Goal: Task Accomplishment & Management: Use online tool/utility

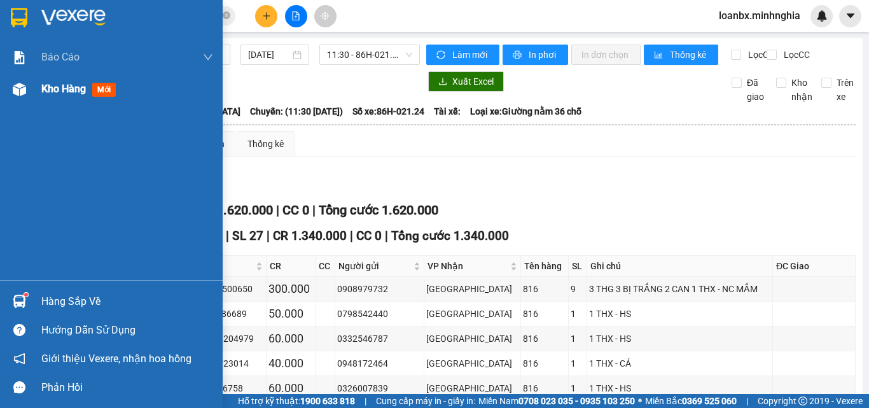
click at [15, 100] on div at bounding box center [19, 89] width 22 height 22
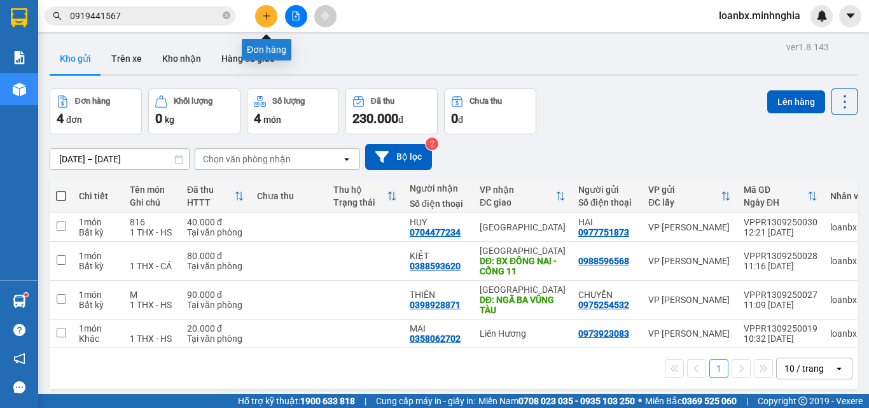
click at [270, 20] on button at bounding box center [266, 16] width 22 height 22
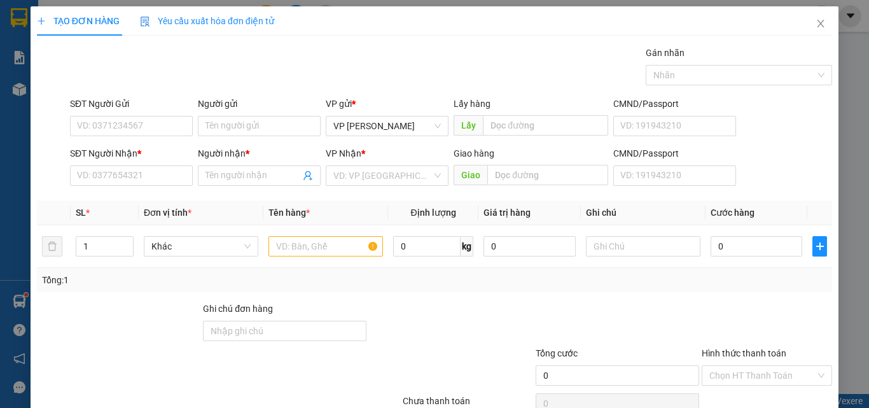
click at [156, 188] on div "SĐT Người Nhận * VD: 0377654321" at bounding box center [131, 168] width 123 height 45
click at [156, 185] on input "SĐT Người Nhận *" at bounding box center [131, 175] width 123 height 20
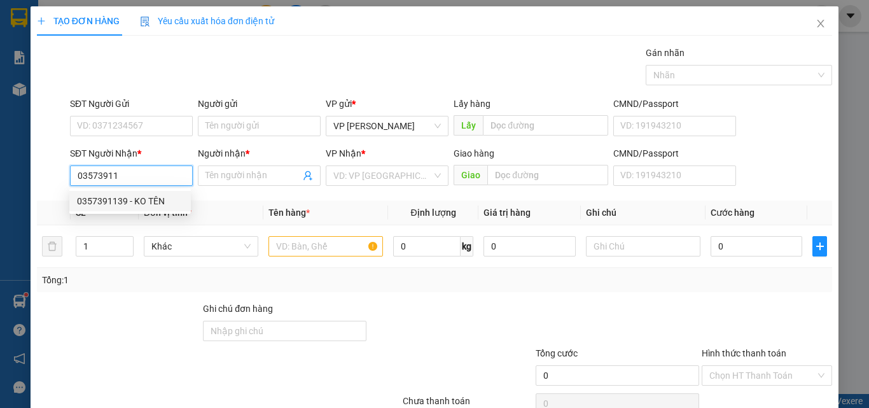
click at [148, 197] on div "0357391139 - KO TÊN" at bounding box center [130, 201] width 106 height 14
type input "0357391139"
type input "KO TÊN"
type input "N3 BẢO ĐỊNH ĐN"
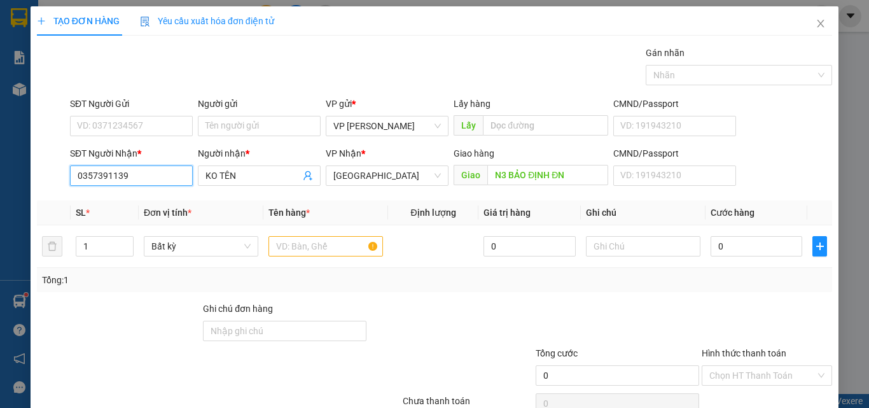
type input "0357391139"
click at [132, 140] on div "SĐT Người Gửi VD: 0371234567" at bounding box center [131, 119] width 123 height 45
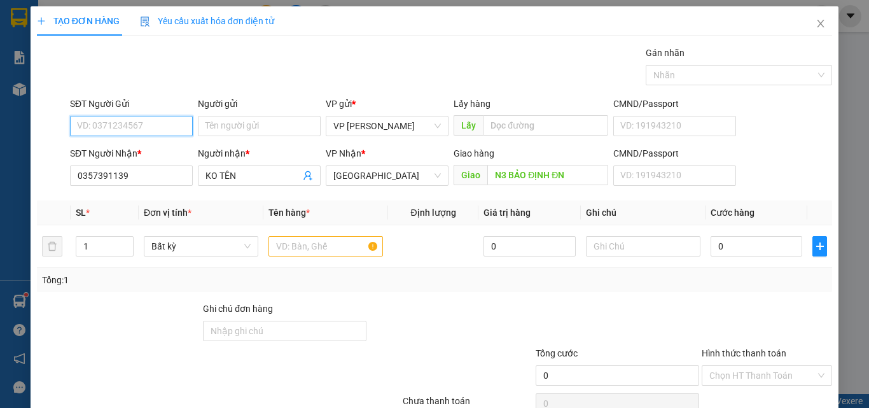
click at [134, 130] on input "SĐT Người Gửi" at bounding box center [131, 126] width 123 height 20
click at [142, 146] on div "0903586158" at bounding box center [130, 151] width 106 height 14
type input "0903586158"
click at [288, 240] on input "text" at bounding box center [325, 246] width 114 height 20
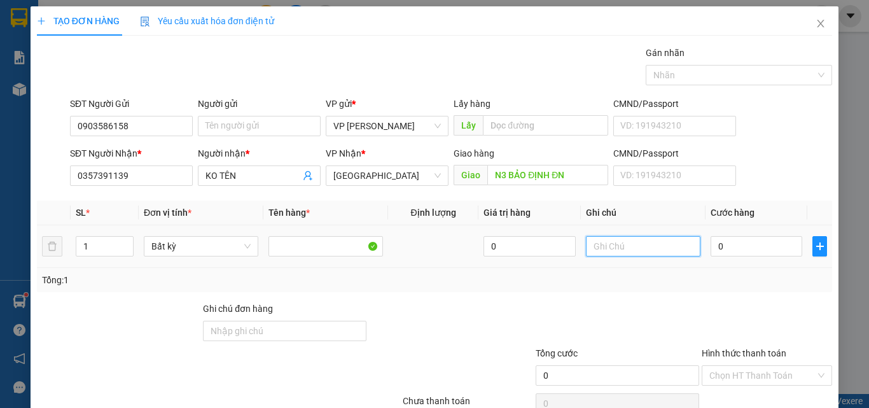
click at [629, 252] on input "text" at bounding box center [643, 246] width 114 height 20
type input "1 TH GIẤY - CÀO CÀO(KO BAO CHẾT)"
type input "5"
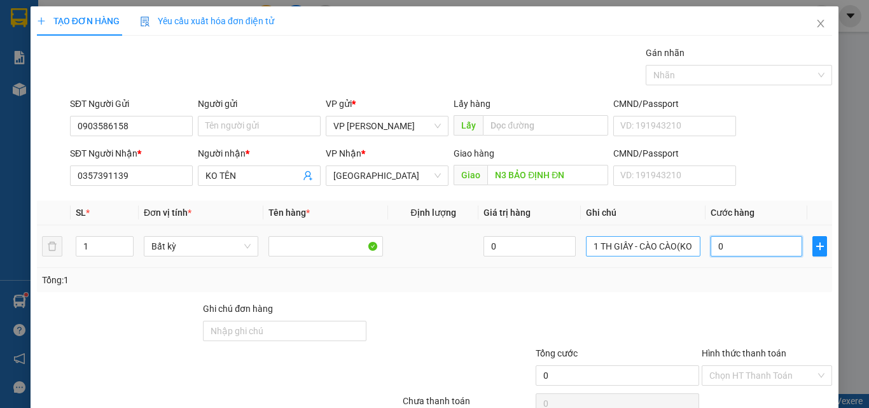
type input "5"
type input "50"
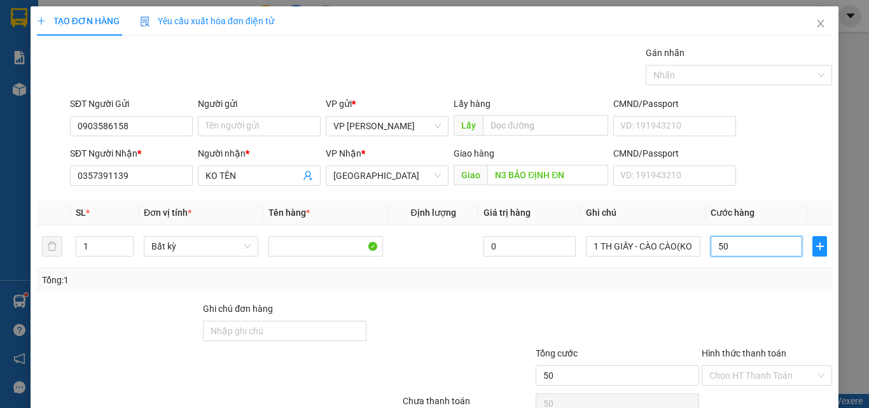
scroll to position [63, 0]
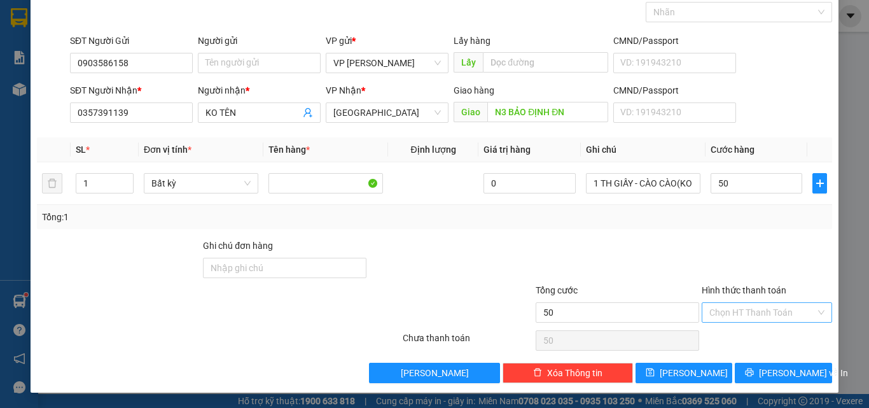
type input "50.000"
drag, startPoint x: 753, startPoint y: 308, endPoint x: 749, endPoint y: 321, distance: 12.7
click at [752, 309] on input "Hình thức thanh toán" at bounding box center [762, 312] width 106 height 19
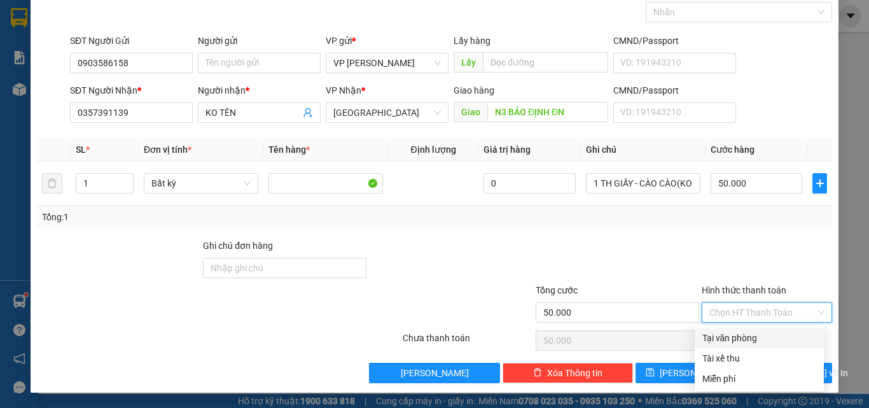
drag, startPoint x: 735, startPoint y: 336, endPoint x: 781, endPoint y: 381, distance: 63.9
click at [735, 336] on div "Tại văn phòng" at bounding box center [759, 338] width 114 height 14
type input "0"
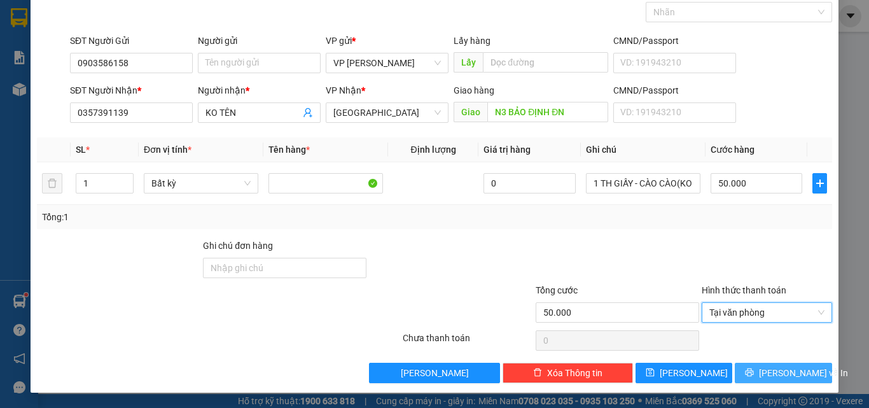
click at [775, 373] on span "Lưu và In" at bounding box center [803, 373] width 89 height 14
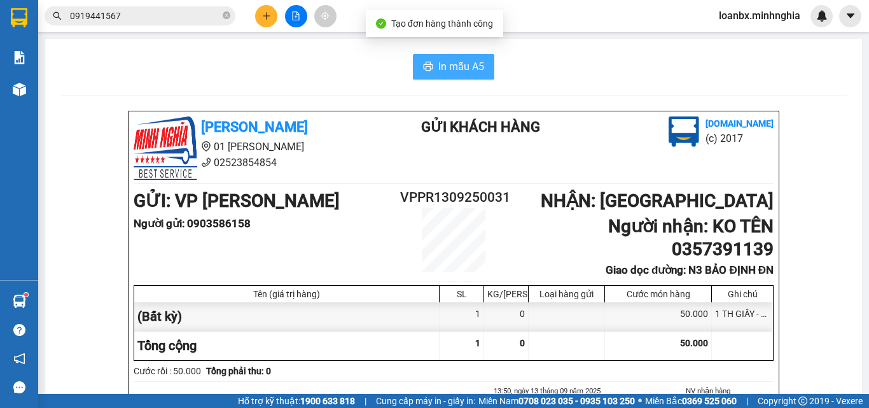
click at [486, 67] on button "In mẫu A5" at bounding box center [453, 66] width 81 height 25
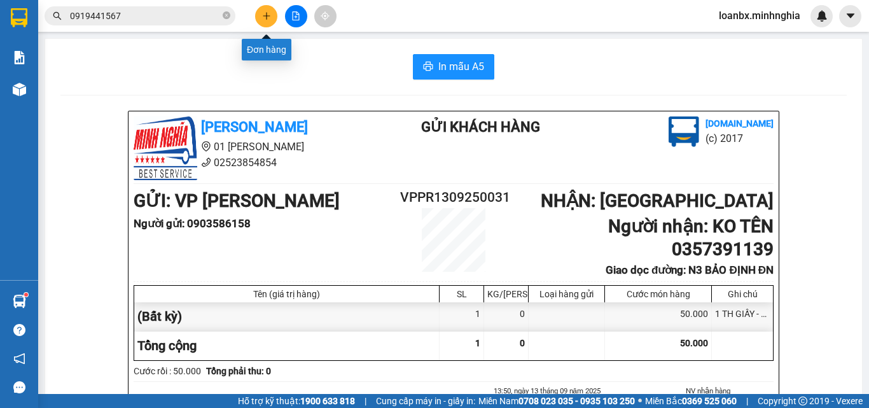
click at [256, 13] on button at bounding box center [266, 16] width 22 height 22
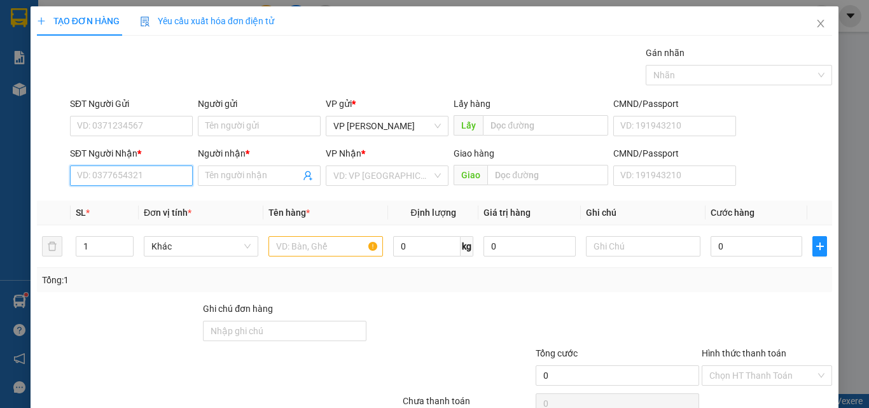
click at [141, 172] on input "SĐT Người Nhận *" at bounding box center [131, 175] width 123 height 20
type input "0362970441"
click at [139, 208] on div "0362970441 - DUNG" at bounding box center [129, 201] width 121 height 20
type input "DUNG"
type input "NHÀ THỜ THANH HOÁ HOẶC TRÀ CỔ"
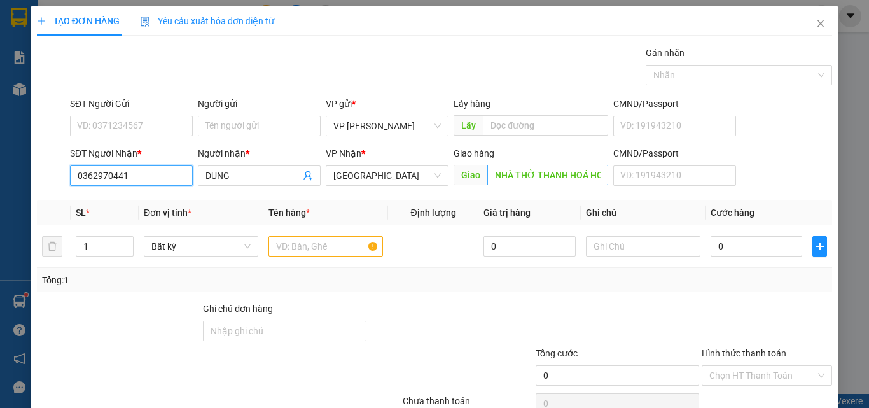
type input "0362970441"
click at [583, 180] on input "NHÀ THỜ THANH HOÁ HOẶC TRÀ CỔ" at bounding box center [547, 175] width 121 height 20
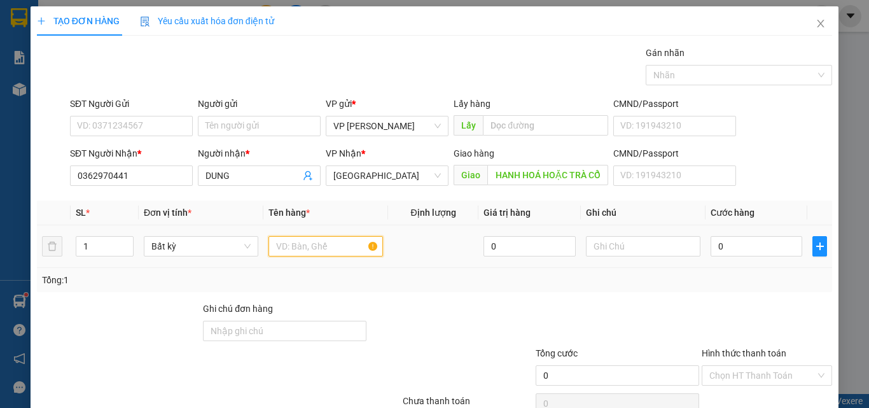
click at [367, 242] on input "text" at bounding box center [325, 246] width 114 height 20
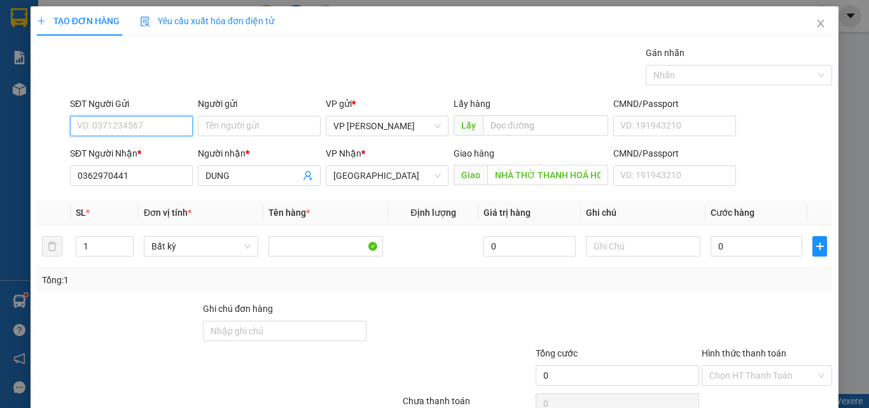
click at [167, 126] on input "SĐT Người Gửi" at bounding box center [131, 126] width 123 height 20
click at [141, 158] on div "0836585861 - TÁM" at bounding box center [129, 151] width 121 height 20
type input "0836585861"
type input "TÁM"
type input "0836585861"
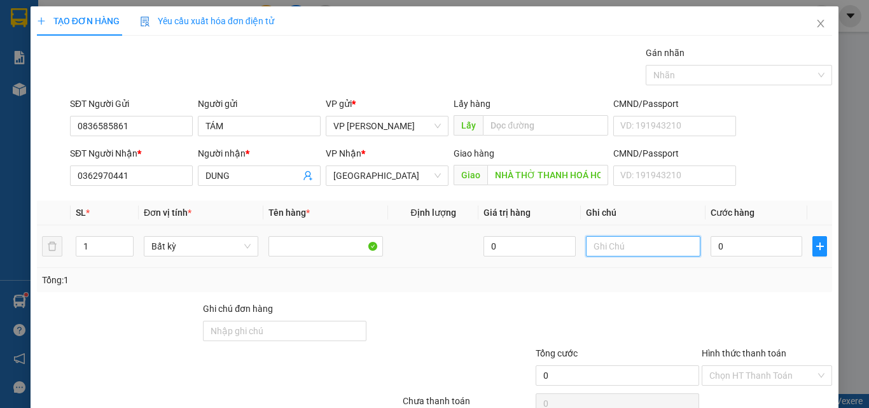
click at [650, 252] on input "text" at bounding box center [643, 246] width 114 height 20
type input "1 TH XỐP CÓ CỤC - ĐỒ ĂN"
type input "7"
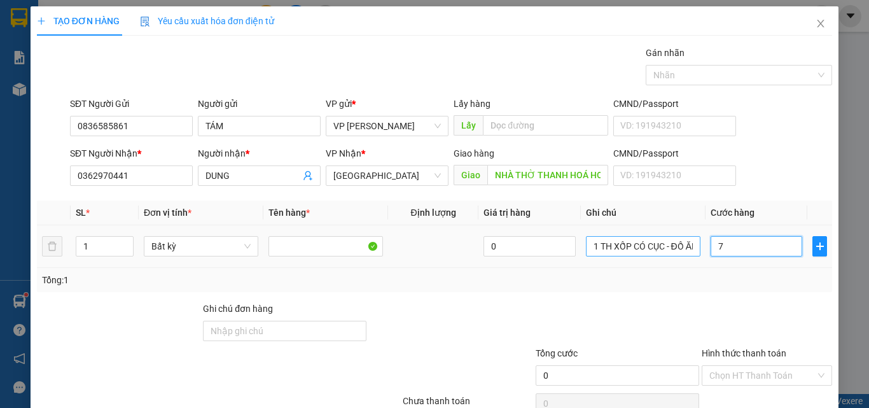
type input "7"
type input "70"
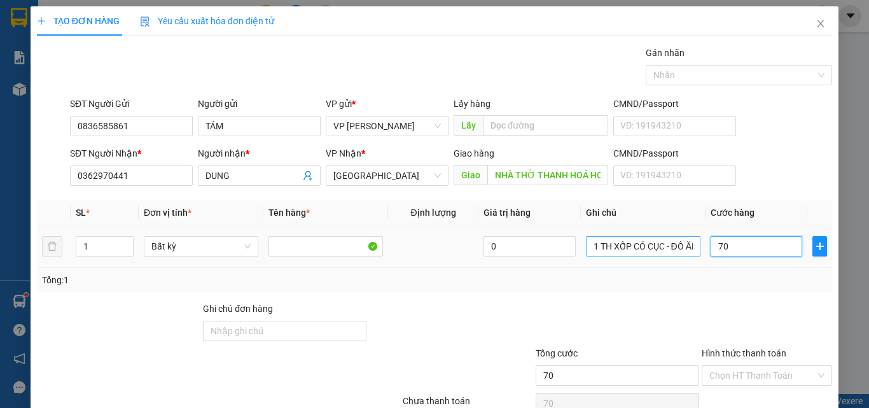
scroll to position [63, 0]
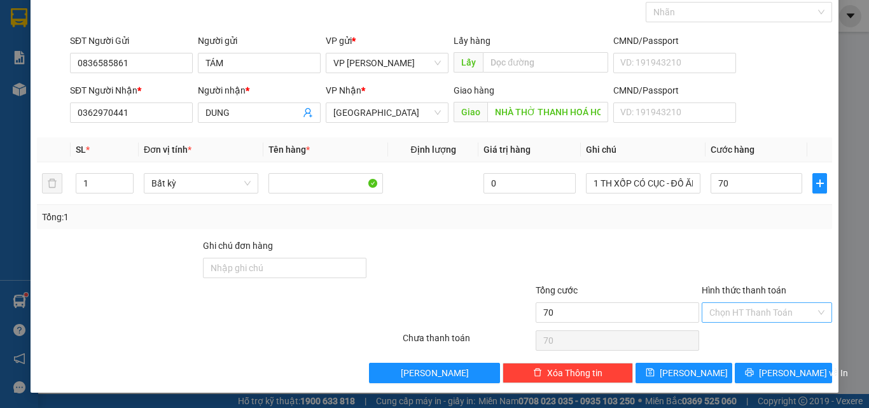
type input "70.000"
click at [749, 317] on input "Hình thức thanh toán" at bounding box center [762, 312] width 106 height 19
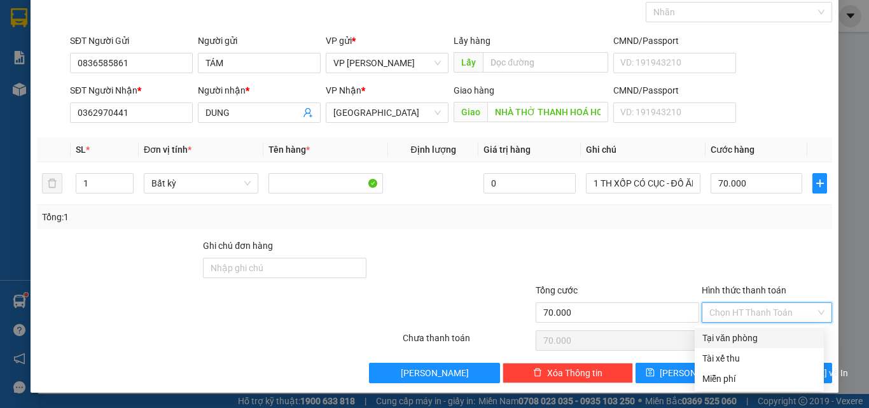
click at [746, 329] on div "Tại văn phòng" at bounding box center [758, 338] width 129 height 20
type input "0"
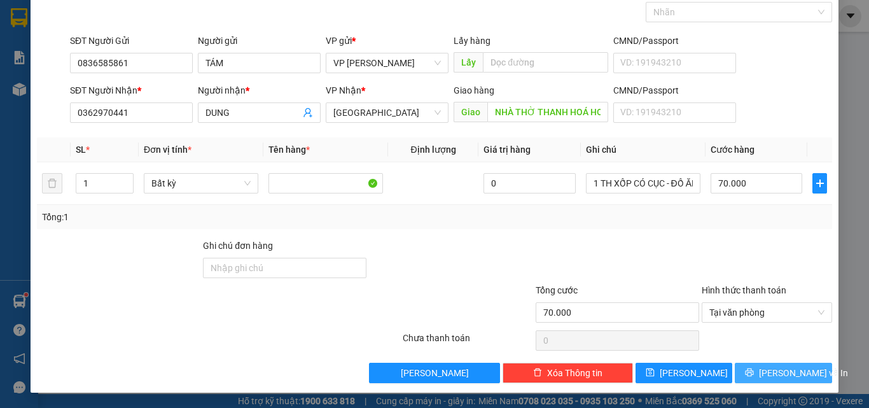
click at [789, 375] on span "Lưu và In" at bounding box center [803, 373] width 89 height 14
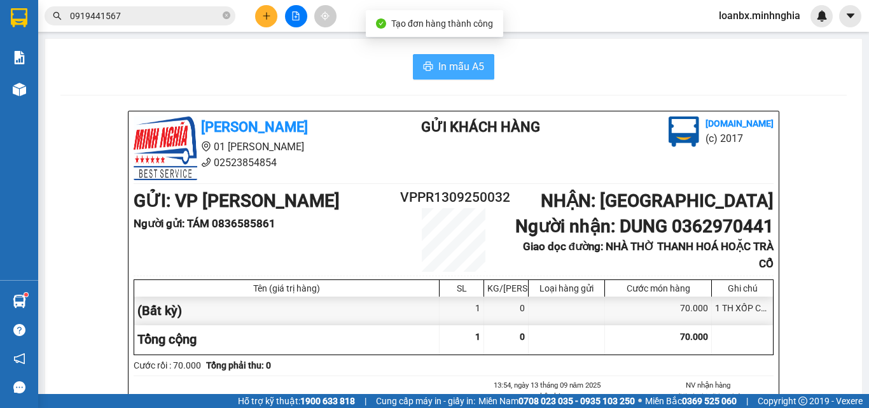
click at [466, 67] on span "In mẫu A5" at bounding box center [461, 67] width 46 height 16
click at [136, 19] on input "0919441567" at bounding box center [145, 16] width 150 height 14
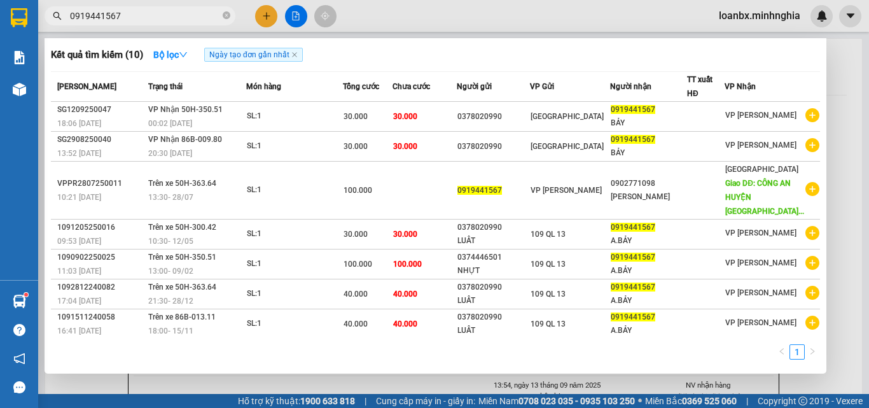
click at [136, 19] on input "0919441567" at bounding box center [145, 16] width 150 height 14
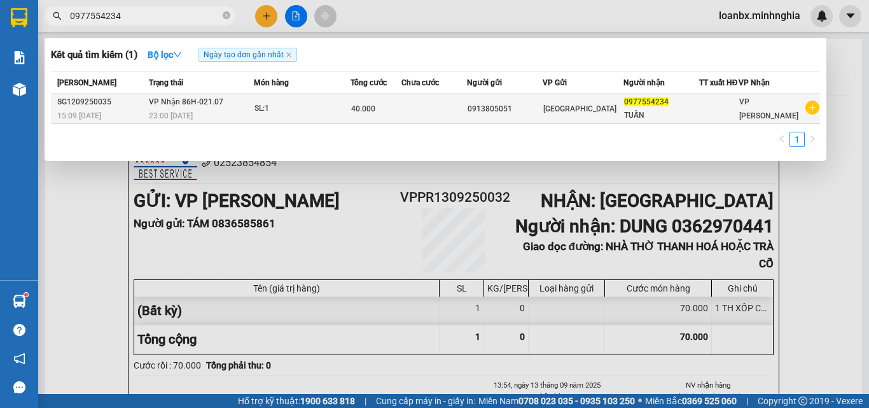
type input "0977554234"
click at [308, 108] on div "SL: 1" at bounding box center [301, 109] width 95 height 14
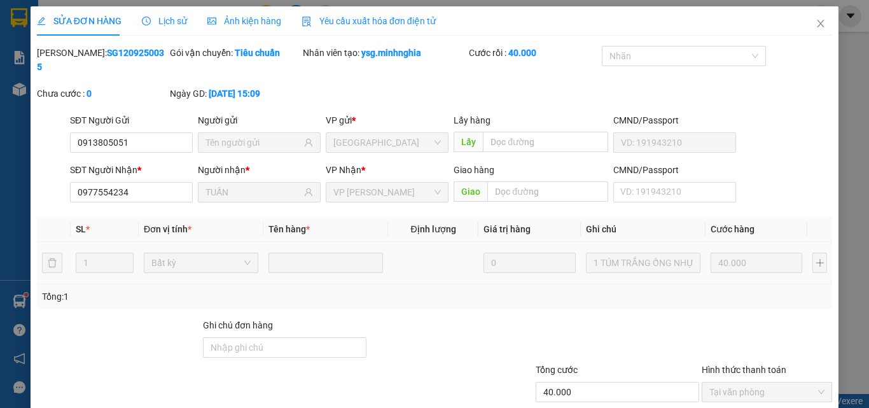
type input "0913805051"
type input "0977554234"
type input "TUẤN"
type input "40.000"
click at [815, 29] on icon "close" at bounding box center [820, 23] width 10 height 10
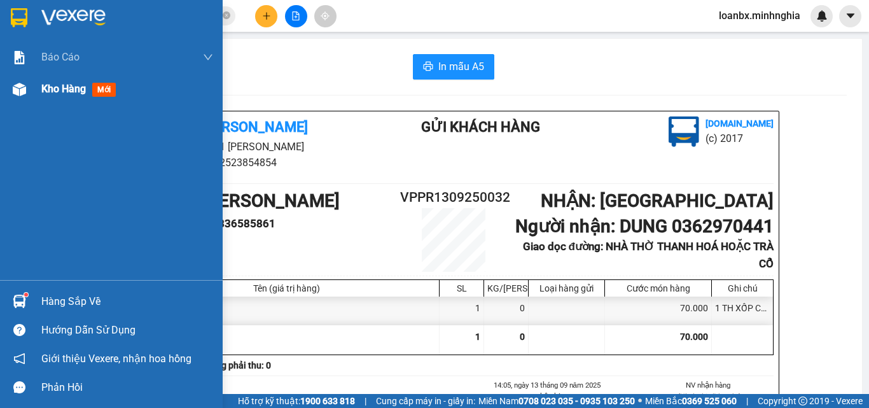
click at [50, 92] on span "Kho hàng" at bounding box center [63, 89] width 45 height 12
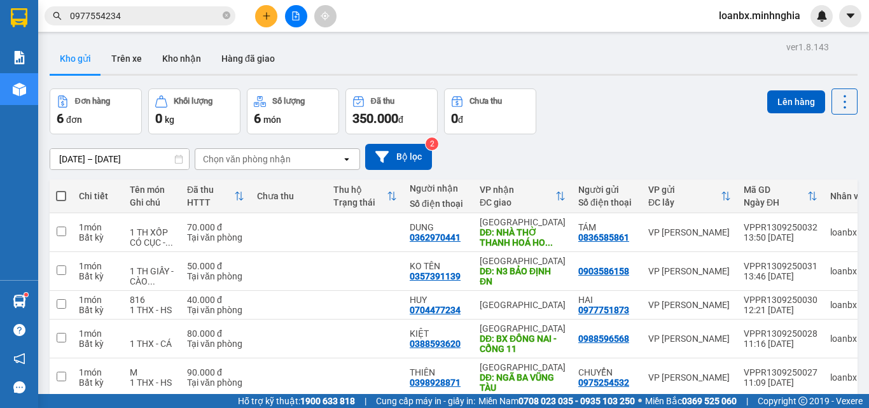
click at [59, 191] on span at bounding box center [61, 196] width 10 height 10
click at [61, 190] on input "checkbox" at bounding box center [61, 190] width 0 height 0
checkbox input "true"
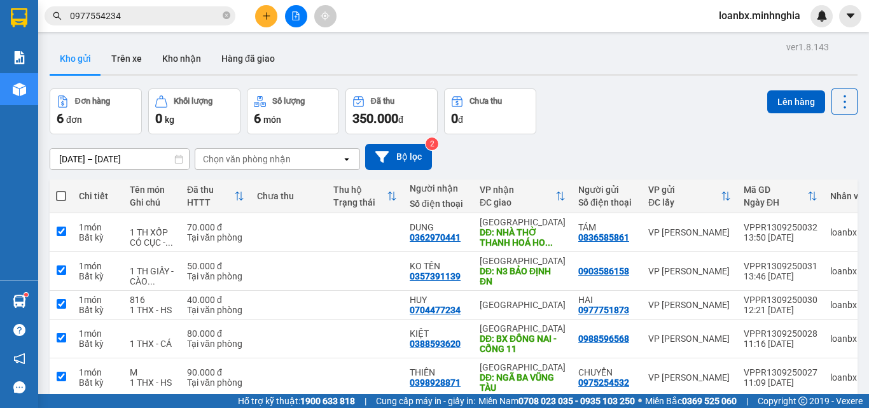
checkbox input "true"
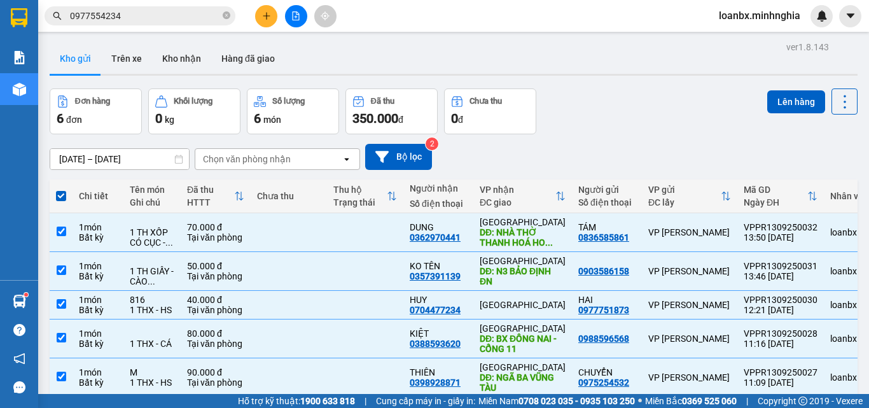
scroll to position [89, 0]
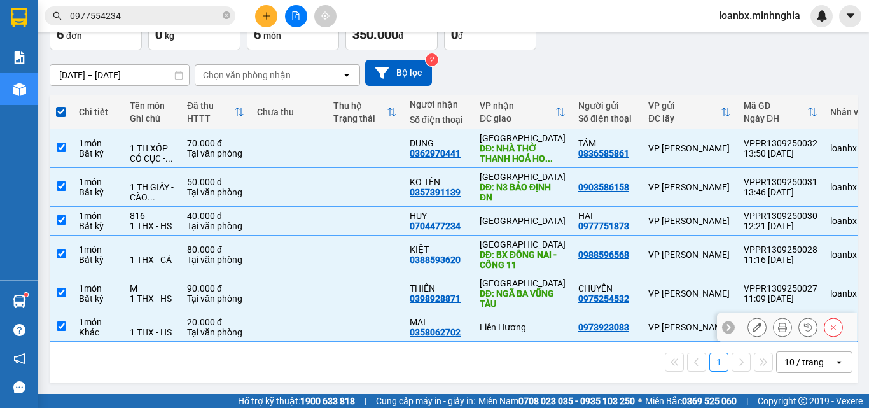
click at [348, 324] on td at bounding box center [365, 327] width 76 height 29
checkbox input "false"
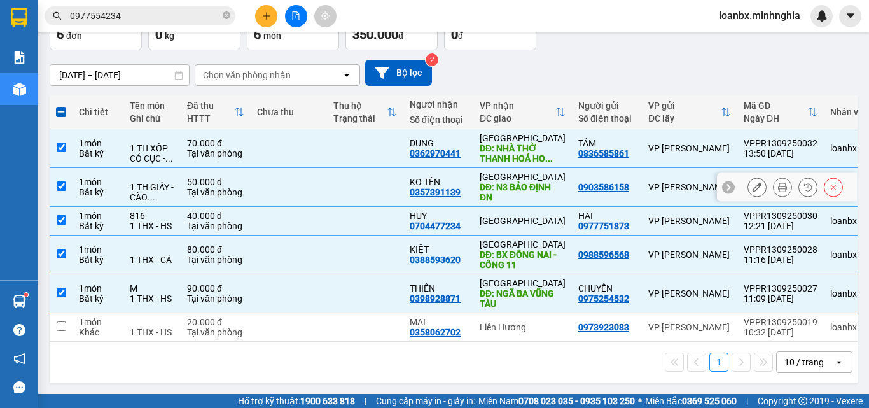
scroll to position [0, 0]
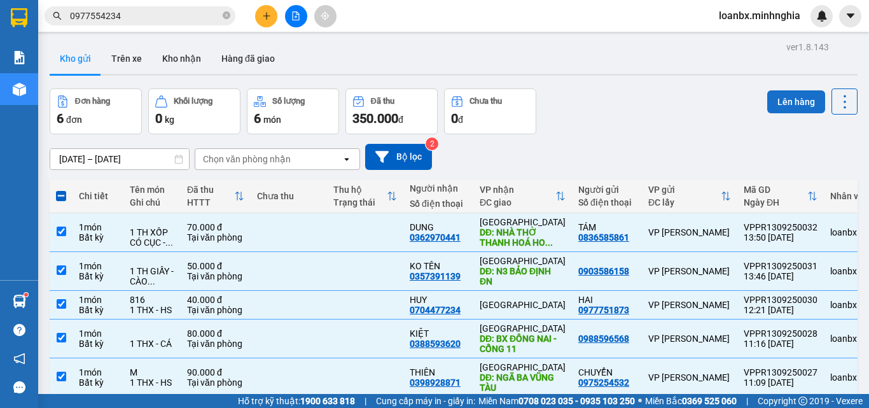
click at [777, 105] on button "Lên hàng" at bounding box center [796, 101] width 58 height 23
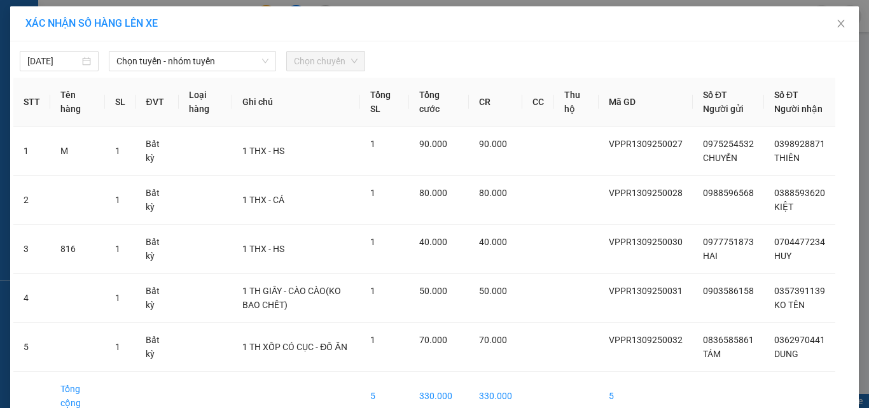
drag, startPoint x: 168, startPoint y: 71, endPoint x: 158, endPoint y: 134, distance: 63.0
click at [170, 71] on div "13/09/2025 Chọn tuyến - nhóm tuyến Chọn chuyến STT Tên hàng SL ĐVT Loại hàng Gh…" at bounding box center [434, 252] width 848 height 422
drag, startPoint x: 188, startPoint y: 65, endPoint x: 170, endPoint y: 165, distance: 101.9
click at [189, 64] on span "Chọn tuyến - nhóm tuyến" at bounding box center [192, 61] width 152 height 19
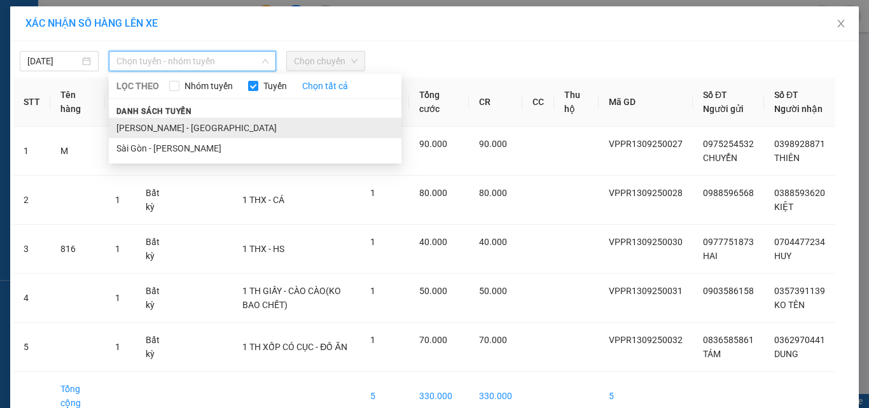
click at [164, 132] on li "[PERSON_NAME] - [GEOGRAPHIC_DATA]" at bounding box center [255, 128] width 293 height 20
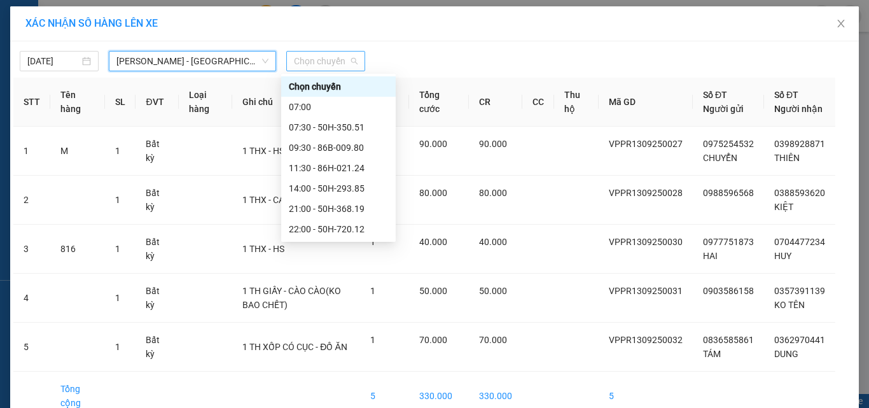
click at [331, 61] on span "Chọn chuyến" at bounding box center [326, 61] width 64 height 19
click at [314, 191] on div "14:00 - 50H-293.85" at bounding box center [338, 188] width 99 height 14
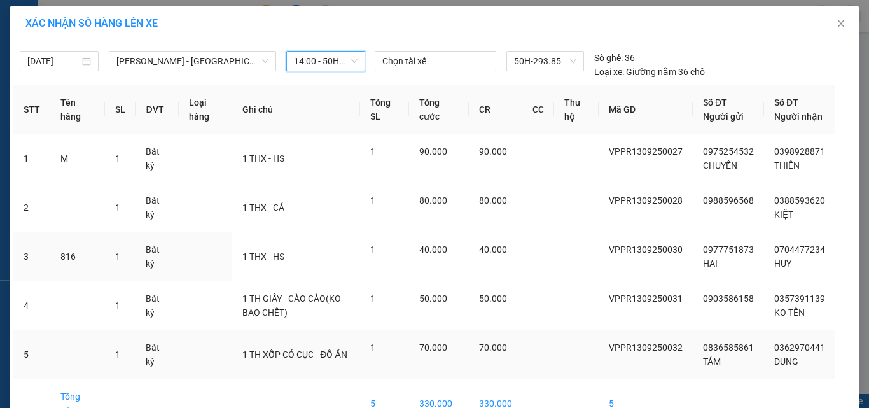
scroll to position [92, 0]
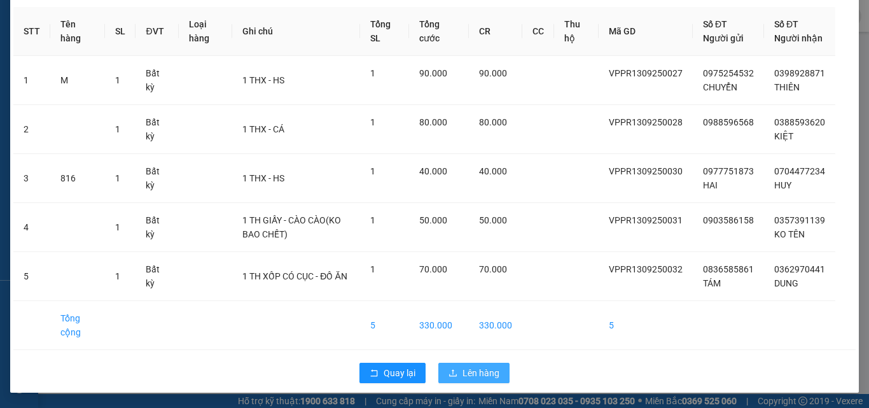
click at [471, 372] on span "Lên hàng" at bounding box center [480, 373] width 37 height 14
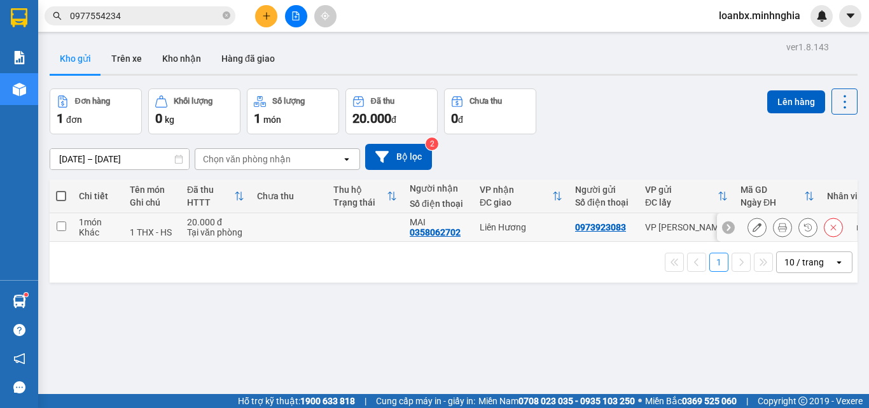
click at [346, 225] on td at bounding box center [365, 227] width 76 height 29
checkbox input "true"
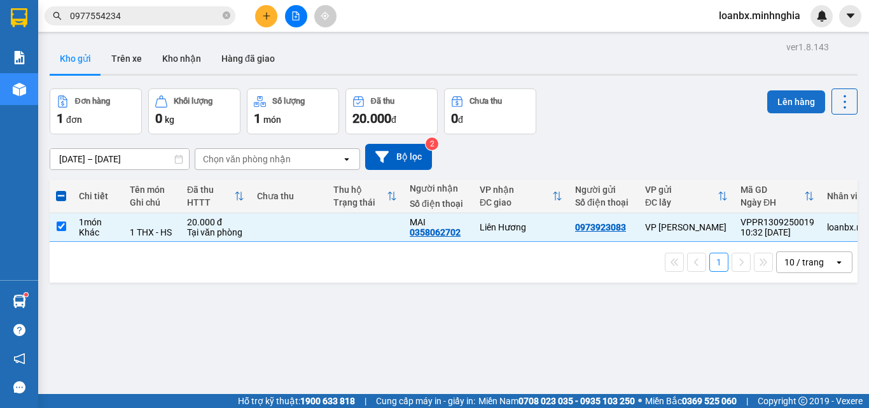
click at [795, 102] on button "Lên hàng" at bounding box center [796, 101] width 58 height 23
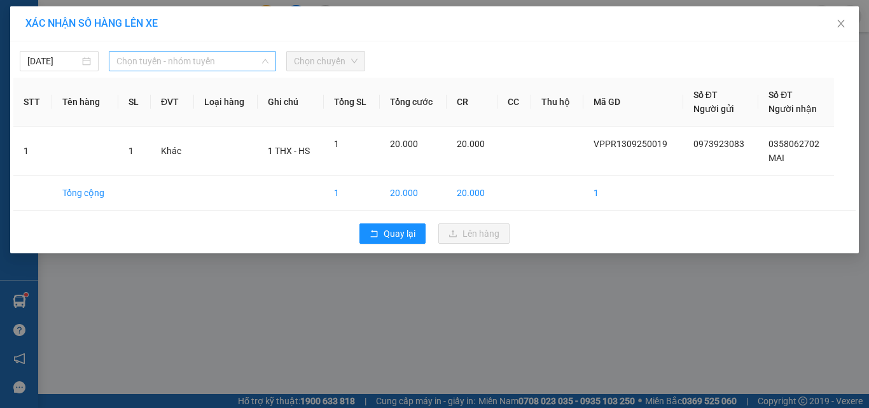
click at [191, 64] on span "Chọn tuyến - nhóm tuyến" at bounding box center [192, 61] width 152 height 19
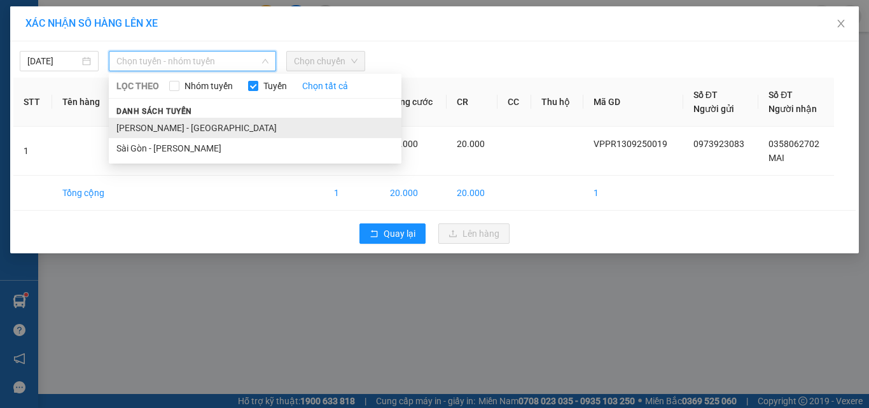
click at [176, 126] on li "[PERSON_NAME] - [GEOGRAPHIC_DATA]" at bounding box center [255, 128] width 293 height 20
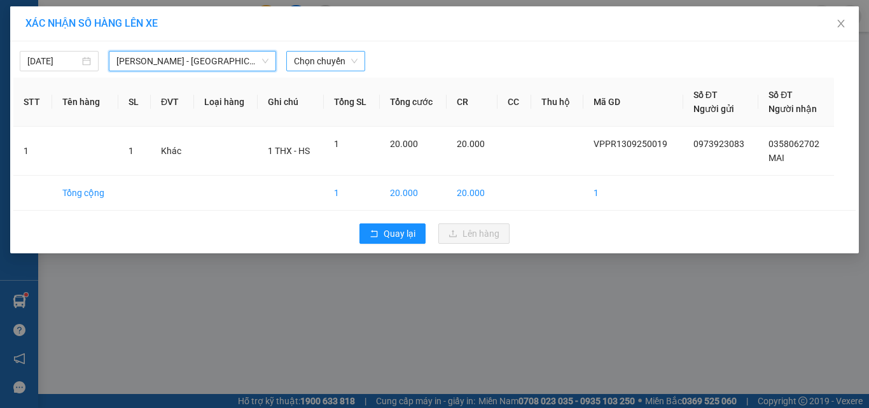
click at [351, 66] on span "Chọn chuyến" at bounding box center [326, 61] width 64 height 19
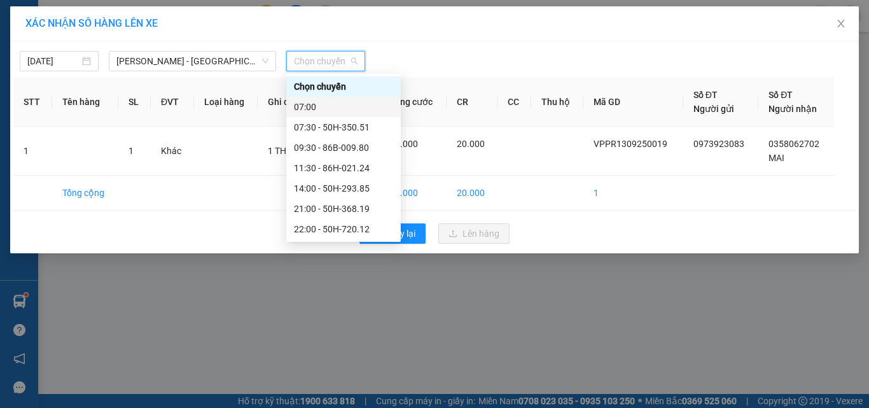
click at [331, 99] on div "07:00" at bounding box center [343, 107] width 114 height 20
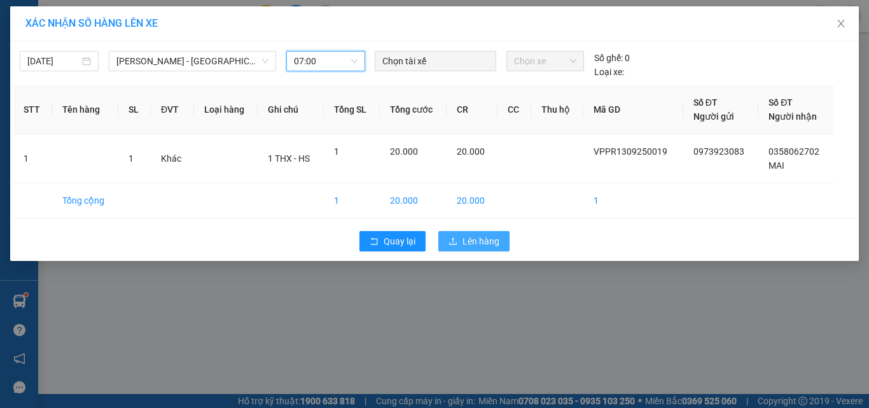
click at [476, 238] on span "Lên hàng" at bounding box center [480, 241] width 37 height 14
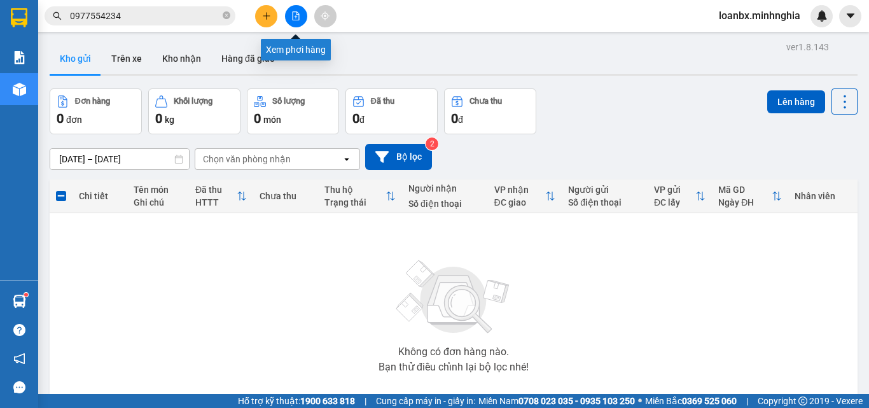
click at [297, 11] on icon "file-add" at bounding box center [295, 15] width 9 height 9
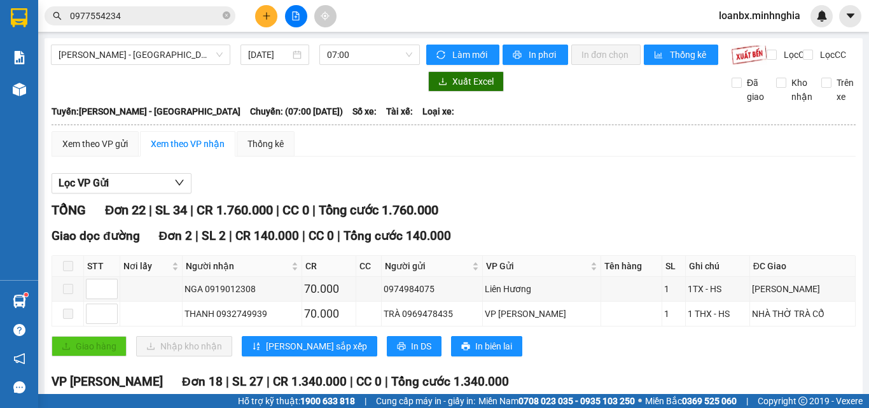
click at [360, 52] on span "07:00" at bounding box center [369, 54] width 85 height 19
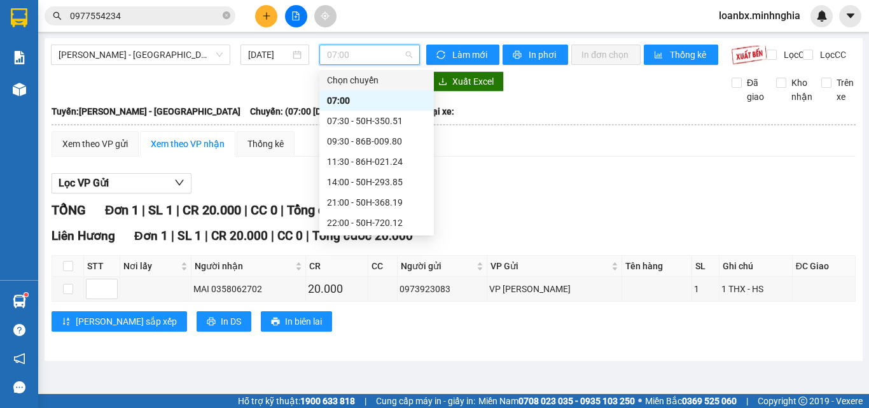
click at [366, 53] on span "07:00" at bounding box center [369, 54] width 85 height 19
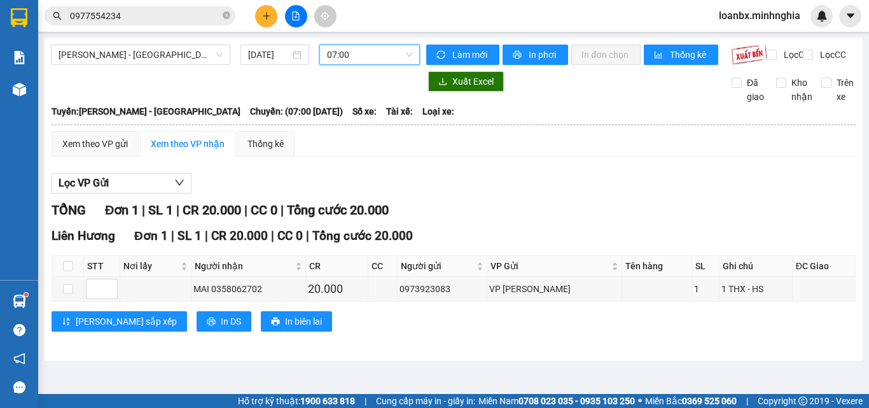
click at [359, 58] on span "07:00" at bounding box center [369, 54] width 85 height 19
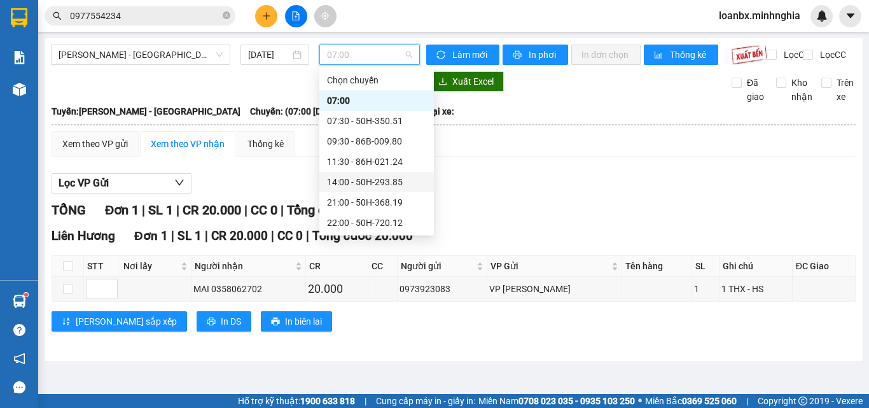
click at [362, 180] on div "14:00 - 50H-293.85" at bounding box center [376, 182] width 99 height 14
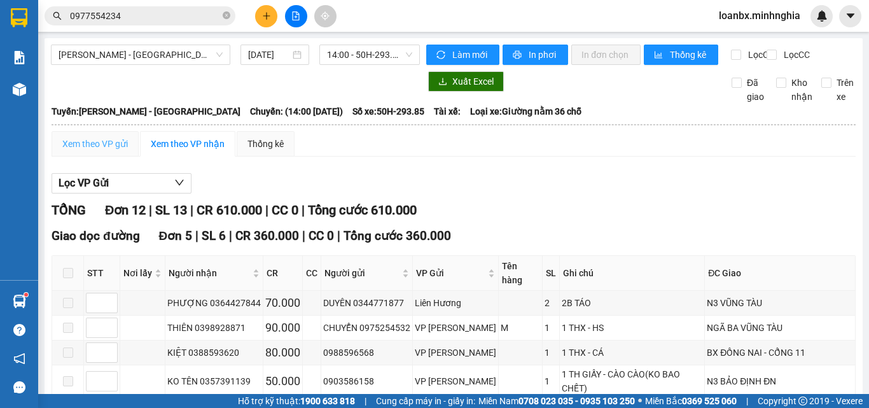
click at [106, 156] on div "Xem theo VP gửi" at bounding box center [95, 143] width 87 height 25
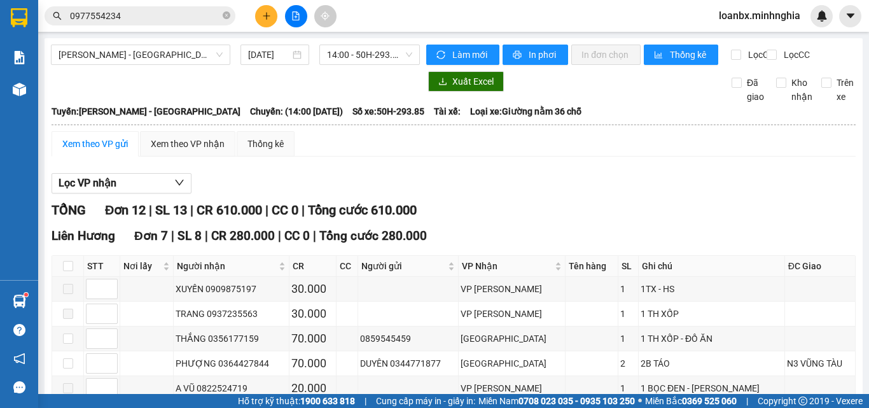
scroll to position [191, 0]
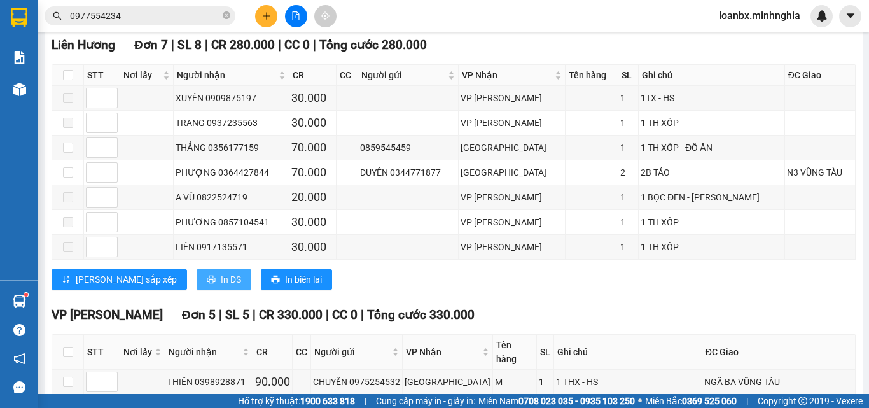
click at [221, 286] on span "In DS" at bounding box center [231, 279] width 20 height 14
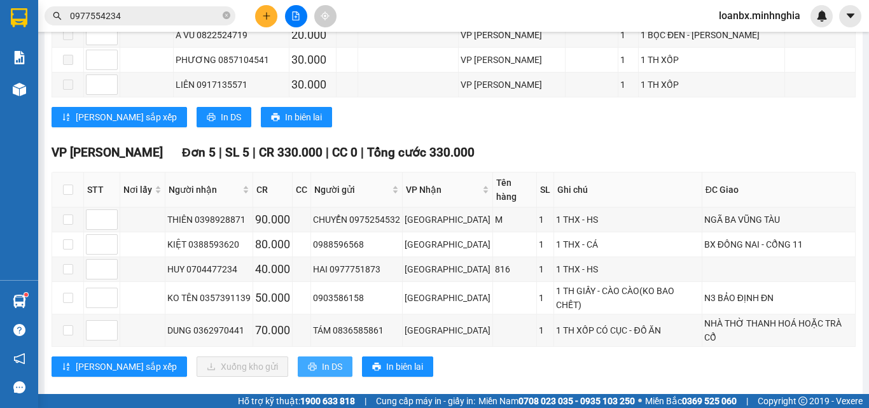
click at [322, 359] on span "In DS" at bounding box center [332, 366] width 20 height 14
click at [653, 357] on div "Lưu sắp xếp Xuống kho gửi In DS In biên lai" at bounding box center [454, 366] width 804 height 20
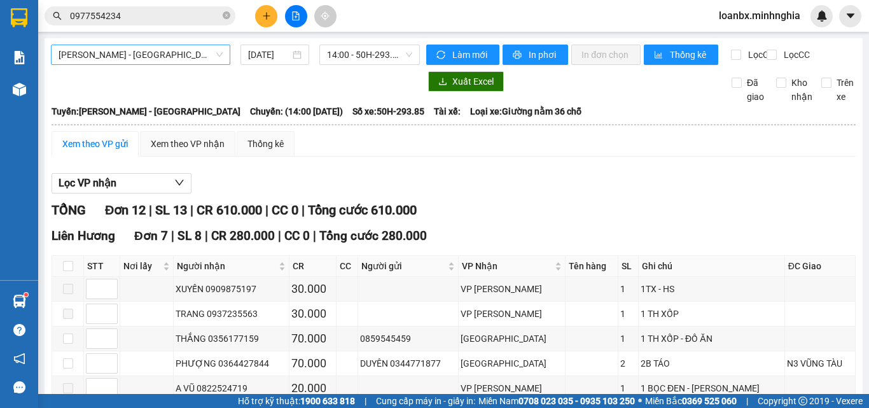
click at [141, 56] on span "[PERSON_NAME] - [GEOGRAPHIC_DATA]" at bounding box center [141, 54] width 164 height 19
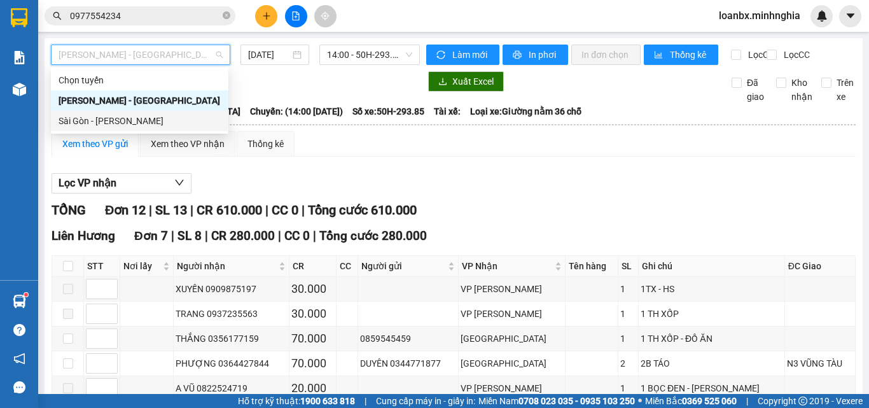
click at [128, 116] on div "Sài Gòn - [PERSON_NAME]" at bounding box center [140, 121] width 162 height 14
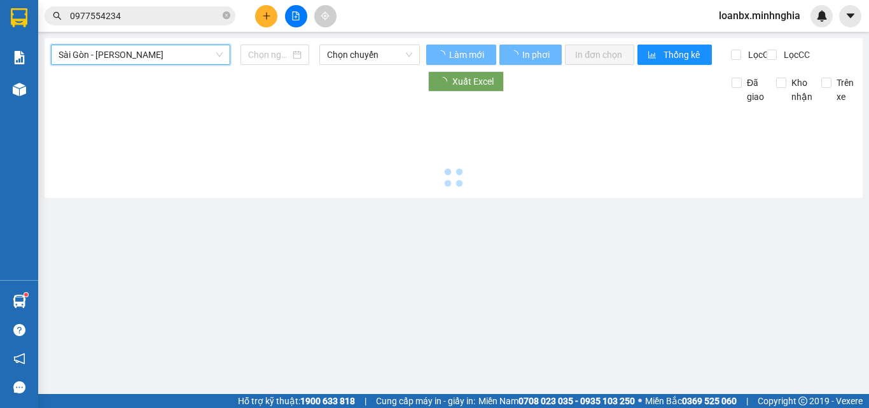
type input "[DATE]"
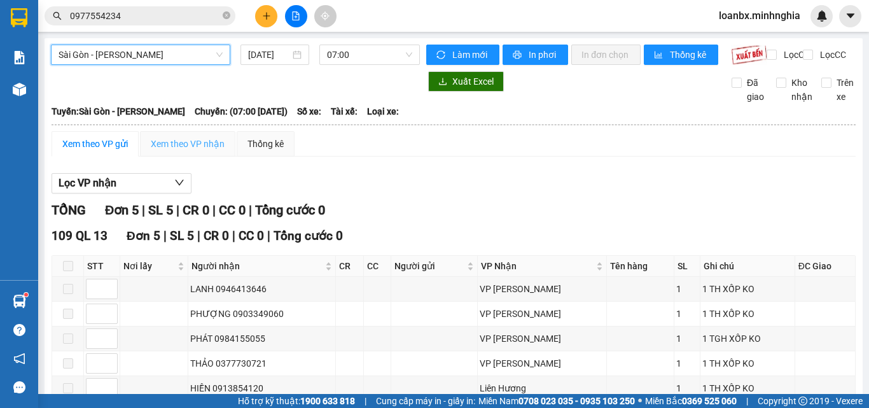
click at [204, 156] on div "Xem theo VP nhận" at bounding box center [187, 143] width 95 height 25
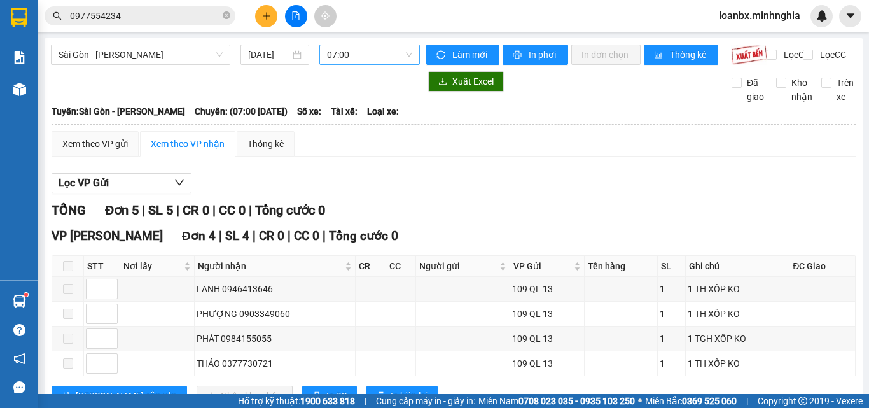
click at [382, 53] on span "07:00" at bounding box center [369, 54] width 85 height 19
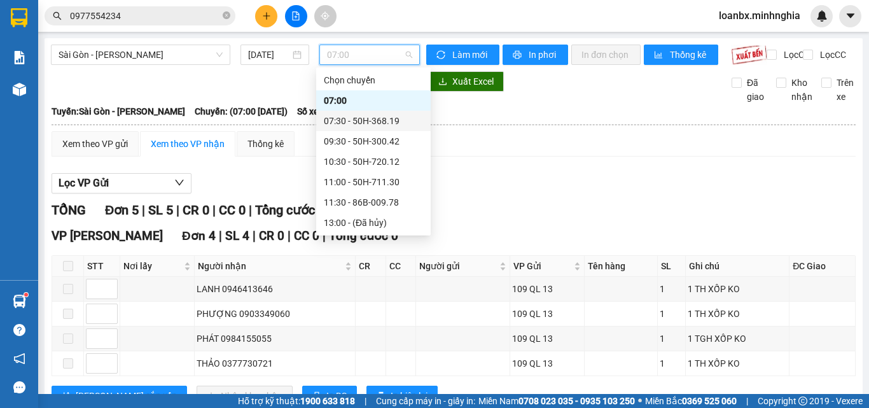
click at [378, 122] on div "07:30 - 50H-368.19" at bounding box center [373, 121] width 99 height 14
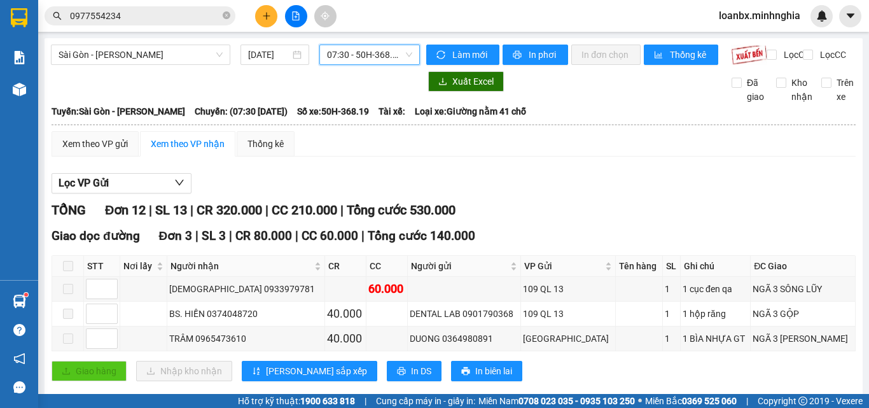
click at [343, 57] on span "07:30 - 50H-368.19" at bounding box center [369, 54] width 85 height 19
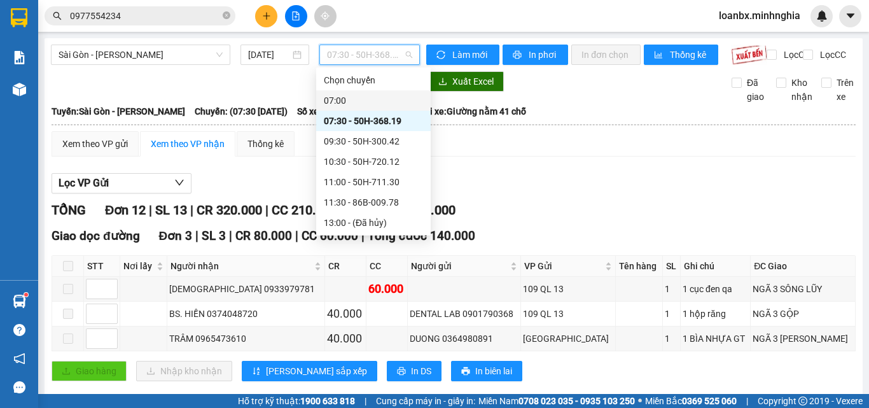
click at [375, 100] on div "07:00" at bounding box center [373, 100] width 99 height 14
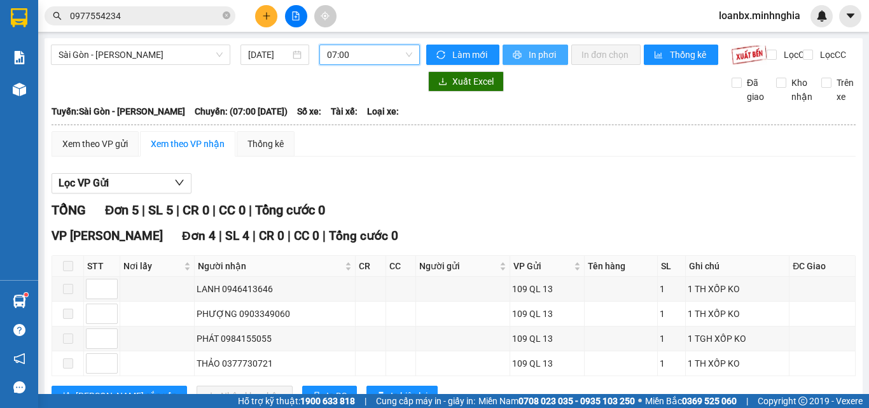
click at [542, 58] on span "In phơi" at bounding box center [542, 55] width 29 height 14
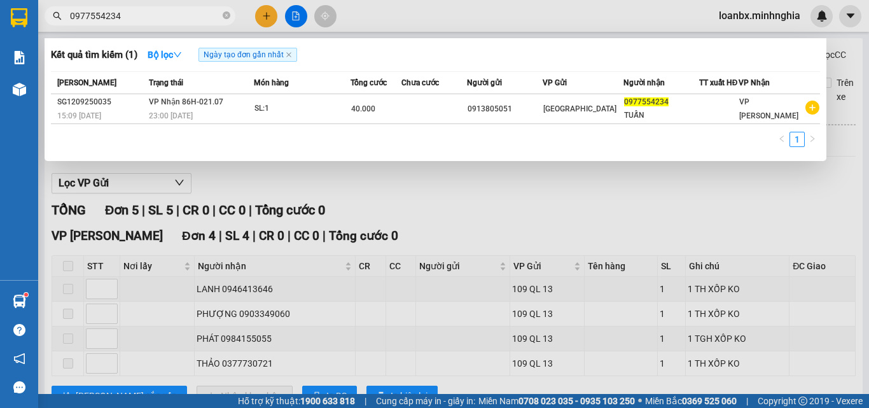
click at [172, 14] on input "0977554234" at bounding box center [145, 16] width 150 height 14
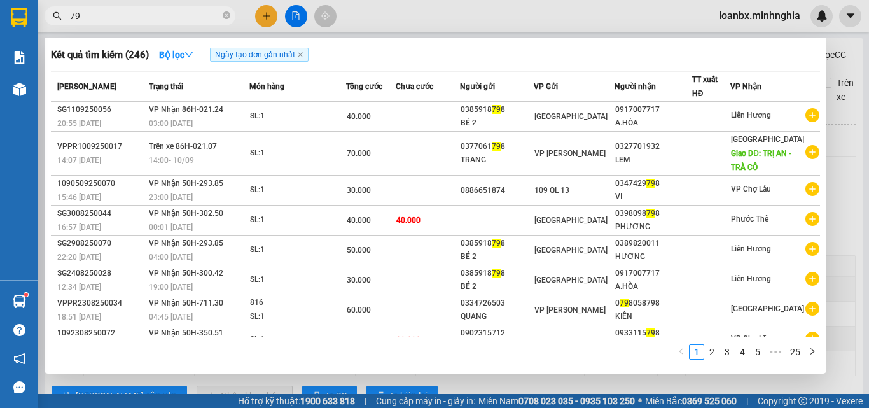
type input "7"
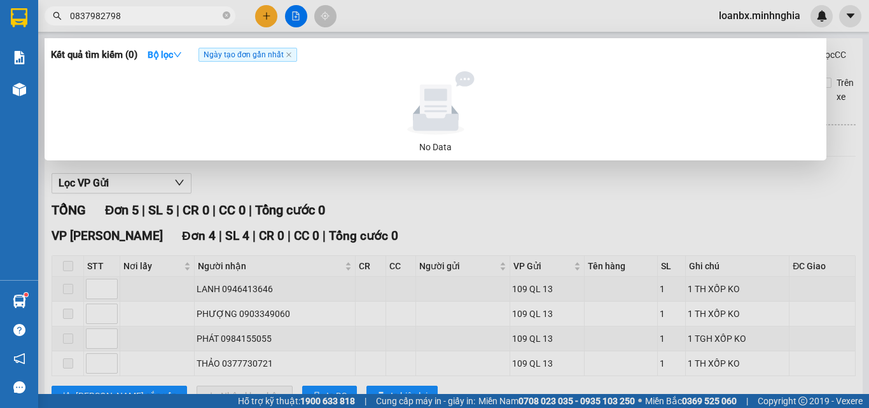
type input "0837982798"
click at [553, 32] on div at bounding box center [434, 204] width 869 height 408
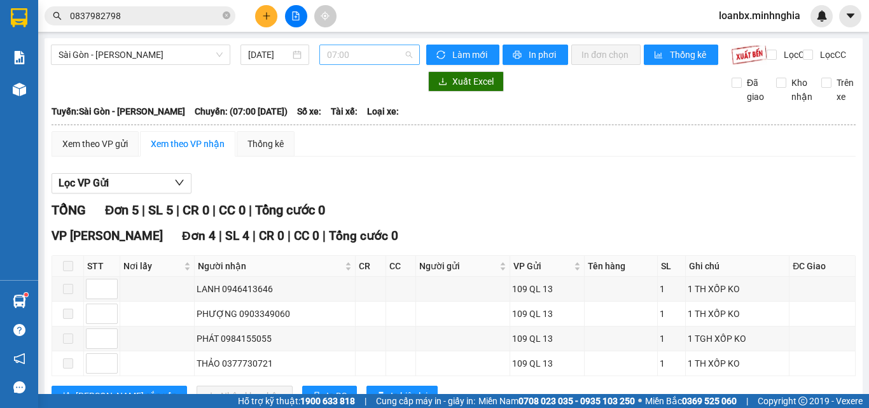
click at [353, 57] on span "07:00" at bounding box center [369, 54] width 85 height 19
click at [273, 47] on div "[DATE]" at bounding box center [274, 55] width 69 height 20
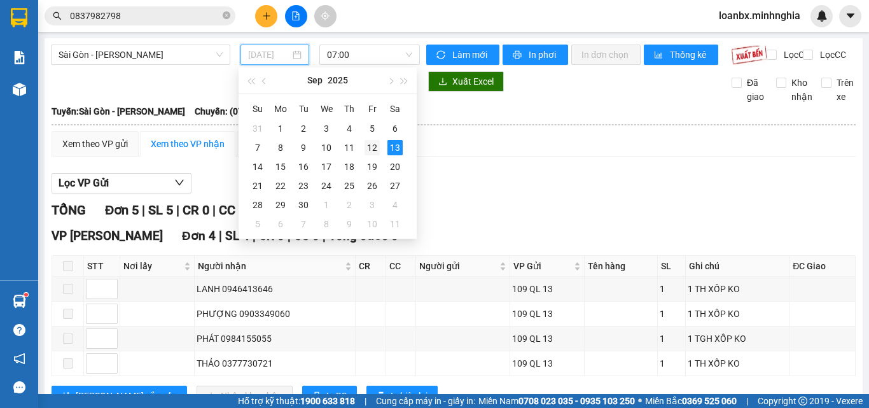
click at [373, 146] on div "12" at bounding box center [371, 147] width 15 height 15
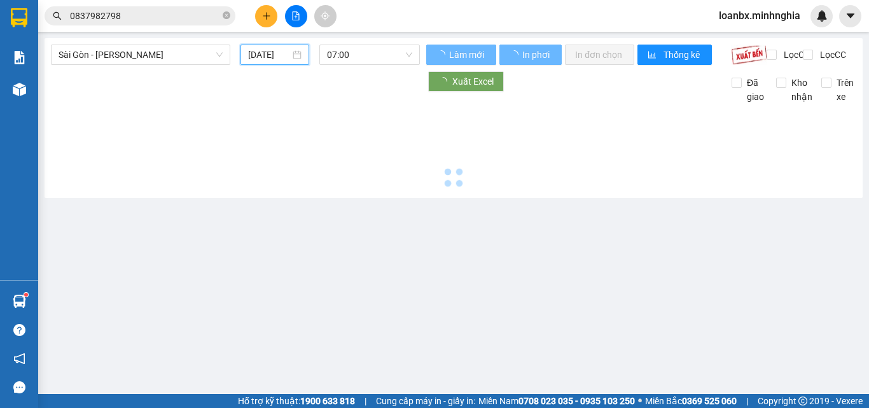
type input "12/09/2025"
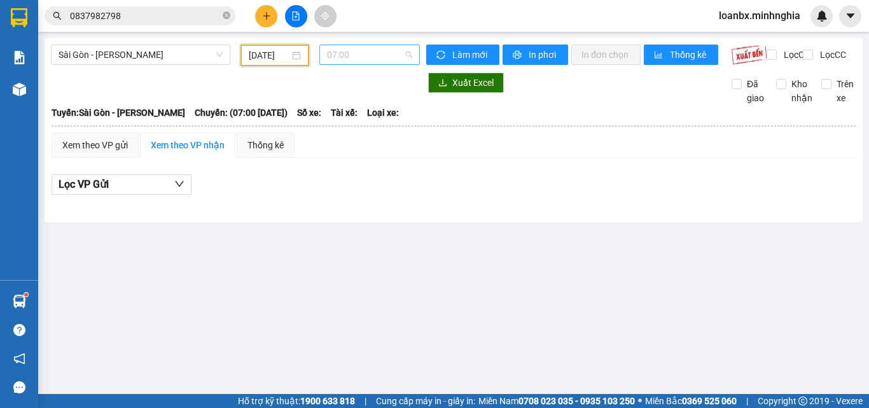
click at [388, 63] on span "07:00" at bounding box center [369, 54] width 85 height 19
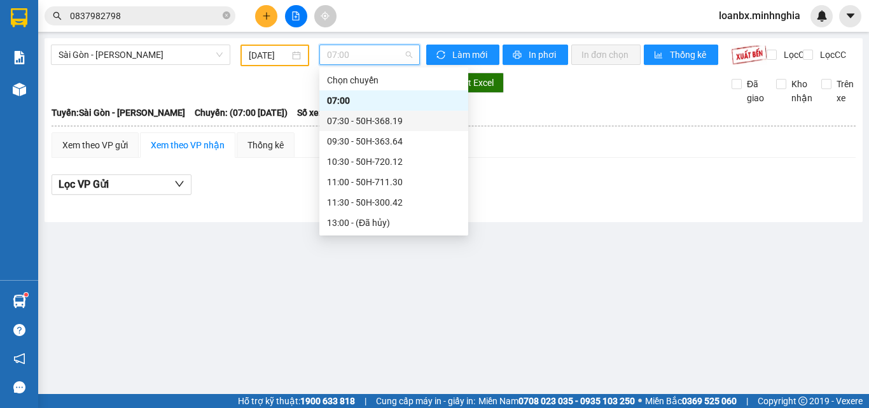
click at [374, 111] on div "07:30 - 50H-368.19" at bounding box center [393, 121] width 149 height 20
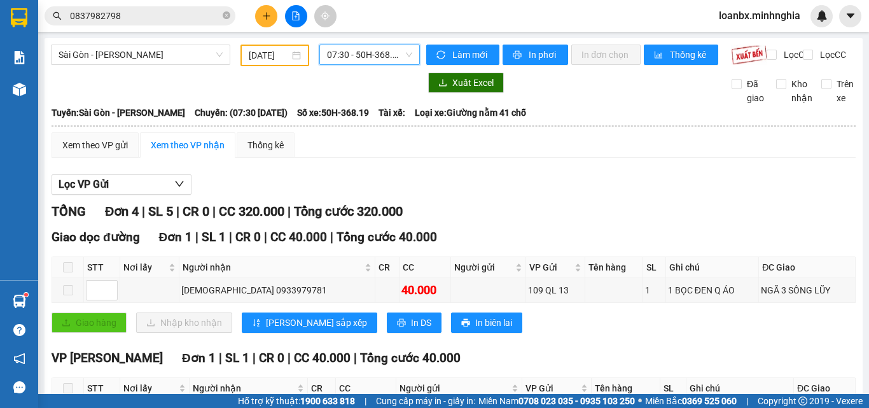
click at [350, 52] on span "07:30 - 50H-368.19" at bounding box center [369, 54] width 85 height 19
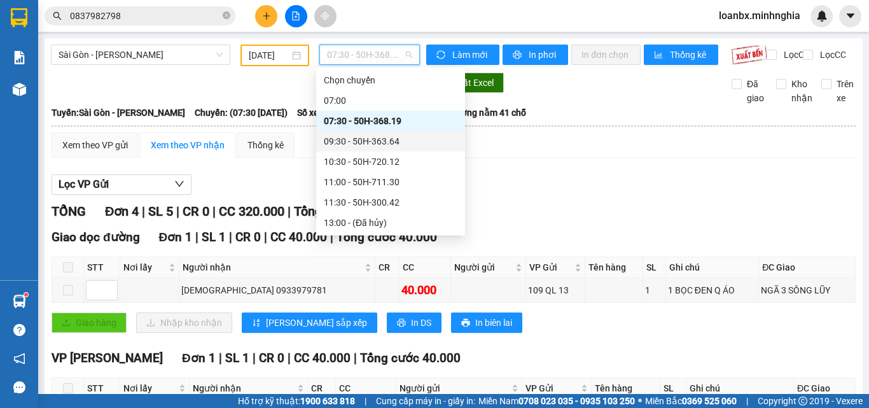
click at [368, 146] on div "09:30 - 50H-363.64" at bounding box center [391, 141] width 134 height 14
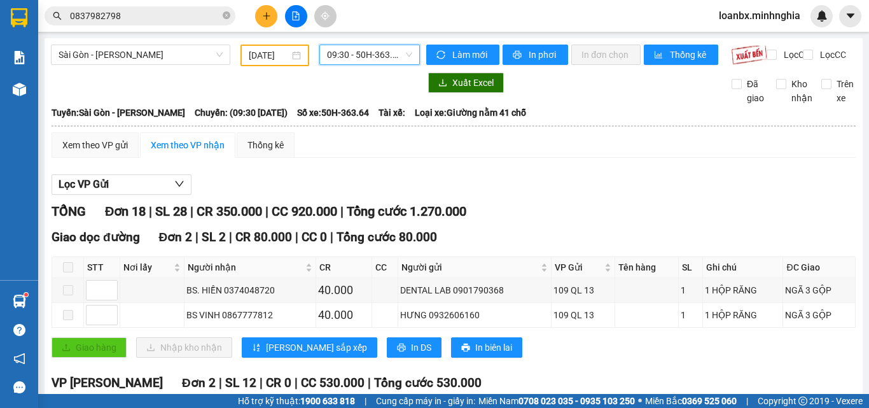
click at [346, 53] on span "09:30 - 50H-363.64" at bounding box center [369, 54] width 85 height 19
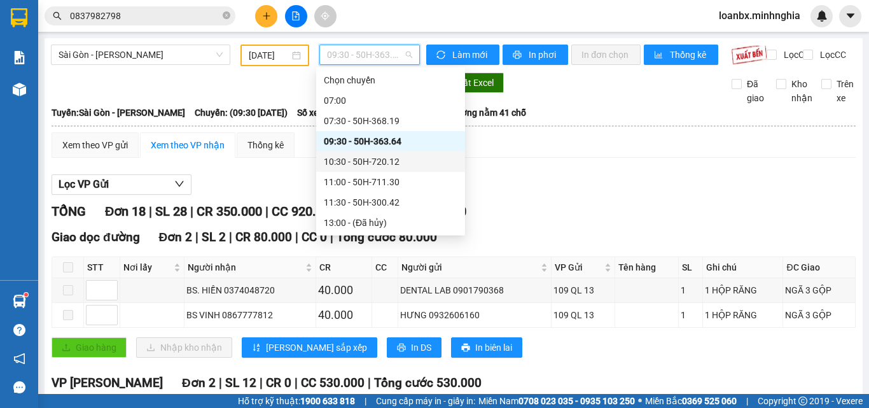
click at [364, 155] on div "10:30 - 50H-720.12" at bounding box center [391, 162] width 134 height 14
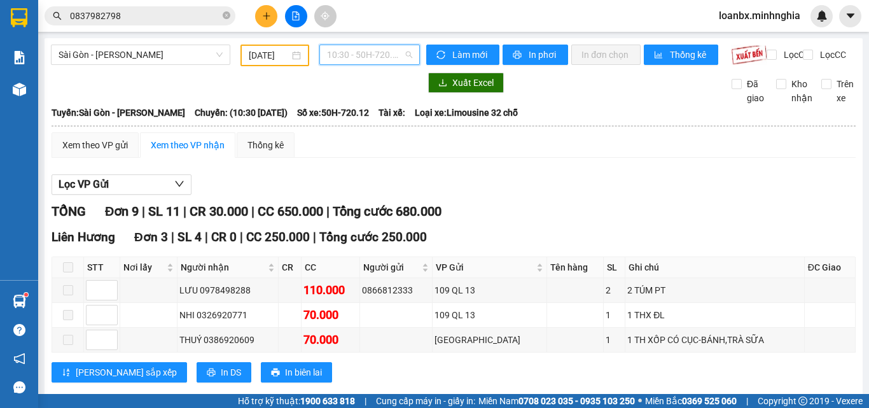
click at [343, 58] on span "10:30 - 50H-720.12" at bounding box center [369, 54] width 85 height 19
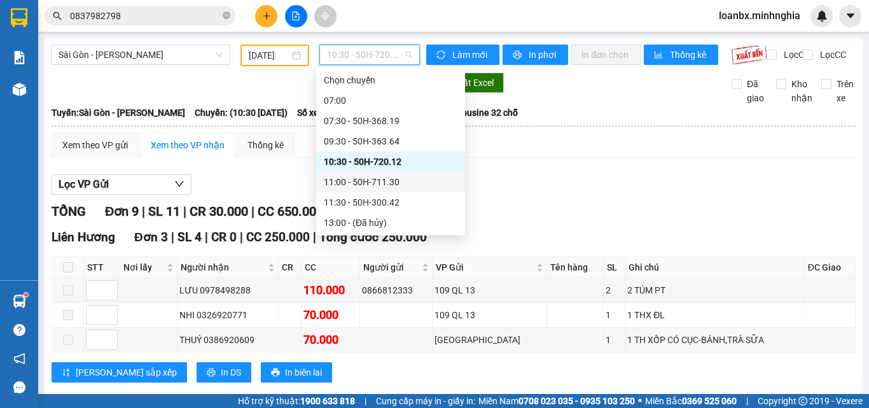
click at [380, 181] on div "11:00 - 50H-711.30" at bounding box center [391, 182] width 134 height 14
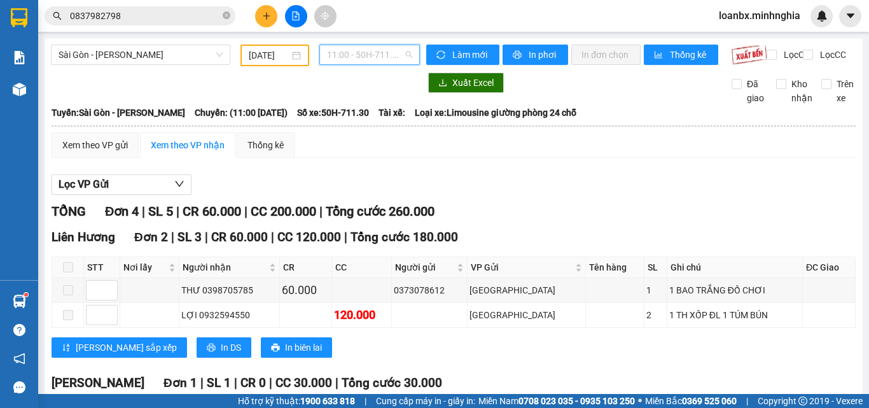
click at [369, 61] on span "11:00 - 50H-711.30" at bounding box center [369, 54] width 85 height 19
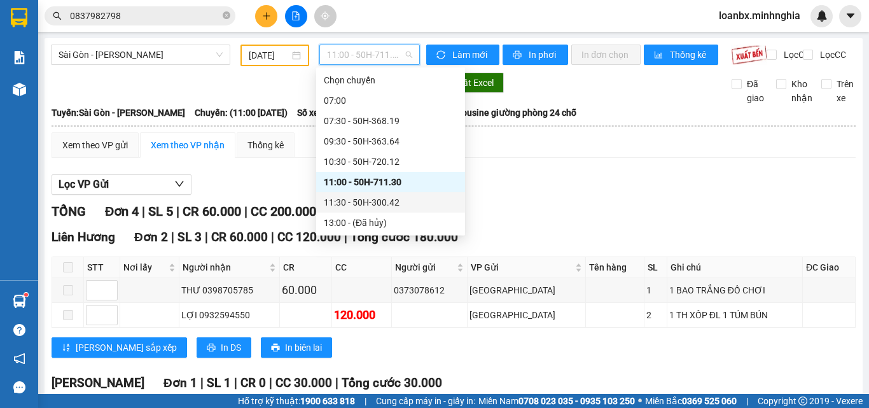
click at [364, 198] on div "11:30 - 50H-300.42" at bounding box center [391, 202] width 134 height 14
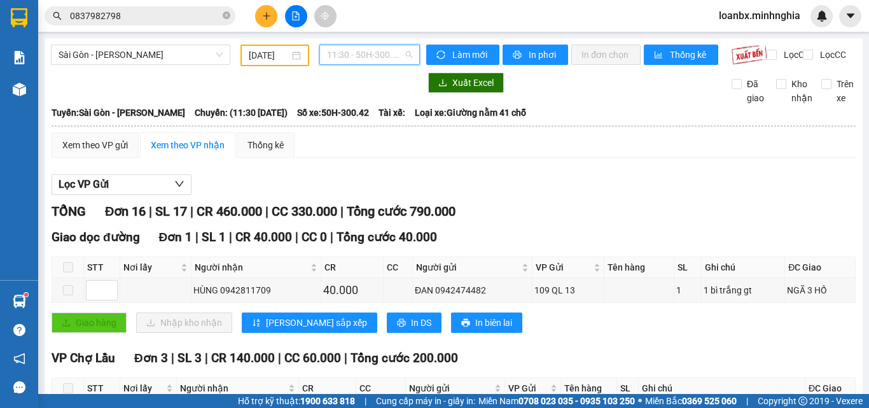
click at [351, 61] on span "11:30 - 50H-300.42" at bounding box center [369, 54] width 85 height 19
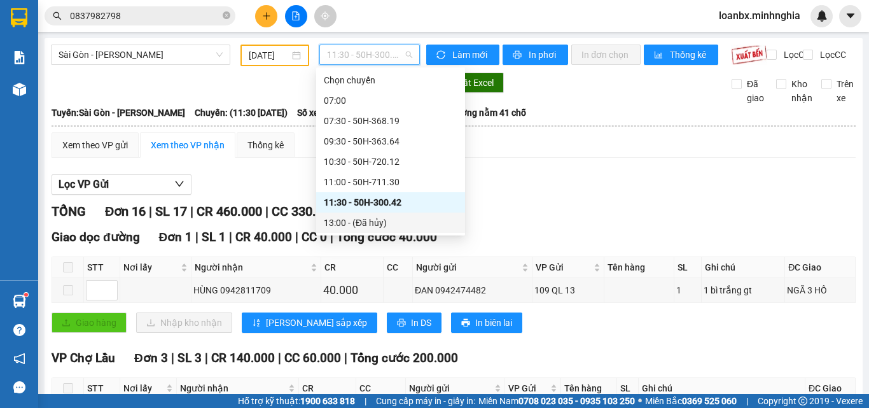
click at [366, 217] on div "13:00 - (Đã hủy)" at bounding box center [391, 223] width 134 height 14
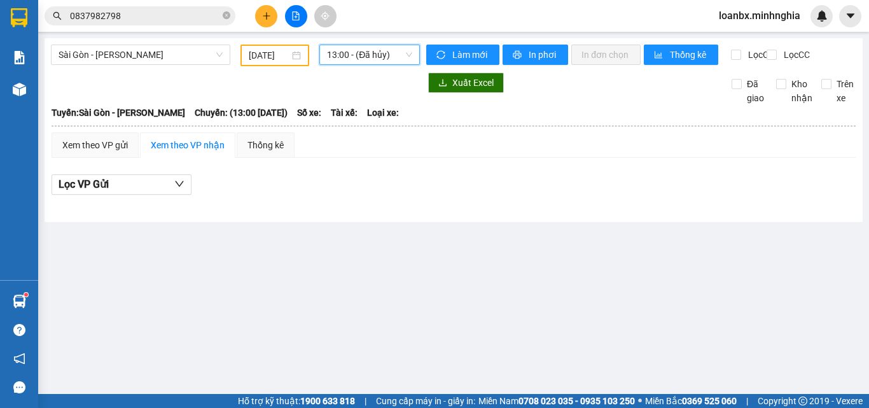
click at [368, 51] on span "13:00 - (Đã hủy)" at bounding box center [369, 54] width 85 height 19
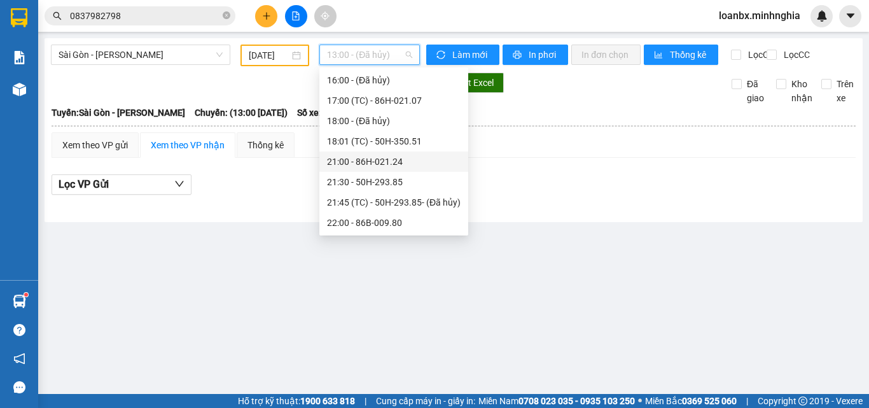
scroll to position [120, 0]
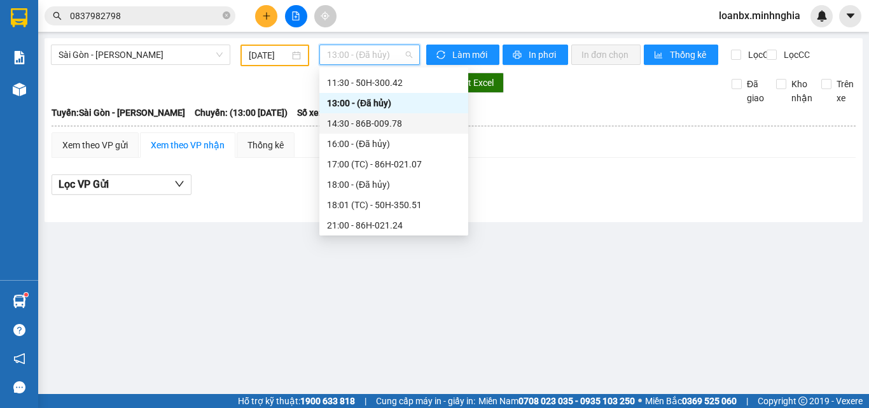
click at [397, 114] on div "14:30 - 86B-009.78" at bounding box center [393, 123] width 149 height 20
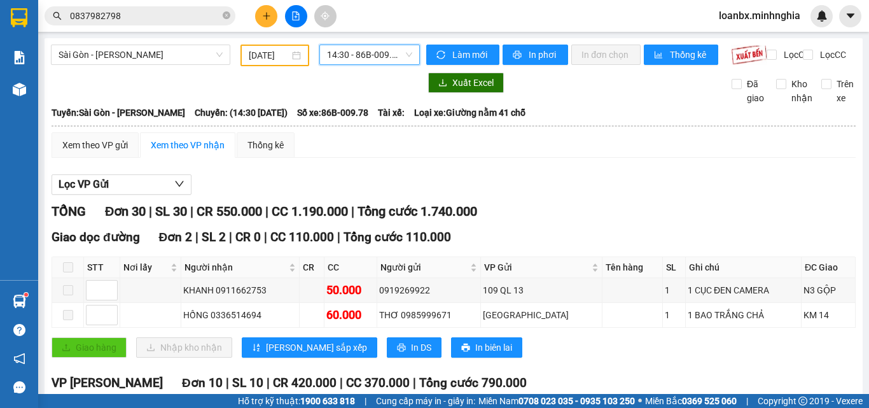
click at [357, 52] on span "14:30 - 86B-009.78" at bounding box center [369, 54] width 85 height 19
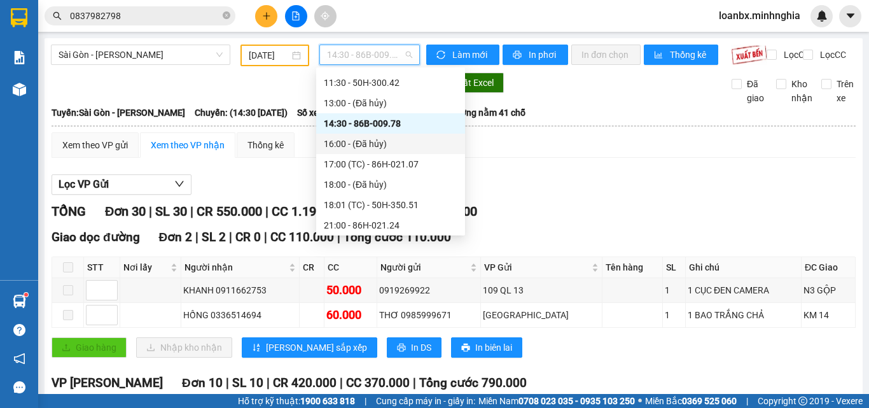
click at [370, 144] on div "16:00 - (Đã hủy)" at bounding box center [391, 144] width 134 height 14
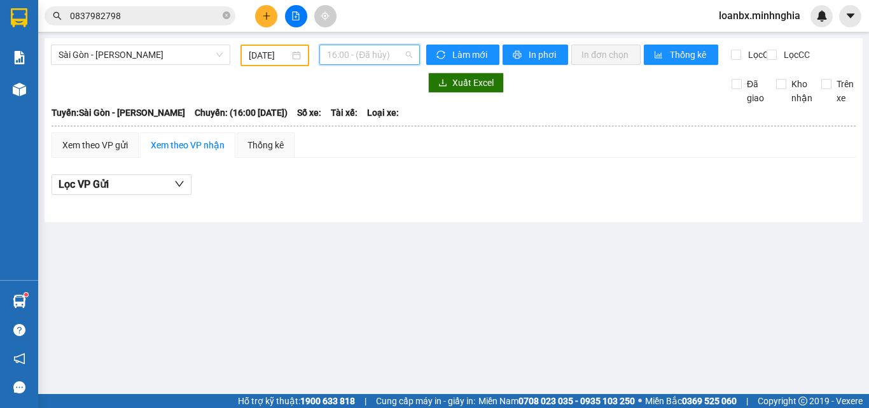
click at [383, 60] on span "16:00 - (Đã hủy)" at bounding box center [369, 54] width 85 height 19
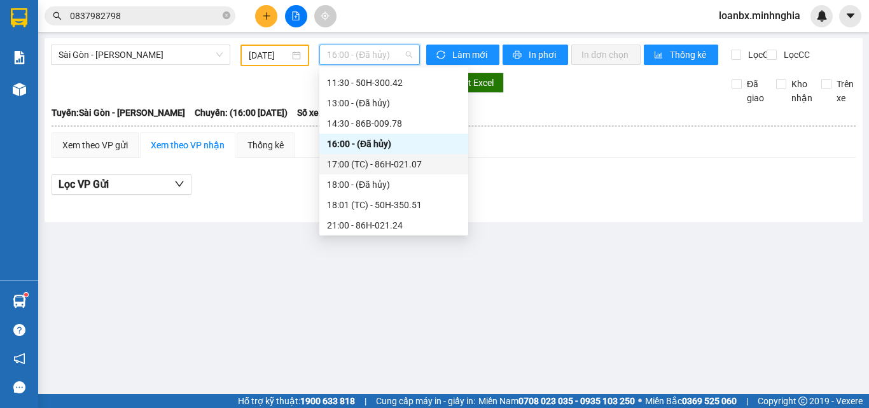
click at [362, 170] on div "17:00 (TC) - 86H-021.07" at bounding box center [394, 164] width 134 height 14
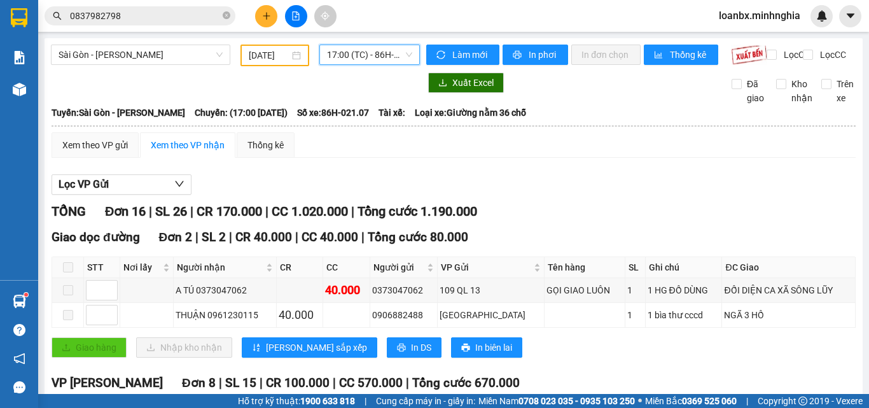
click at [398, 45] on div "17:00 (TC) - 86H-021.07" at bounding box center [369, 55] width 100 height 20
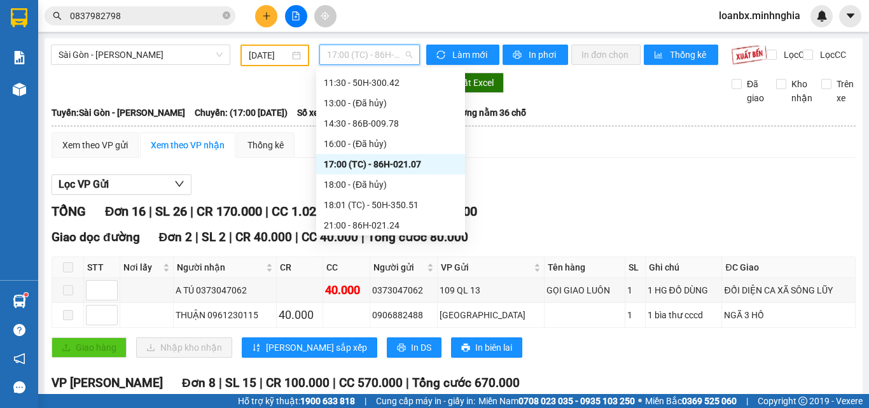
click at [389, 55] on span "17:00 (TC) - 86H-021.07" at bounding box center [369, 54] width 85 height 19
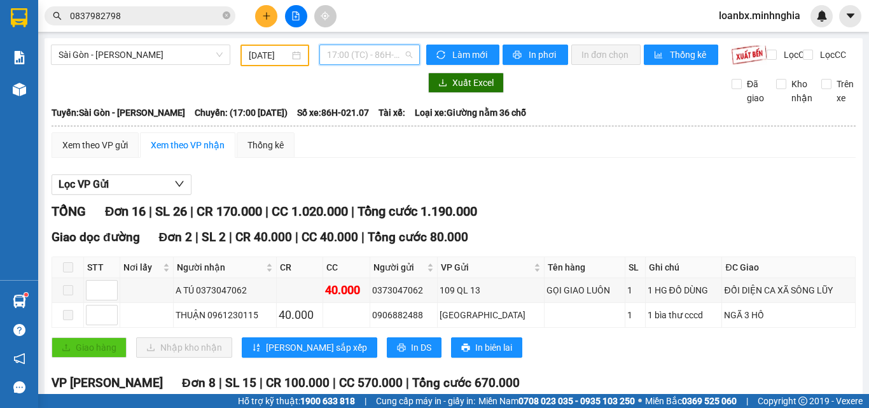
click at [389, 55] on span "17:00 (TC) - 86H-021.07" at bounding box center [369, 54] width 85 height 19
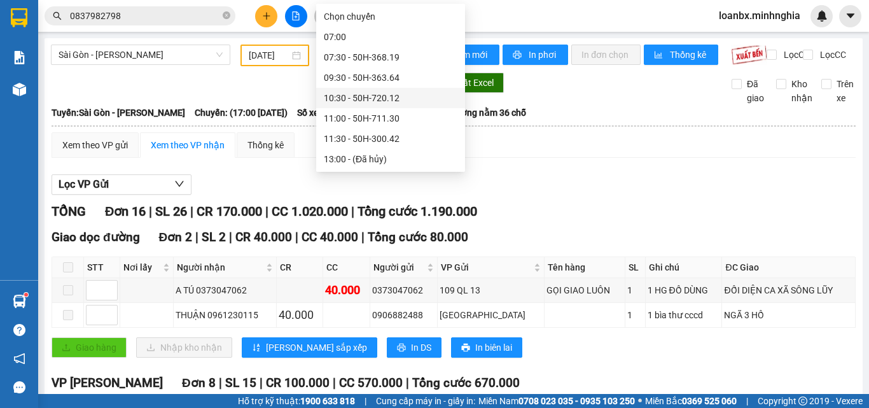
scroll to position [183, 0]
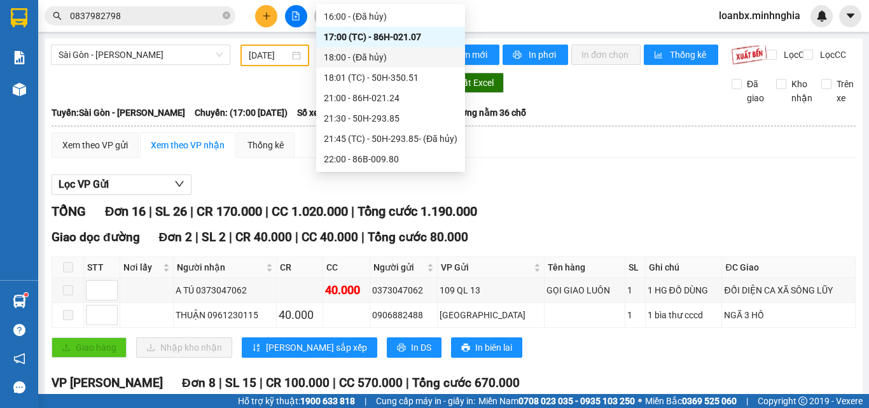
click at [387, 59] on div "18:00 - (Đã hủy)" at bounding box center [391, 57] width 134 height 14
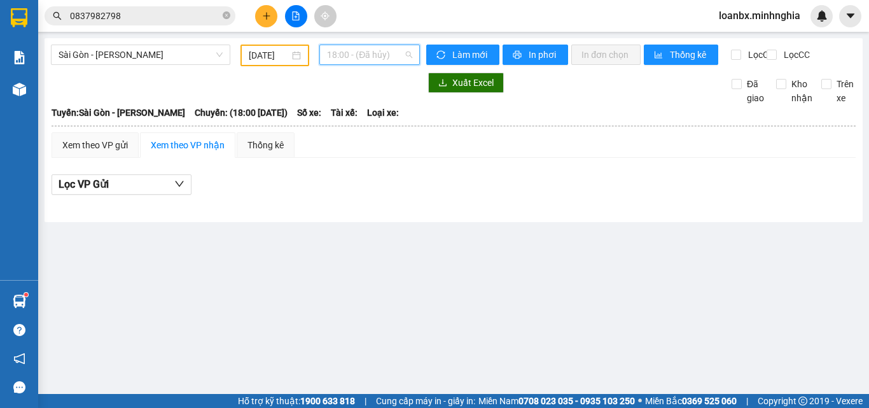
click at [387, 54] on span "18:00 - (Đã hủy)" at bounding box center [369, 54] width 85 height 19
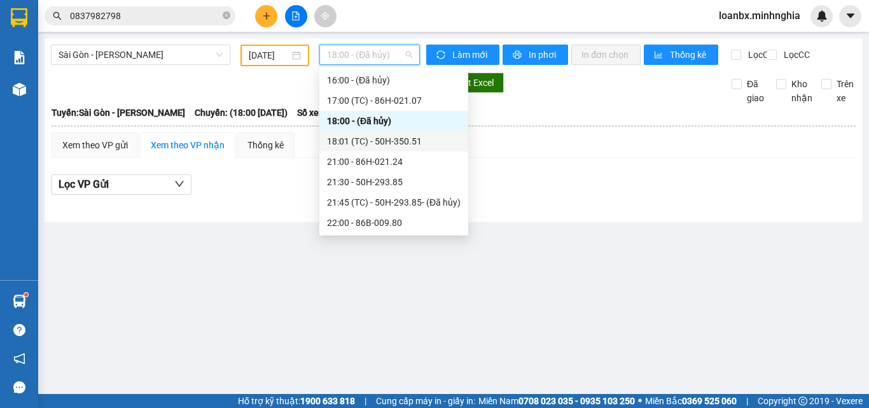
click at [365, 143] on div "18:01 (TC) - 50H-350.51" at bounding box center [394, 141] width 134 height 14
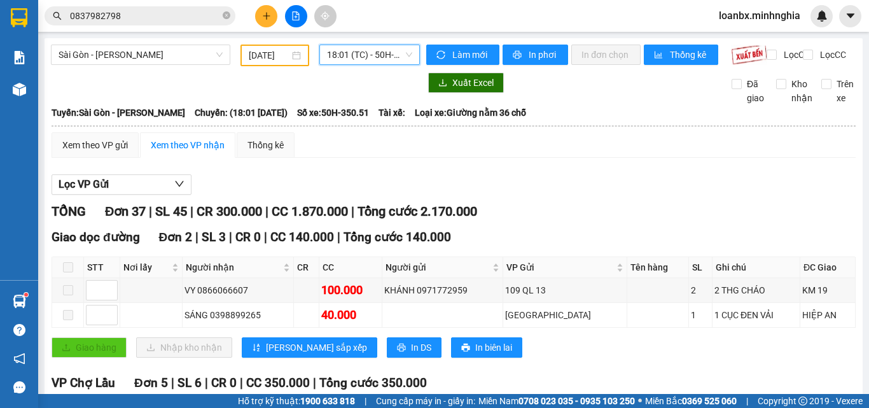
click at [369, 62] on span "18:01 (TC) - 50H-350.51" at bounding box center [369, 54] width 85 height 19
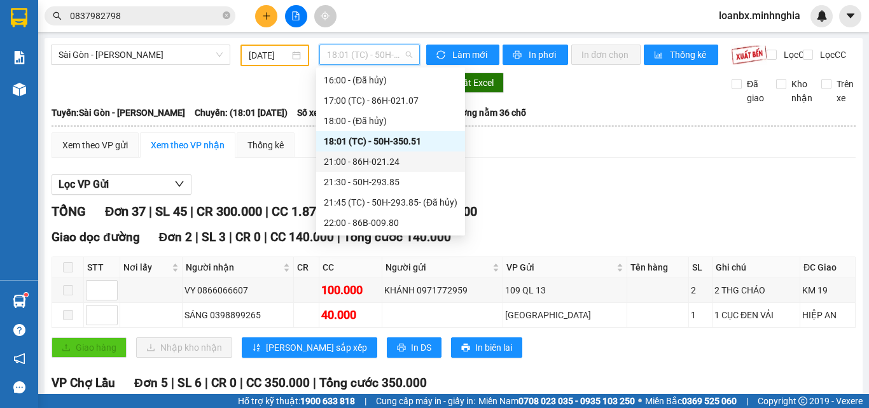
click at [378, 167] on div "21:00 - 86H-021.24" at bounding box center [391, 162] width 134 height 14
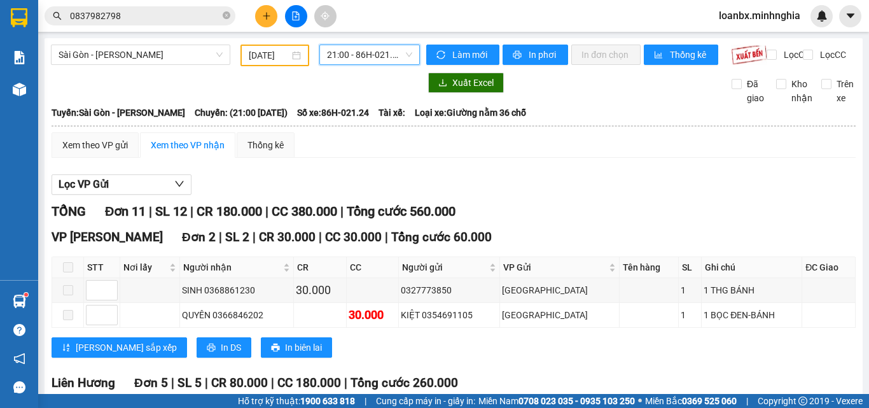
click at [371, 50] on span "21:00 - 86H-021.24" at bounding box center [369, 54] width 85 height 19
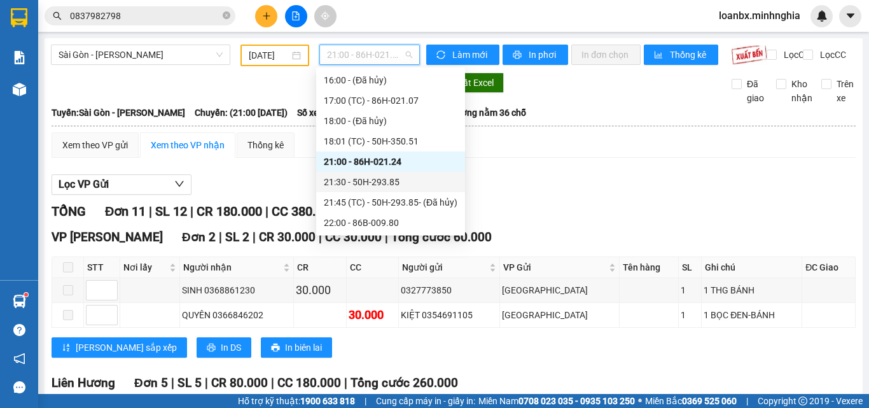
click at [358, 179] on div "21:30 - 50H-293.85" at bounding box center [391, 182] width 134 height 14
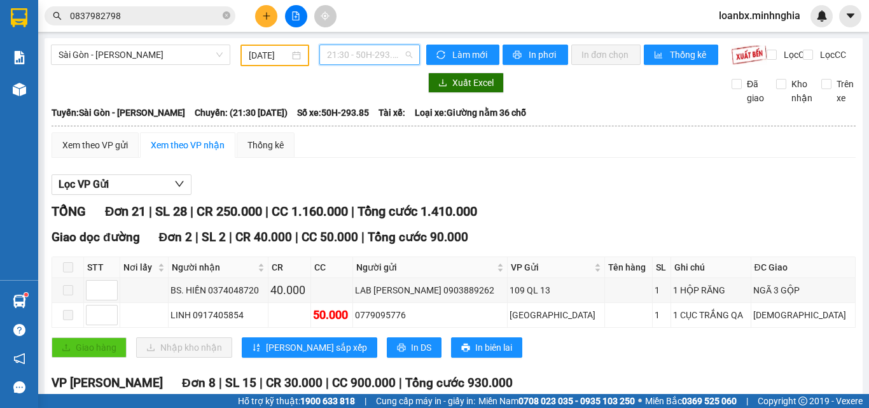
click at [344, 62] on span "21:30 - 50H-293.85" at bounding box center [369, 54] width 85 height 19
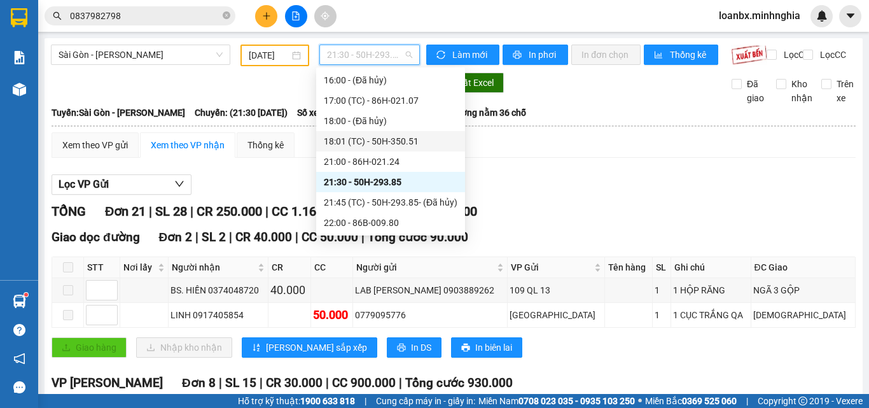
click at [267, 189] on div "Lọc VP Gửi" at bounding box center [454, 184] width 804 height 21
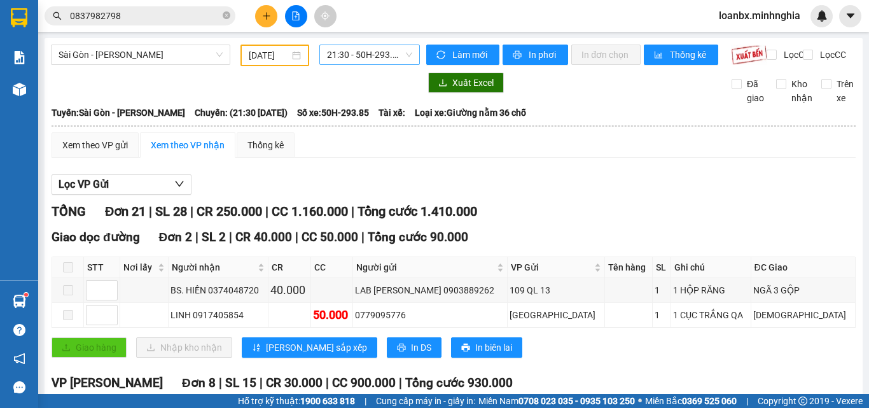
click at [373, 53] on span "21:30 - 50H-293.85" at bounding box center [369, 54] width 85 height 19
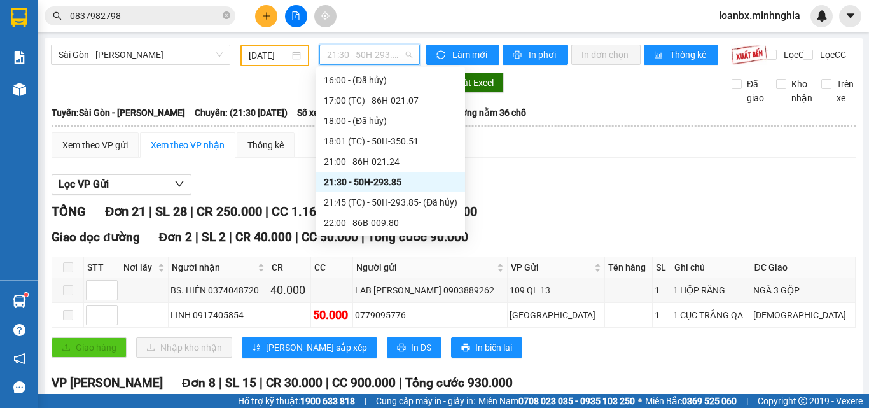
click at [363, 195] on div "21:45 (TC) - 50H-293.85 - (Đã hủy)" at bounding box center [390, 202] width 149 height 20
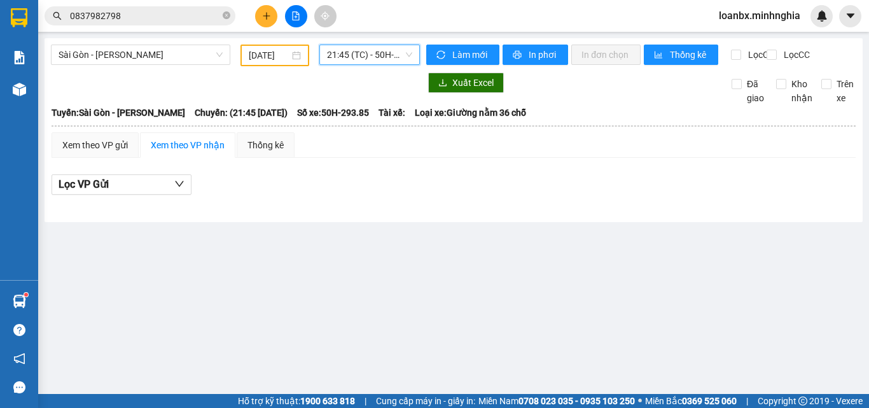
click at [382, 52] on span "21:45 (TC) - 50H-293.85 - (Đã hủy)" at bounding box center [369, 54] width 85 height 19
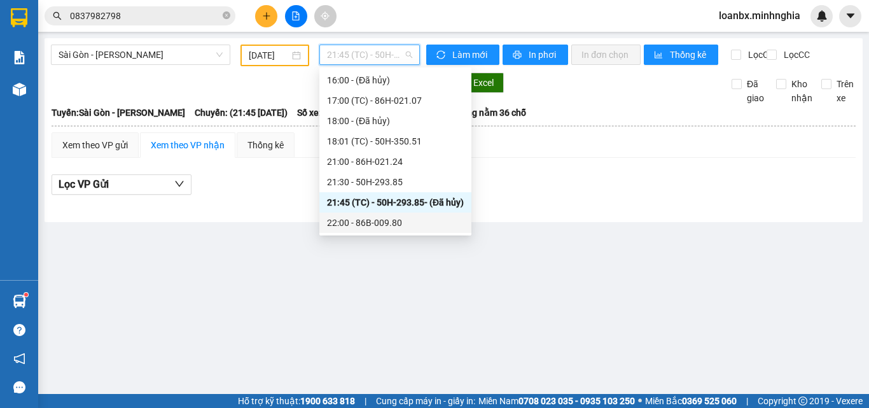
click at [388, 223] on div "22:00 - 86B-009.80" at bounding box center [395, 223] width 137 height 14
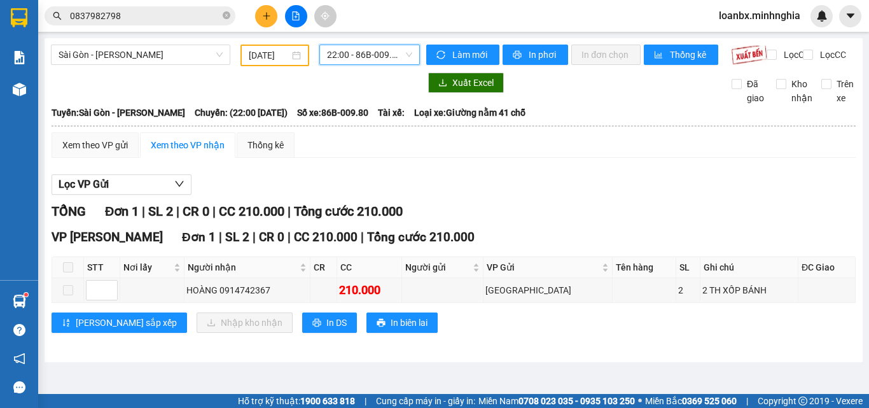
click at [351, 48] on span "22:00 - 86B-009.80" at bounding box center [369, 54] width 85 height 19
click at [550, 183] on div "Lọc VP Gửi TỔNG Đơn 1 | SL 2 | CR 0 | CC 210.000 | Tổng cước 210.000 VP Phan R…" at bounding box center [454, 258] width 804 height 181
click at [357, 59] on span "22:00 - 86B-009.80" at bounding box center [369, 54] width 85 height 19
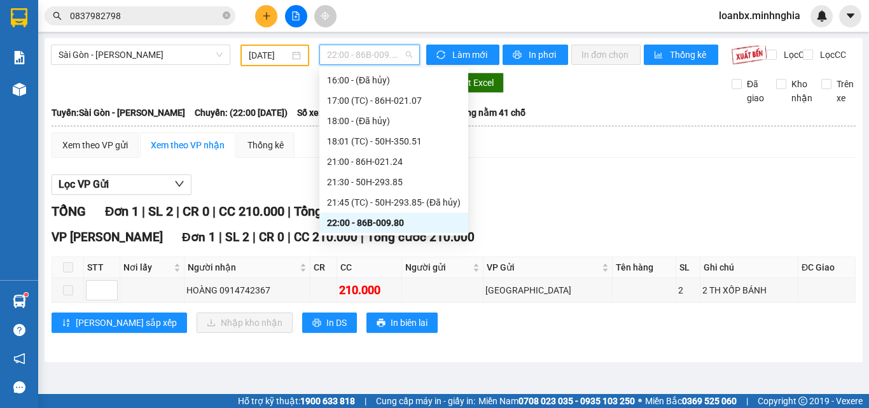
click at [527, 217] on div "TỔNG Đơn 1 | SL 2 | CR 0 | CC 210.000 | Tổng cước 210.000" at bounding box center [454, 212] width 804 height 20
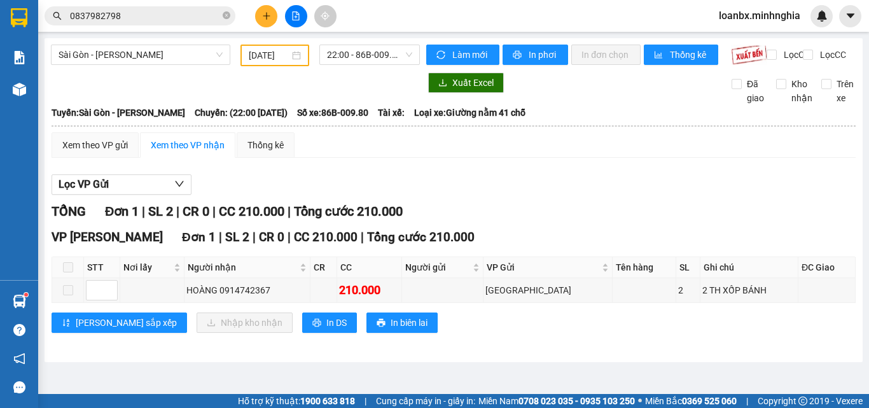
click at [123, 19] on input "0837982798" at bounding box center [145, 16] width 150 height 14
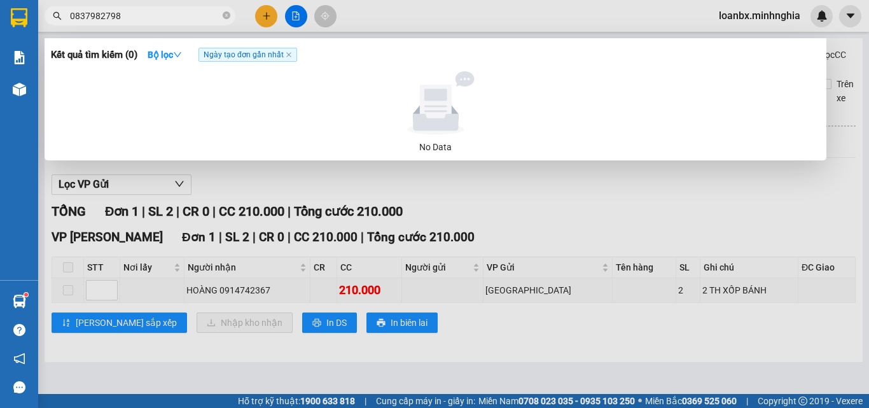
click at [123, 19] on input "0837982798" at bounding box center [145, 16] width 150 height 14
type input "9"
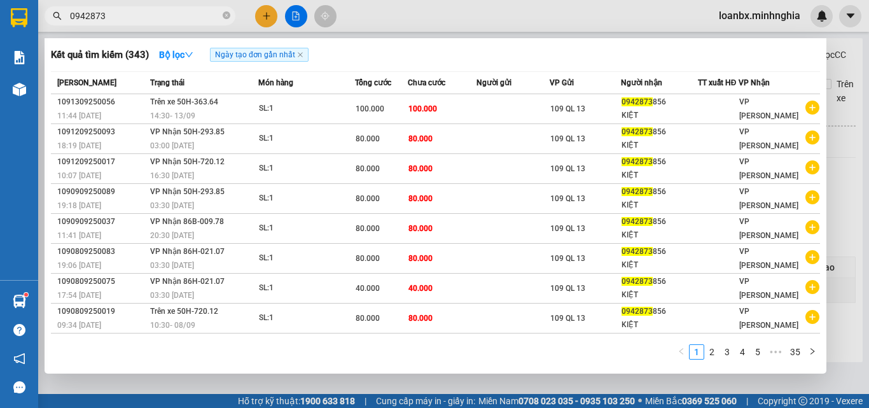
click at [477, 20] on div at bounding box center [434, 204] width 869 height 408
click at [119, 23] on span "0942873" at bounding box center [140, 15] width 191 height 19
click at [119, 18] on input "0942873" at bounding box center [145, 16] width 150 height 14
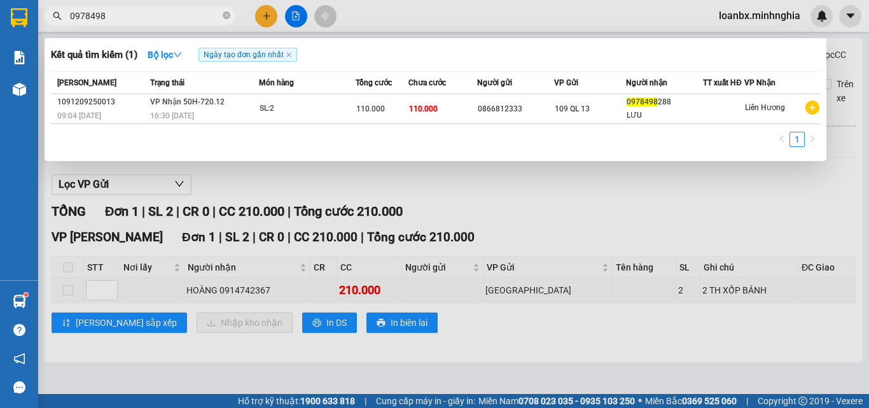
type input "0978498"
click at [387, 13] on div at bounding box center [434, 204] width 869 height 408
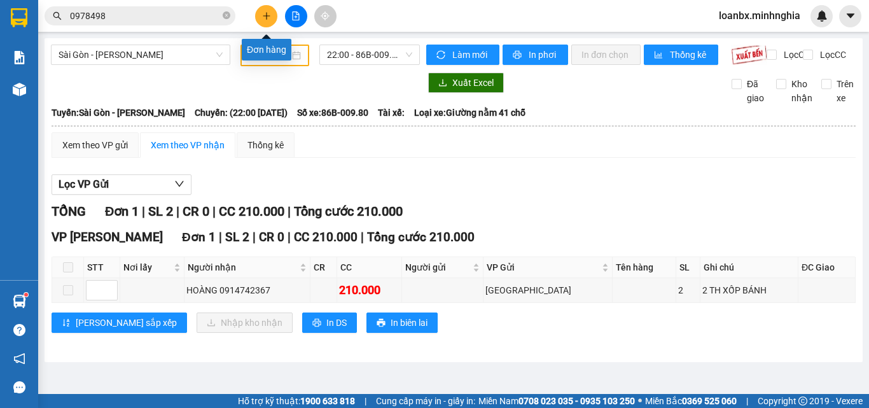
click at [272, 15] on button at bounding box center [266, 16] width 22 height 22
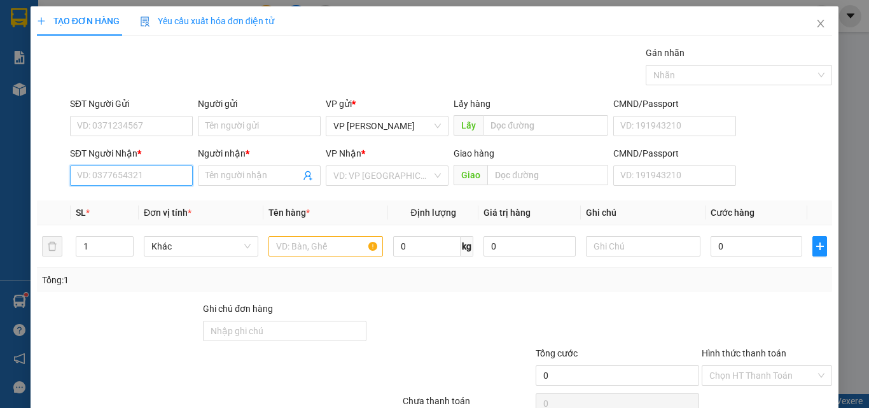
click at [146, 171] on input "SĐT Người Nhận *" at bounding box center [131, 175] width 123 height 20
type input "9"
type input "0922154250"
click at [119, 199] on div "0922154250 - NGÂN" at bounding box center [130, 201] width 106 height 14
type input "NGÂN"
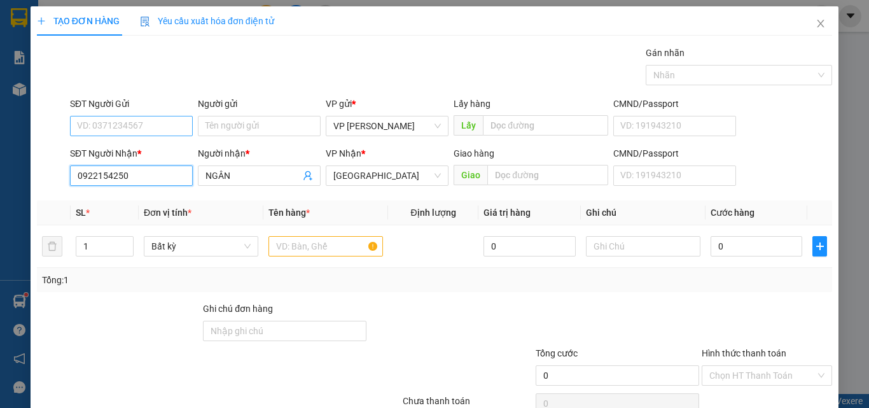
type input "0922154250"
click at [133, 123] on input "SĐT Người Gửi" at bounding box center [131, 126] width 123 height 20
type input "0965795917"
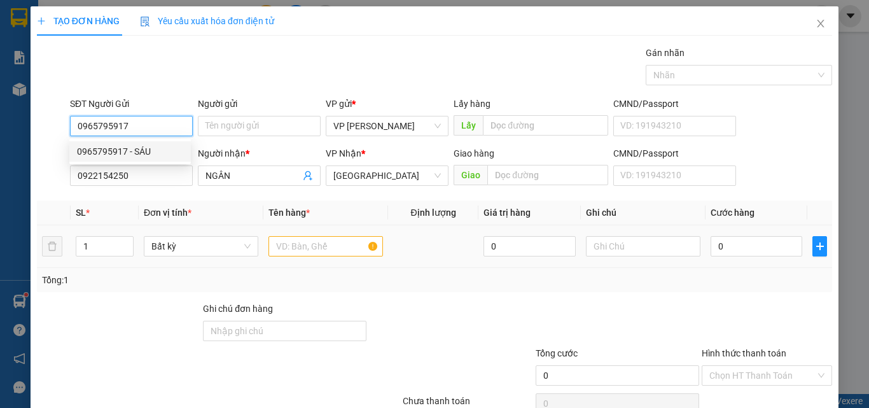
drag, startPoint x: 140, startPoint y: 148, endPoint x: 369, endPoint y: 233, distance: 244.1
click at [140, 150] on div "0965795917 - SÁU" at bounding box center [130, 151] width 106 height 14
type input "SÁU"
type input "0965795917"
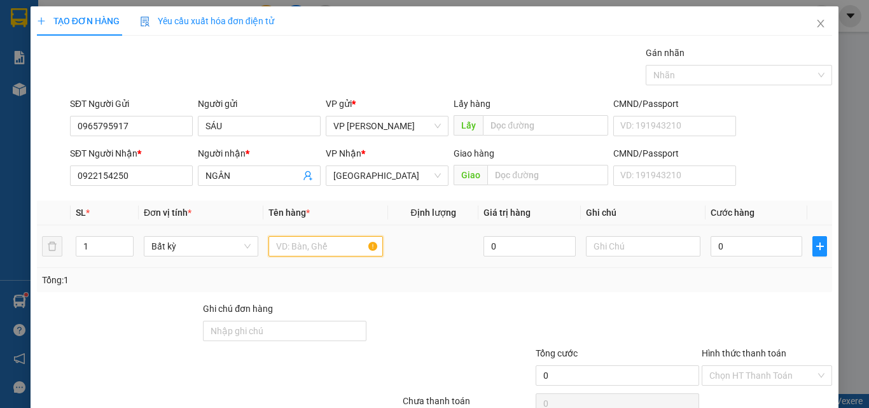
click at [298, 239] on input "text" at bounding box center [325, 246] width 114 height 20
type input "816"
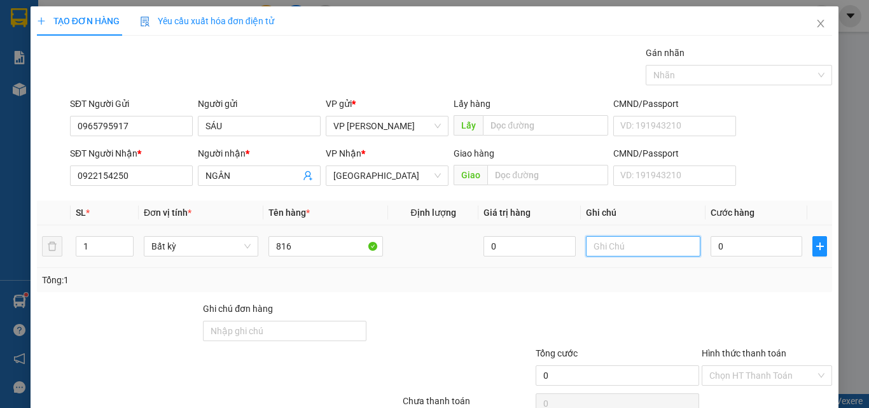
click at [631, 256] on input "text" at bounding box center [643, 246] width 114 height 20
type input "1 KIỆN TH GIẤY - KHẨU TRANG"
click at [742, 247] on input "0" at bounding box center [756, 246] width 92 height 20
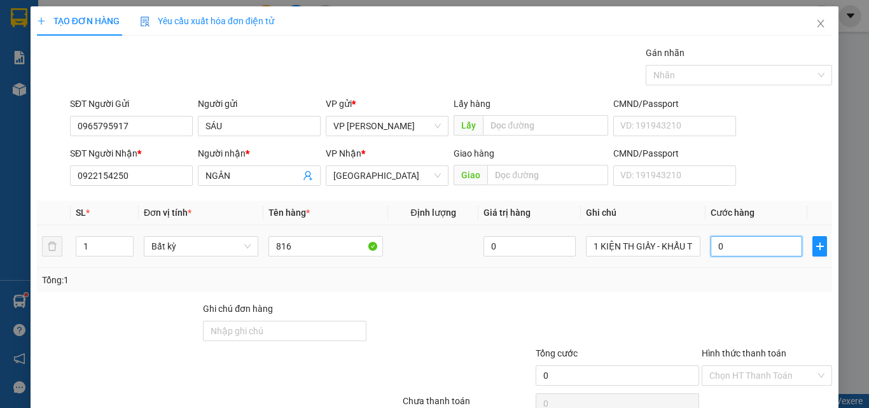
type input "04"
type input "4"
type input "040"
type input "40"
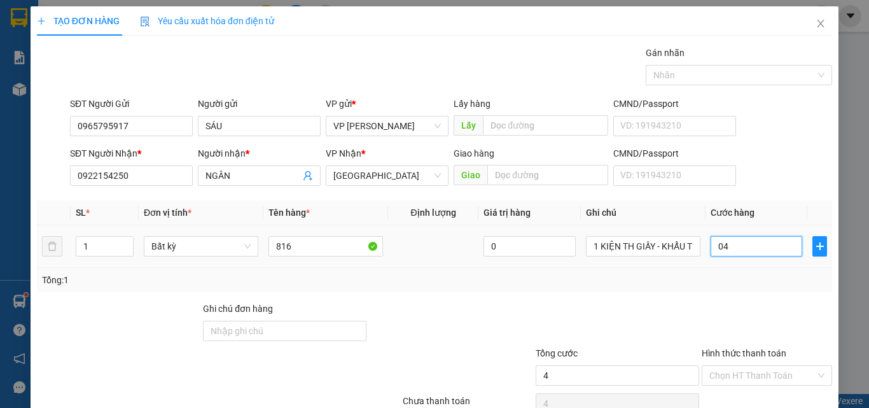
type input "40"
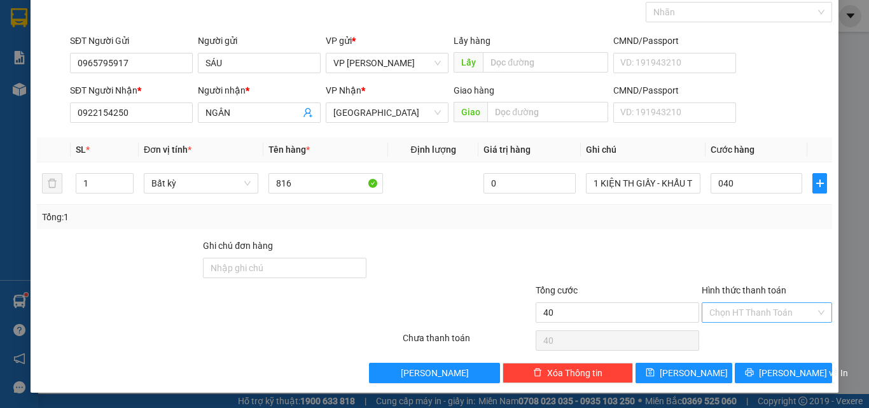
type input "40.000"
click at [783, 317] on input "Hình thức thanh toán" at bounding box center [762, 312] width 106 height 19
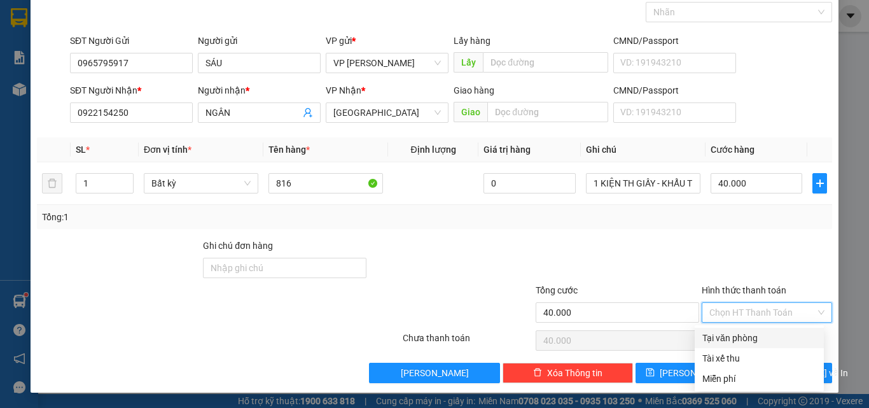
click at [778, 328] on div "Tại văn phòng" at bounding box center [758, 338] width 129 height 20
type input "0"
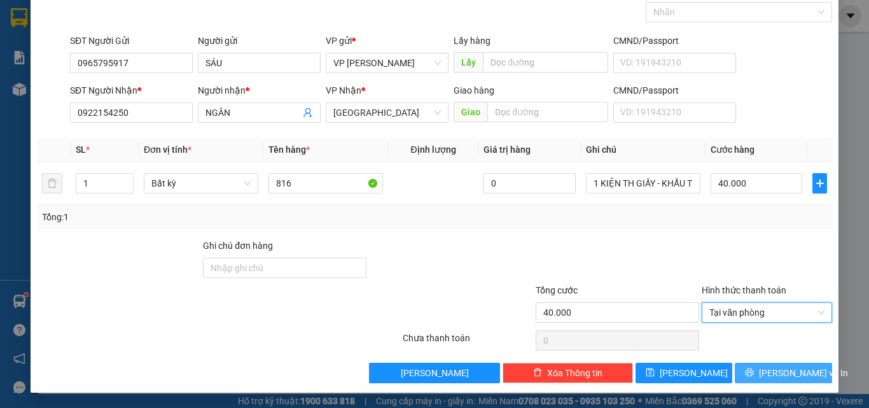
click at [780, 379] on span "Lưu và In" at bounding box center [803, 373] width 89 height 14
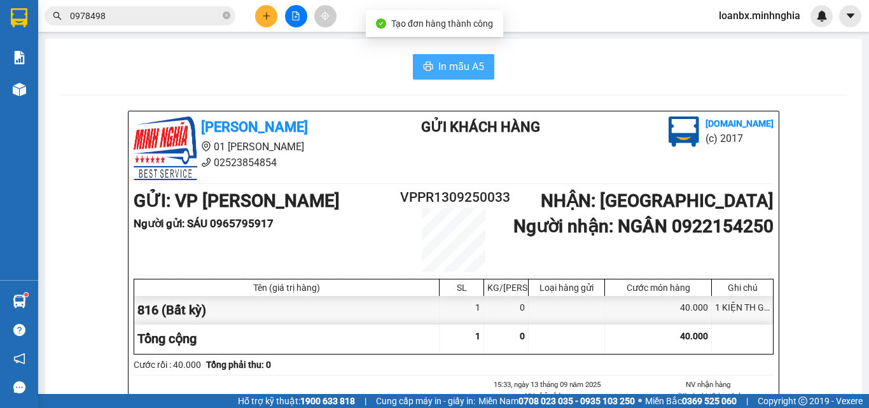
click at [483, 67] on button "In mẫu A5" at bounding box center [453, 66] width 81 height 25
click at [135, 18] on input "0978498" at bounding box center [145, 16] width 150 height 14
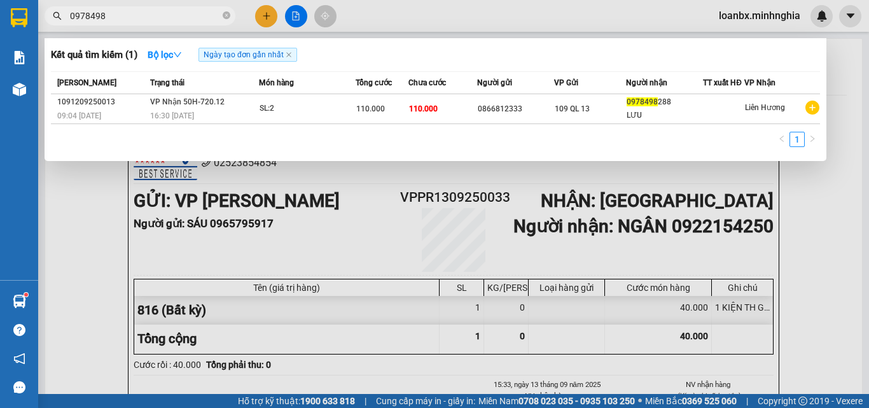
click at [135, 18] on input "0978498" at bounding box center [145, 16] width 150 height 14
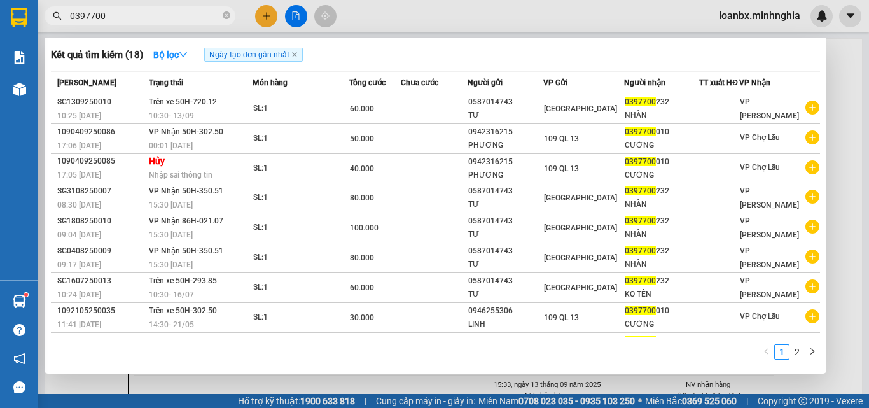
type input "0397700"
click at [544, 17] on div at bounding box center [434, 204] width 869 height 408
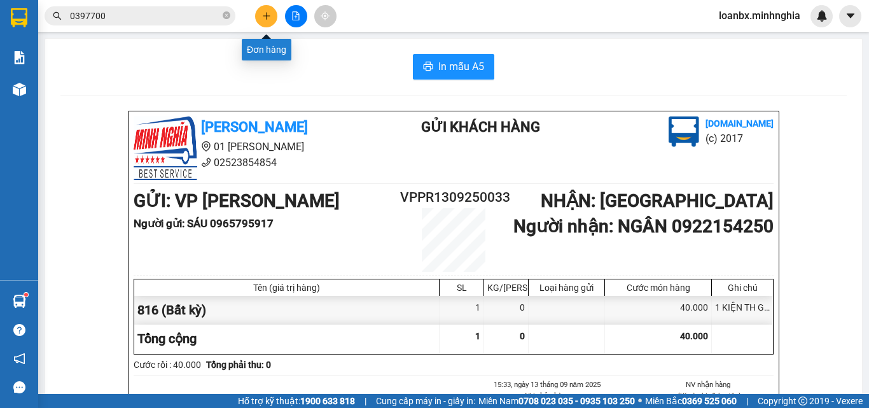
click at [268, 16] on icon "plus" at bounding box center [266, 15] width 7 height 1
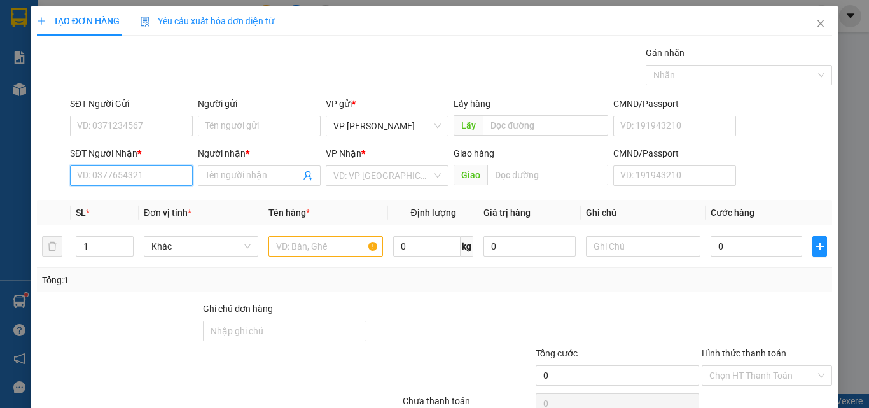
click at [159, 176] on input "SĐT Người Nhận *" at bounding box center [131, 175] width 123 height 20
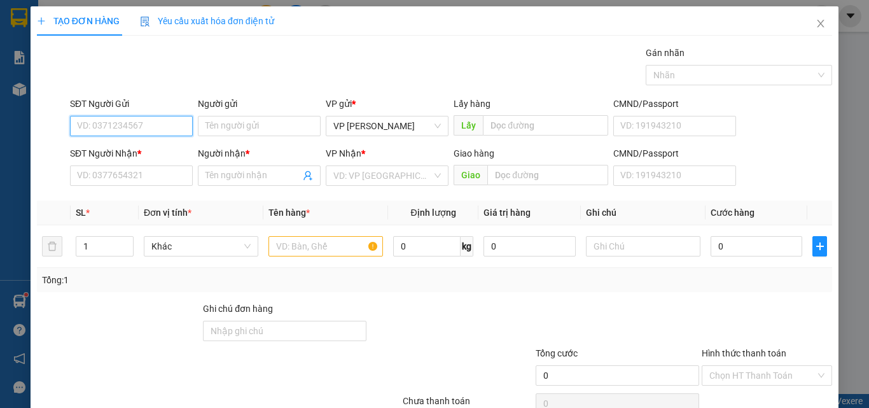
click at [154, 119] on input "SĐT Người Gửi" at bounding box center [131, 126] width 123 height 20
click at [148, 155] on div "0937235563 - TRANG" at bounding box center [130, 151] width 106 height 14
type input "0937235563"
type input "TRANG"
type input "0388701595"
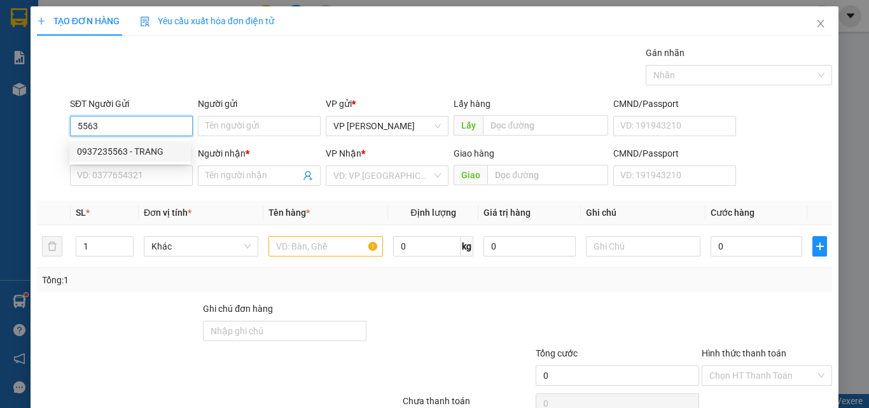
type input "GÁI THÀNH"
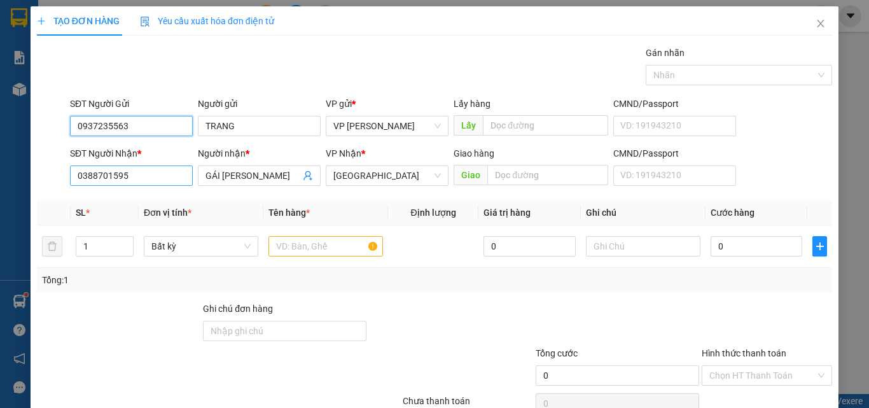
type input "0937235563"
drag, startPoint x: 141, startPoint y: 170, endPoint x: 0, endPoint y: 171, distance: 141.2
click at [0, 171] on div "TẠO ĐƠN HÀNG Yêu cầu xuất hóa đơn điện tử Transit Pickup Surcharge Ids Transit …" at bounding box center [434, 204] width 869 height 408
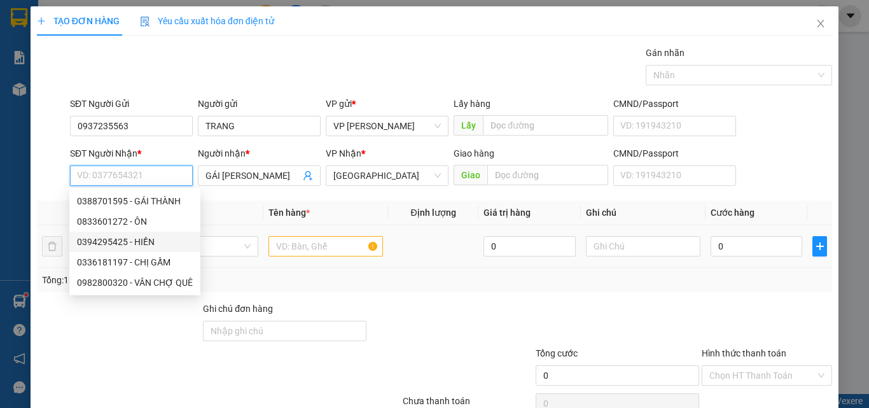
click at [137, 241] on div "0394295425 - HIỀN" at bounding box center [135, 242] width 116 height 14
type input "0394295425"
type input "HIỀN"
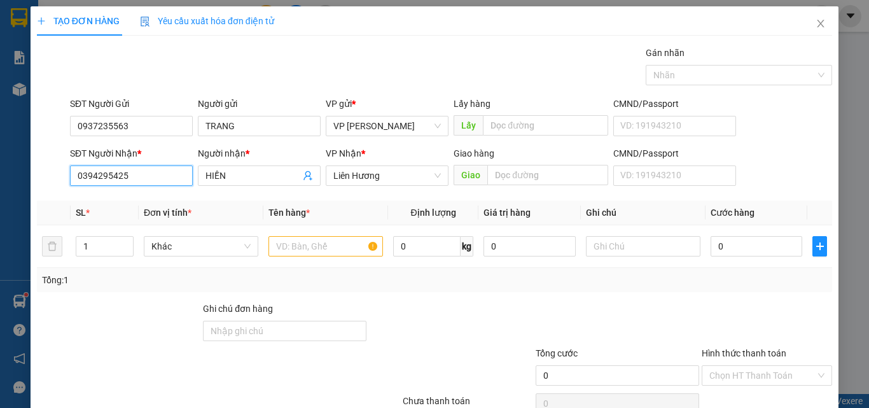
type input "0394295425"
click at [300, 244] on input "text" at bounding box center [325, 246] width 114 height 20
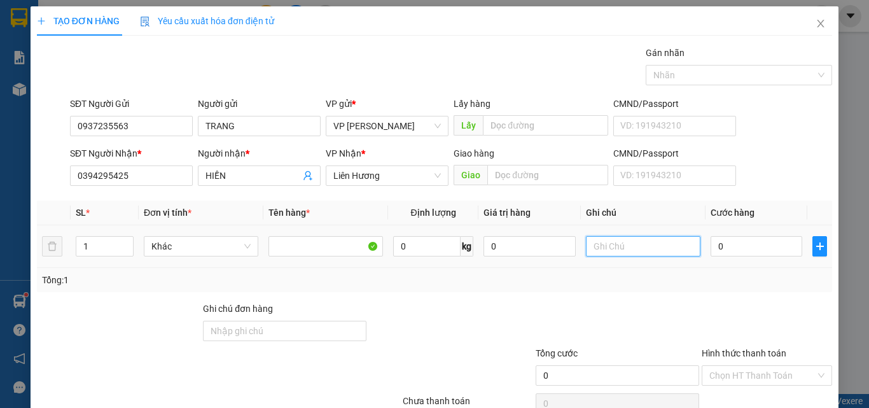
click at [628, 250] on input "text" at bounding box center [643, 246] width 114 height 20
click at [627, 247] on input "text" at bounding box center [643, 246] width 114 height 20
type input "1 TH XỐP - CÁ"
type input "2"
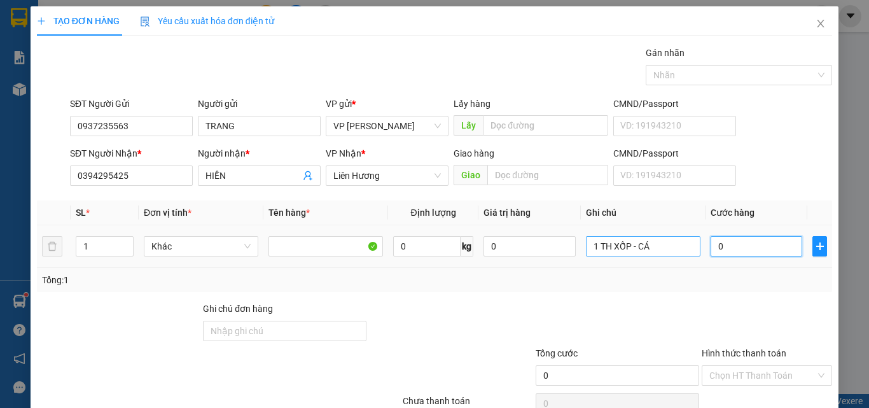
type input "2"
type input "20"
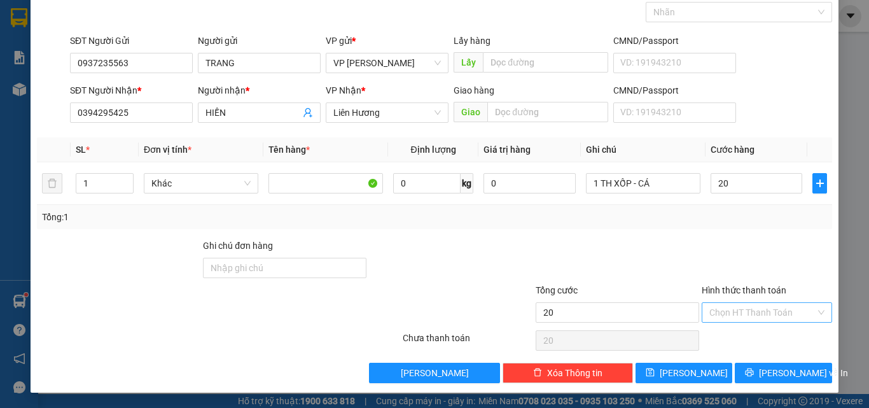
type input "20.000"
click at [746, 319] on input "Hình thức thanh toán" at bounding box center [762, 312] width 106 height 19
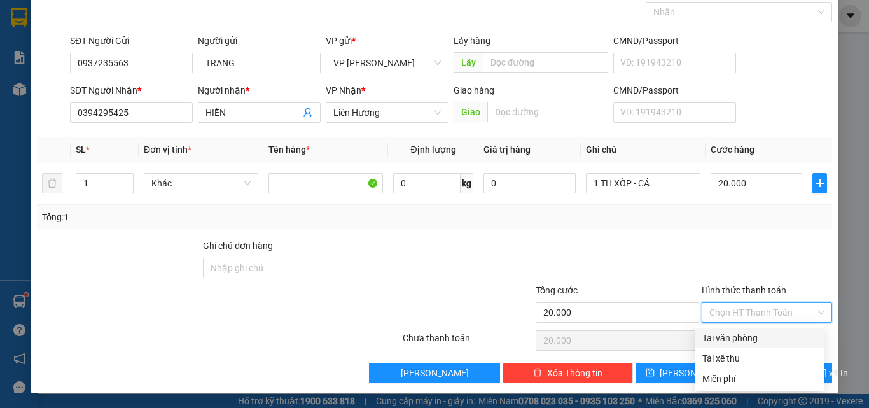
click at [740, 335] on div "Tại văn phòng" at bounding box center [759, 338] width 114 height 14
type input "0"
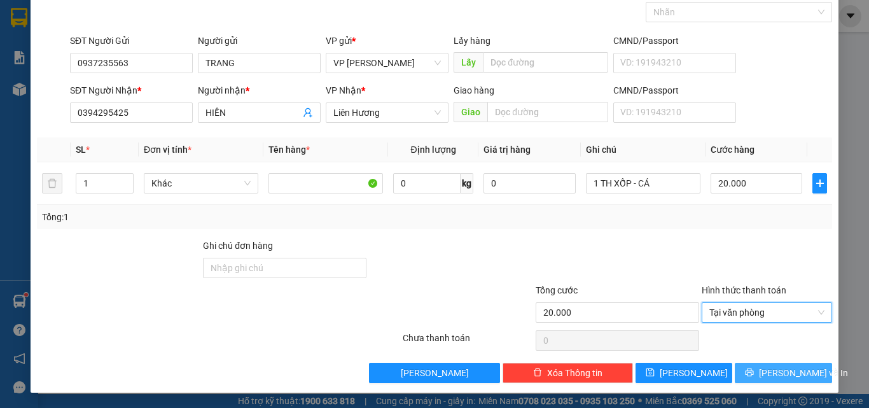
click at [792, 376] on span "Lưu và In" at bounding box center [803, 373] width 89 height 14
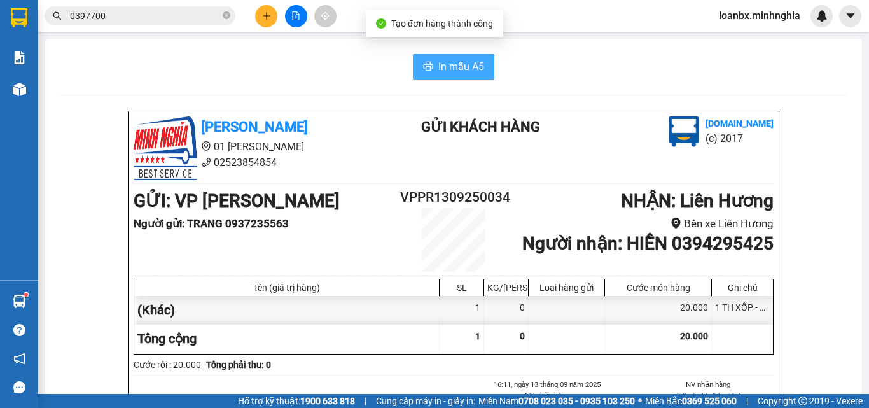
click at [455, 69] on span "In mẫu A5" at bounding box center [461, 67] width 46 height 16
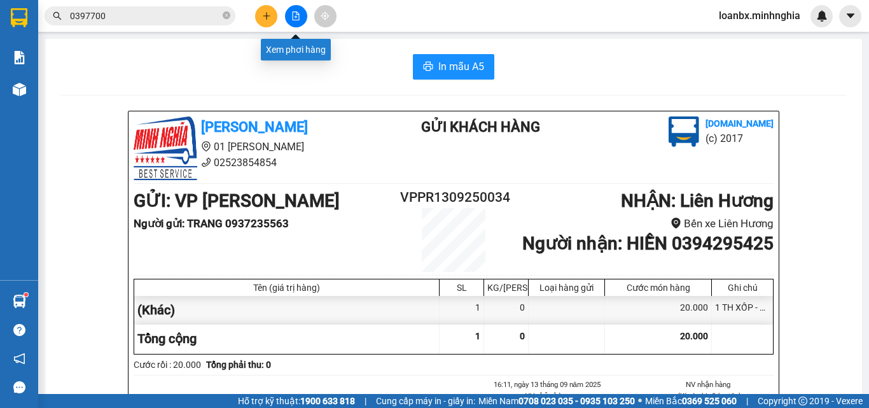
click at [289, 17] on button at bounding box center [296, 16] width 22 height 22
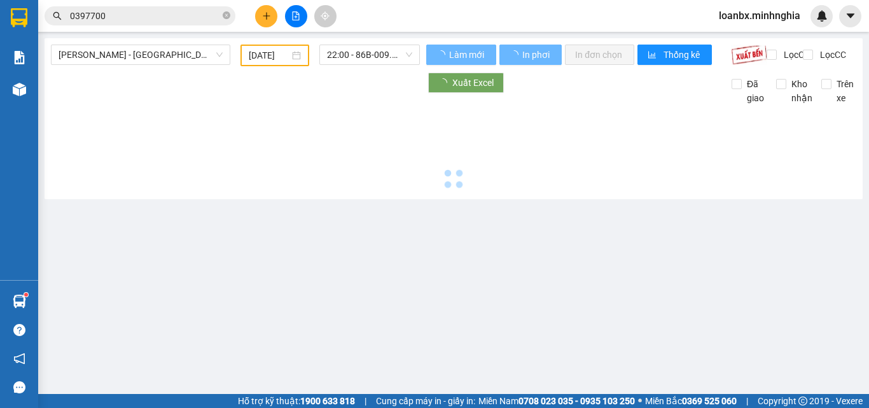
type input "[DATE]"
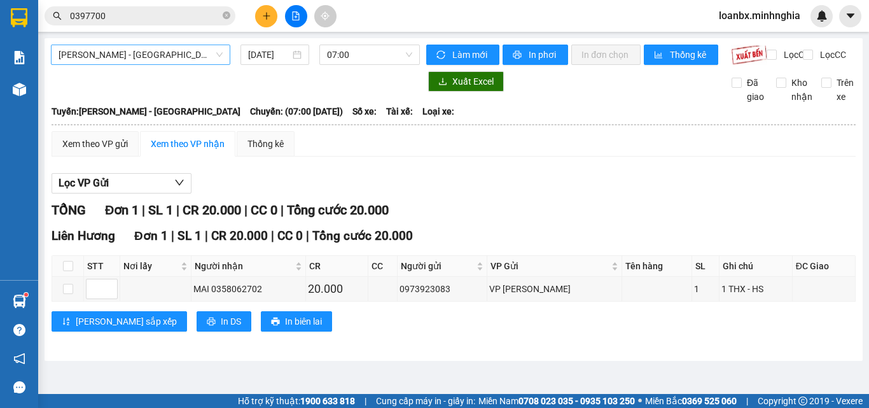
click at [173, 56] on span "[PERSON_NAME] - [GEOGRAPHIC_DATA]" at bounding box center [141, 54] width 164 height 19
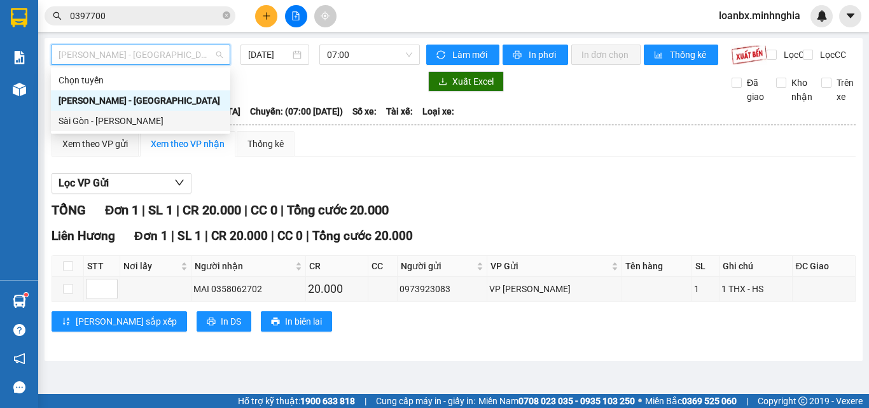
click at [138, 122] on div "Sài Gòn - [PERSON_NAME]" at bounding box center [141, 121] width 164 height 14
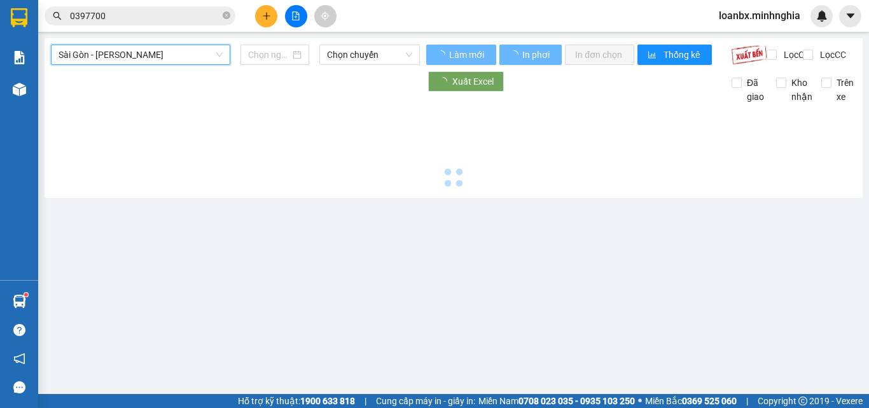
type input "[DATE]"
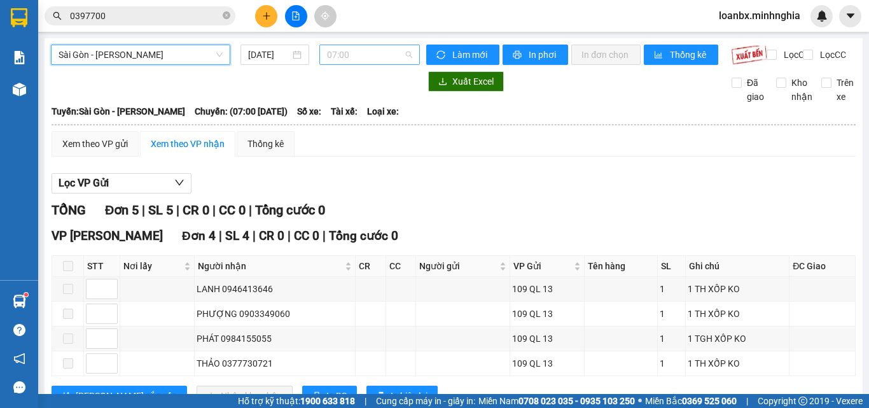
click at [362, 57] on span "07:00" at bounding box center [369, 54] width 85 height 19
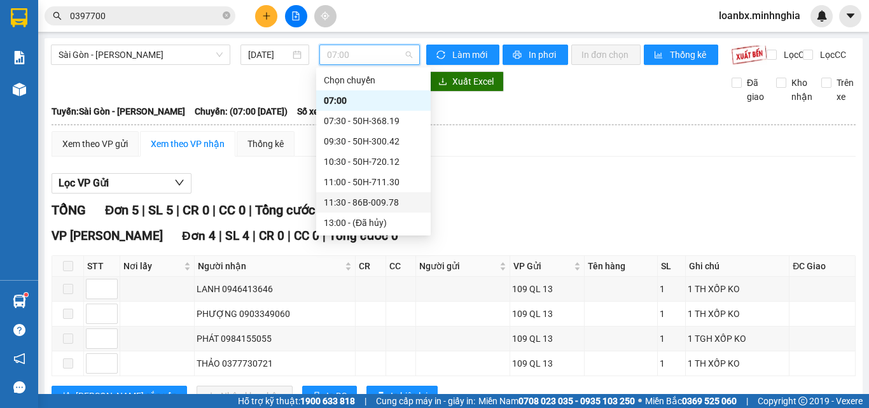
click at [343, 200] on div "11:30 - 86B-009.78" at bounding box center [373, 202] width 99 height 14
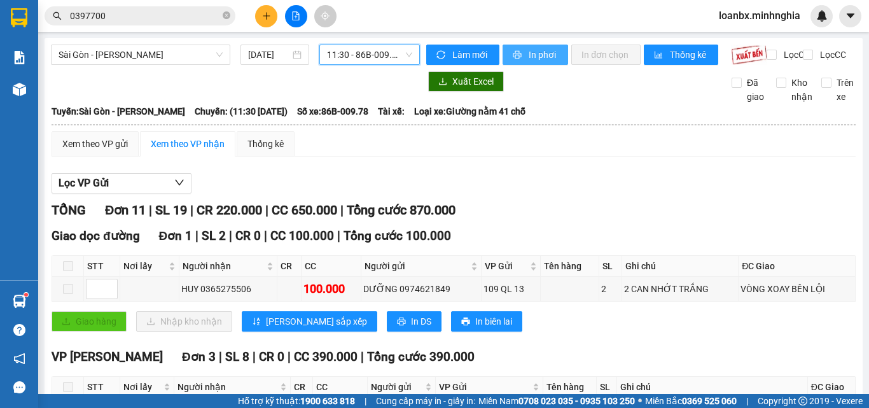
click at [528, 57] on span "In phơi" at bounding box center [542, 55] width 29 height 14
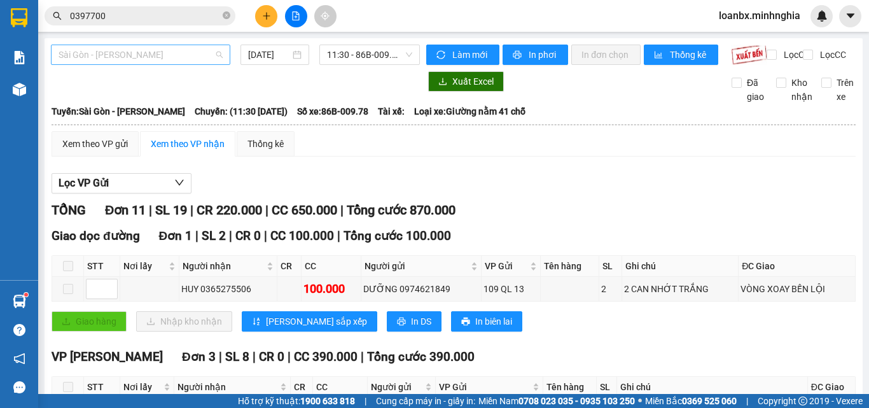
click at [135, 50] on span "Sài Gòn - [PERSON_NAME]" at bounding box center [141, 54] width 164 height 19
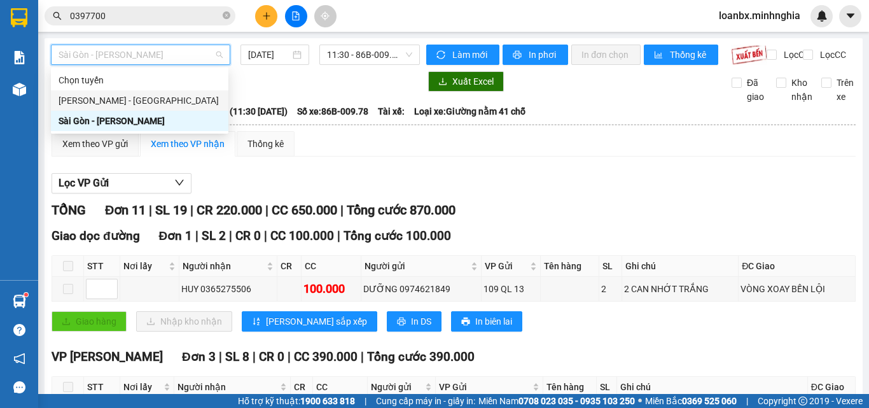
click at [123, 97] on div "[PERSON_NAME] - [GEOGRAPHIC_DATA]" at bounding box center [140, 100] width 162 height 14
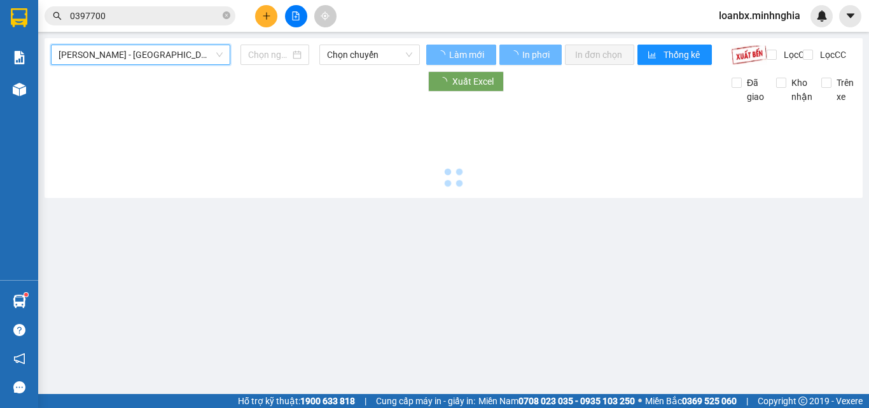
type input "[DATE]"
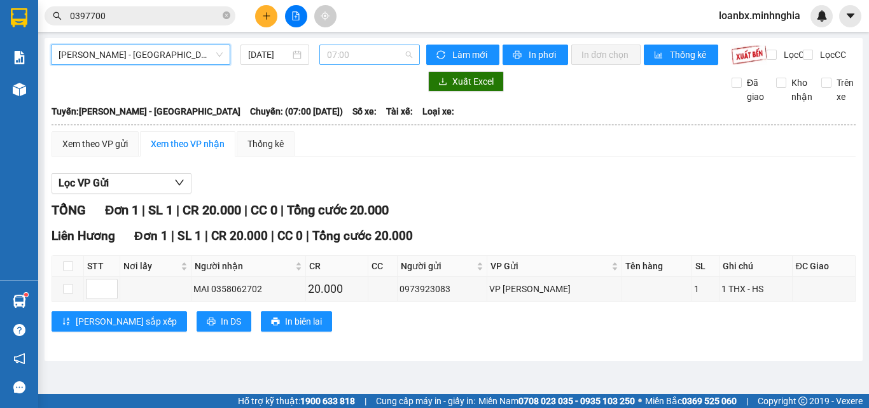
drag, startPoint x: 372, startPoint y: 51, endPoint x: 374, endPoint y: 97, distance: 45.8
click at [373, 51] on span "07:00" at bounding box center [369, 54] width 85 height 19
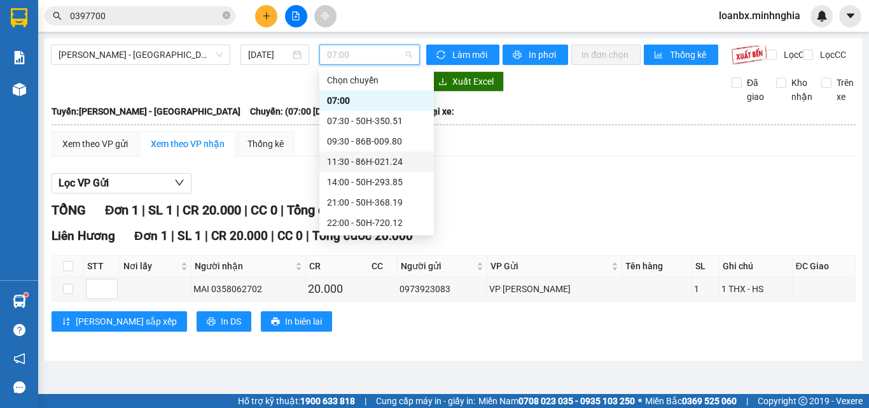
click at [382, 156] on div "11:30 - 86H-021.24" at bounding box center [376, 162] width 99 height 14
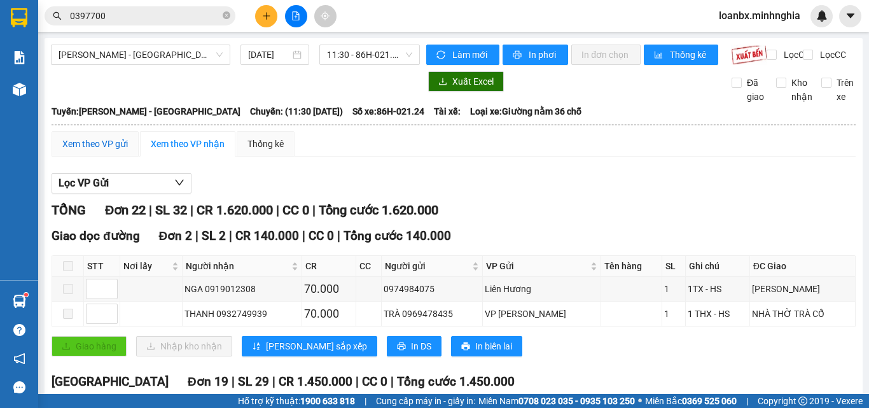
click at [121, 151] on div "Xem theo VP gửi" at bounding box center [95, 144] width 66 height 14
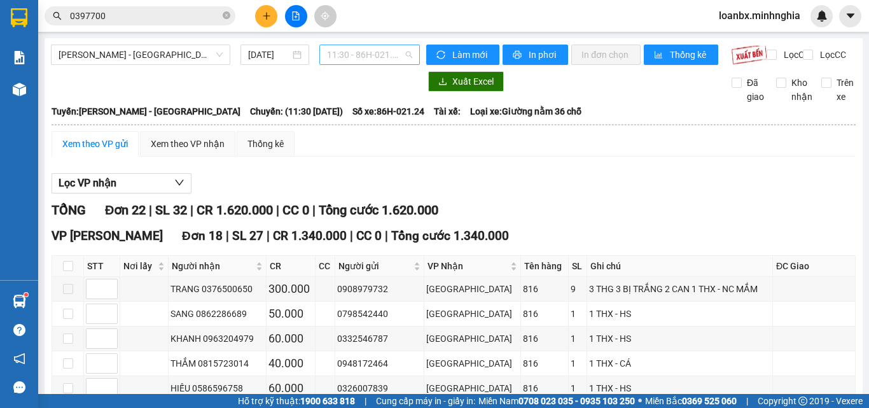
click at [364, 59] on span "11:30 - 86H-021.24" at bounding box center [369, 54] width 85 height 19
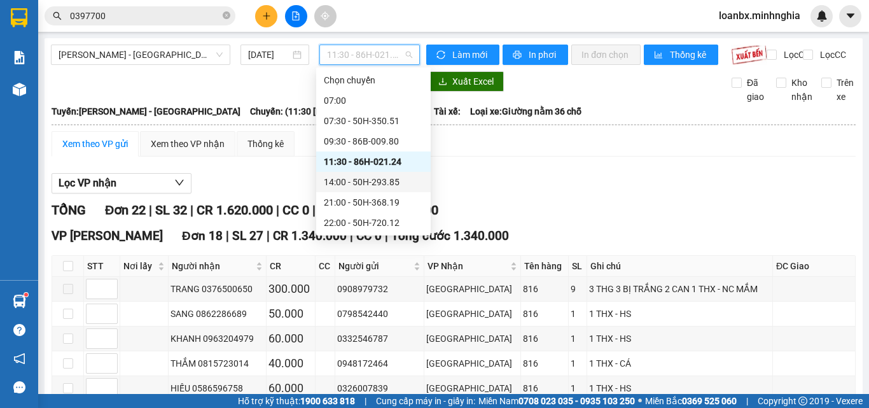
click at [355, 186] on div "14:00 - 50H-293.85" at bounding box center [373, 182] width 99 height 14
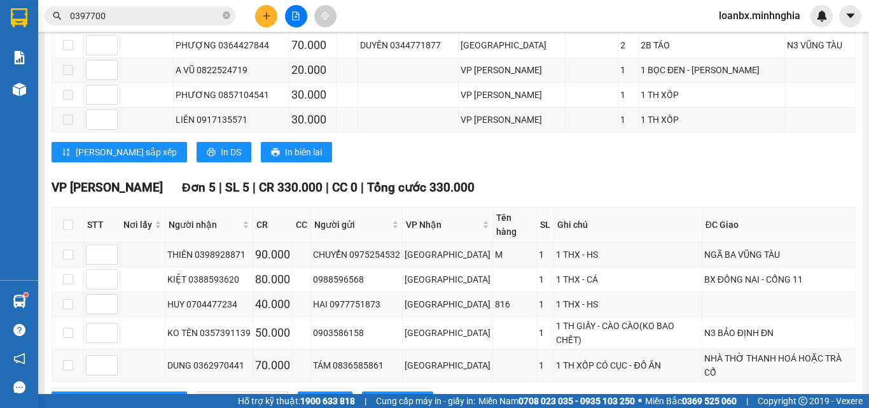
scroll to position [353, 0]
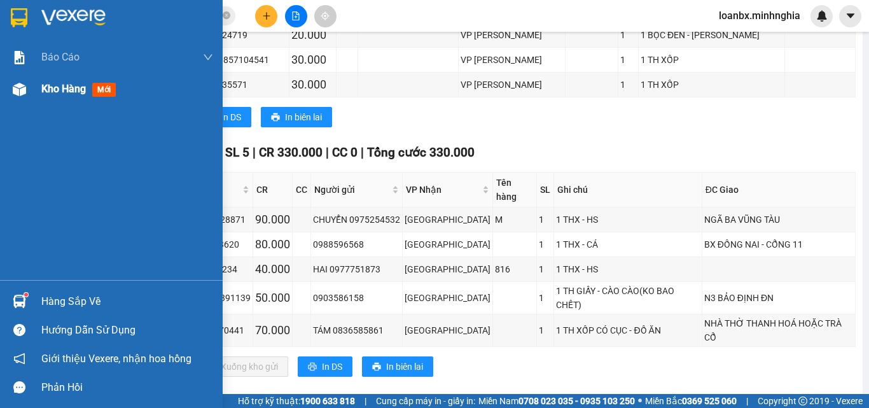
click at [53, 97] on div "Kho hàng mới" at bounding box center [127, 89] width 172 height 32
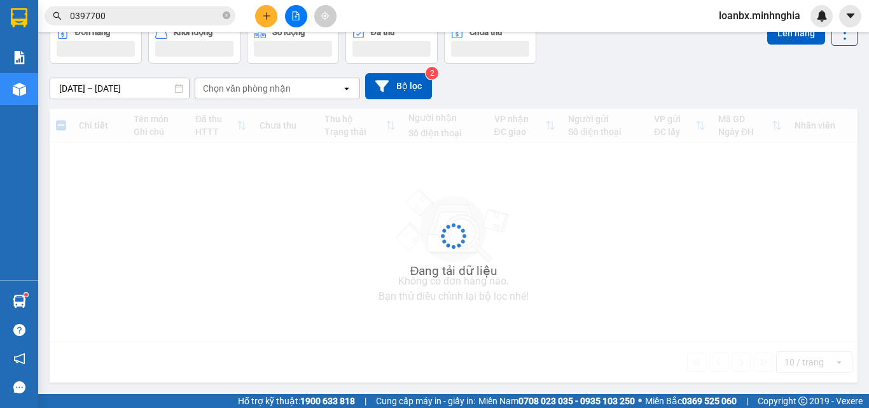
scroll to position [59, 0]
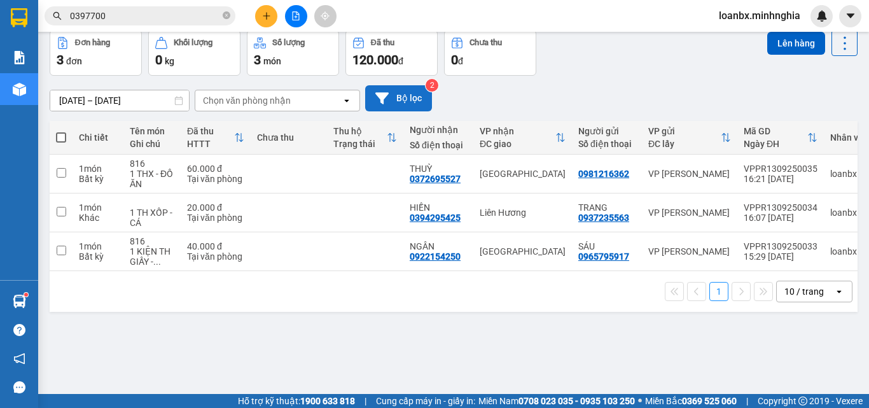
click at [404, 100] on button "Bộ lọc" at bounding box center [398, 98] width 67 height 26
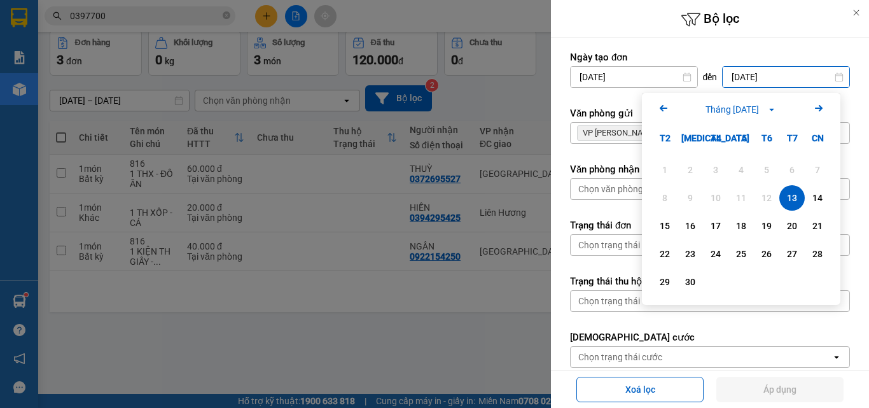
click at [768, 77] on input "[DATE]" at bounding box center [785, 77] width 127 height 20
click at [783, 202] on div "13" at bounding box center [792, 197] width 18 height 15
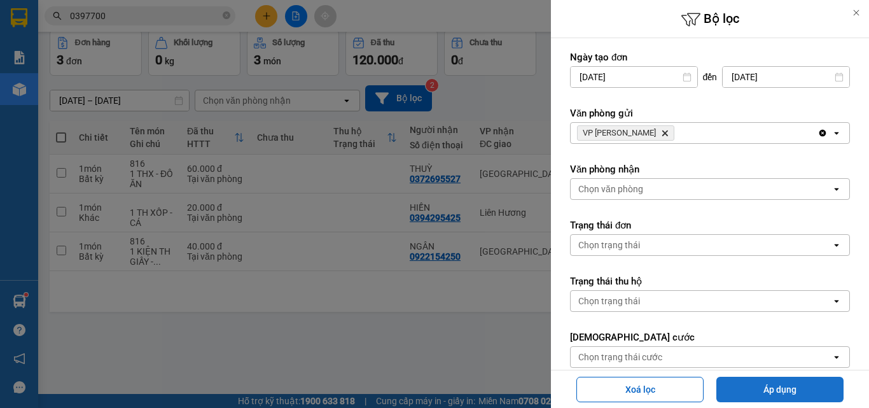
click at [778, 388] on button "Áp dụng" at bounding box center [779, 388] width 127 height 25
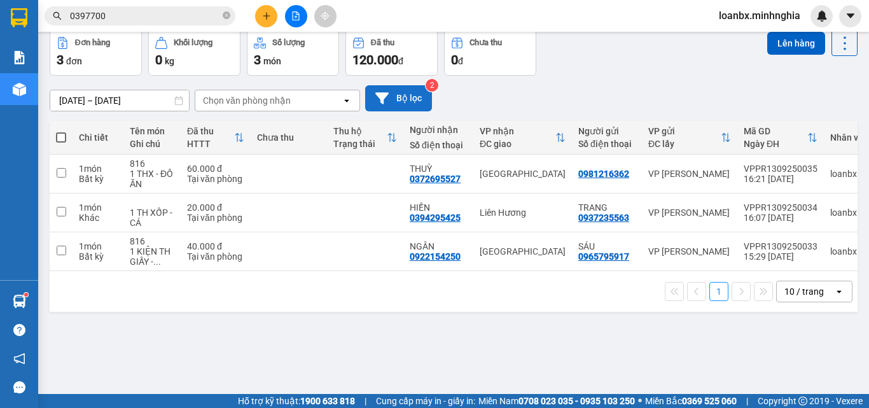
click at [403, 104] on button "Bộ lọc" at bounding box center [398, 98] width 67 height 26
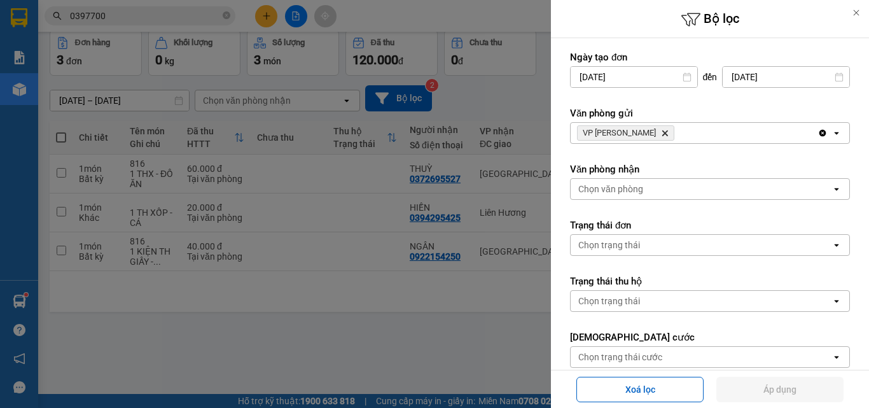
click at [769, 79] on input "[DATE]" at bounding box center [785, 77] width 127 height 20
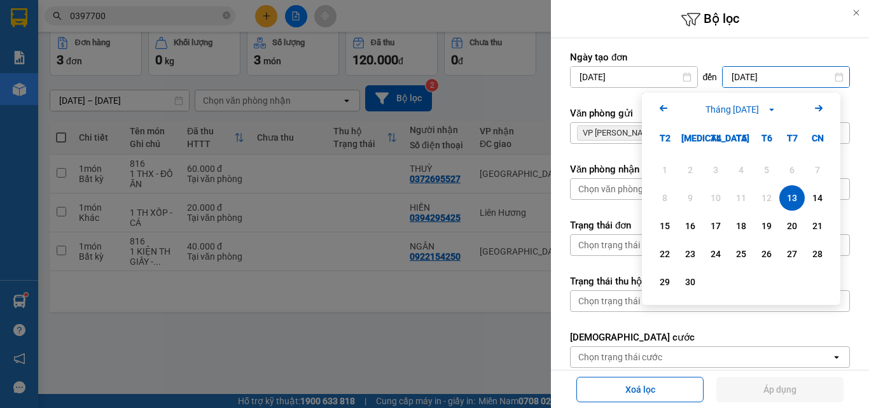
click at [792, 198] on div "13" at bounding box center [792, 197] width 18 height 15
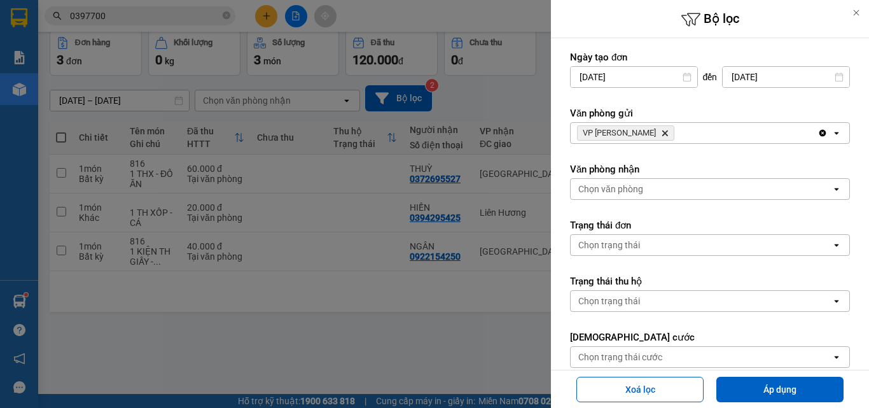
click at [782, 402] on div "Xoá lọc Áp dụng" at bounding box center [710, 388] width 312 height 31
click at [783, 393] on button "Áp dụng" at bounding box center [779, 388] width 127 height 25
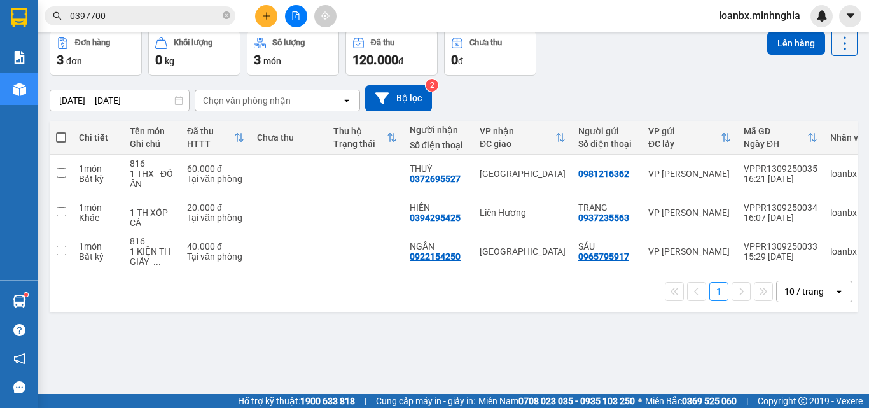
scroll to position [0, 0]
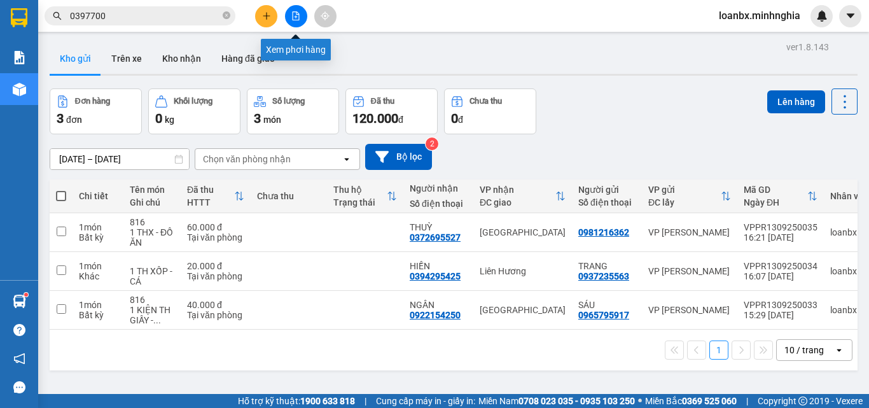
click at [293, 11] on icon "file-add" at bounding box center [296, 15] width 7 height 9
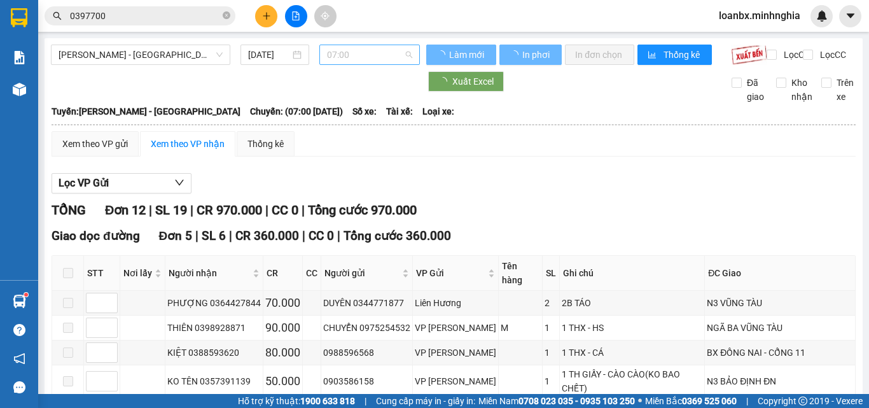
click at [385, 55] on span "07:00" at bounding box center [369, 54] width 85 height 19
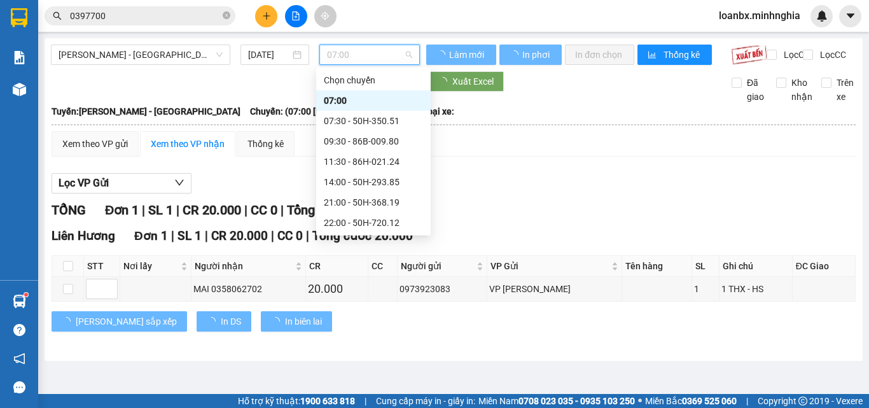
click at [343, 163] on div "11:30 - 86H-021.24" at bounding box center [373, 162] width 99 height 14
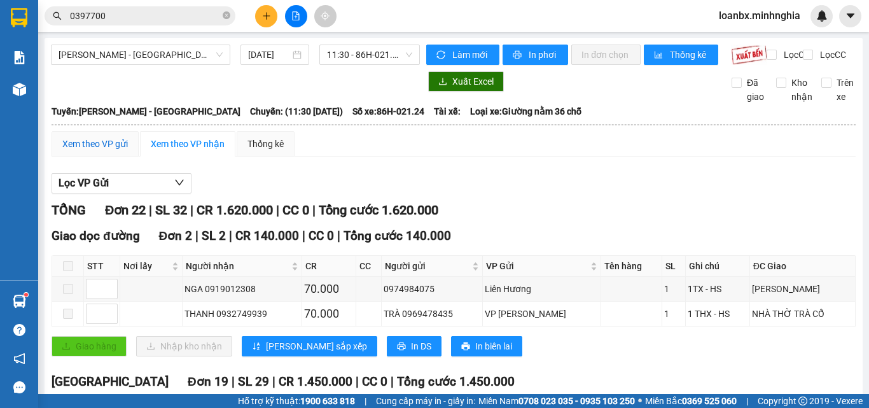
click at [95, 151] on div "Xem theo VP gửi" at bounding box center [95, 144] width 66 height 14
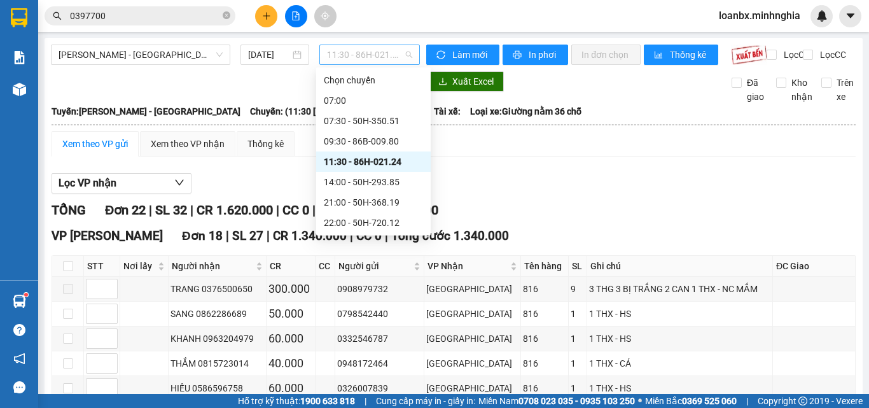
click at [361, 54] on span "11:30 - 86H-021.24" at bounding box center [369, 54] width 85 height 19
click at [358, 181] on div "14:00 - 50H-293.85" at bounding box center [373, 182] width 99 height 14
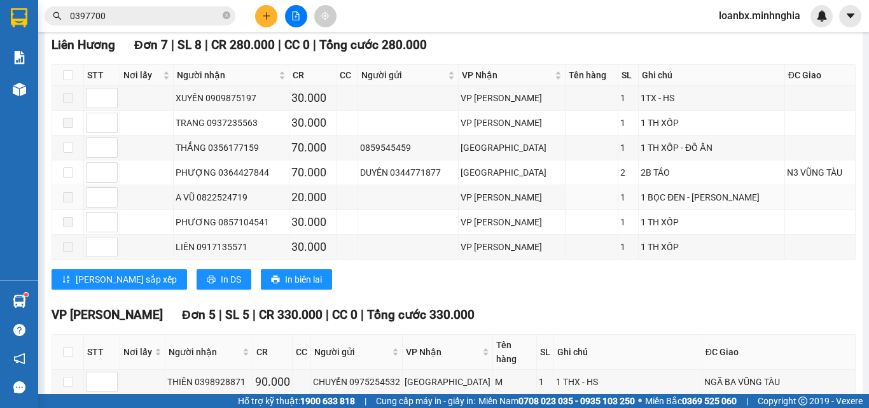
scroll to position [353, 0]
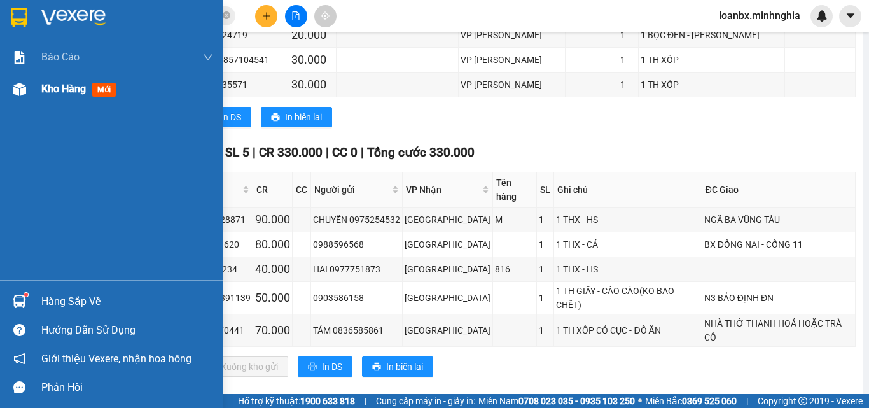
click at [41, 100] on div "Kho hàng mới" at bounding box center [127, 89] width 172 height 32
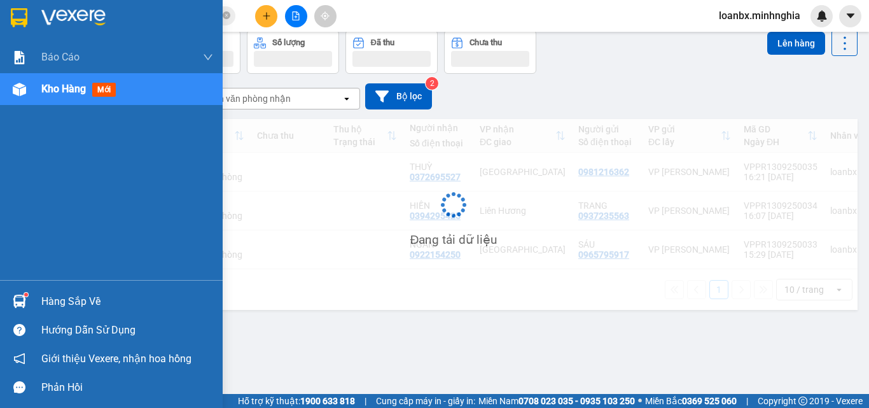
scroll to position [59, 0]
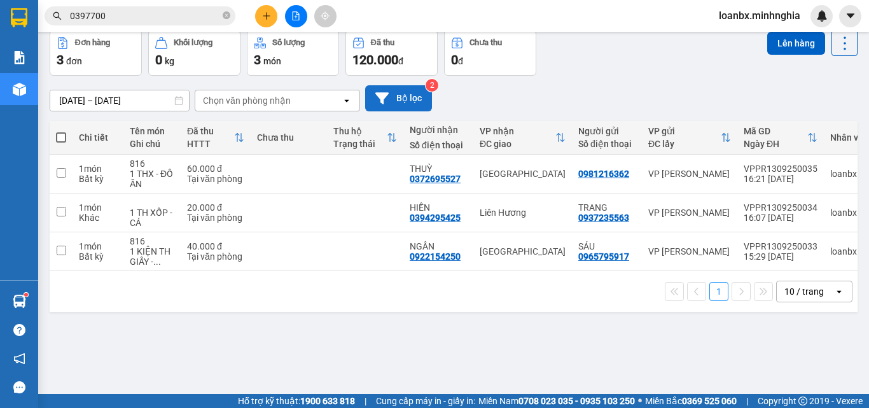
click at [410, 91] on button "Bộ lọc" at bounding box center [398, 98] width 67 height 26
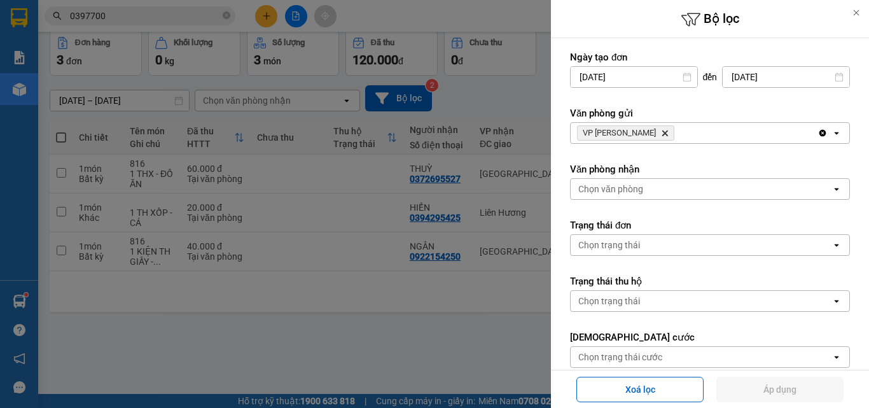
click at [768, 81] on input "[DATE]" at bounding box center [785, 77] width 127 height 20
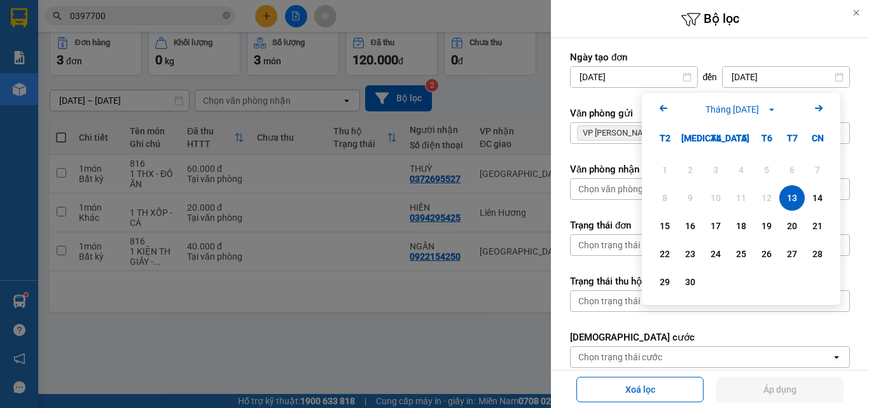
drag, startPoint x: 789, startPoint y: 193, endPoint x: 818, endPoint y: 286, distance: 98.1
click at [790, 193] on div "13" at bounding box center [792, 197] width 18 height 15
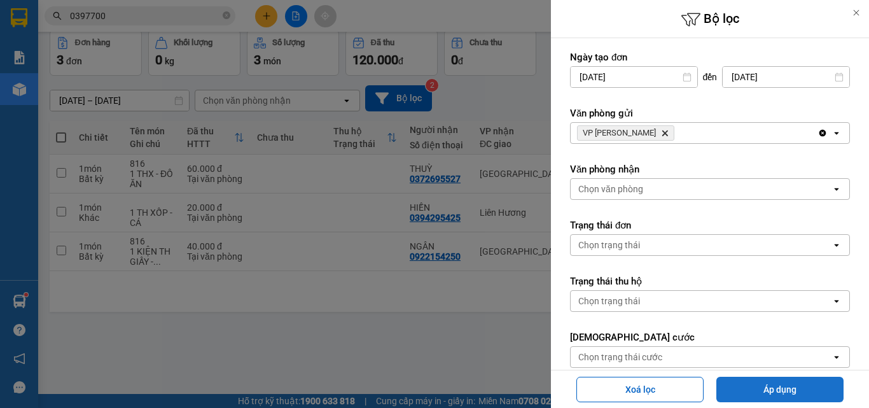
click at [782, 398] on button "Áp dụng" at bounding box center [779, 388] width 127 height 25
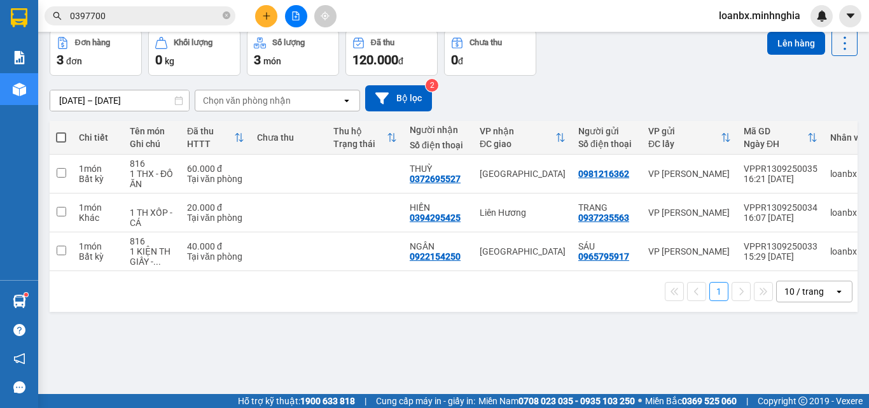
click at [162, 16] on input "0397700" at bounding box center [145, 16] width 150 height 14
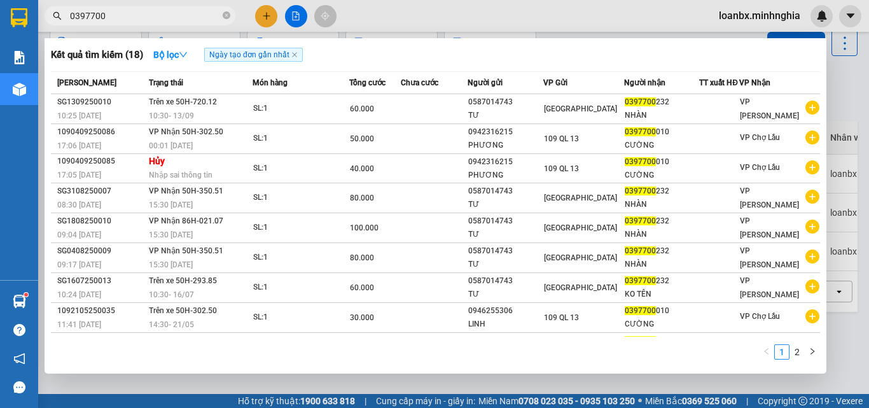
click at [162, 16] on input "0397700" at bounding box center [145, 16] width 150 height 14
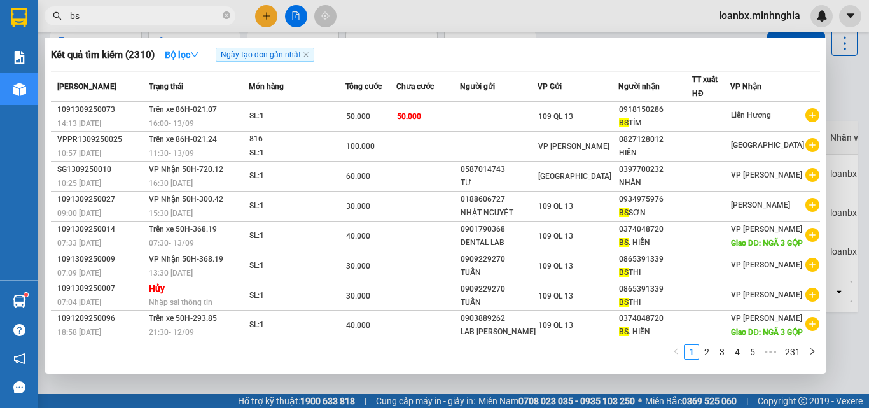
type input "bs"
click at [513, 26] on div at bounding box center [434, 204] width 869 height 408
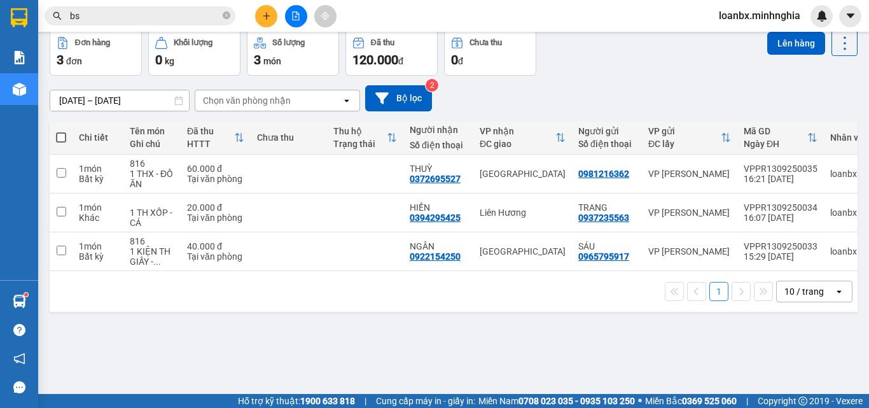
scroll to position [0, 0]
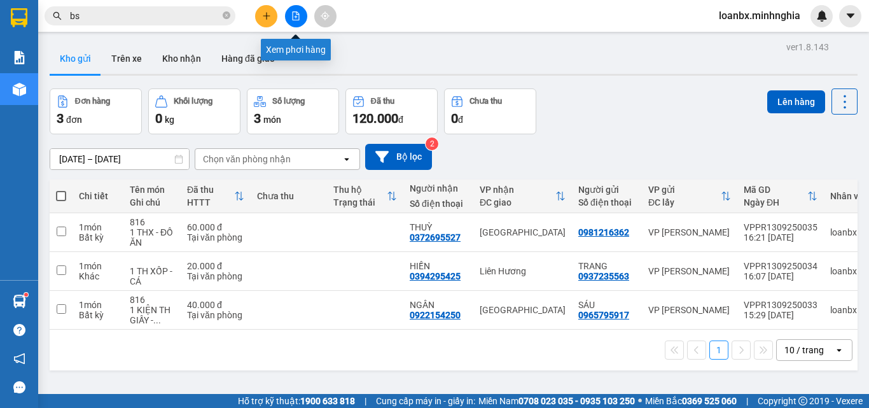
click at [296, 15] on icon "file-add" at bounding box center [295, 15] width 9 height 9
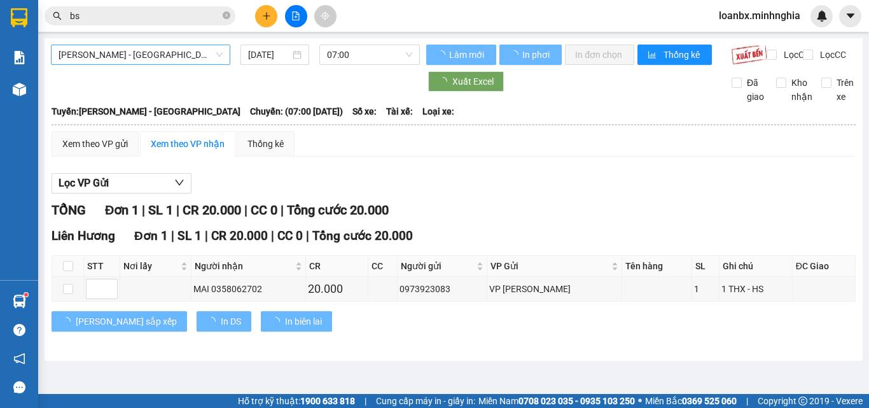
click at [162, 62] on span "[PERSON_NAME] - [GEOGRAPHIC_DATA]" at bounding box center [141, 54] width 164 height 19
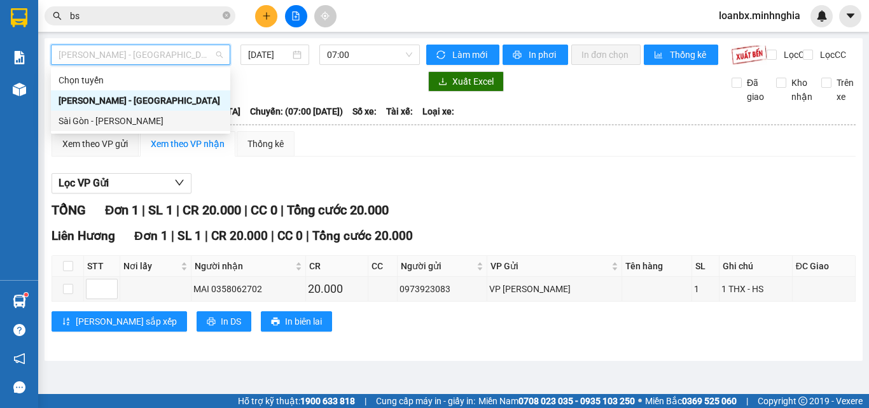
click at [140, 126] on div "Sài Gòn - [PERSON_NAME]" at bounding box center [141, 121] width 164 height 14
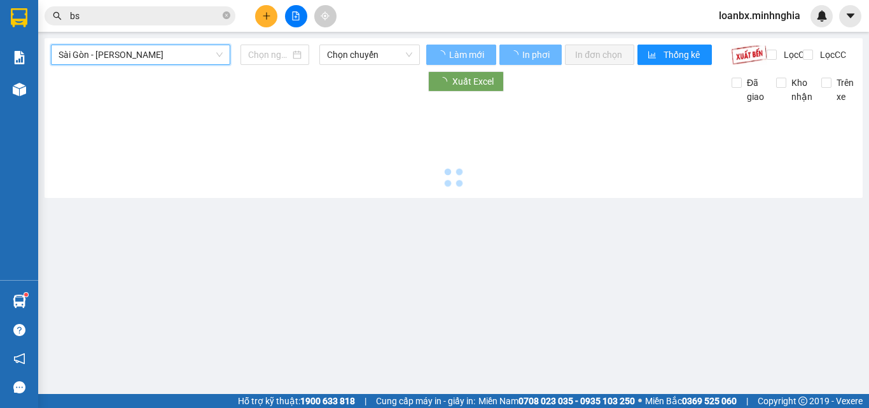
type input "[DATE]"
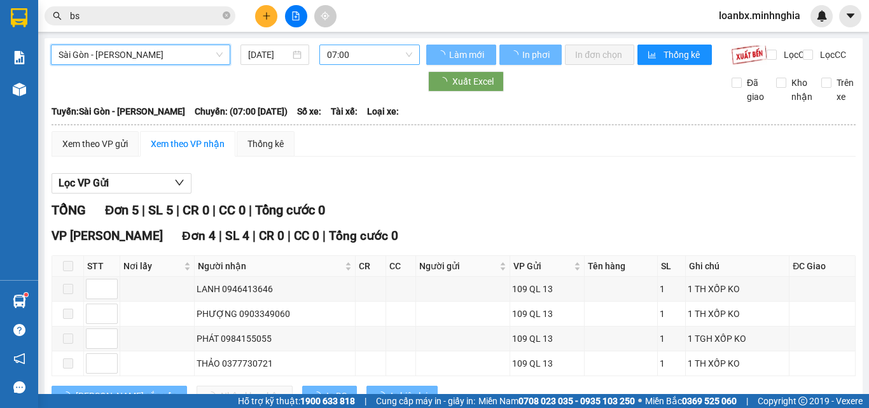
click at [374, 53] on span "07:00" at bounding box center [369, 54] width 85 height 19
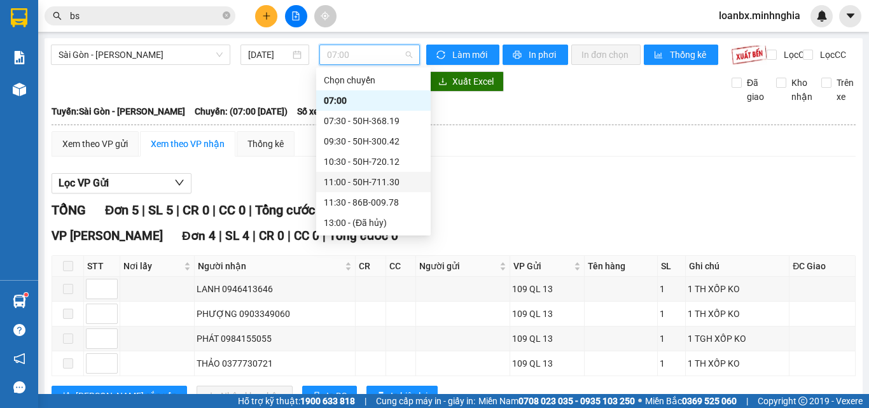
scroll to position [64, 0]
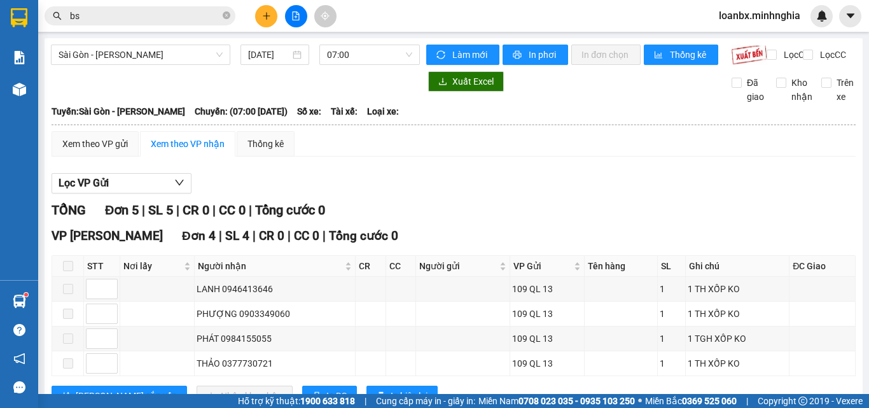
click at [479, 185] on div "Lọc VP Gửi" at bounding box center [454, 183] width 804 height 21
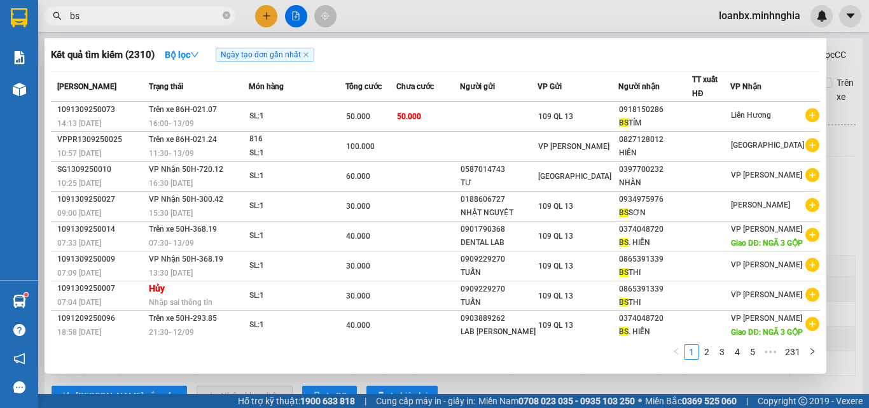
click at [160, 11] on input "bs" at bounding box center [145, 16] width 150 height 14
click at [261, 15] on div at bounding box center [434, 204] width 869 height 408
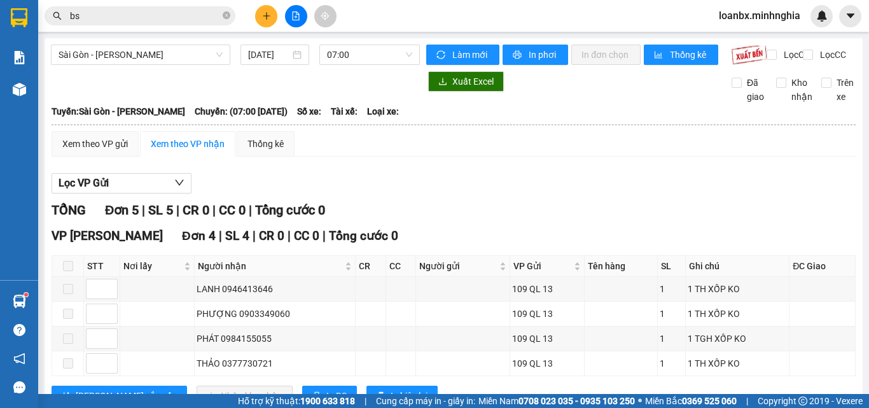
click at [272, 24] on button at bounding box center [266, 16] width 22 height 22
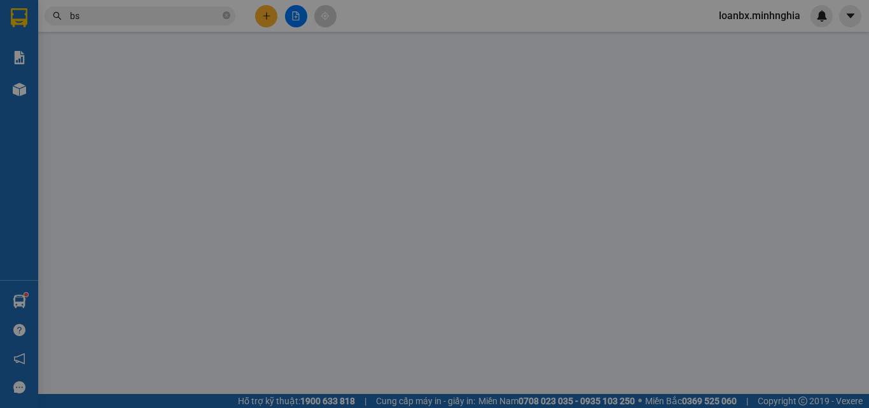
click at [272, 22] on span "Yêu cầu xuất hóa đơn điện tử" at bounding box center [207, 21] width 134 height 10
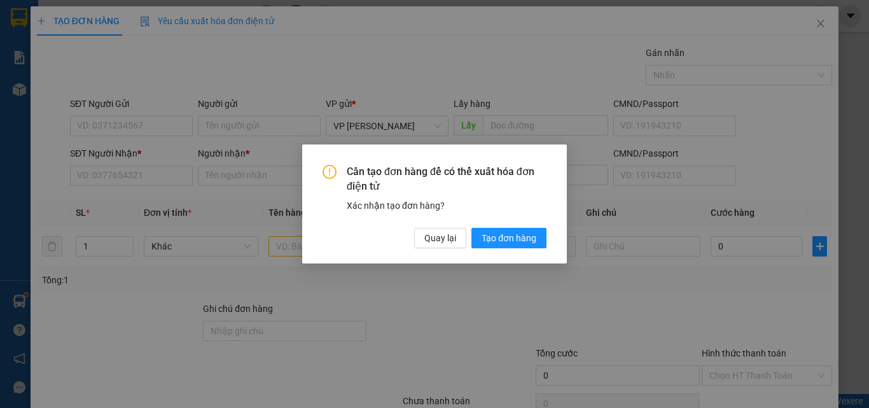
drag, startPoint x: 121, startPoint y: 172, endPoint x: 184, endPoint y: 192, distance: 66.0
click at [123, 176] on div "Cần tạo đơn hàng để có thể xuất hóa đơn điện tử Xác nhận tạo đơn hàng? Quay lại…" at bounding box center [434, 204] width 869 height 408
click at [450, 235] on span "Quay lại" at bounding box center [440, 238] width 32 height 14
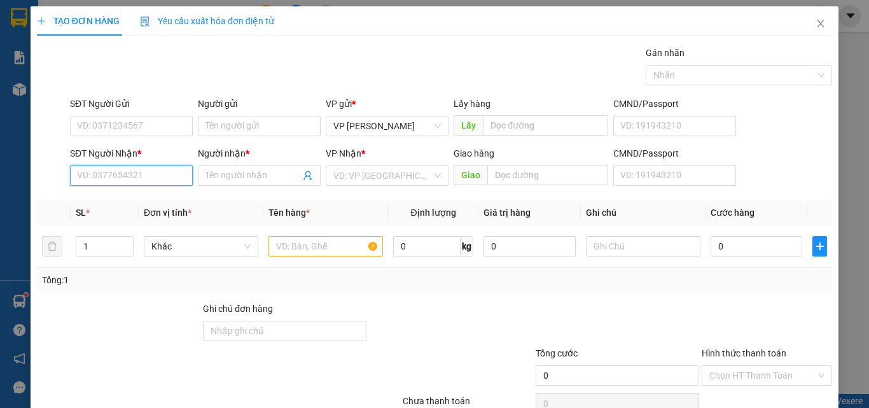
click at [80, 180] on input "SĐT Người Nhận *" at bounding box center [131, 175] width 123 height 20
click at [160, 204] on div "0377457591 - hường" at bounding box center [130, 201] width 106 height 14
type input "0377457591"
type input "hường"
type input "0377457591"
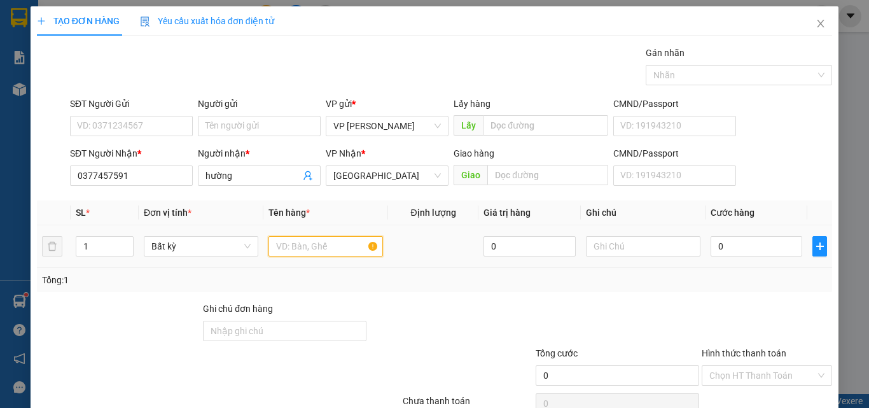
click at [279, 244] on input "text" at bounding box center [325, 246] width 114 height 20
type input "816"
click at [112, 109] on div "SĐT Người Gửi" at bounding box center [131, 104] width 123 height 14
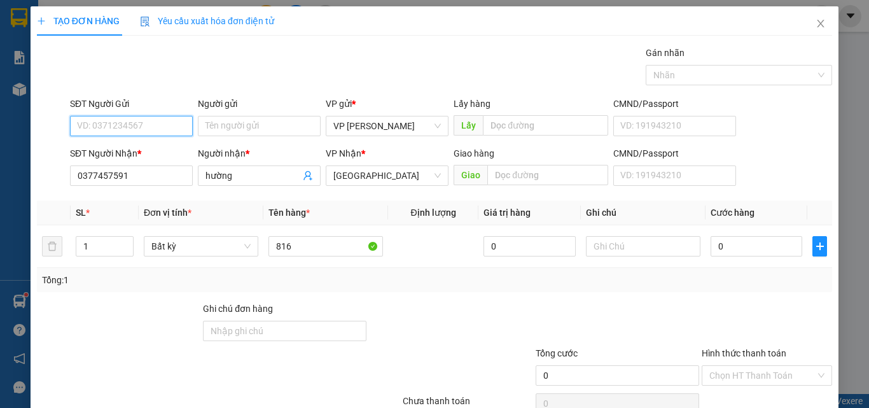
click at [112, 116] on input "SĐT Người Gửi" at bounding box center [131, 126] width 123 height 20
click at [99, 123] on input "SĐT Người Gửi" at bounding box center [131, 126] width 123 height 20
drag, startPoint x: 107, startPoint y: 149, endPoint x: 521, endPoint y: 252, distance: 426.2
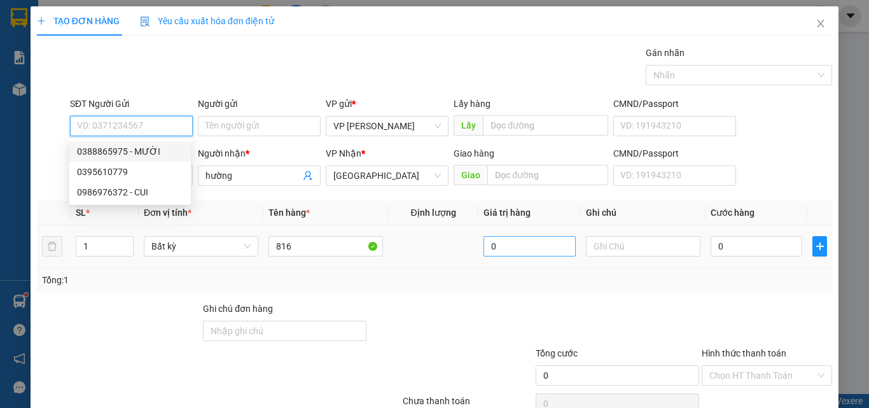
click at [108, 149] on div "0388865975 - MƯỜI" at bounding box center [130, 151] width 106 height 14
type input "0388865975"
type input "MƯỜI"
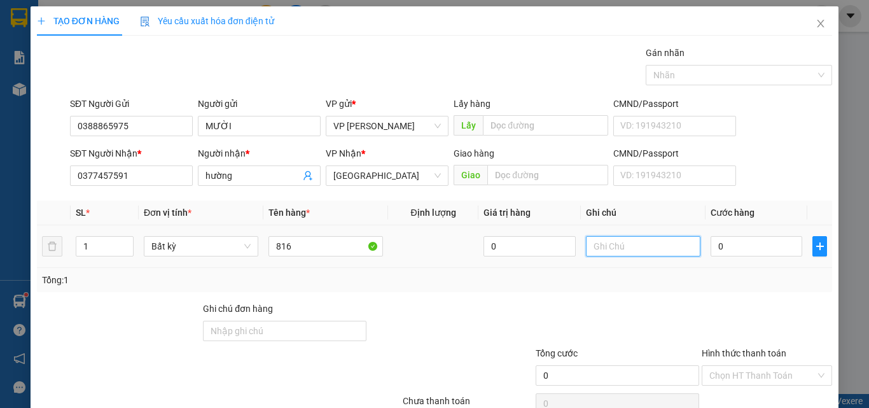
click at [638, 245] on input "text" at bounding box center [643, 246] width 114 height 20
paste input "1 THX - HS"
type input "1 THX - HS"
click at [752, 257] on div "0" at bounding box center [756, 245] width 92 height 25
click at [754, 245] on input "0" at bounding box center [756, 246] width 92 height 20
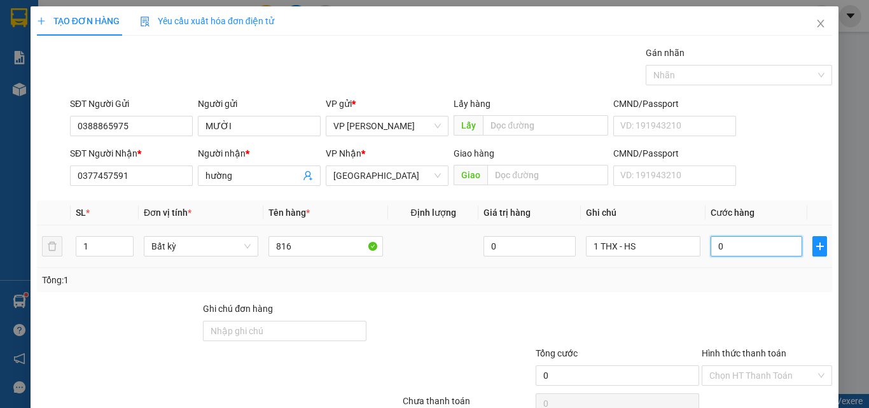
type input "6"
type input "60"
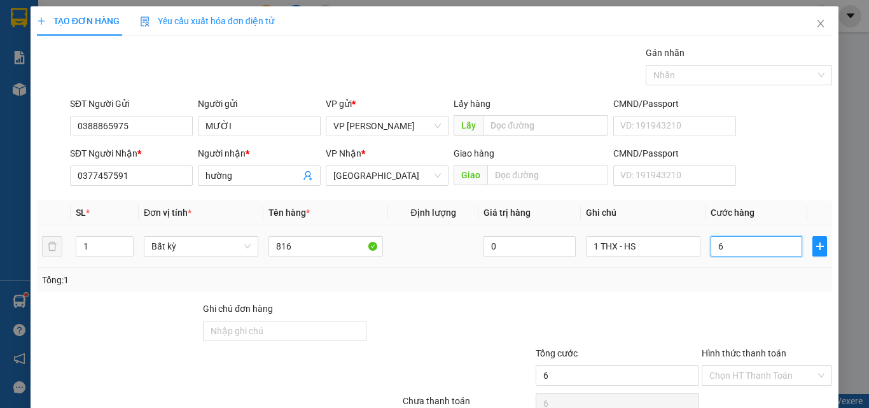
type input "60"
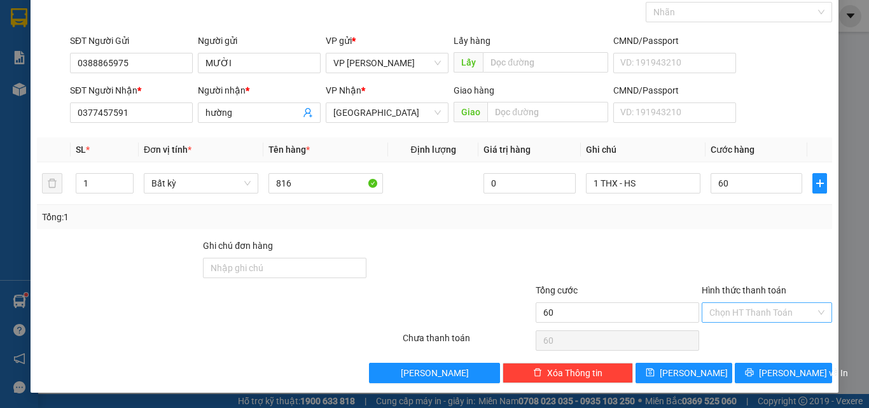
type input "60.000"
click at [754, 319] on input "Hình thức thanh toán" at bounding box center [762, 312] width 106 height 19
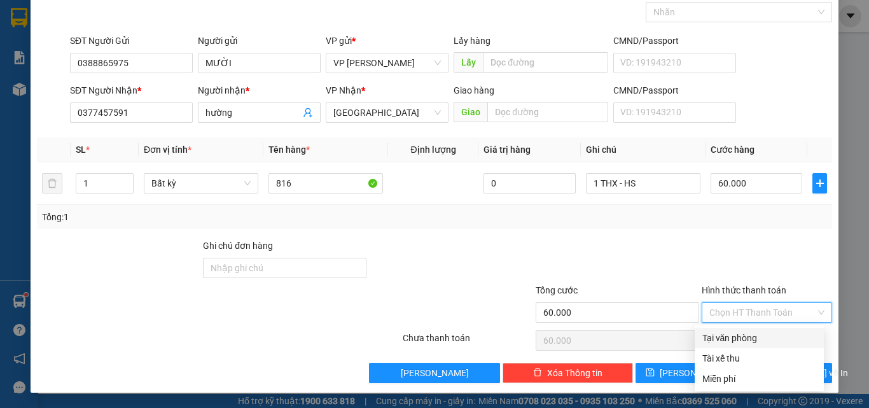
click at [740, 330] on div "Tại văn phòng" at bounding box center [758, 338] width 129 height 20
type input "0"
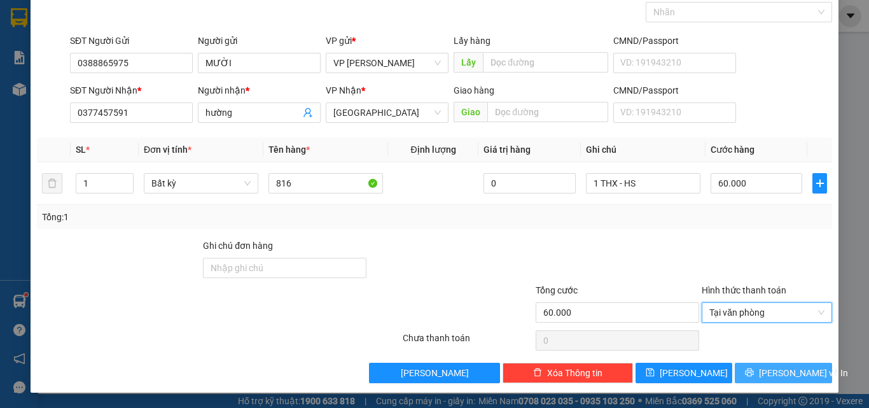
click at [769, 371] on span "Lưu và In" at bounding box center [803, 373] width 89 height 14
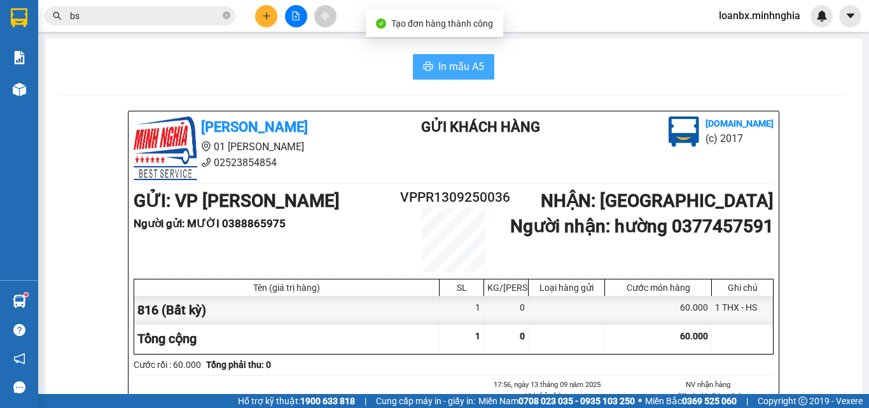
click at [477, 72] on span "In mẫu A5" at bounding box center [461, 67] width 46 height 16
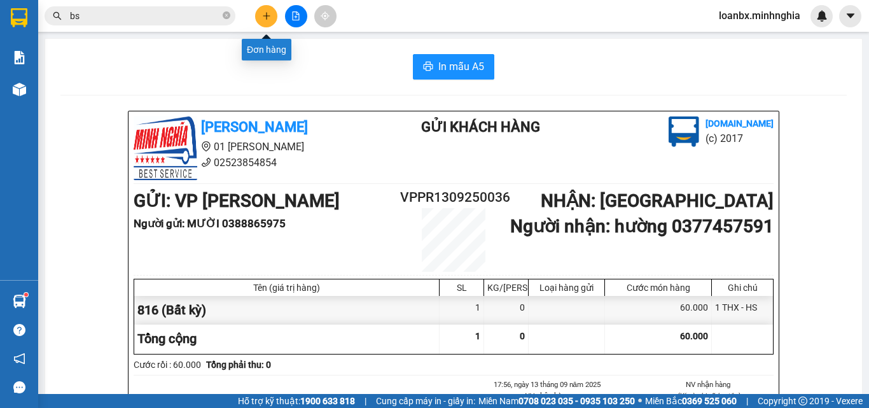
click at [259, 19] on button at bounding box center [266, 16] width 22 height 22
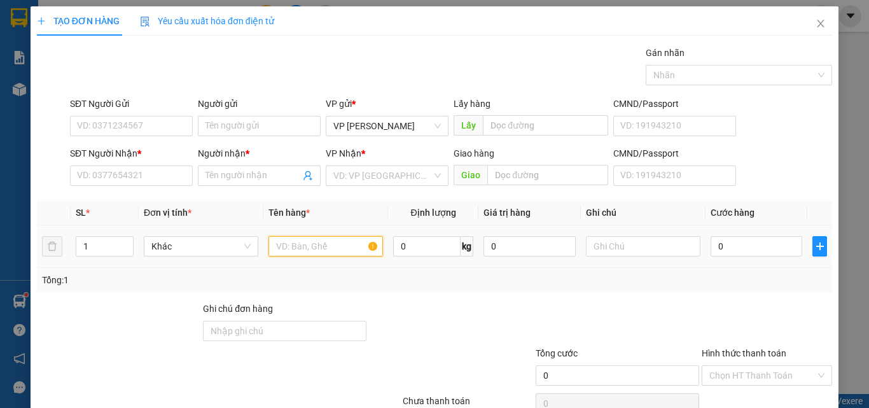
click at [298, 247] on input "text" at bounding box center [325, 246] width 114 height 20
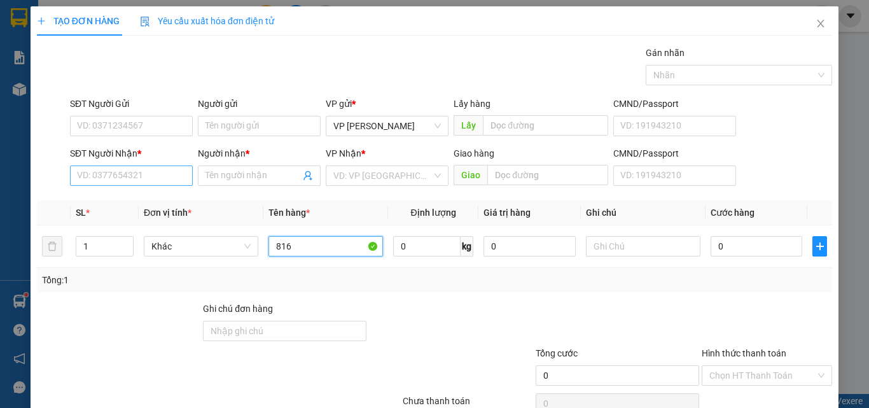
type input "816"
click at [114, 179] on input "SĐT Người Nhận *" at bounding box center [131, 175] width 123 height 20
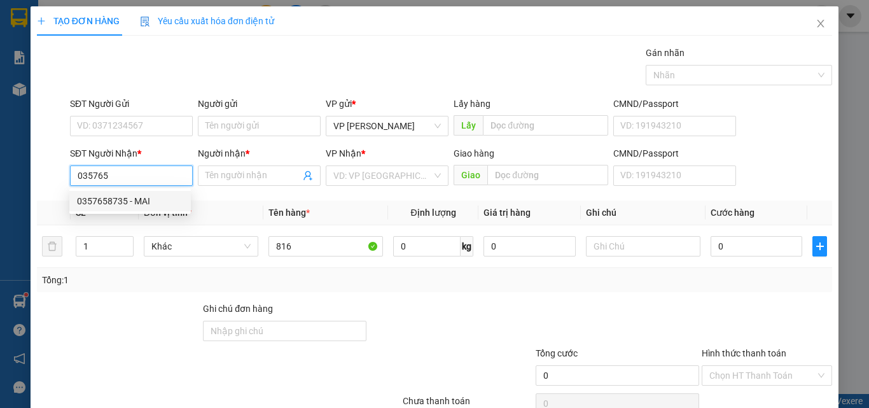
drag, startPoint x: 135, startPoint y: 201, endPoint x: 337, endPoint y: 279, distance: 216.6
click at [137, 203] on div "0357658735 - MAI" at bounding box center [130, 201] width 106 height 14
type input "0357658735"
type input "MAI"
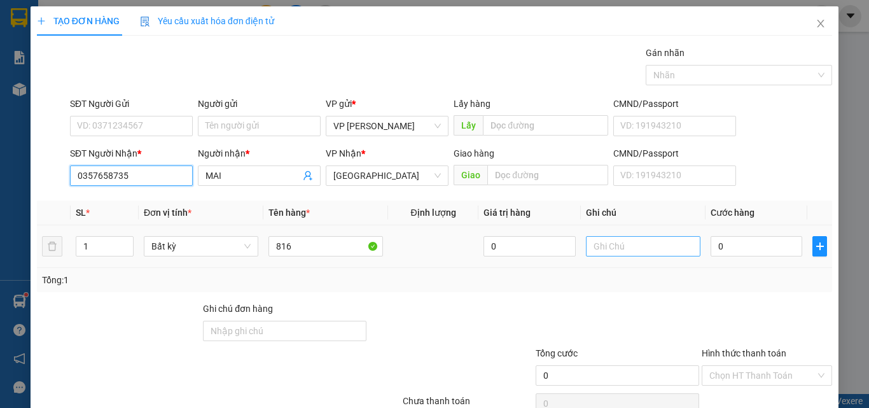
type input "0357658735"
click at [593, 244] on input "text" at bounding box center [643, 246] width 114 height 20
paste input "1 THX - HS"
type input "1 THX - HS"
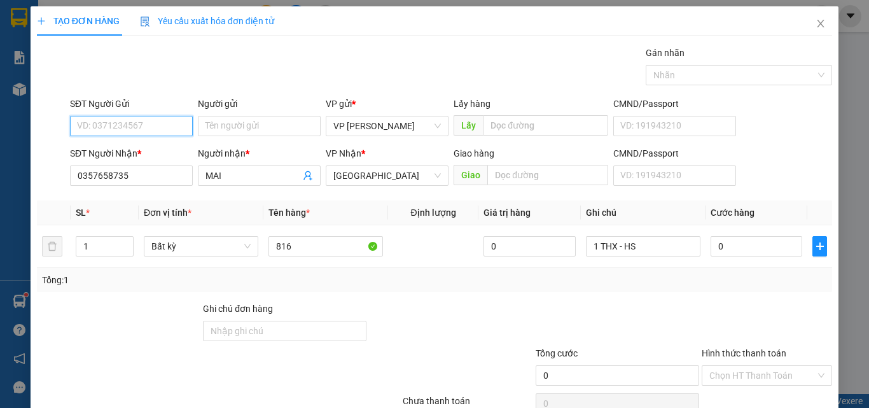
click at [118, 120] on input "SĐT Người Gửi" at bounding box center [131, 126] width 123 height 20
click at [118, 144] on div "0383490772" at bounding box center [129, 151] width 121 height 20
type input "0383490772"
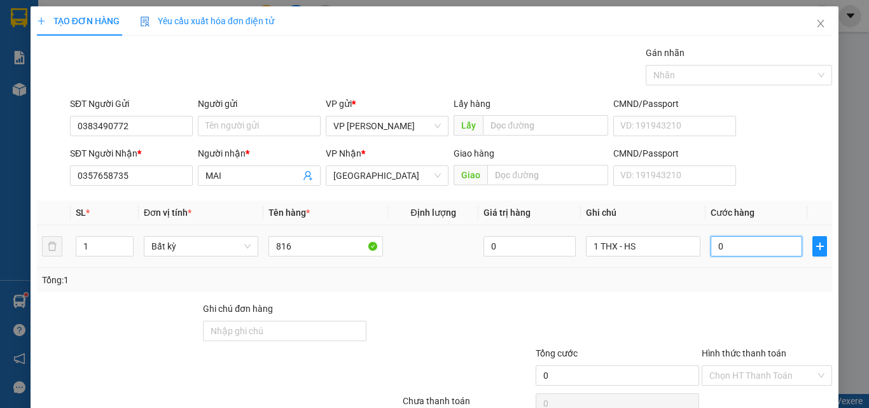
click at [732, 254] on input "0" at bounding box center [756, 246] width 92 height 20
type input "7"
type input "70"
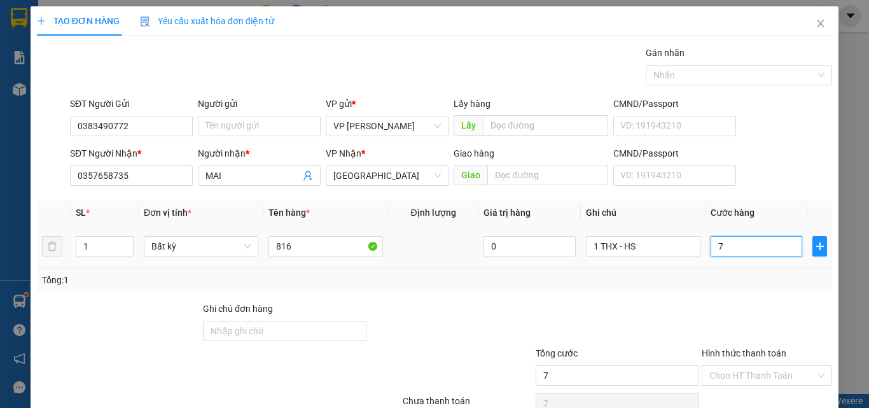
type input "70"
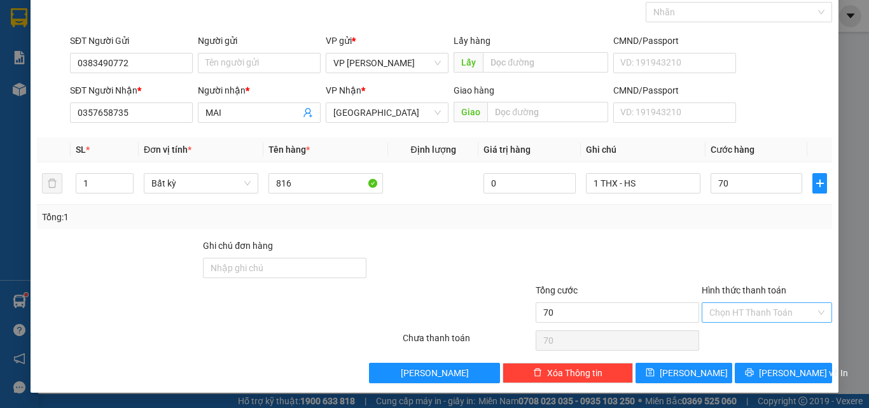
type input "70.000"
drag, startPoint x: 742, startPoint y: 311, endPoint x: 742, endPoint y: 319, distance: 7.6
click at [742, 315] on input "Hình thức thanh toán" at bounding box center [762, 312] width 106 height 19
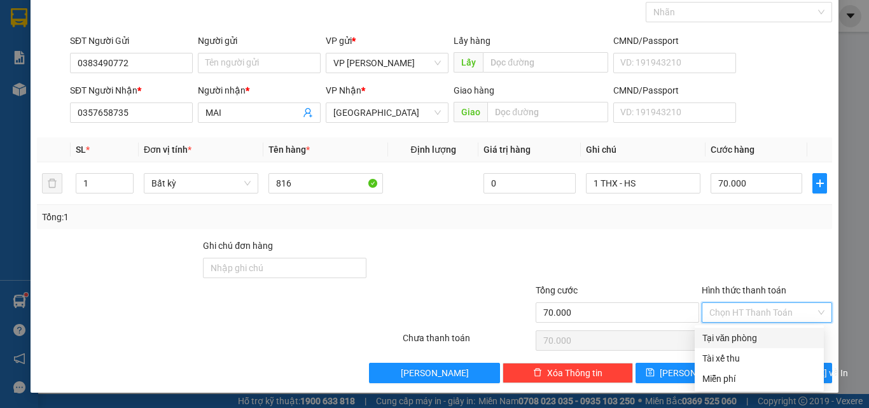
click at [738, 336] on div "Tại văn phòng" at bounding box center [759, 338] width 114 height 14
type input "0"
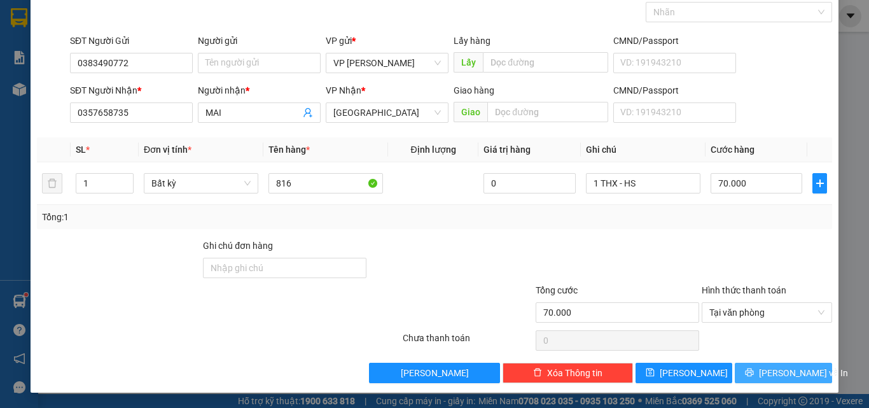
click at [759, 369] on button "Lưu và In" at bounding box center [783, 372] width 97 height 20
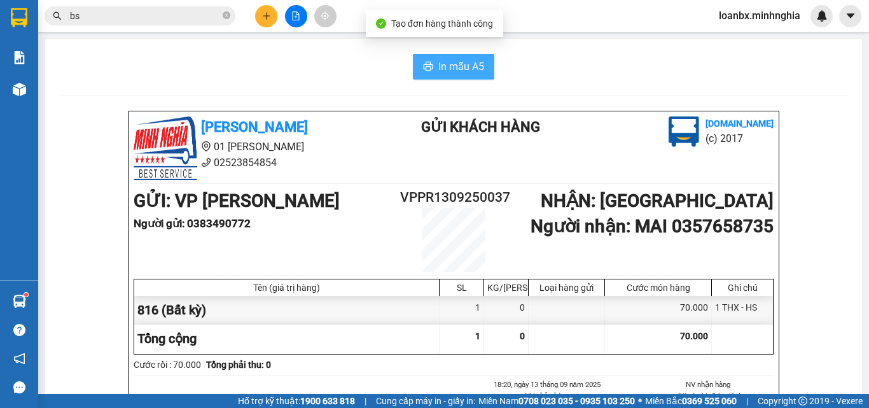
click at [470, 68] on span "In mẫu A5" at bounding box center [461, 67] width 46 height 16
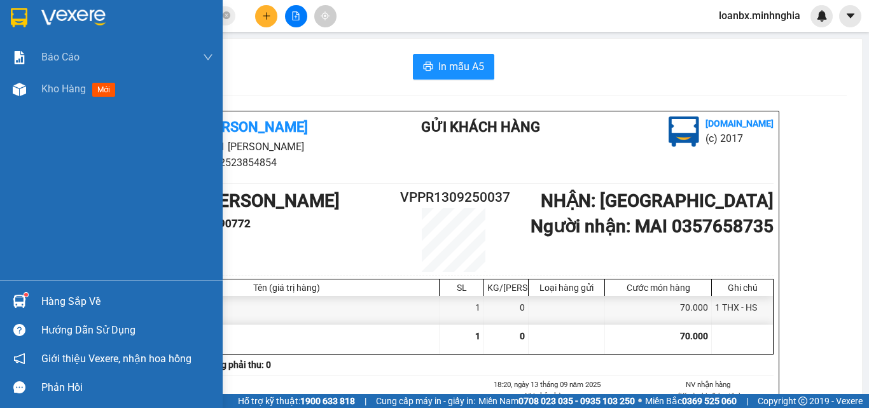
click at [0, 80] on div "Kho hàng mới" at bounding box center [111, 89] width 223 height 32
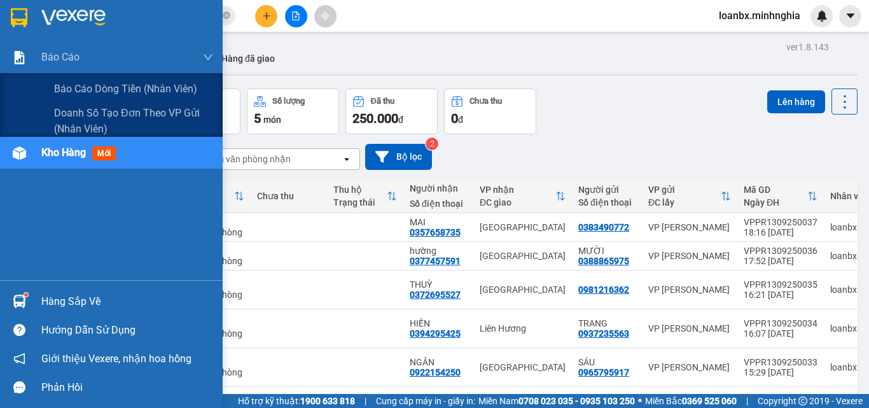
scroll to position [59, 0]
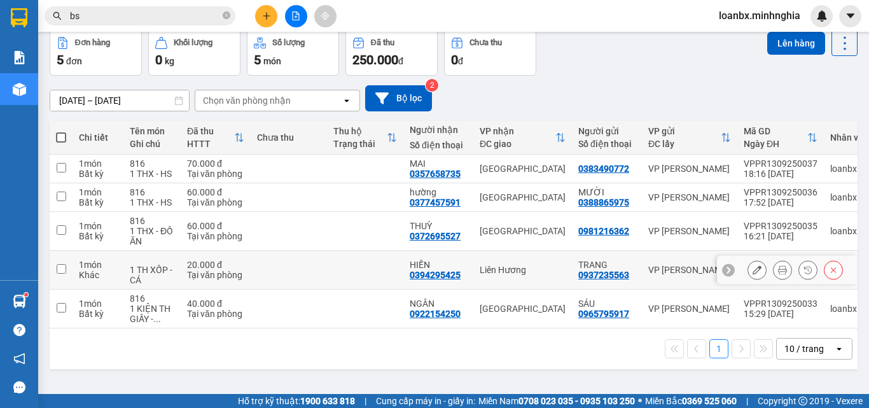
click at [354, 279] on td at bounding box center [365, 270] width 76 height 39
checkbox input "true"
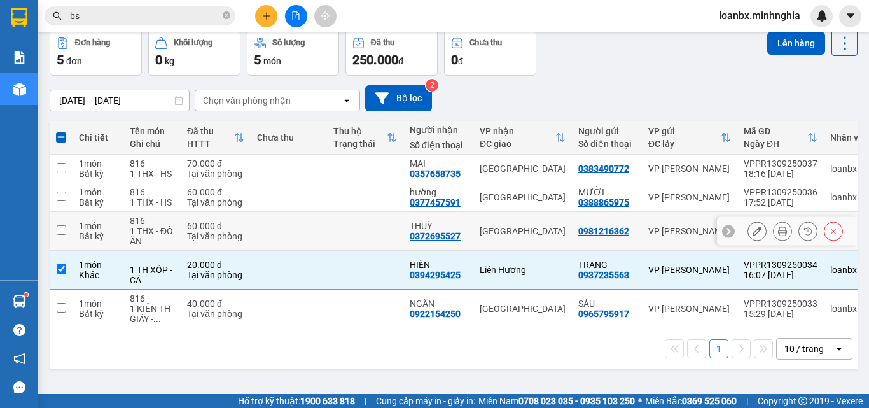
scroll to position [0, 0]
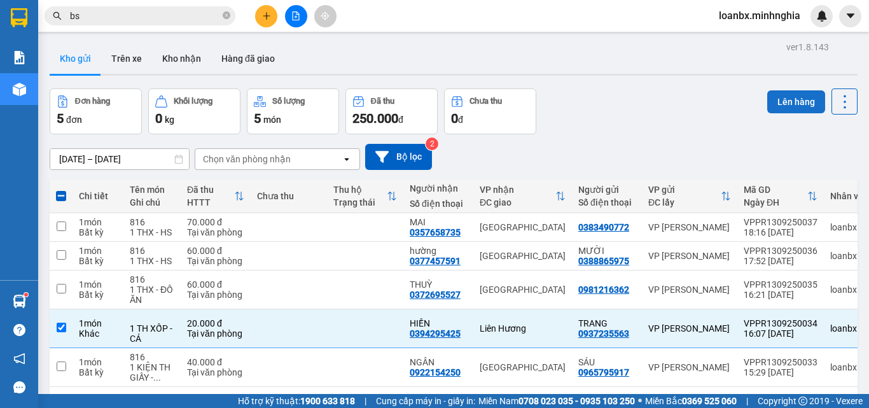
click at [770, 98] on button "Lên hàng" at bounding box center [796, 101] width 58 height 23
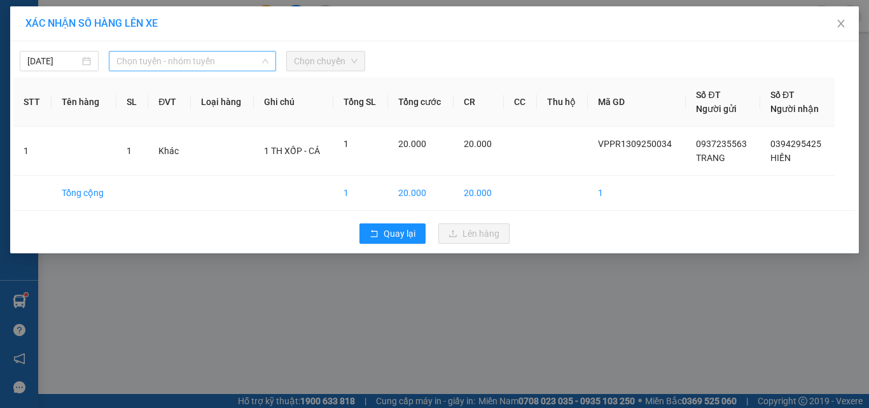
drag, startPoint x: 228, startPoint y: 56, endPoint x: 218, endPoint y: 69, distance: 15.9
click at [226, 56] on span "Chọn tuyến - nhóm tuyến" at bounding box center [192, 61] width 152 height 19
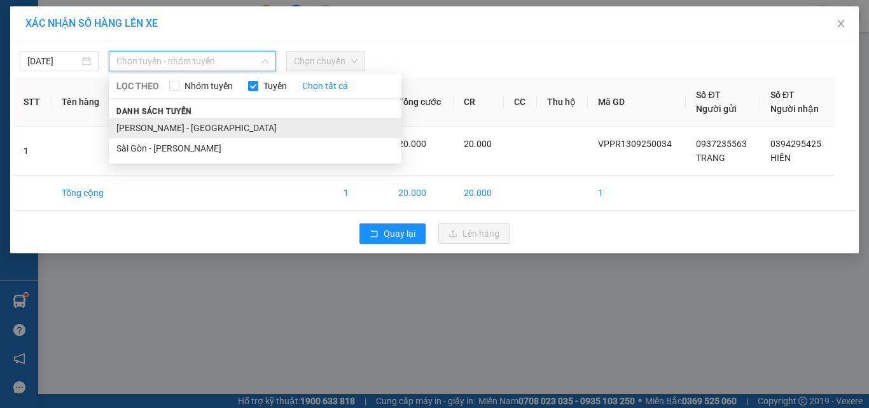
click at [177, 125] on li "[PERSON_NAME] - [GEOGRAPHIC_DATA]" at bounding box center [255, 128] width 293 height 20
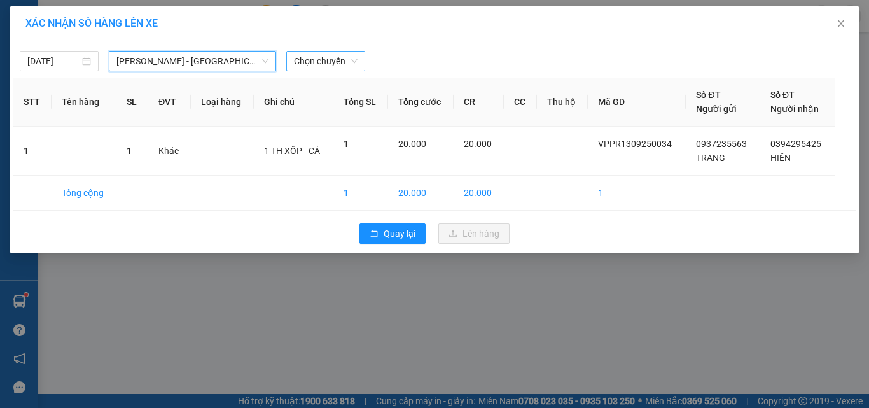
click at [326, 59] on span "Chọn chuyến" at bounding box center [326, 61] width 64 height 19
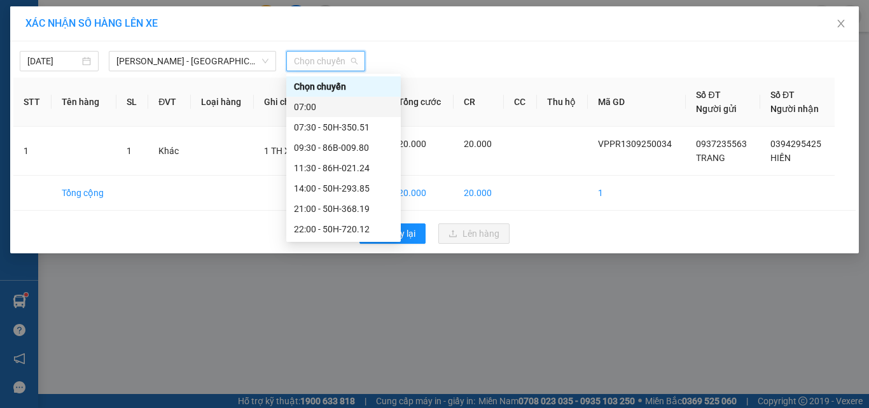
click at [333, 106] on div "07:00" at bounding box center [343, 107] width 99 height 14
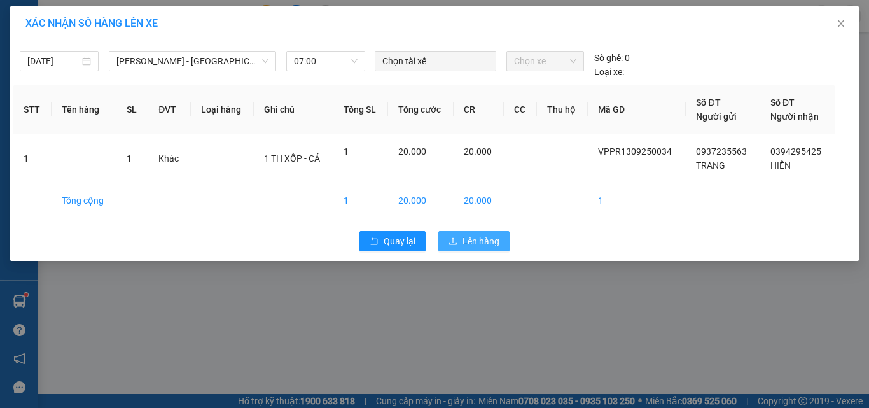
click at [460, 234] on button "Lên hàng" at bounding box center [473, 241] width 71 height 20
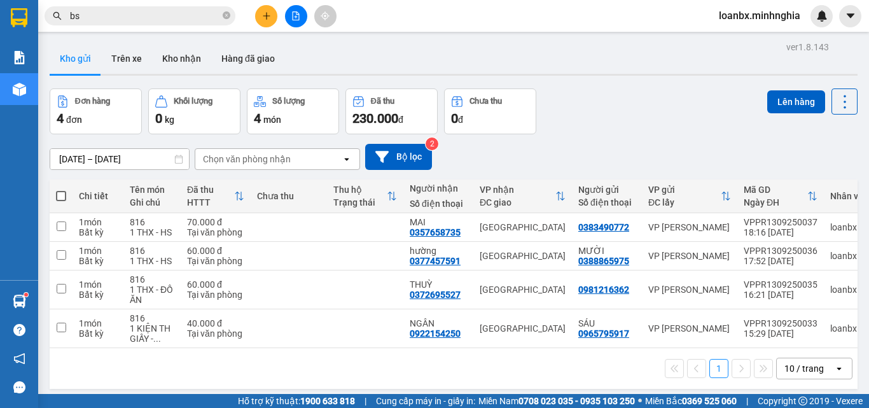
click at [256, 14] on button at bounding box center [266, 16] width 22 height 22
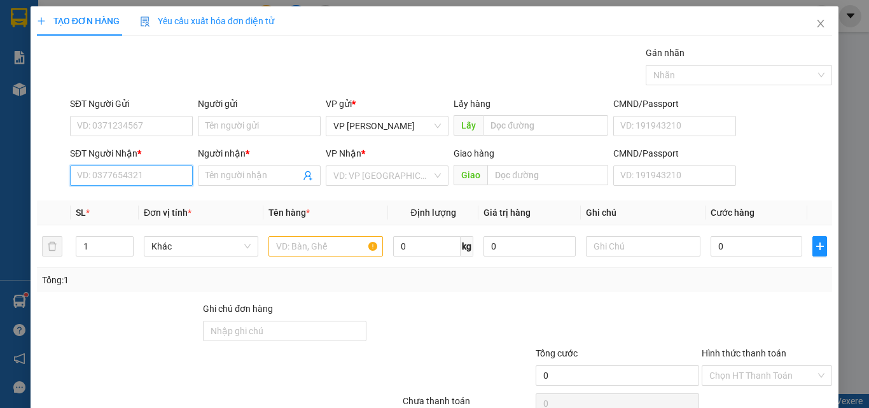
click at [114, 167] on input "SĐT Người Nhận *" at bounding box center [131, 175] width 123 height 20
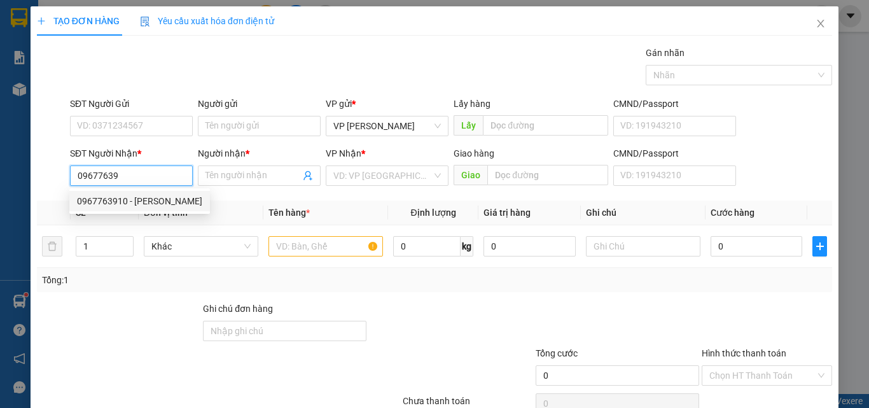
click at [130, 204] on div "0967763910 - THANH THẮNG" at bounding box center [139, 201] width 125 height 14
type input "0967763910"
type input "[PERSON_NAME]"
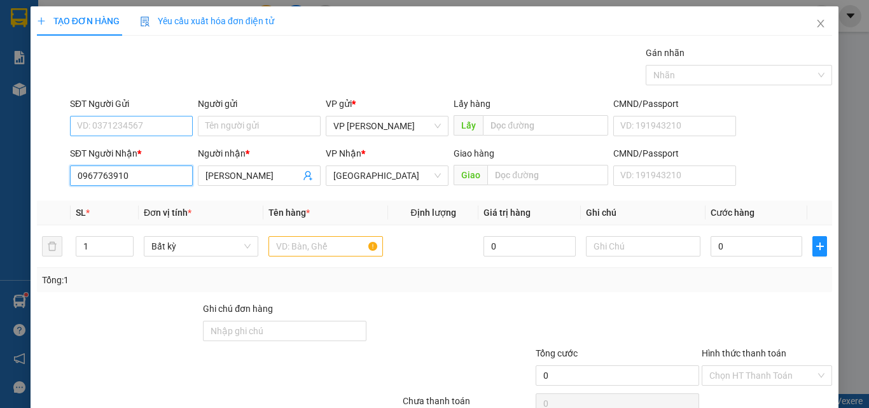
type input "0967763910"
click at [159, 126] on input "SĐT Người Gửi" at bounding box center [131, 126] width 123 height 20
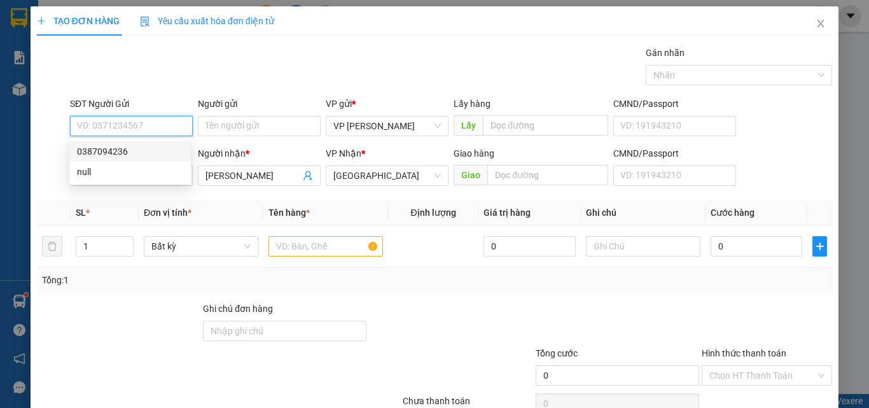
click at [139, 148] on div "0387094236" at bounding box center [130, 151] width 106 height 14
type input "0387094236"
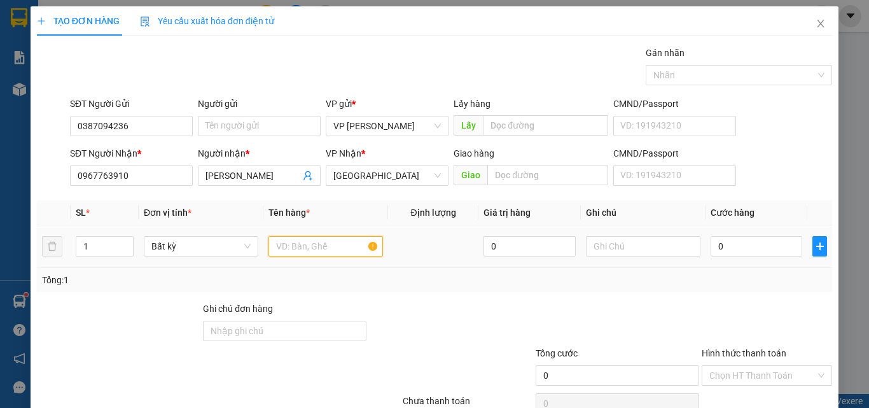
click at [303, 254] on input "text" at bounding box center [325, 246] width 114 height 20
type input "81+"
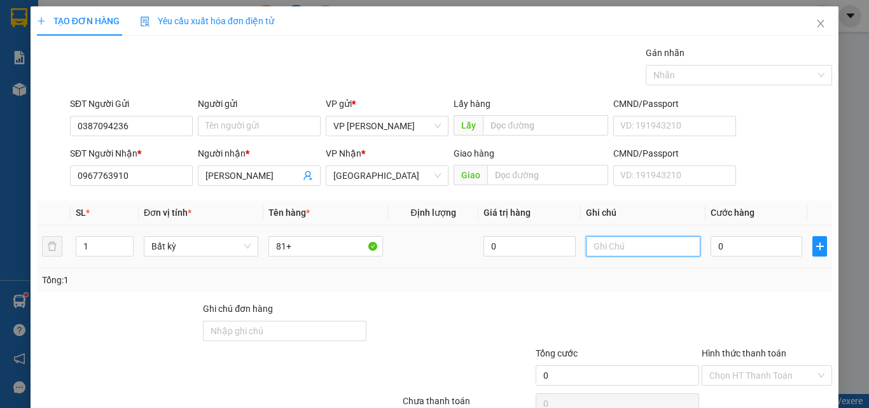
click at [622, 256] on input "text" at bounding box center [643, 246] width 114 height 20
paste input "1 THX - HS"
type input "1 THX - HS"
click at [303, 236] on input "81+" at bounding box center [325, 246] width 114 height 20
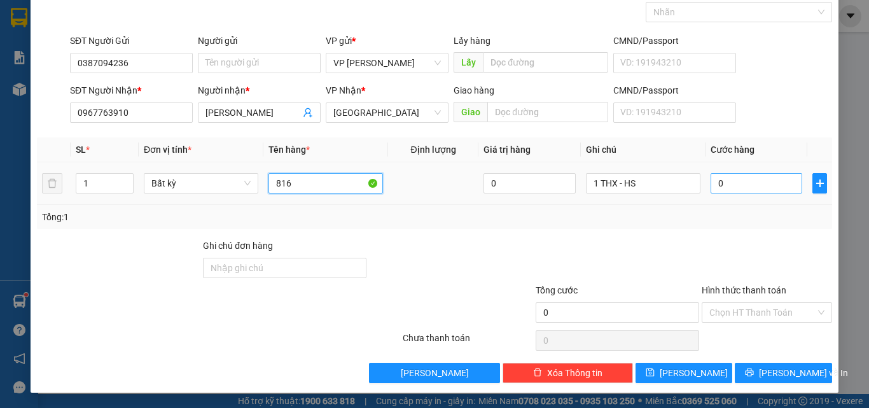
type input "816"
click at [759, 186] on input "0" at bounding box center [756, 183] width 92 height 20
type input "4"
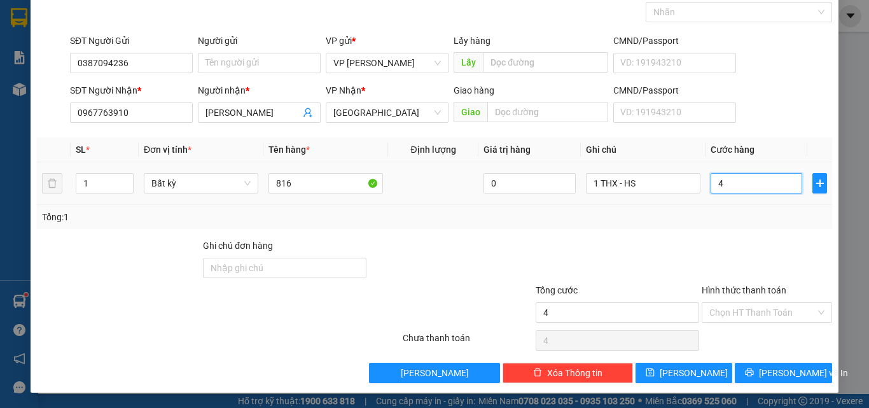
type input "40"
type input "40.000"
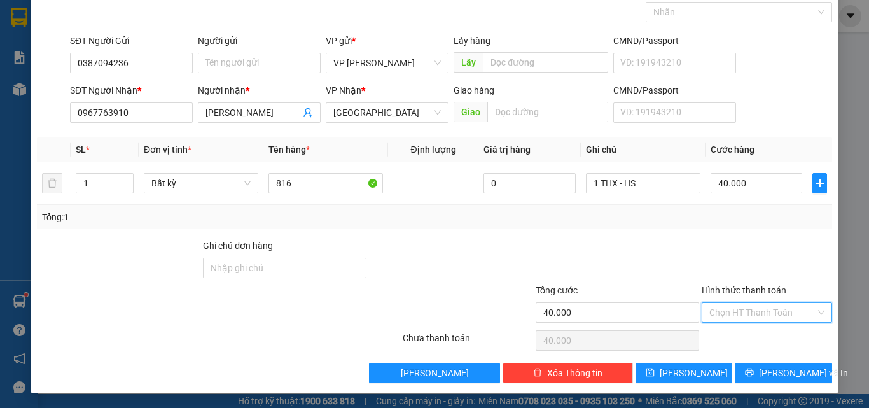
drag, startPoint x: 746, startPoint y: 306, endPoint x: 747, endPoint y: 333, distance: 26.7
click at [747, 308] on input "Hình thức thanh toán" at bounding box center [762, 312] width 106 height 19
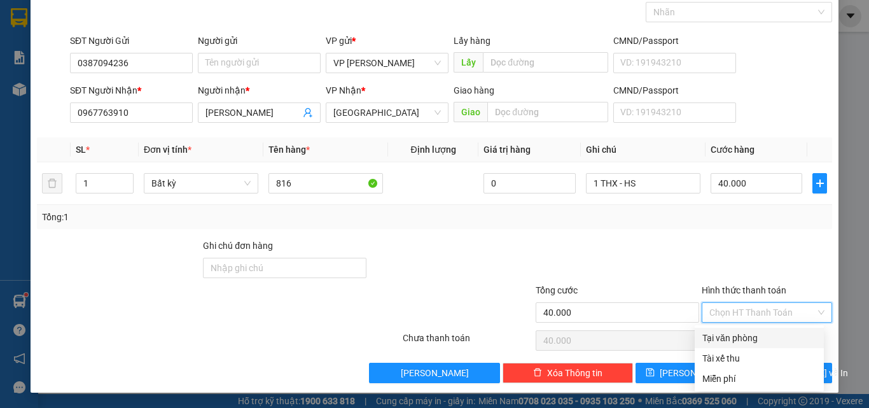
drag, startPoint x: 747, startPoint y: 334, endPoint x: 747, endPoint y: 343, distance: 8.9
click at [747, 335] on div "Tại văn phòng" at bounding box center [759, 338] width 114 height 14
type input "0"
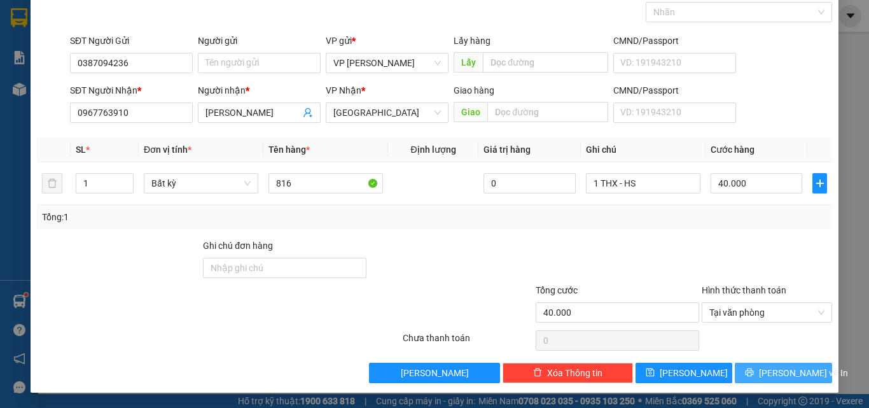
click at [755, 366] on button "Lưu và In" at bounding box center [783, 372] width 97 height 20
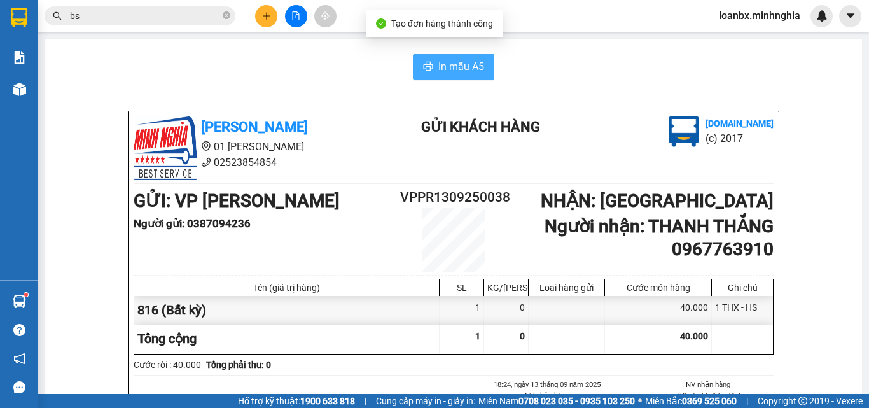
click at [466, 63] on span "In mẫu A5" at bounding box center [461, 67] width 46 height 16
drag, startPoint x: 246, startPoint y: 22, endPoint x: 254, endPoint y: 22, distance: 7.6
click at [253, 22] on div "Kết quả tìm kiếm ( 2310 ) Bộ lọc Ngày tạo đơn gần nhất Mã ĐH Trạng thái Món hàn…" at bounding box center [171, 16] width 343 height 22
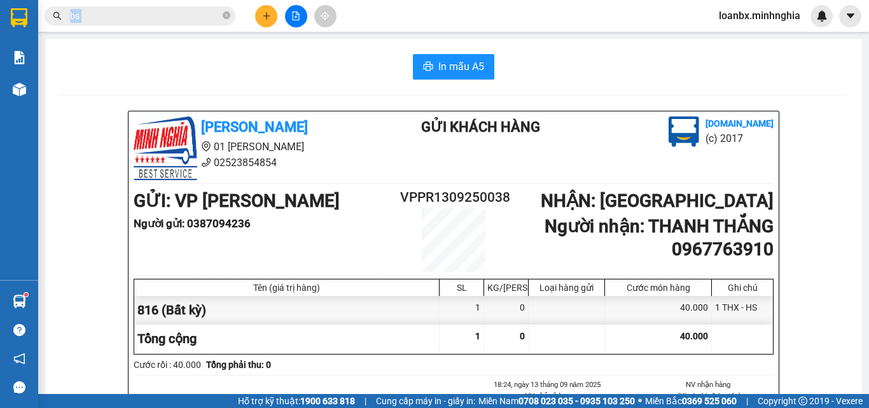
click at [254, 22] on div at bounding box center [295, 16] width 95 height 22
click at [266, 16] on icon "plus" at bounding box center [266, 15] width 9 height 9
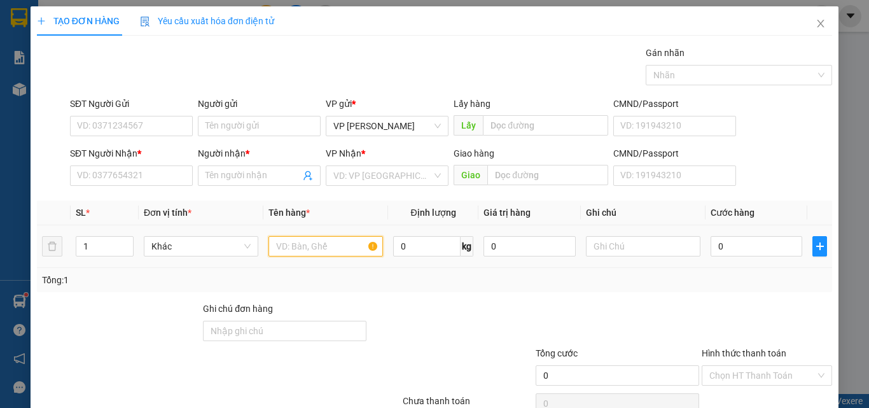
click at [305, 252] on input "text" at bounding box center [325, 246] width 114 height 20
type input "816"
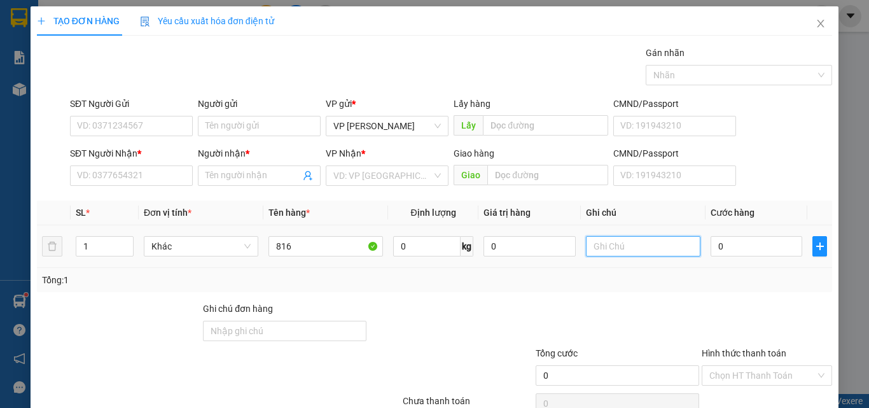
click at [615, 237] on input "text" at bounding box center [643, 246] width 114 height 20
paste input "1 THX - HS"
type input "1 THX - HS"
click at [732, 247] on input "0" at bounding box center [756, 246] width 92 height 20
type input "9"
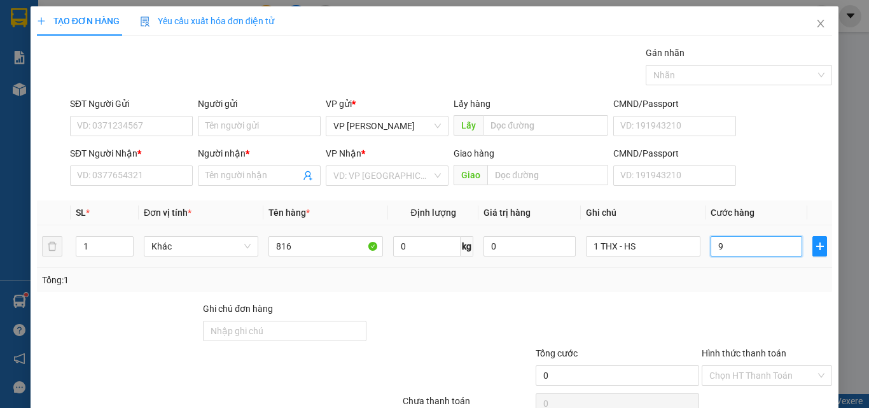
type input "9"
type input "90"
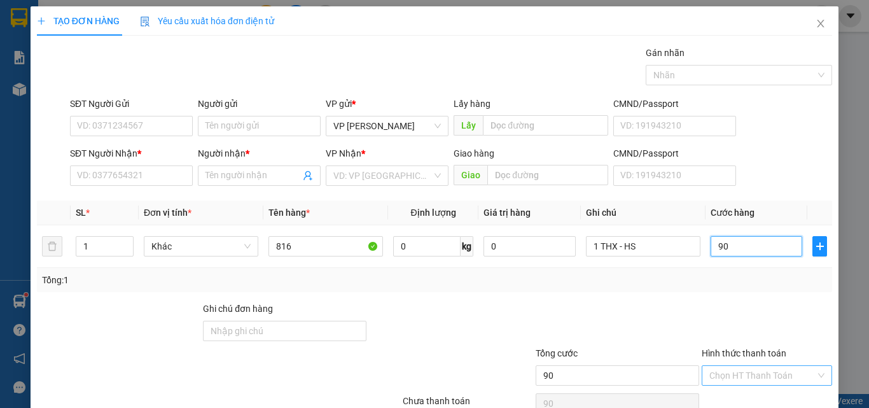
scroll to position [63, 0]
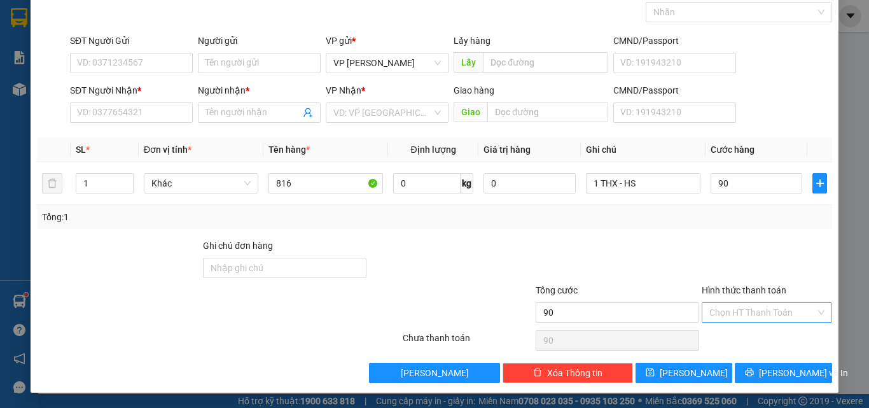
type input "90.000"
click at [743, 320] on input "Hình thức thanh toán" at bounding box center [762, 312] width 106 height 19
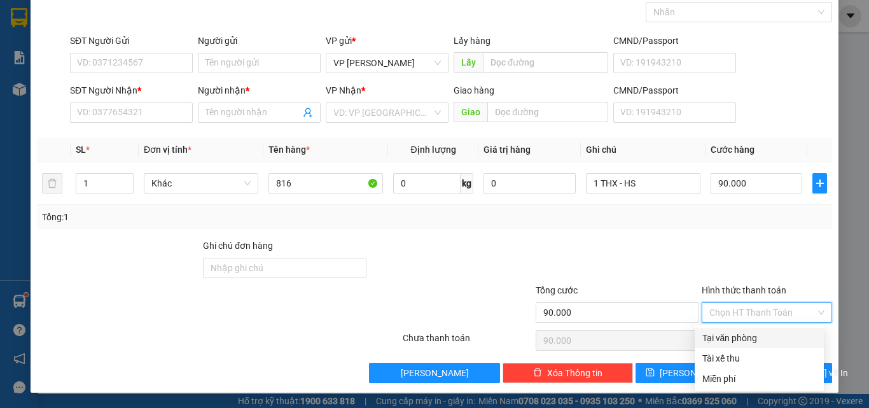
click at [735, 337] on div "Tại văn phòng" at bounding box center [759, 338] width 114 height 14
type input "0"
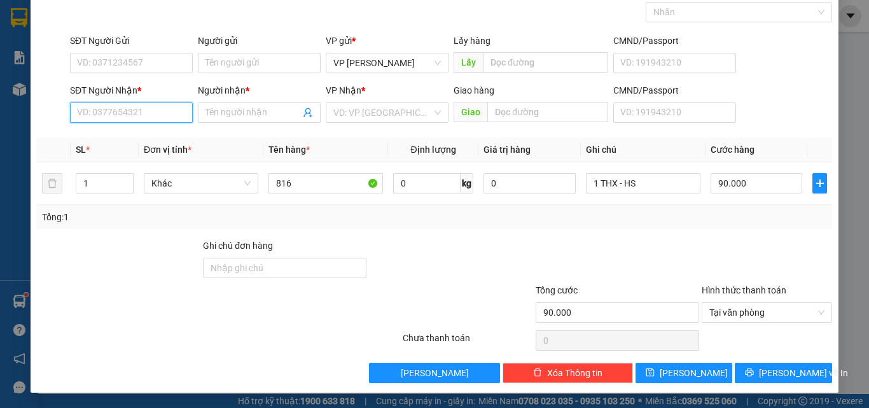
click at [103, 114] on input "SĐT Người Nhận *" at bounding box center [131, 112] width 123 height 20
click at [151, 137] on div "0975298511 - PHÚ" at bounding box center [130, 138] width 106 height 14
type input "0975298511"
type input "PHÚ"
type input "0975298511"
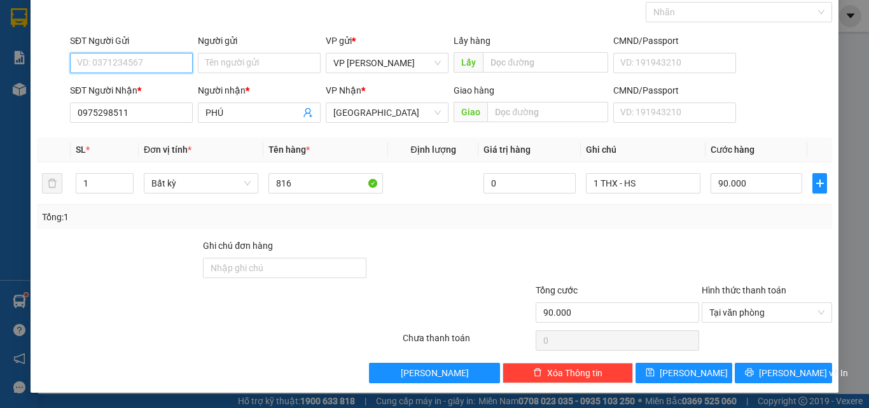
click at [118, 66] on input "SĐT Người Gửi" at bounding box center [131, 63] width 123 height 20
click at [114, 87] on div "0382724544" at bounding box center [130, 88] width 106 height 14
type input "0382724544"
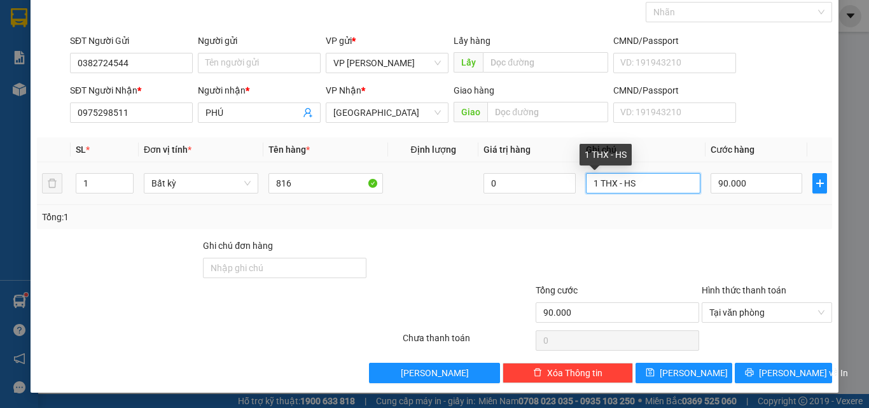
click at [619, 191] on input "1 THX - HS" at bounding box center [643, 183] width 114 height 20
click at [612, 179] on input "1 THX - HS" at bounding box center [643, 183] width 114 height 20
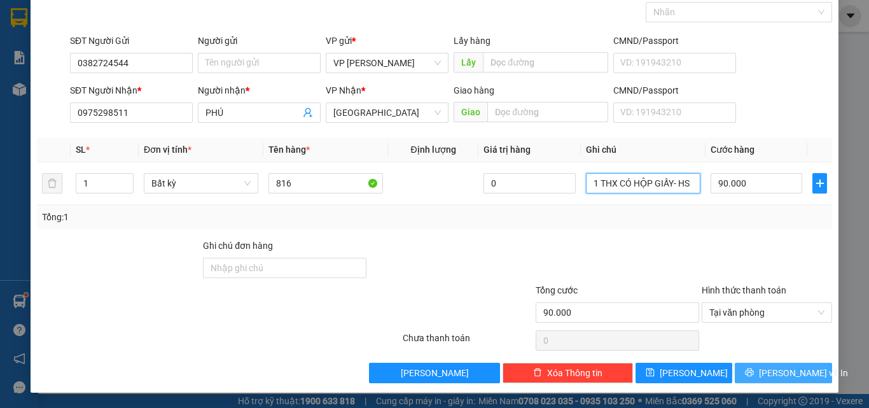
type input "1 THX CÓ HỘP GIẤY- HS"
drag, startPoint x: 762, startPoint y: 371, endPoint x: 761, endPoint y: 362, distance: 9.6
click at [763, 371] on button "Lưu và In" at bounding box center [783, 372] width 97 height 20
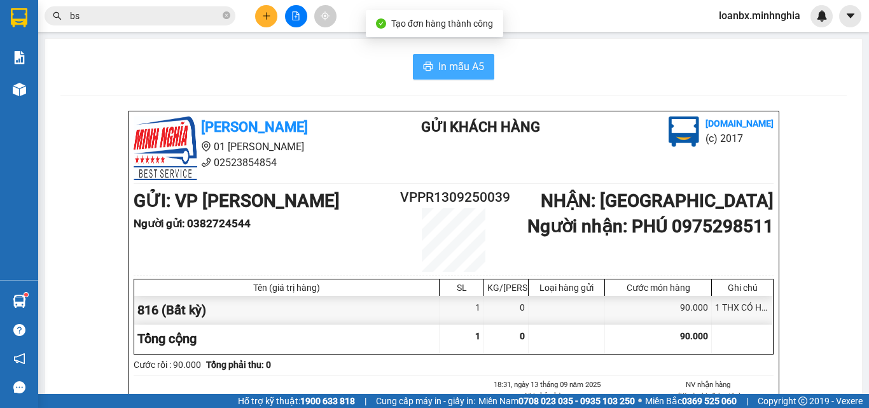
click at [469, 69] on span "In mẫu A5" at bounding box center [461, 67] width 46 height 16
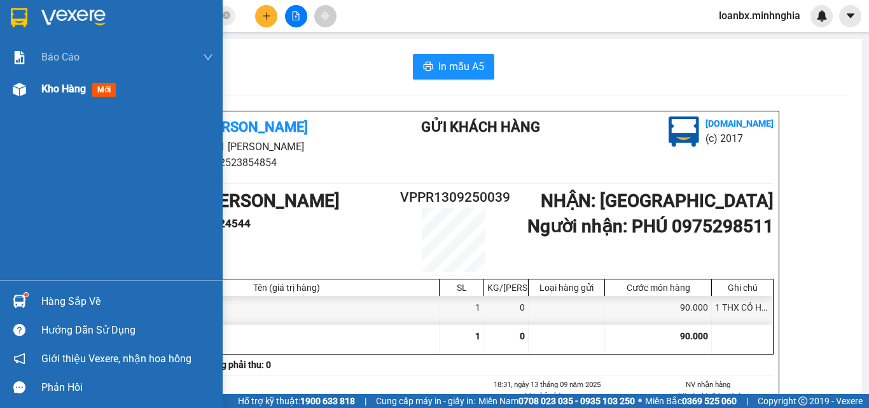
click at [15, 90] on img at bounding box center [19, 89] width 13 height 13
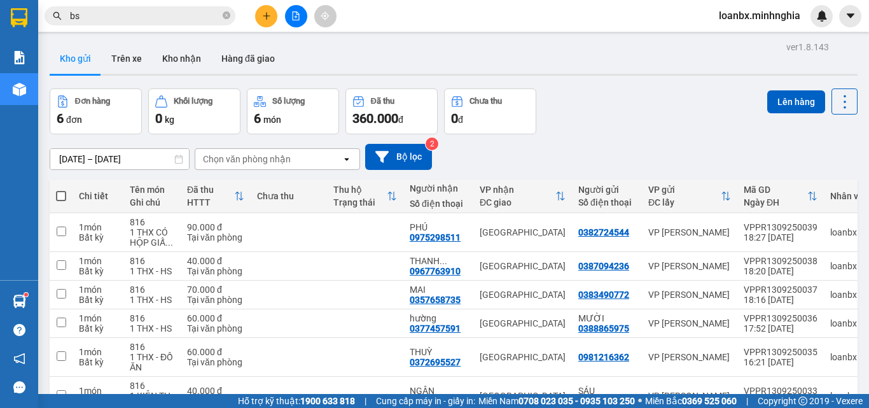
click at [259, 19] on button at bounding box center [266, 16] width 22 height 22
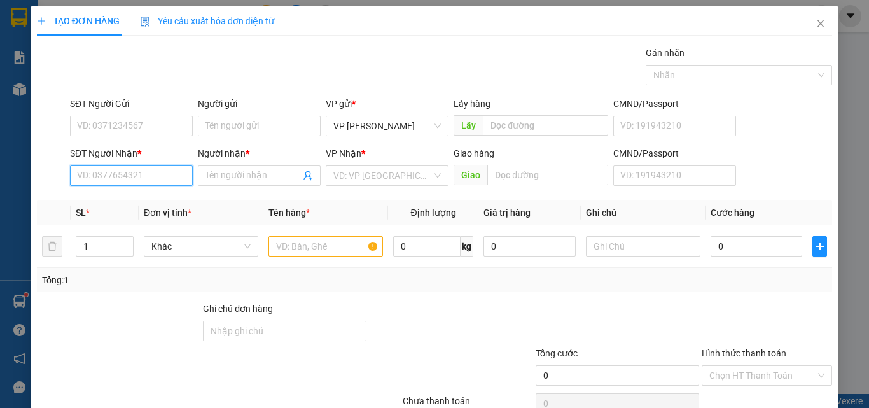
click at [120, 169] on input "SĐT Người Nhận *" at bounding box center [131, 175] width 123 height 20
click at [134, 204] on div "0889747165 - HUY" at bounding box center [130, 201] width 106 height 14
type input "0889747165"
type input "HUY"
type input "0889747165"
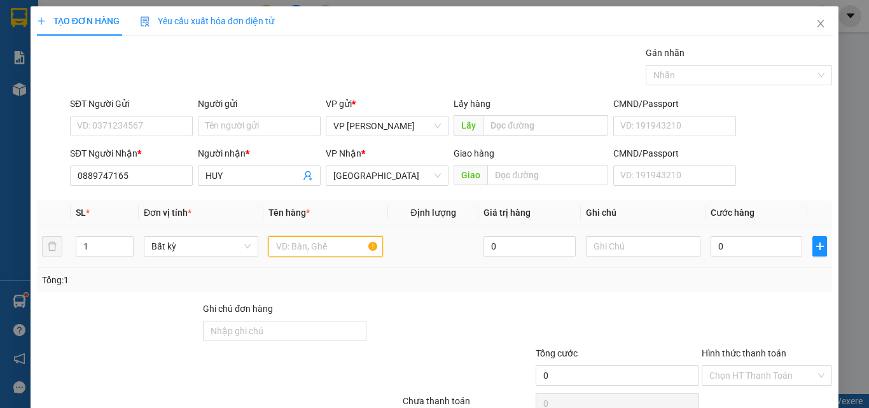
click at [307, 254] on input "text" at bounding box center [325, 246] width 114 height 20
type input "816"
click at [142, 158] on div "SĐT Người Nhận *" at bounding box center [131, 153] width 123 height 14
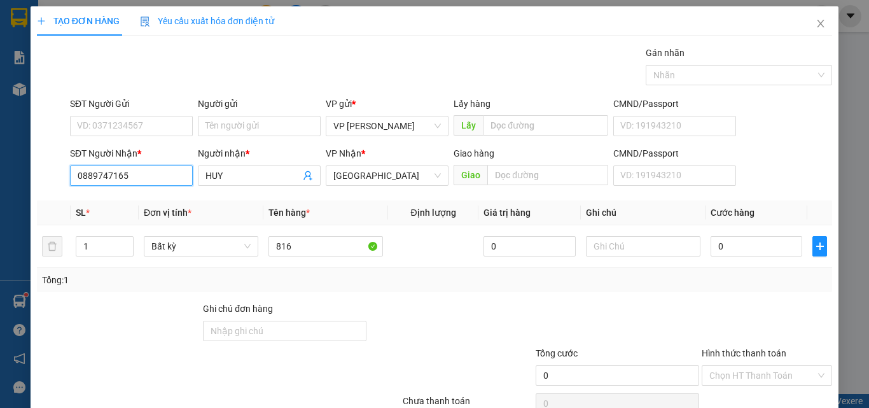
click at [142, 165] on input "0889747165" at bounding box center [131, 175] width 123 height 20
click at [144, 136] on div "SĐT Người Gửi VD: 0371234567" at bounding box center [131, 119] width 123 height 45
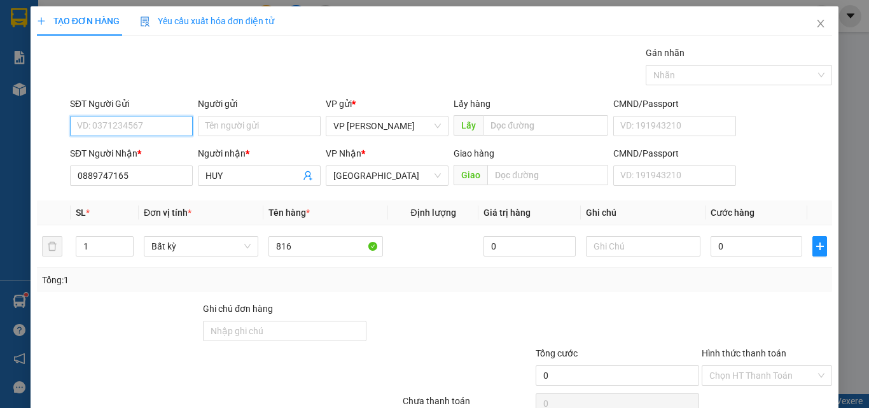
click at [124, 125] on input "SĐT Người Gửi" at bounding box center [131, 126] width 123 height 20
click at [121, 151] on div "0384586509" at bounding box center [130, 151] width 106 height 14
type input "0384586509"
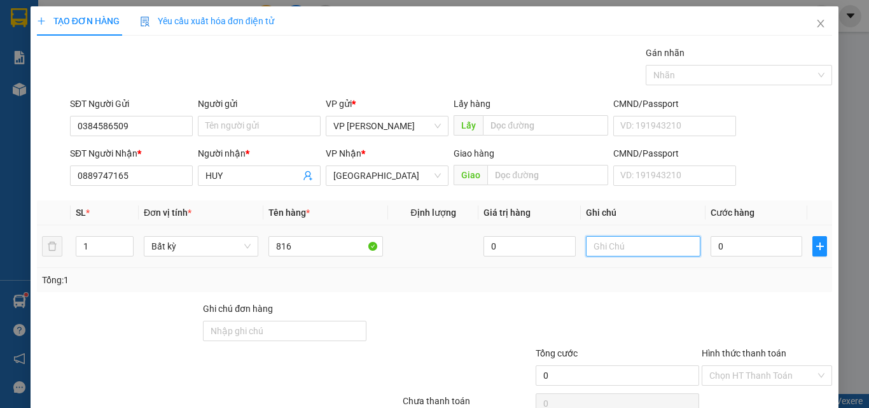
click at [611, 244] on input "text" at bounding box center [643, 246] width 114 height 20
click at [714, 242] on input "0" at bounding box center [756, 246] width 92 height 20
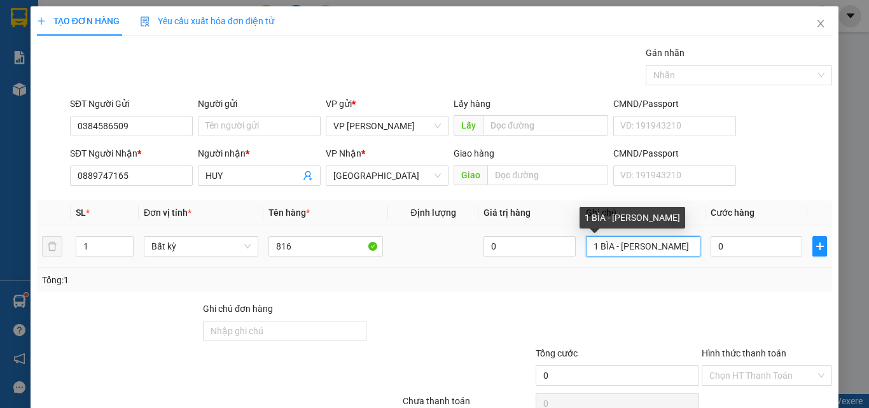
click at [651, 251] on input "1 BÌA - HỒ SOE" at bounding box center [643, 246] width 114 height 20
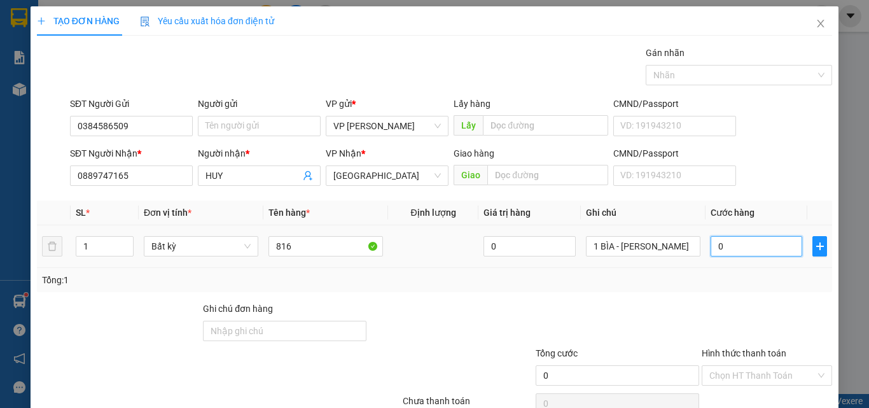
click at [728, 249] on input "0" at bounding box center [756, 246] width 92 height 20
click at [647, 244] on input "1 BÌA - HỒ SOƯ" at bounding box center [643, 246] width 114 height 20
type input "1 BÌA - HỒ SƠ"
click at [720, 245] on input "0" at bounding box center [756, 246] width 92 height 20
type input "3"
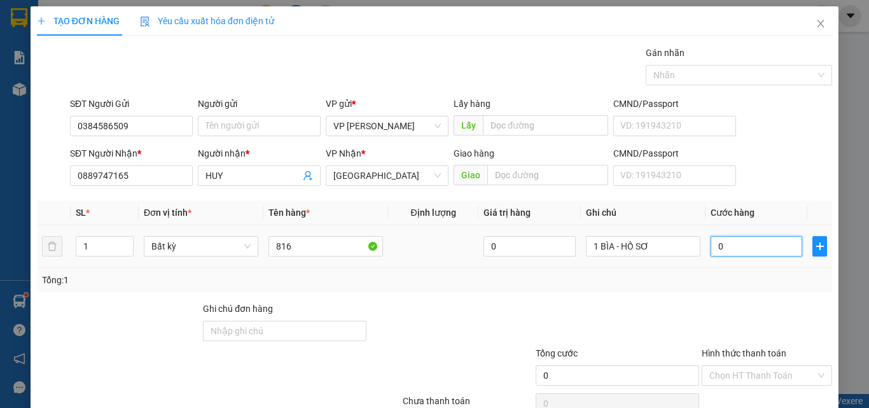
type input "3"
type input "30"
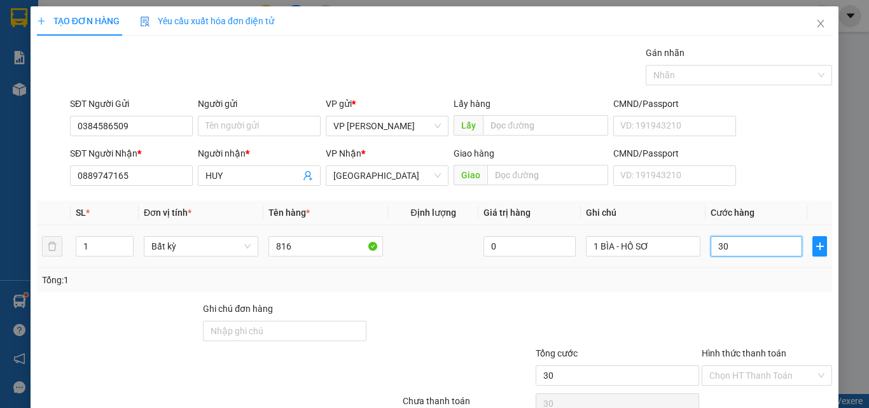
scroll to position [63, 0]
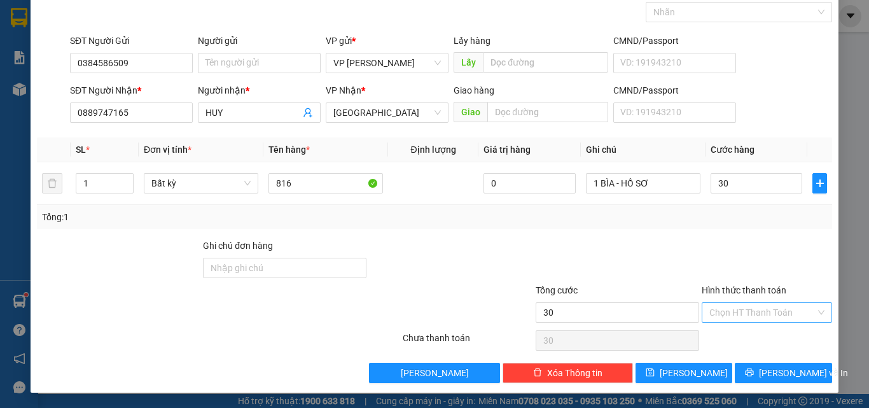
type input "30.000"
drag, startPoint x: 768, startPoint y: 305, endPoint x: 758, endPoint y: 322, distance: 19.6
click at [767, 305] on input "Hình thức thanh toán" at bounding box center [762, 312] width 106 height 19
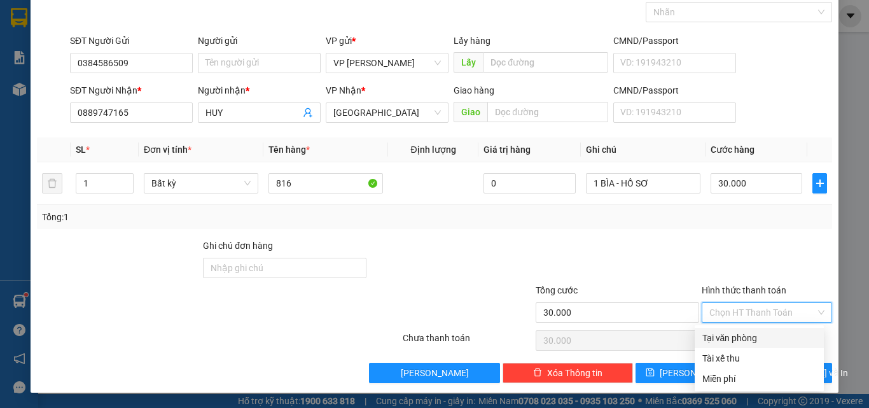
click at [747, 340] on div "Tại văn phòng" at bounding box center [759, 338] width 114 height 14
type input "0"
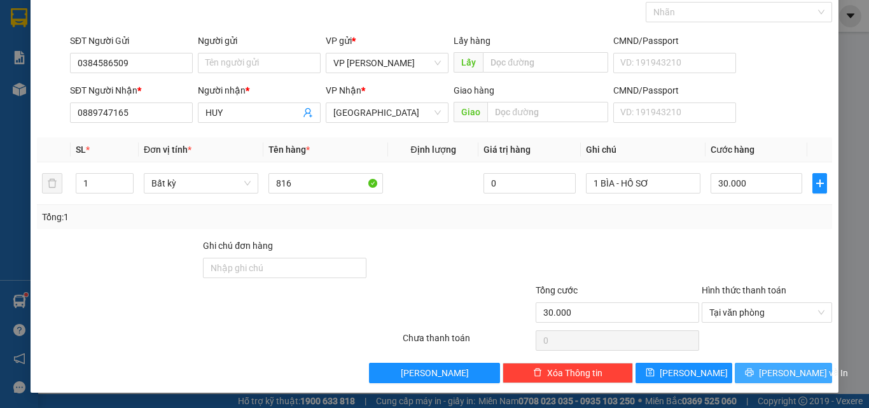
click at [752, 366] on button "Lưu và In" at bounding box center [783, 372] width 97 height 20
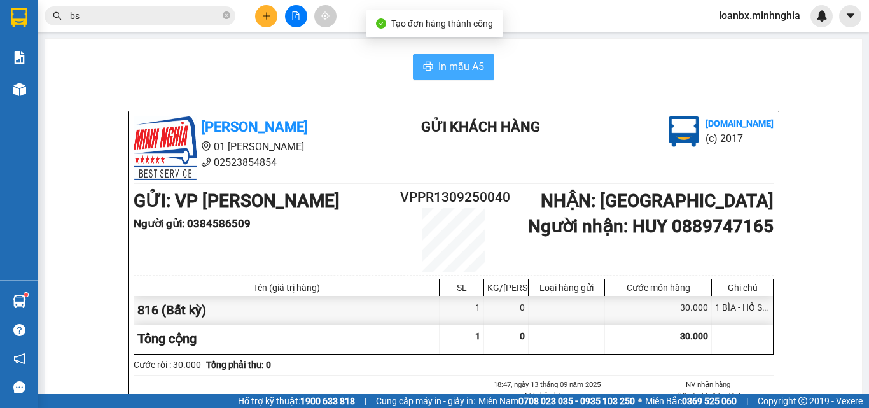
click at [419, 60] on button "In mẫu A5" at bounding box center [453, 66] width 81 height 25
click at [262, 21] on button at bounding box center [266, 16] width 22 height 22
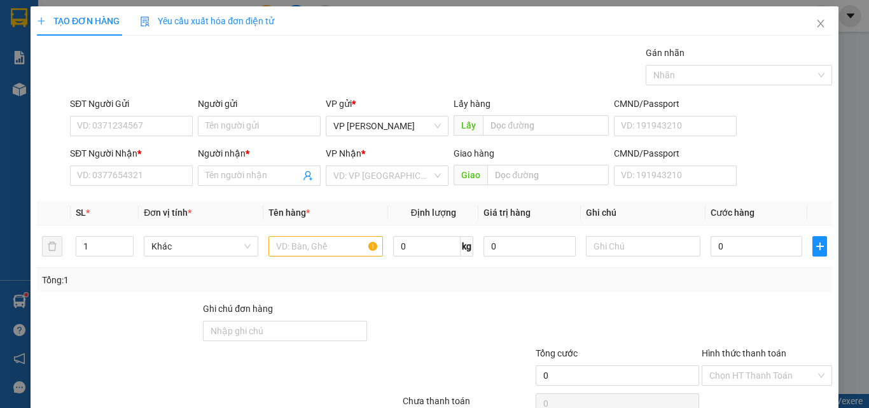
click at [263, 19] on span "Yêu cầu xuất hóa đơn điện tử" at bounding box center [207, 21] width 134 height 10
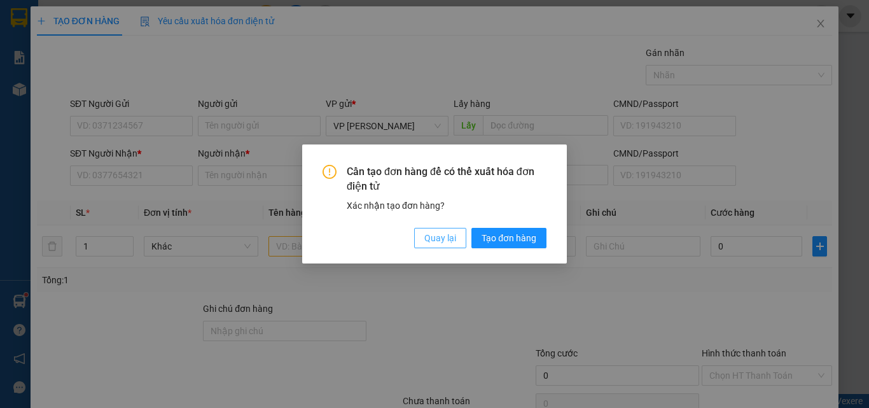
click at [457, 242] on button "Quay lại" at bounding box center [440, 238] width 52 height 20
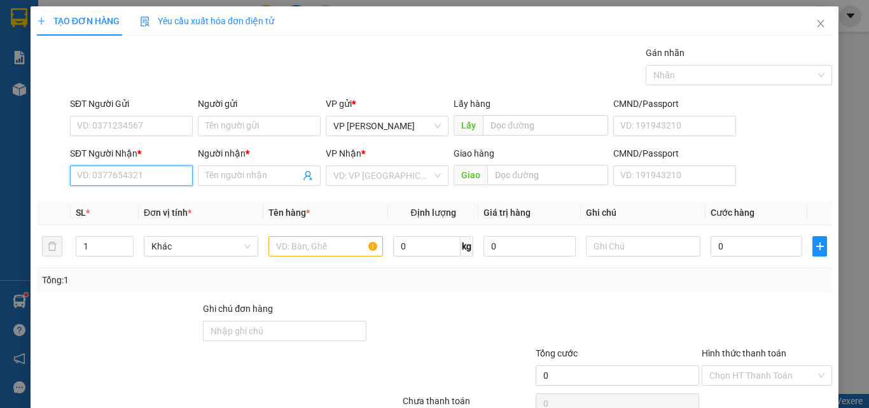
click at [79, 184] on input "SĐT Người Nhận *" at bounding box center [131, 175] width 123 height 20
type input "0977214425"
click at [153, 201] on div "0977214425 - KHIÊM" at bounding box center [130, 201] width 106 height 14
type input "KHIÊM"
type input "0977214425"
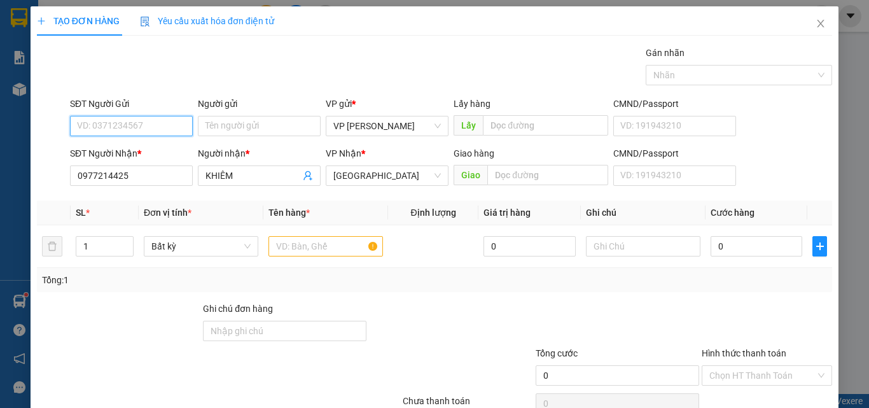
click at [145, 120] on input "SĐT Người Gửi" at bounding box center [131, 126] width 123 height 20
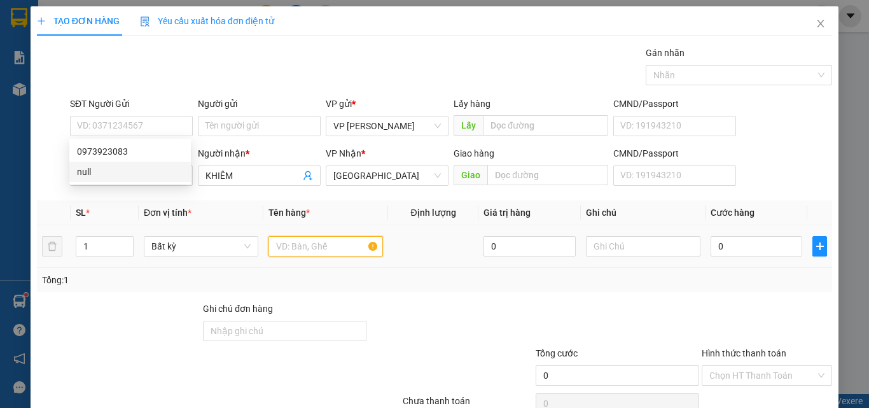
click at [314, 246] on input "text" at bounding box center [325, 246] width 114 height 20
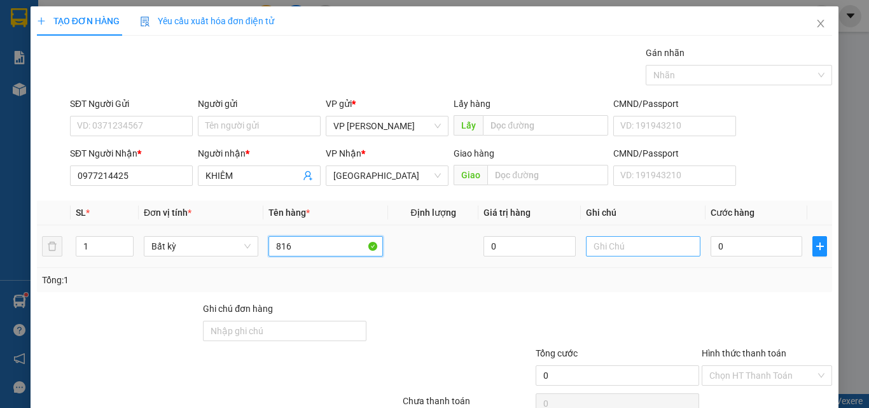
type input "816"
click at [638, 247] on input "text" at bounding box center [643, 246] width 114 height 20
paste input "1 THX - HS"
type input "1 THX - HS"
click at [745, 251] on input "0" at bounding box center [756, 246] width 92 height 20
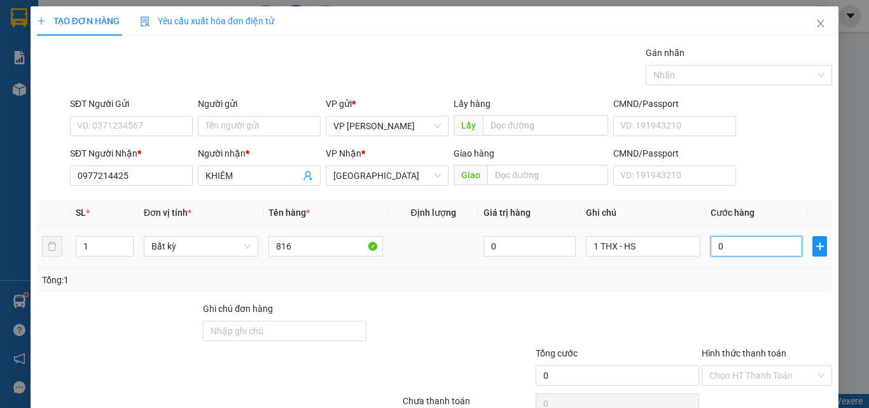
type input "7"
type input "70"
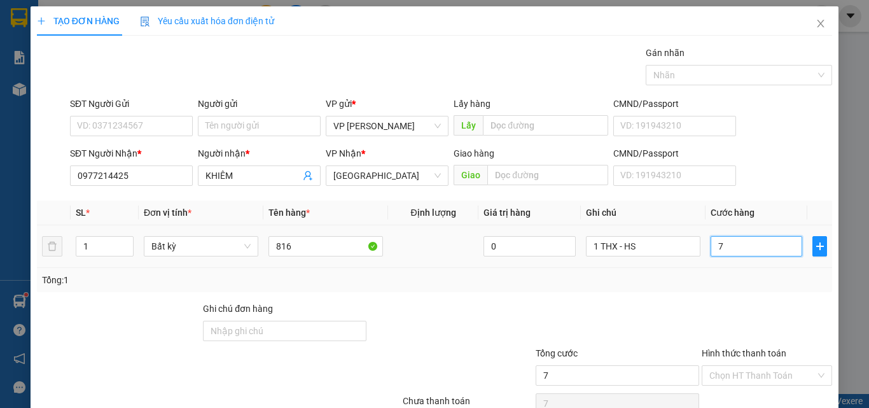
type input "70"
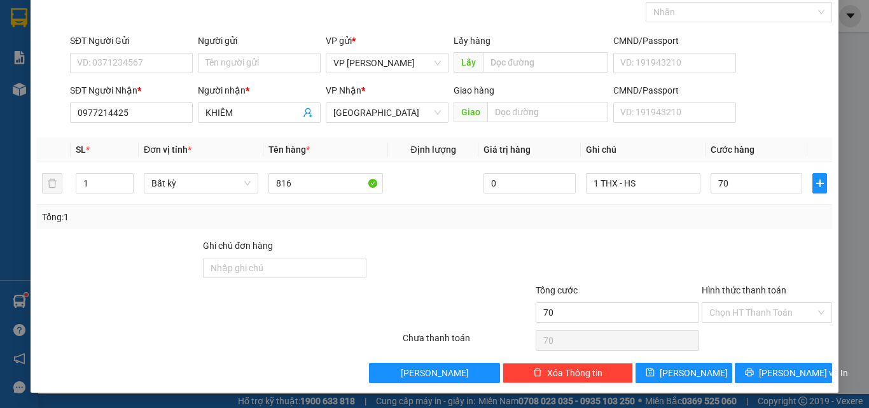
type input "70.000"
click at [758, 329] on div "Chọn HT Thanh Toán" at bounding box center [766, 340] width 133 height 25
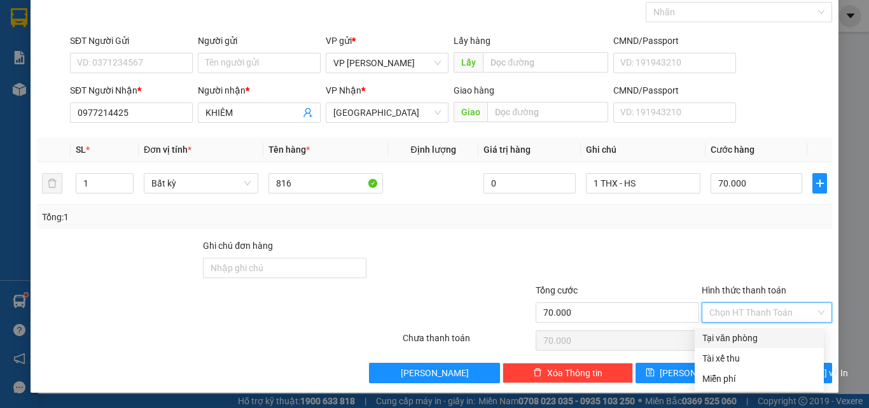
click at [755, 318] on input "Hình thức thanh toán" at bounding box center [762, 312] width 106 height 19
click at [736, 340] on div "Tại văn phòng" at bounding box center [759, 338] width 114 height 14
type input "0"
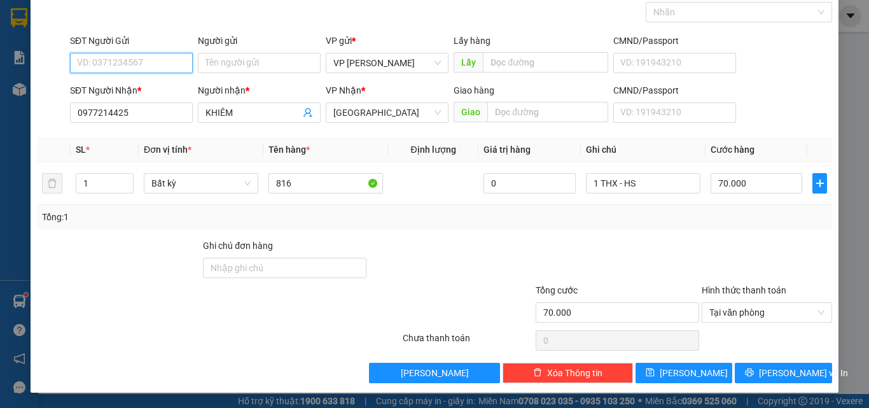
click at [124, 60] on input "SĐT Người Gửi" at bounding box center [131, 63] width 123 height 20
click at [127, 81] on div "0973923083" at bounding box center [129, 88] width 121 height 20
type input "0973923083"
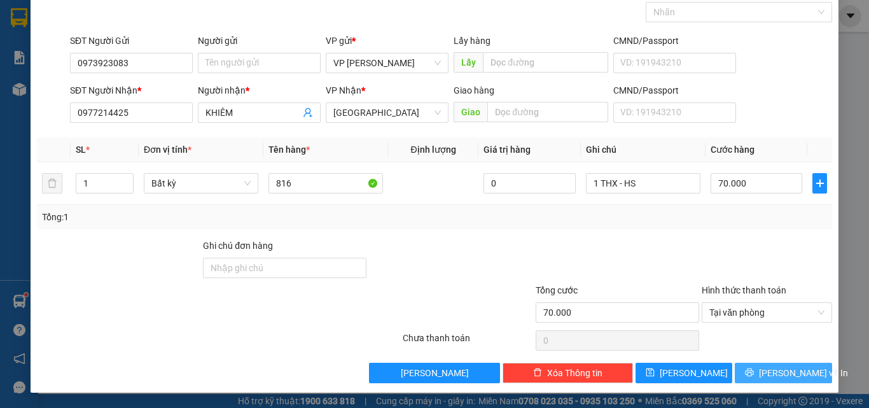
click at [754, 377] on span "printer" at bounding box center [749, 373] width 9 height 10
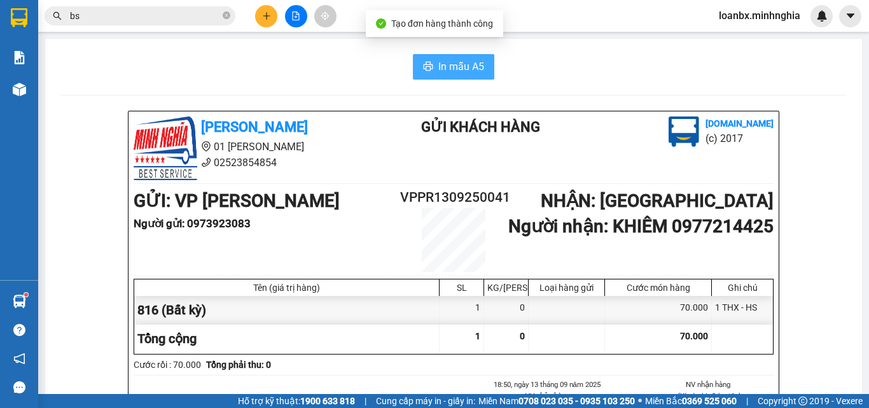
click at [419, 71] on button "In mẫu A5" at bounding box center [453, 66] width 81 height 25
click at [256, 16] on button at bounding box center [266, 16] width 22 height 22
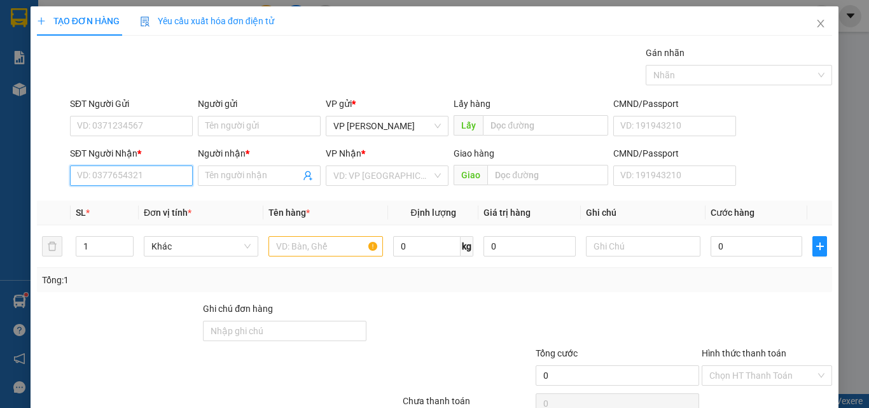
click at [134, 174] on input "SĐT Người Nhận *" at bounding box center [131, 175] width 123 height 20
type input "0977801802"
click at [138, 200] on div "0977801802 - LÂM" at bounding box center [130, 201] width 106 height 14
type input "LÂM"
type input "0977801802"
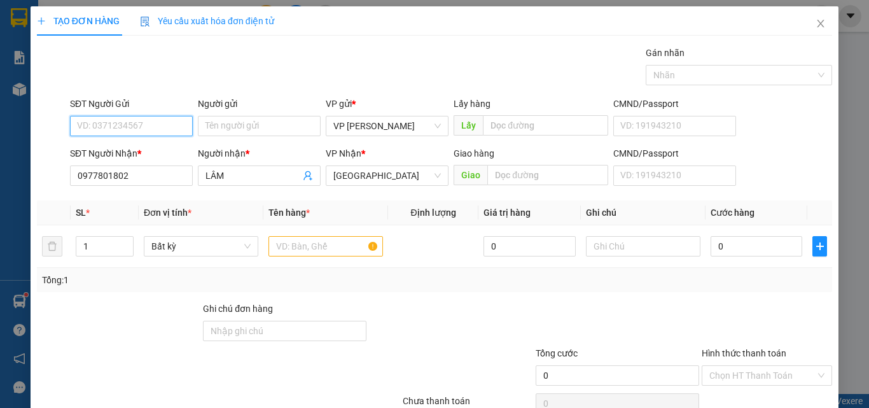
click at [152, 125] on input "SĐT Người Gửi" at bounding box center [131, 126] width 123 height 20
click at [141, 152] on div "0949717514 - HỒ" at bounding box center [130, 151] width 106 height 14
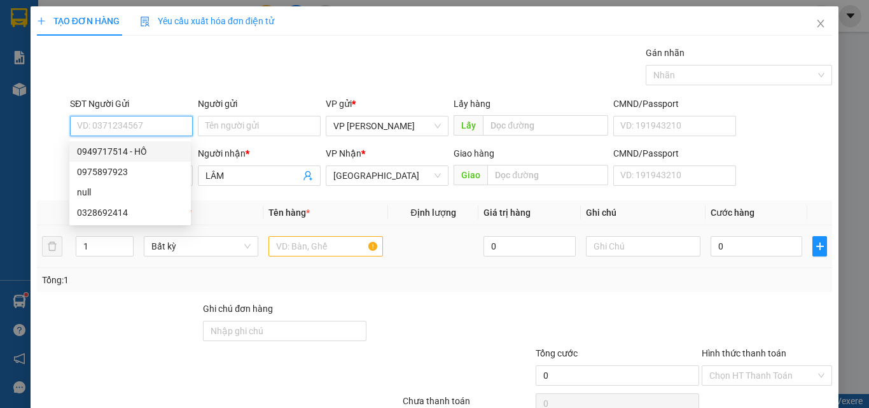
type input "0949717514"
type input "HỒ"
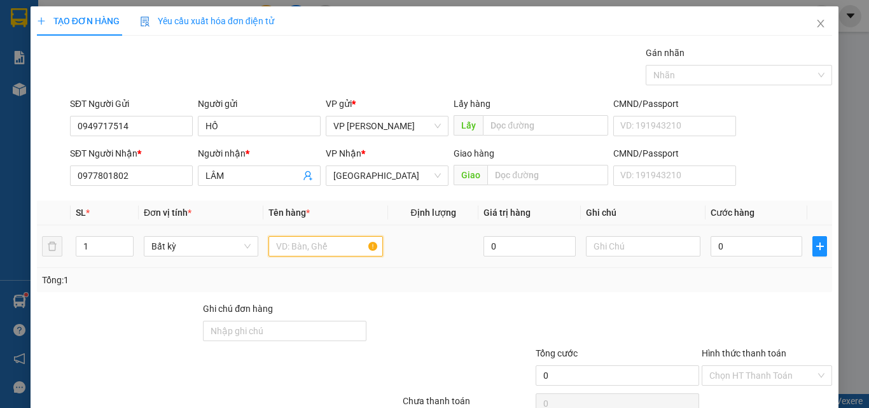
click at [317, 241] on input "text" at bounding box center [325, 246] width 114 height 20
type input "816"
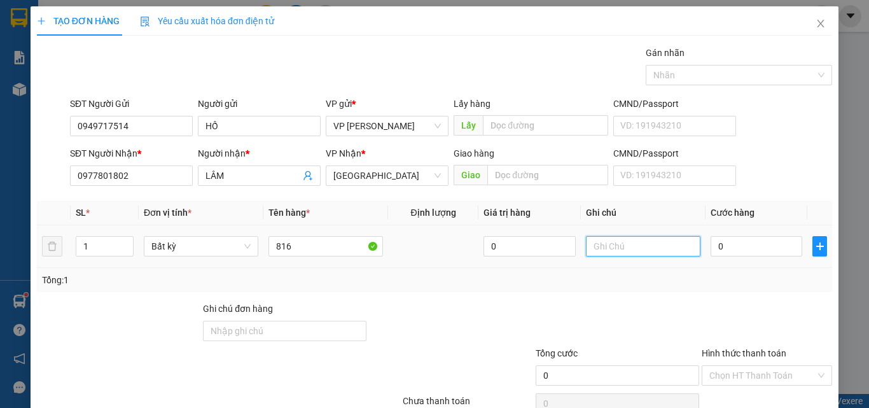
click at [602, 251] on input "text" at bounding box center [643, 246] width 114 height 20
type input "1 TH XỐP CÓ CỤC - CÁ"
type input "6"
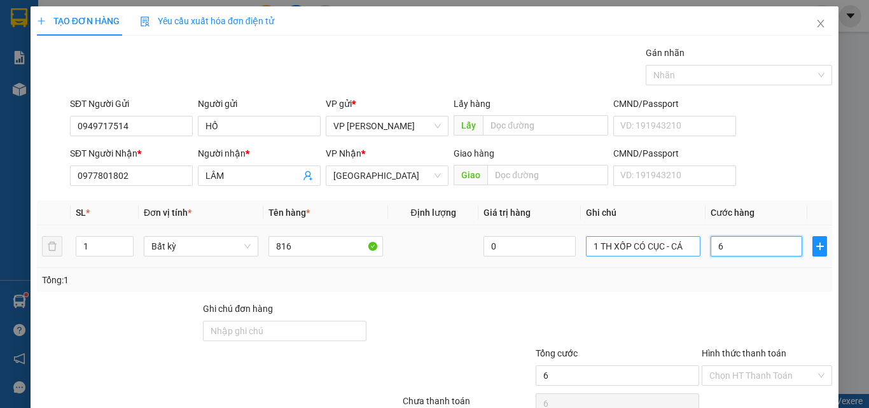
type input "60"
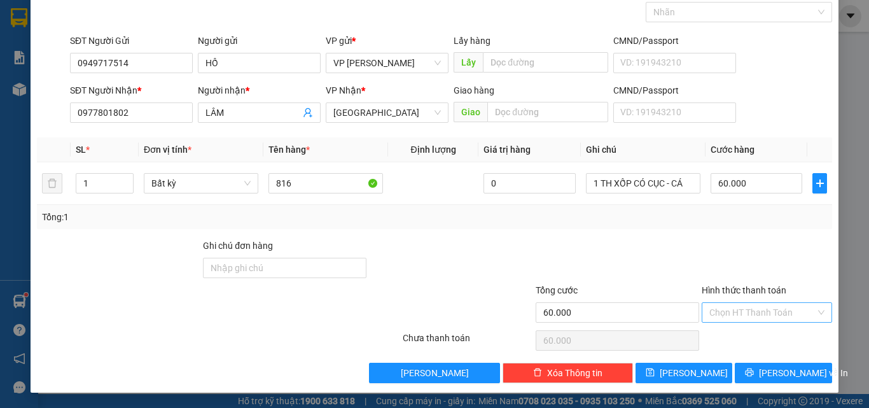
click at [746, 310] on input "Hình thức thanh toán" at bounding box center [762, 312] width 106 height 19
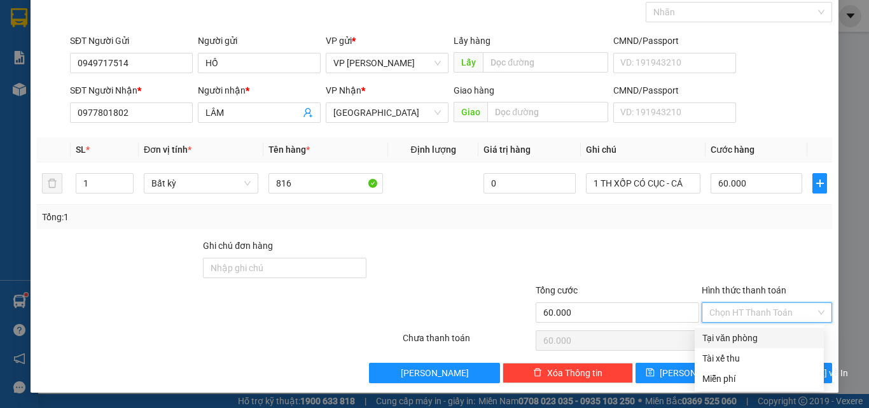
click at [743, 342] on div "Tại văn phòng" at bounding box center [759, 338] width 114 height 14
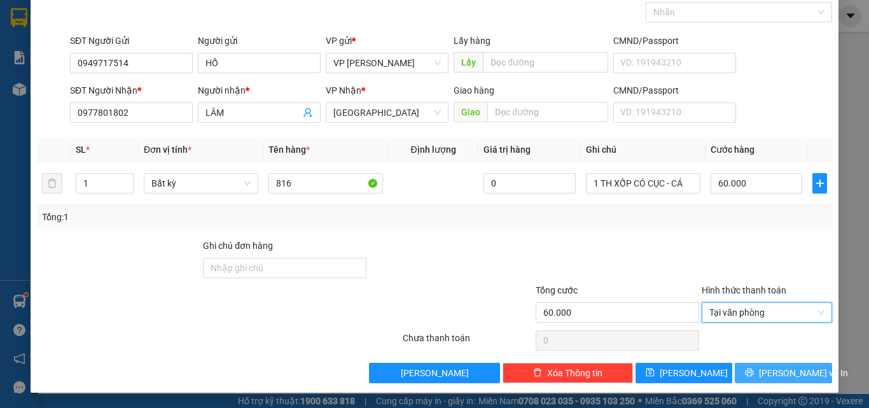
click at [774, 370] on span "Lưu và In" at bounding box center [803, 373] width 89 height 14
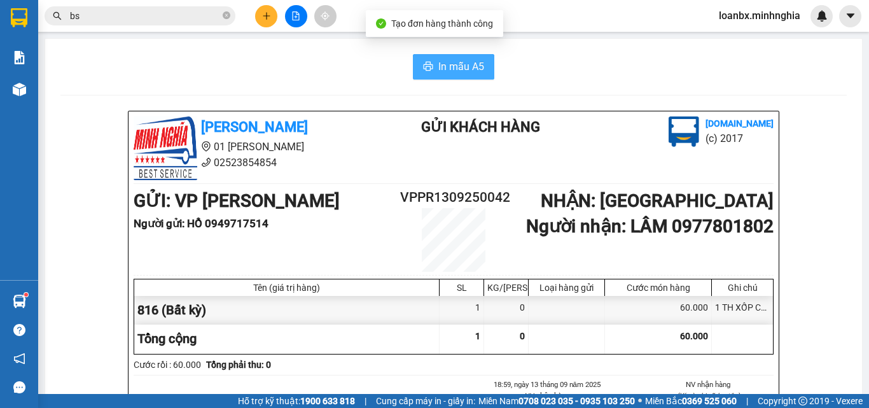
click at [443, 69] on span "In mẫu A5" at bounding box center [461, 67] width 46 height 16
click at [268, 17] on icon "plus" at bounding box center [266, 15] width 9 height 9
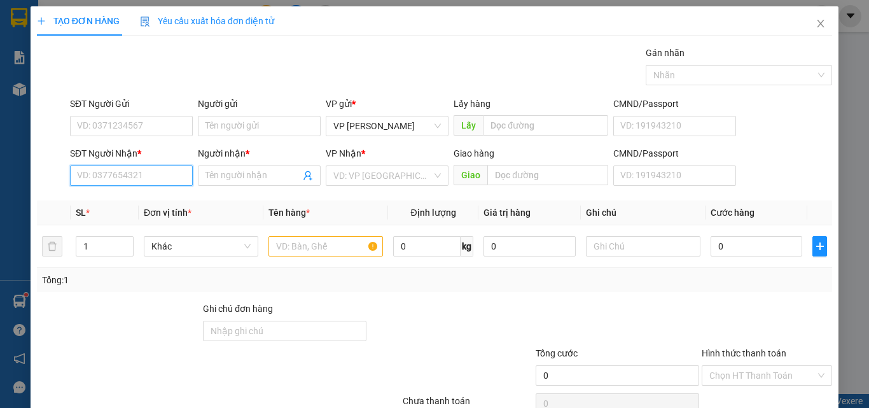
click at [135, 180] on input "SĐT Người Nhận *" at bounding box center [131, 175] width 123 height 20
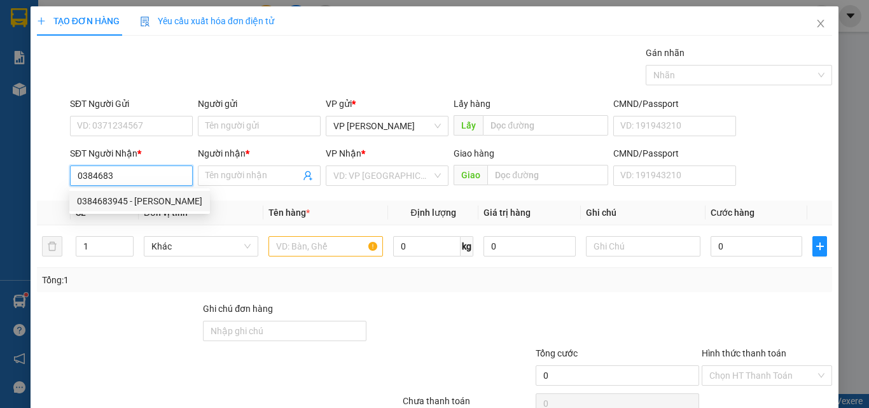
click at [151, 195] on div "0384683945 - VŨ" at bounding box center [139, 201] width 125 height 14
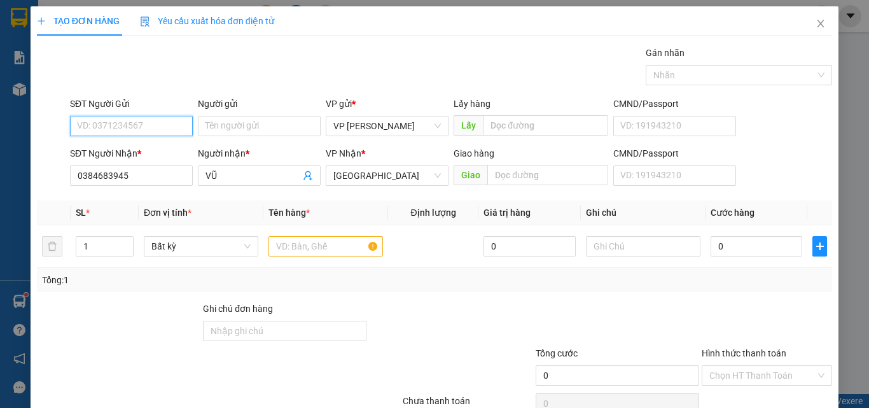
click at [173, 121] on input "SĐT Người Gửi" at bounding box center [131, 126] width 123 height 20
click at [158, 155] on div "0388428301 - CHỊ 5" at bounding box center [130, 151] width 106 height 14
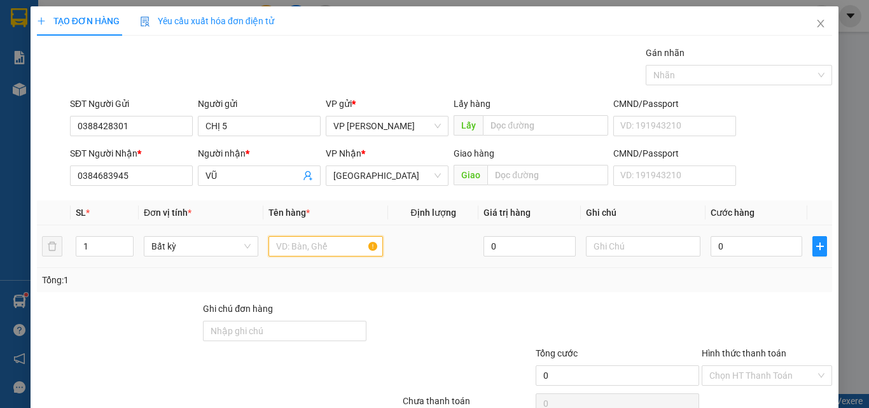
click at [317, 239] on input "text" at bounding box center [325, 246] width 114 height 20
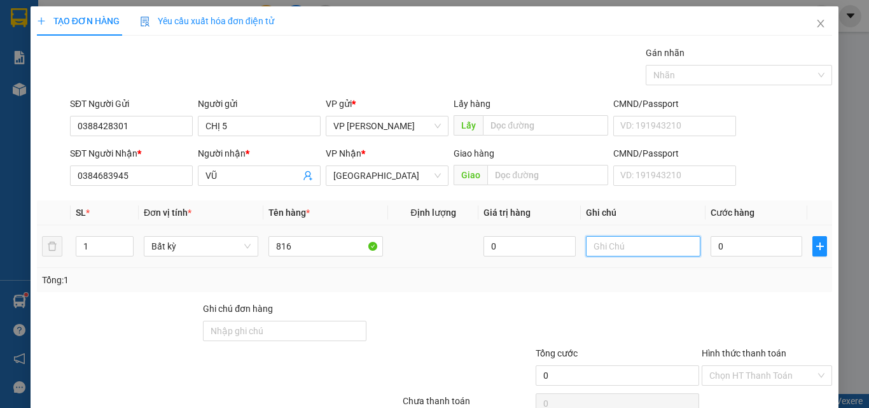
click at [632, 246] on input "text" at bounding box center [643, 246] width 114 height 20
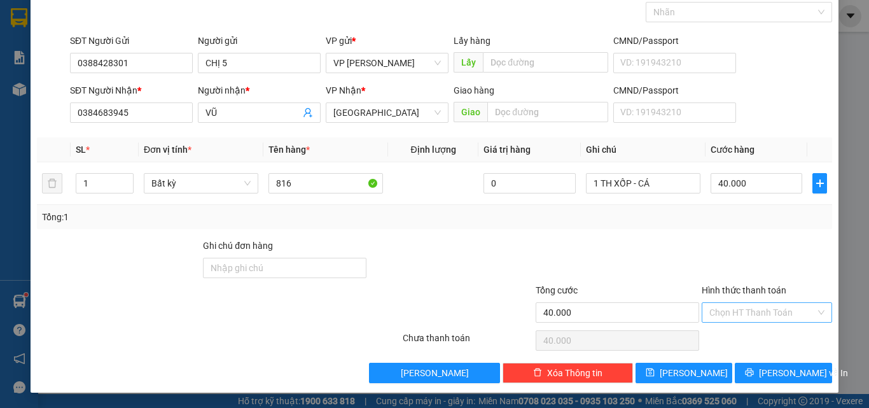
drag, startPoint x: 766, startPoint y: 308, endPoint x: 766, endPoint y: 318, distance: 10.2
click at [766, 308] on input "Hình thức thanh toán" at bounding box center [762, 312] width 106 height 19
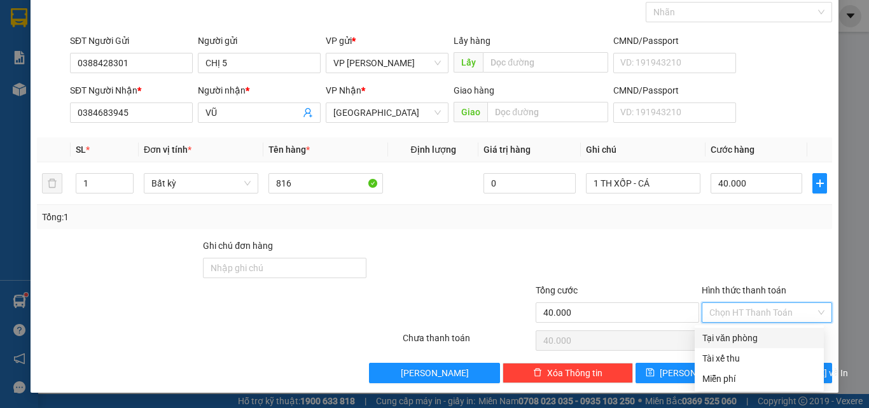
click at [757, 336] on div "Tại văn phòng" at bounding box center [759, 338] width 114 height 14
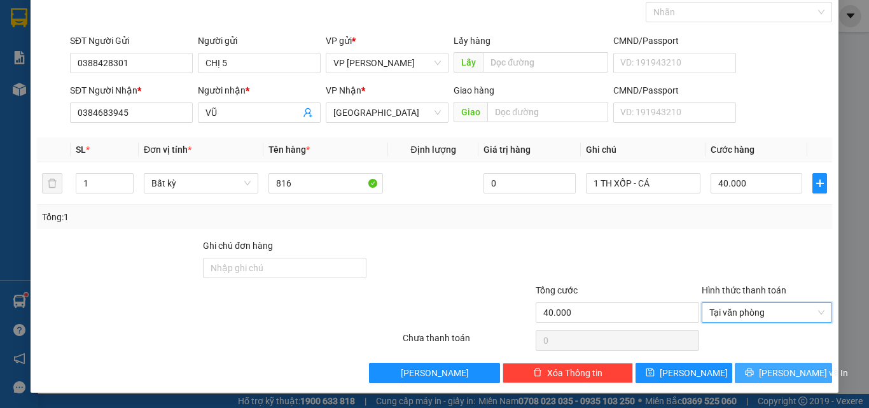
click at [776, 375] on span "Lưu và In" at bounding box center [803, 373] width 89 height 14
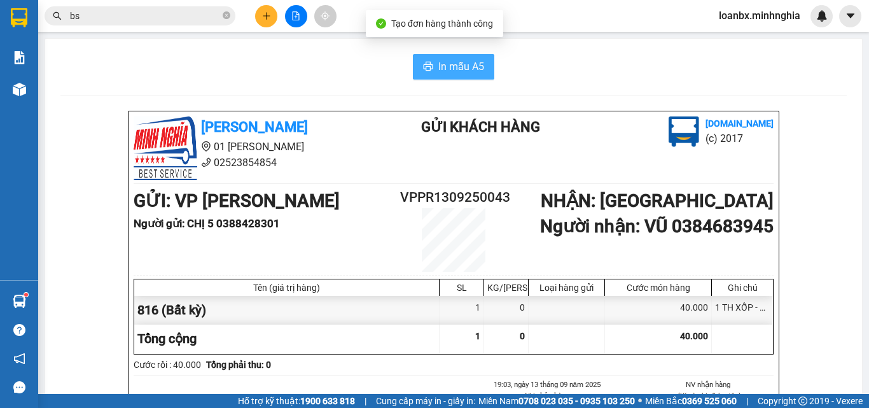
click at [446, 60] on span "In mẫu A5" at bounding box center [461, 67] width 46 height 16
drag, startPoint x: 44, startPoint y: 93, endPoint x: 27, endPoint y: 86, distance: 18.2
click at [37, 89] on section "Kết quả tìm kiếm ( 2310 ) Bộ lọc Ngày tạo đơn gần nhất Mã ĐH Trạng thái Món hàn…" at bounding box center [434, 204] width 869 height 408
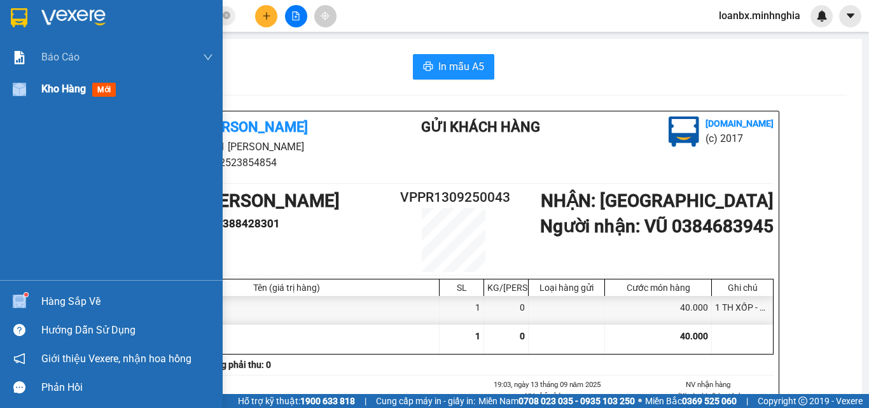
click at [27, 86] on div at bounding box center [19, 89] width 22 height 22
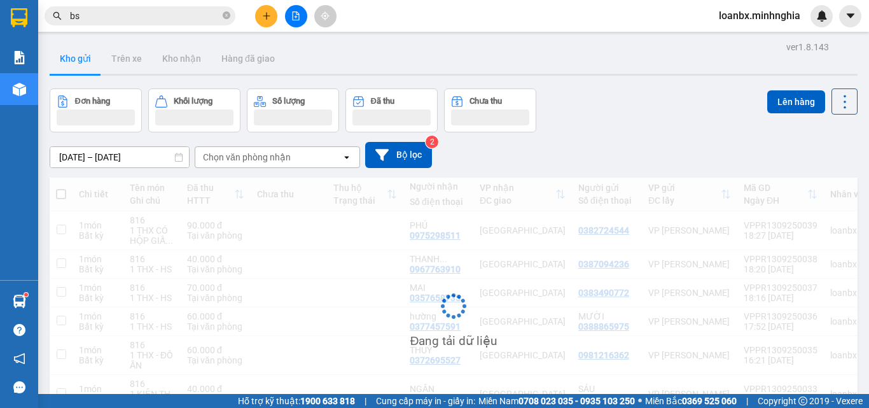
scroll to position [77, 0]
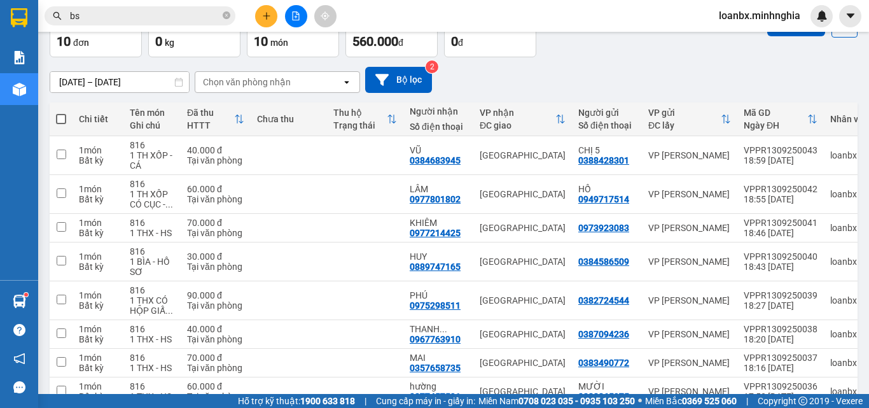
click at [259, 23] on div at bounding box center [295, 16] width 95 height 22
click at [259, 22] on button at bounding box center [266, 16] width 22 height 22
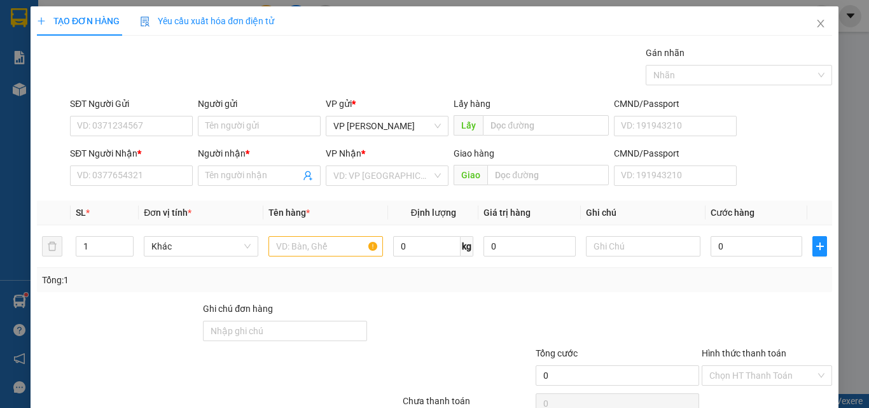
click at [273, 14] on div "Yêu cầu xuất hóa đơn điện tử" at bounding box center [207, 21] width 134 height 14
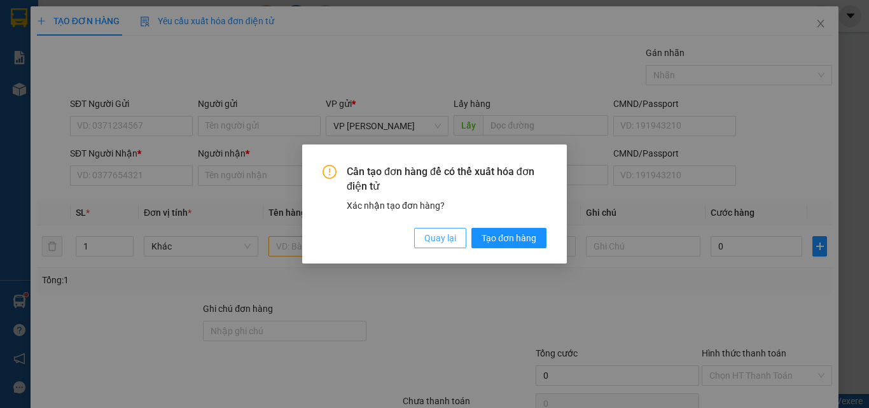
drag, startPoint x: 452, startPoint y: 244, endPoint x: 261, endPoint y: 203, distance: 195.2
click at [452, 245] on button "Quay lại" at bounding box center [440, 238] width 52 height 20
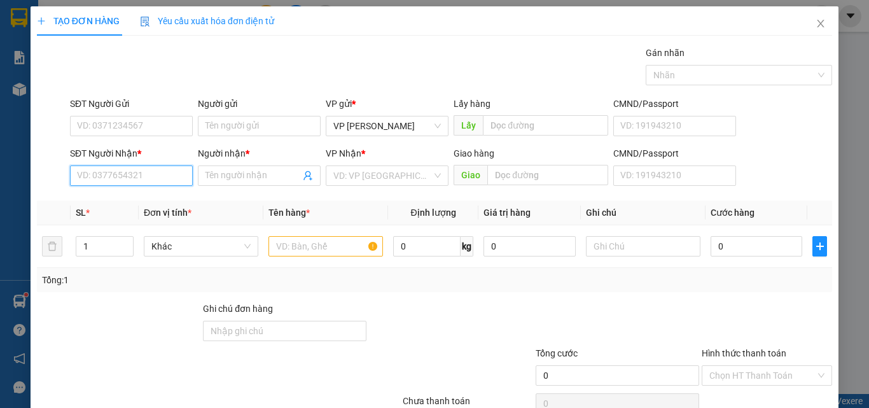
click at [89, 178] on input "SĐT Người Nhận *" at bounding box center [131, 175] width 123 height 20
click at [148, 210] on div "0934179907 - TRỌNG HẬU" at bounding box center [130, 201] width 123 height 20
click at [133, 244] on td "1" at bounding box center [105, 246] width 68 height 43
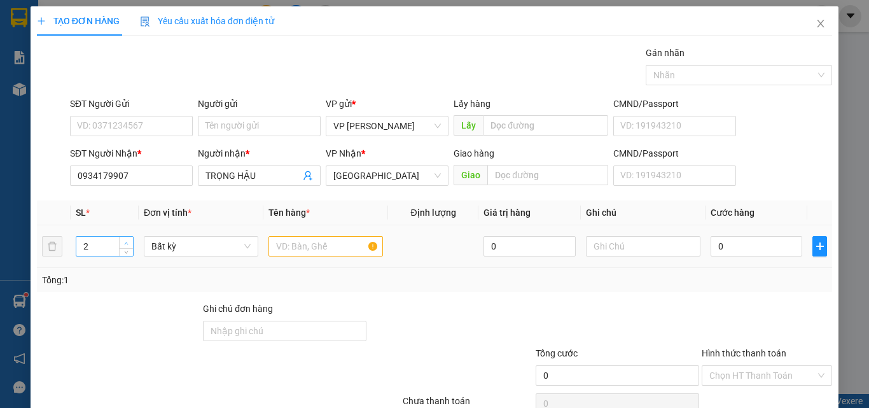
click at [131, 240] on span "Increase Value" at bounding box center [126, 242] width 14 height 11
drag, startPoint x: 266, startPoint y: 241, endPoint x: 280, endPoint y: 244, distance: 14.8
click at [271, 242] on input "text" at bounding box center [325, 246] width 114 height 20
click at [280, 244] on input "text" at bounding box center [325, 246] width 114 height 20
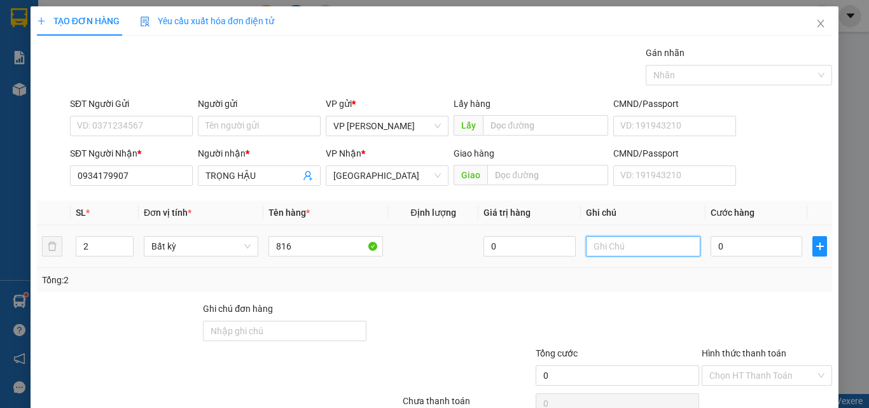
click at [623, 239] on input "text" at bounding box center [643, 246] width 114 height 20
click at [725, 246] on input "0" at bounding box center [756, 246] width 92 height 20
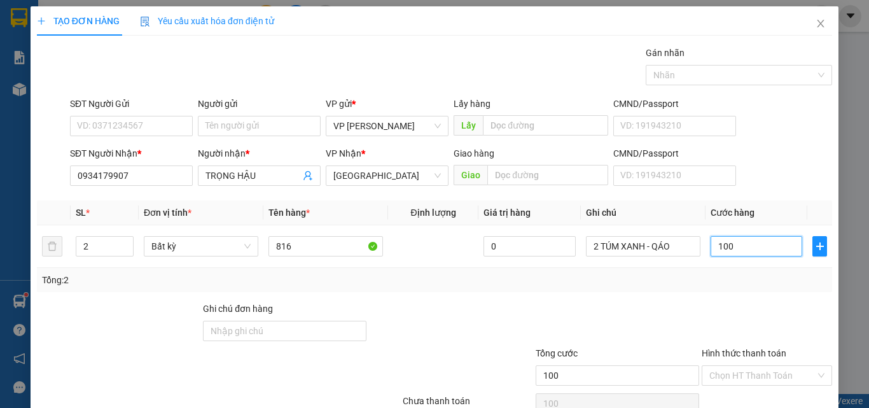
scroll to position [63, 0]
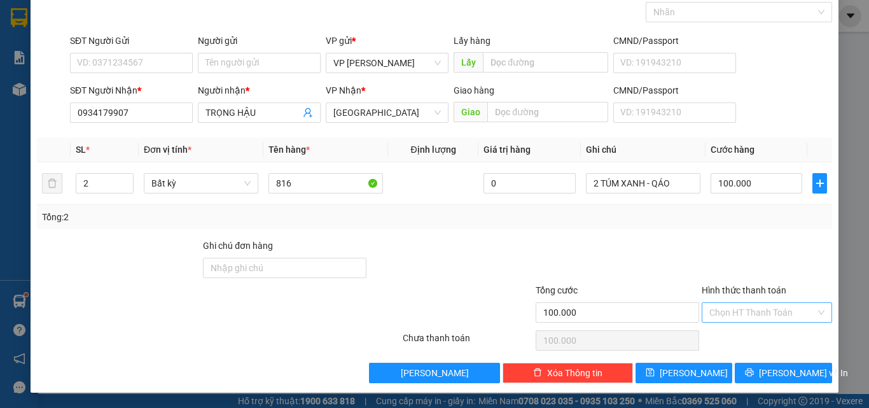
drag, startPoint x: 731, startPoint y: 307, endPoint x: 735, endPoint y: 321, distance: 13.7
click at [733, 310] on input "Hình thức thanh toán" at bounding box center [762, 312] width 106 height 19
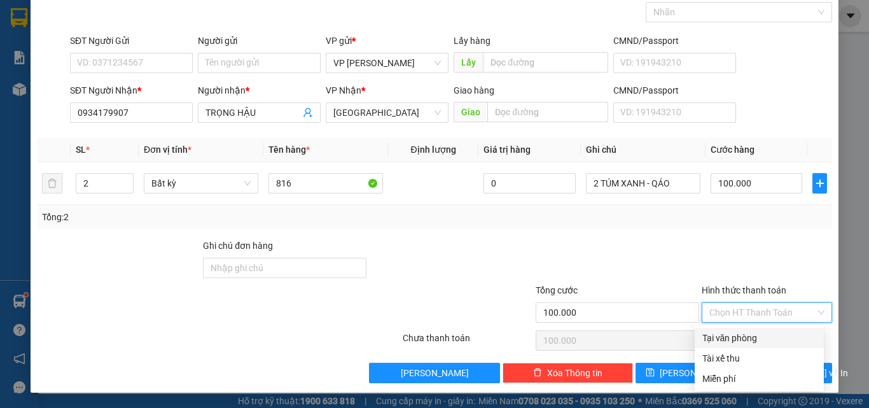
click at [735, 336] on div "Tại văn phòng" at bounding box center [759, 338] width 114 height 14
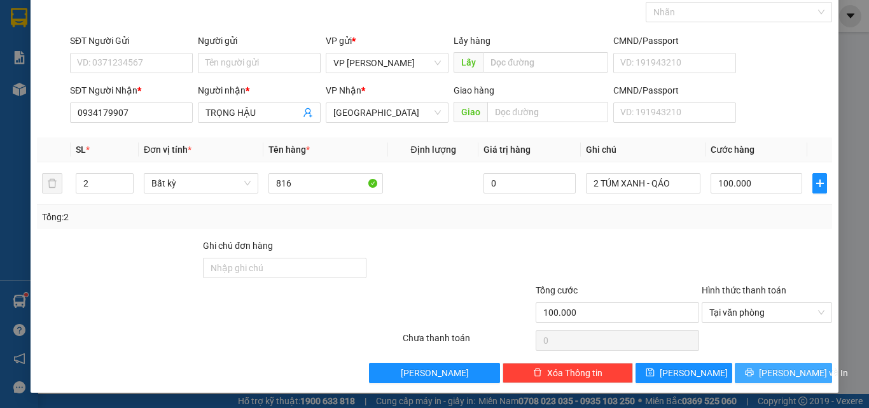
click at [778, 371] on span "Lưu và In" at bounding box center [803, 373] width 89 height 14
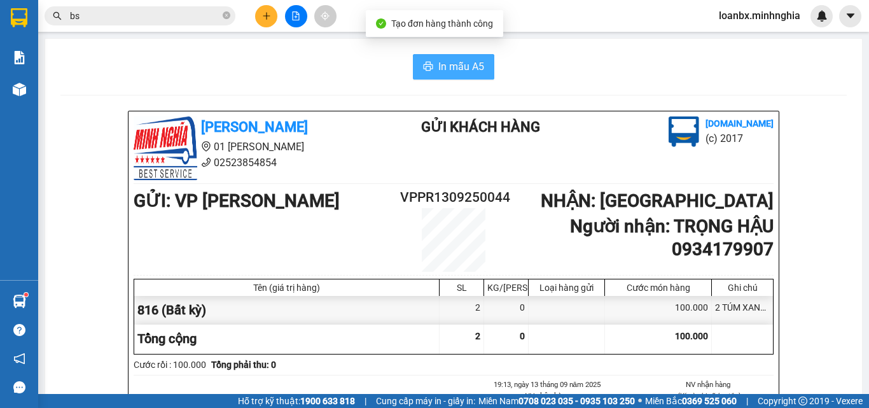
click at [476, 72] on span "In mẫu A5" at bounding box center [461, 67] width 46 height 16
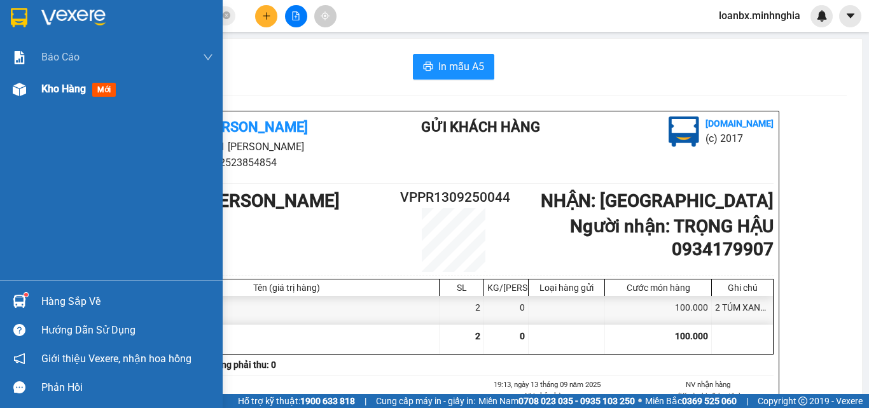
click at [10, 93] on div at bounding box center [19, 89] width 22 height 22
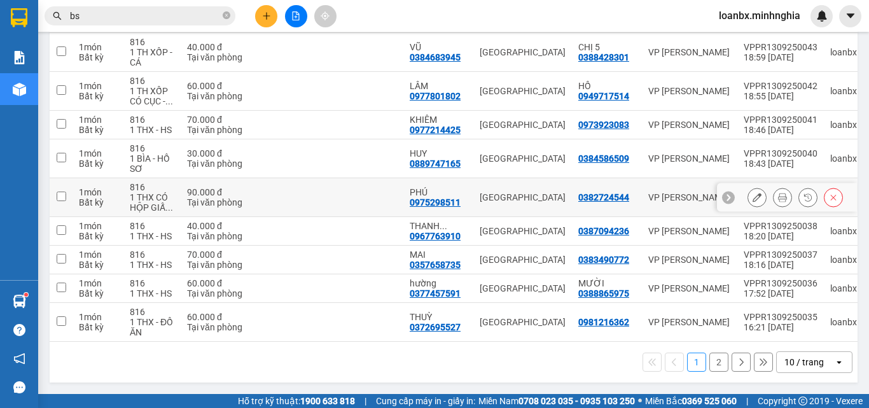
scroll to position [97, 0]
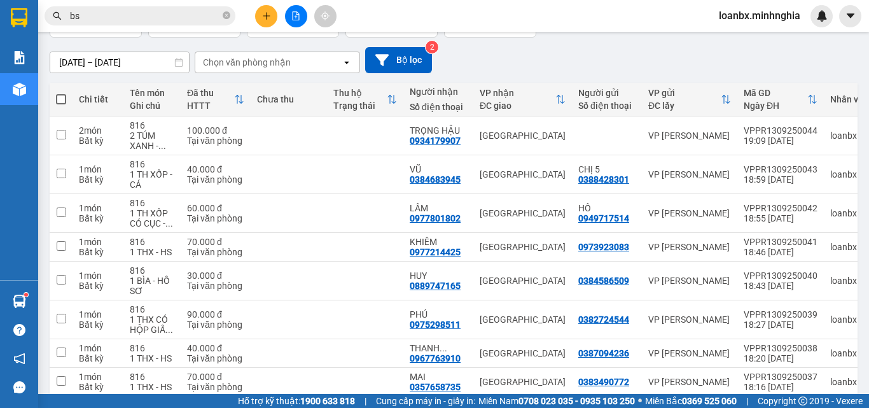
click at [266, 17] on icon "plus" at bounding box center [266, 15] width 9 height 9
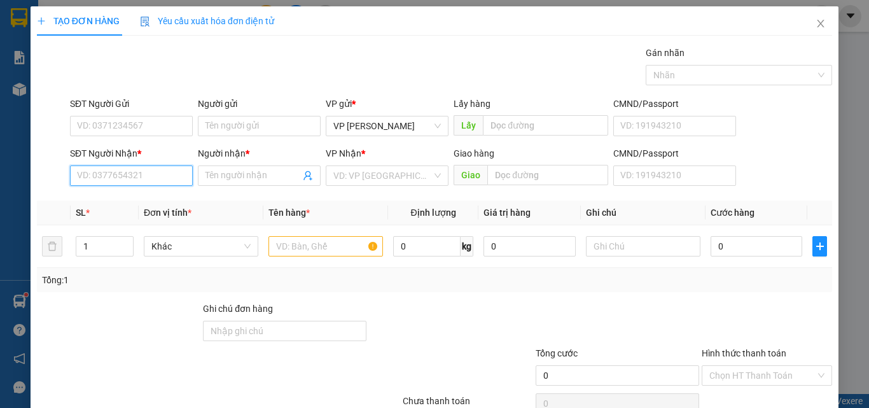
drag, startPoint x: 71, startPoint y: 182, endPoint x: 102, endPoint y: 174, distance: 32.1
click at [75, 182] on input "SĐT Người Nhận *" at bounding box center [131, 175] width 123 height 20
click at [140, 197] on div "0355382545 - CHỊ 2" at bounding box center [130, 201] width 106 height 14
click at [126, 111] on div "SĐT Người Gửi" at bounding box center [131, 106] width 123 height 19
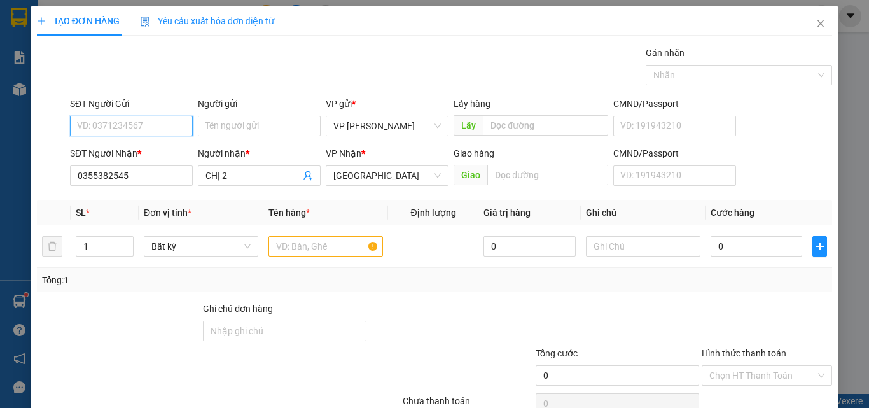
click at [110, 122] on input "SĐT Người Gửi" at bounding box center [131, 126] width 123 height 20
drag, startPoint x: 125, startPoint y: 148, endPoint x: 179, endPoint y: 182, distance: 64.2
click at [128, 151] on div "0914086014 - PHƯƠNG" at bounding box center [130, 151] width 106 height 14
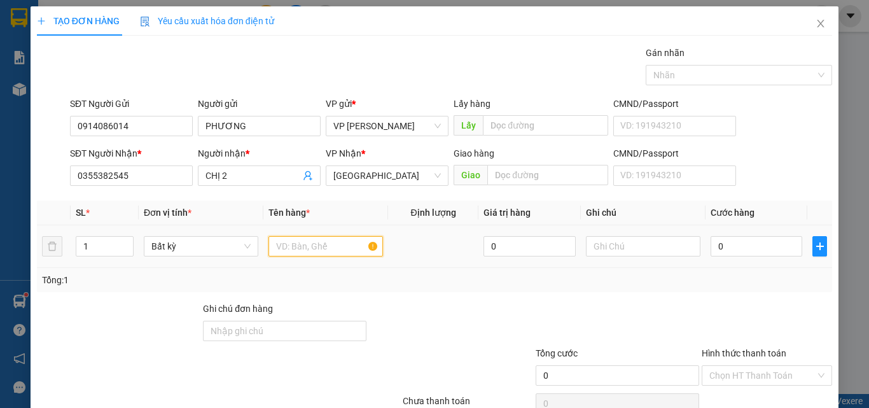
click at [300, 251] on input "text" at bounding box center [325, 246] width 114 height 20
click at [590, 252] on div at bounding box center [643, 245] width 114 height 25
click at [593, 245] on input "text" at bounding box center [643, 246] width 114 height 20
drag, startPoint x: 523, startPoint y: 256, endPoint x: 591, endPoint y: 259, distance: 68.1
click at [527, 260] on td "0" at bounding box center [529, 246] width 102 height 43
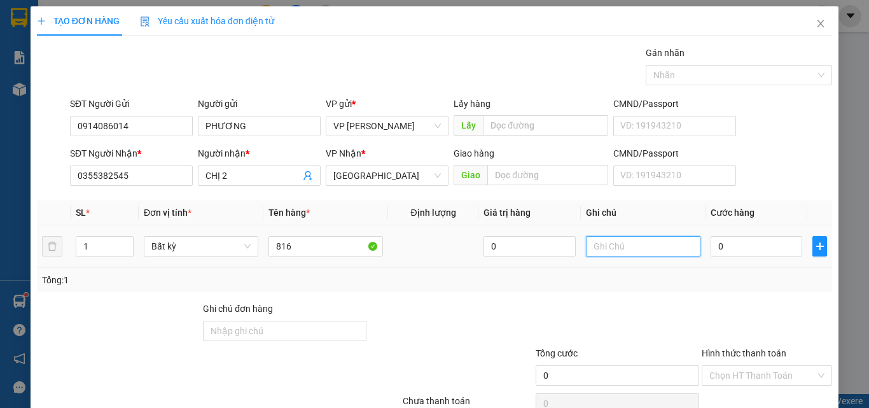
click at [600, 243] on input "text" at bounding box center [643, 246] width 114 height 20
drag, startPoint x: 555, startPoint y: 248, endPoint x: 504, endPoint y: 251, distance: 50.9
click at [504, 251] on tr "1 Bất kỳ 816 0 1 thx - 0" at bounding box center [434, 246] width 795 height 43
click at [740, 253] on input "0" at bounding box center [756, 246] width 92 height 20
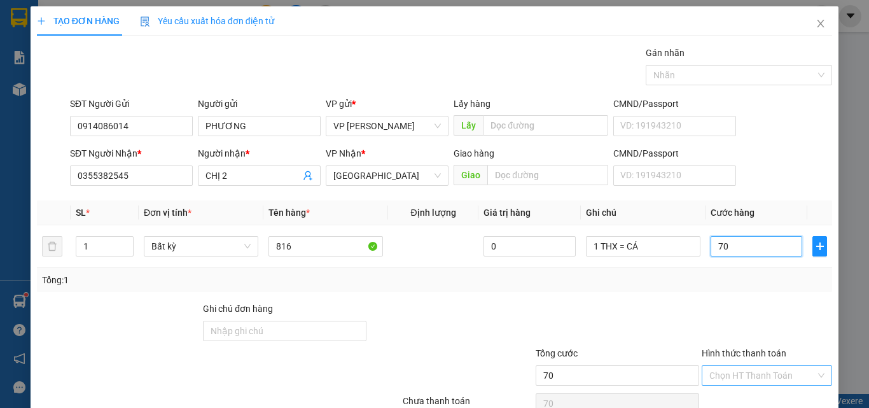
scroll to position [63, 0]
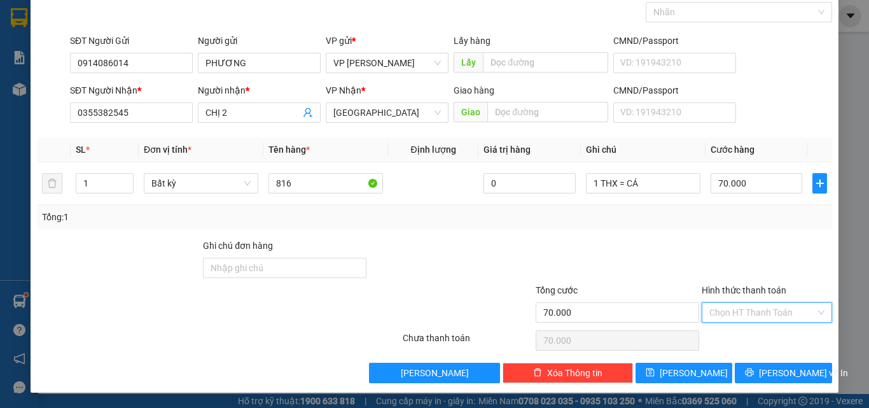
click at [738, 320] on input "Hình thức thanh toán" at bounding box center [762, 312] width 106 height 19
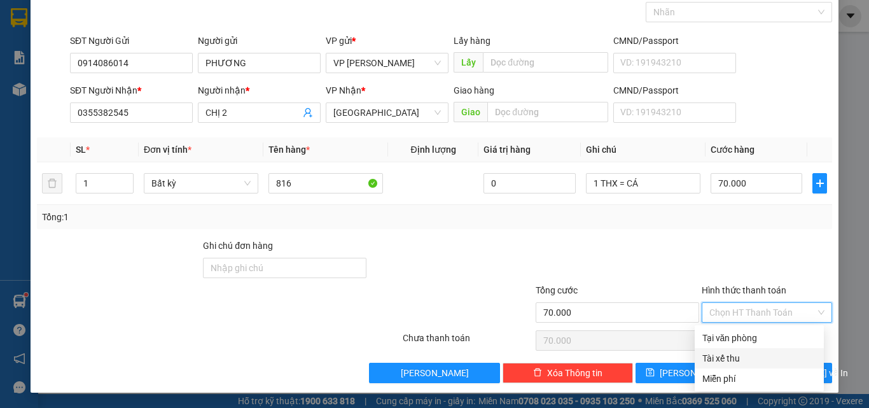
click at [738, 348] on div "Tài xế thu" at bounding box center [758, 358] width 129 height 20
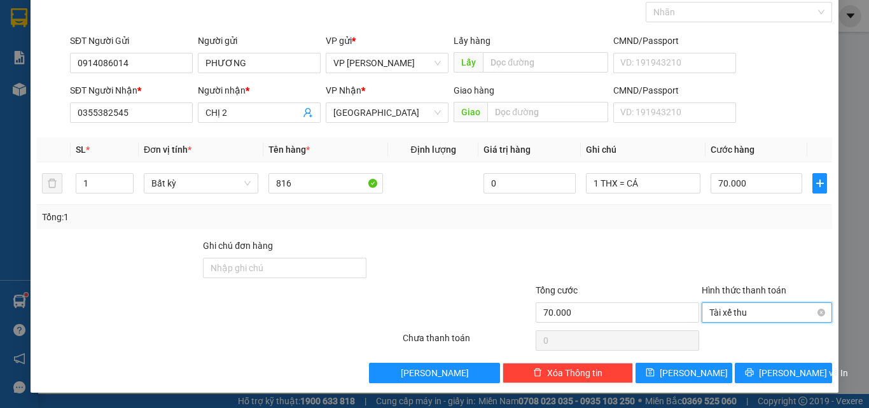
click at [742, 315] on span "Tài xế thu" at bounding box center [766, 312] width 115 height 19
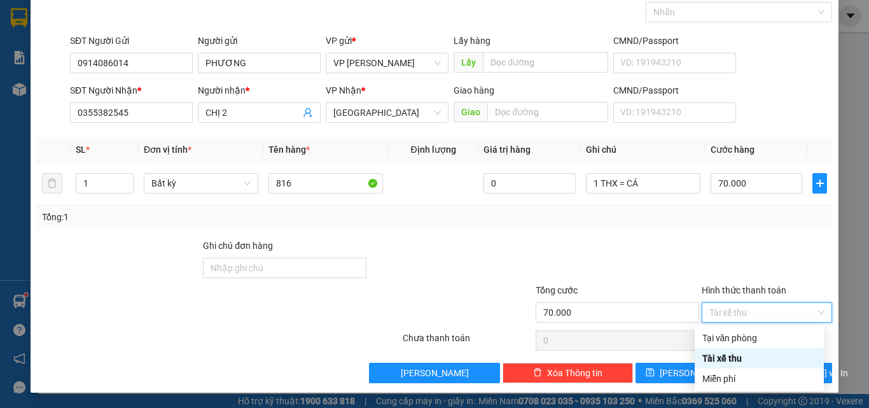
drag, startPoint x: 742, startPoint y: 333, endPoint x: 748, endPoint y: 338, distance: 7.7
click at [742, 334] on div "Tại văn phòng" at bounding box center [759, 338] width 114 height 14
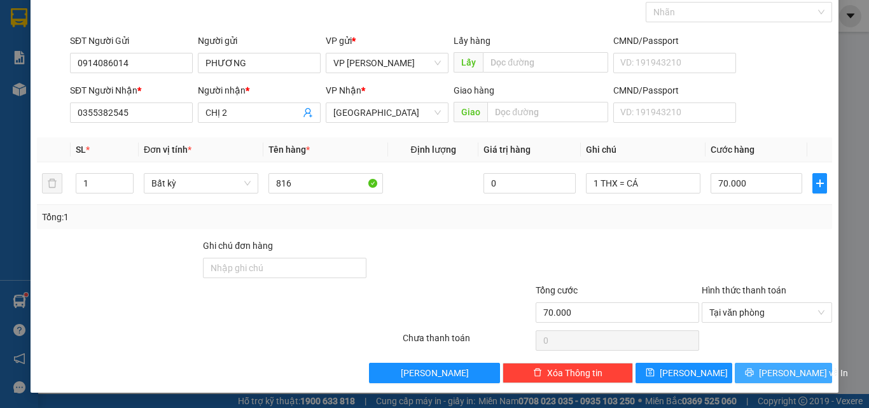
click at [769, 369] on span "Lưu và In" at bounding box center [803, 373] width 89 height 14
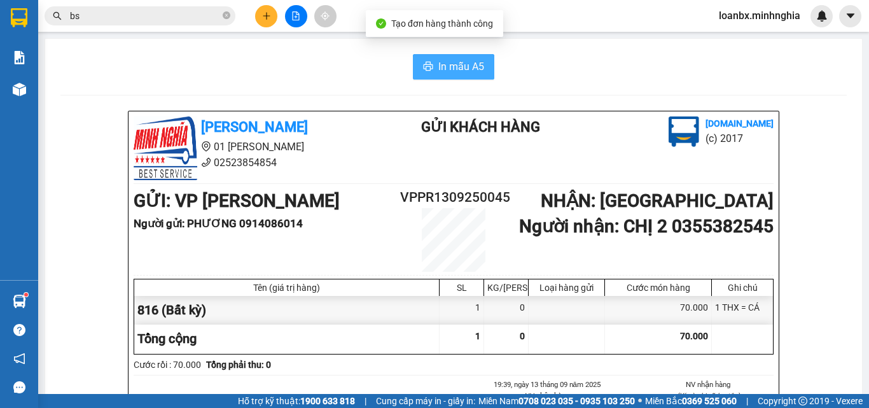
click at [425, 59] on button "In mẫu A5" at bounding box center [453, 66] width 81 height 25
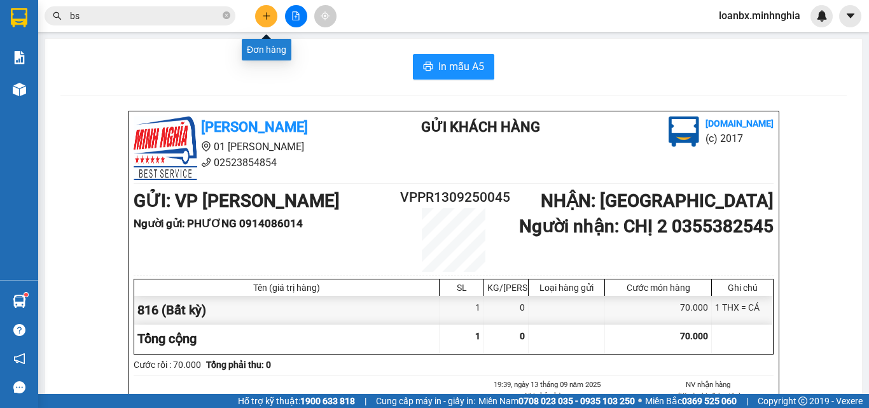
click at [263, 15] on icon "plus" at bounding box center [266, 15] width 9 height 9
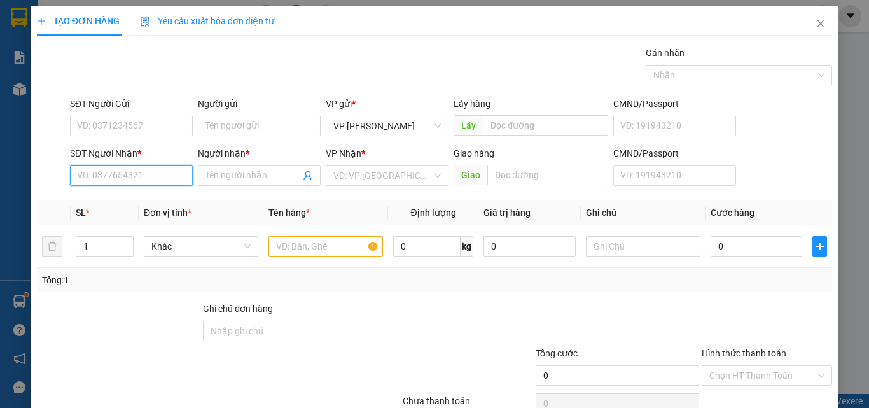
click at [179, 176] on input "SĐT Người Nhận *" at bounding box center [131, 175] width 123 height 20
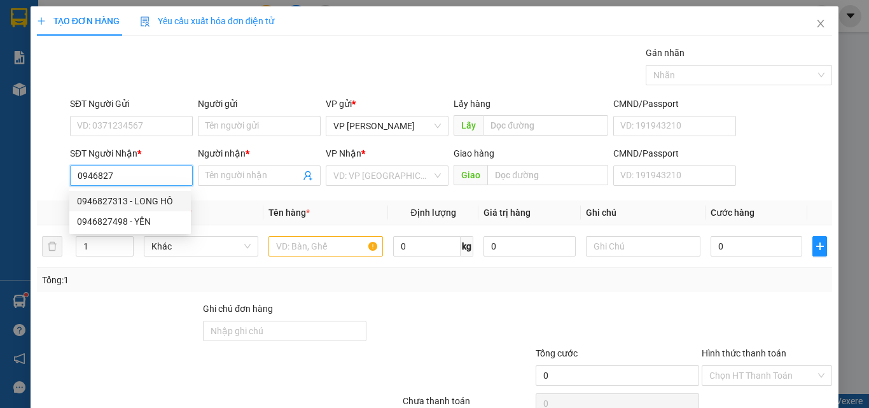
click at [166, 200] on div "0946827313 - LONG HỒ" at bounding box center [130, 201] width 106 height 14
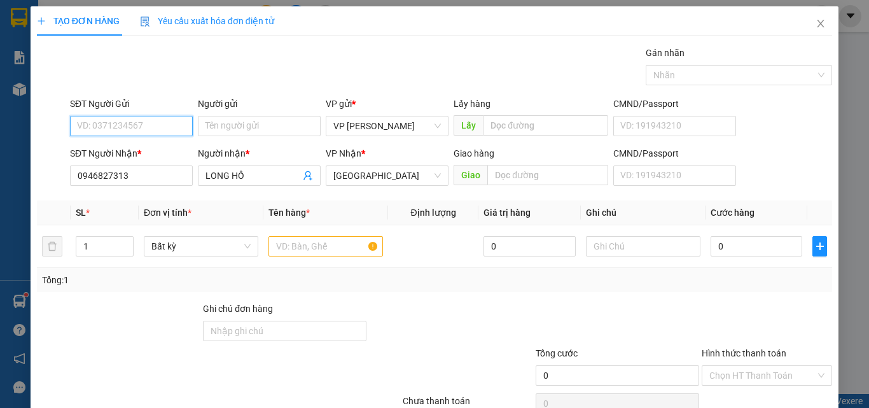
click at [144, 129] on input "SĐT Người Gửi" at bounding box center [131, 126] width 123 height 20
click at [135, 149] on div "0918150303 - LÊ LÂU" at bounding box center [139, 151] width 125 height 14
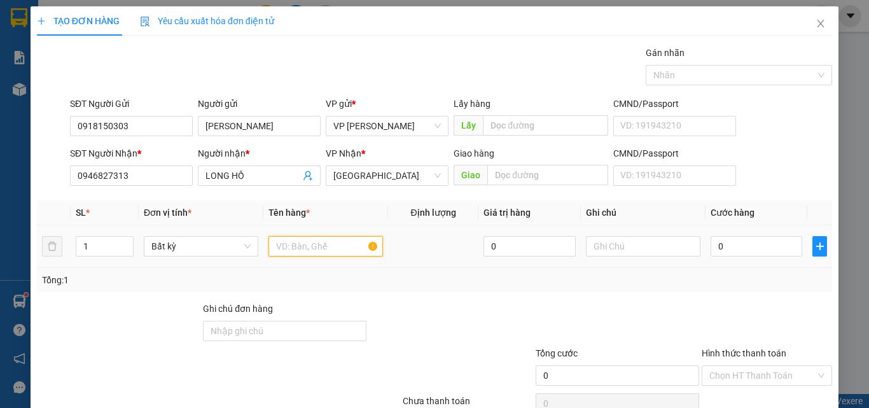
click at [302, 244] on input "text" at bounding box center [325, 246] width 114 height 20
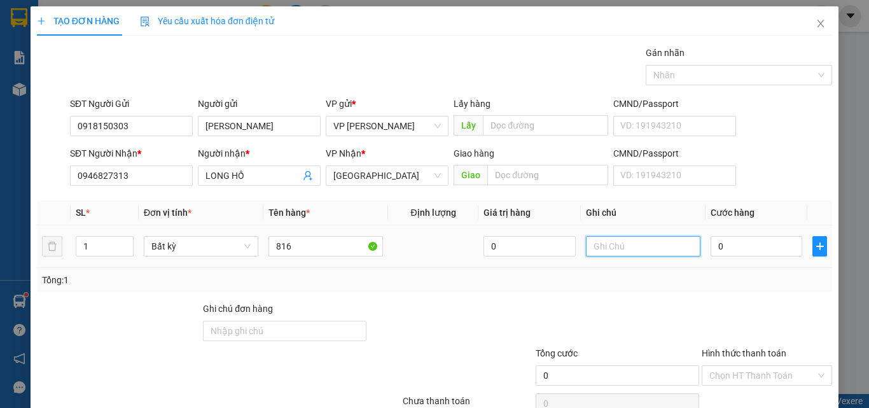
click at [669, 239] on input "text" at bounding box center [643, 246] width 114 height 20
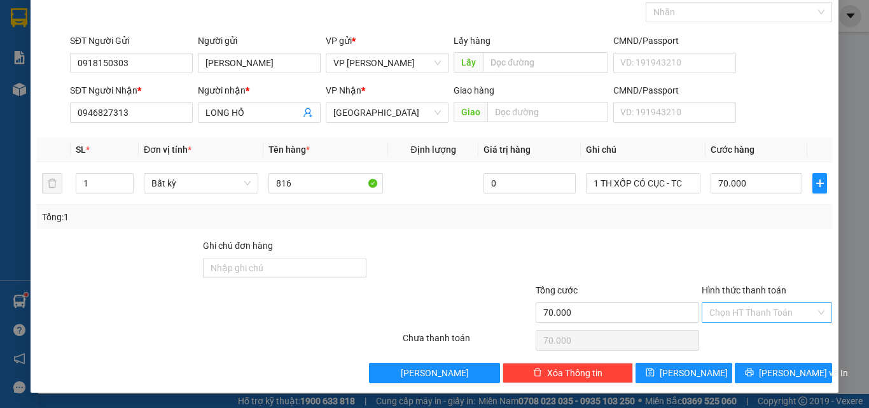
click at [773, 317] on input "Hình thức thanh toán" at bounding box center [762, 312] width 106 height 19
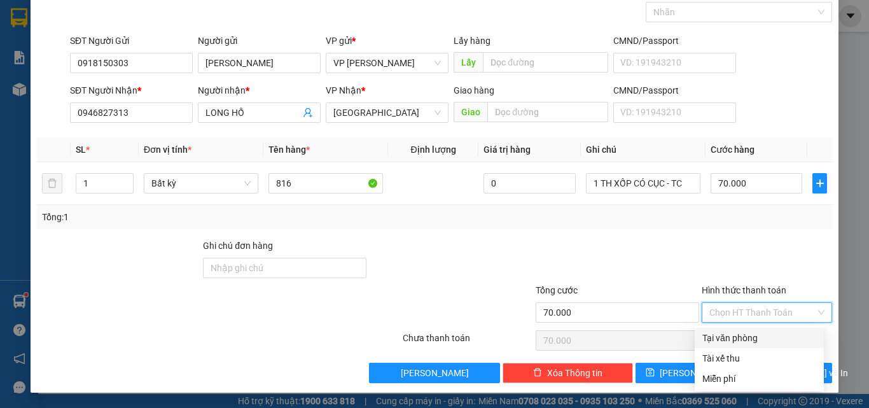
click at [765, 339] on div "Tại văn phòng" at bounding box center [759, 338] width 114 height 14
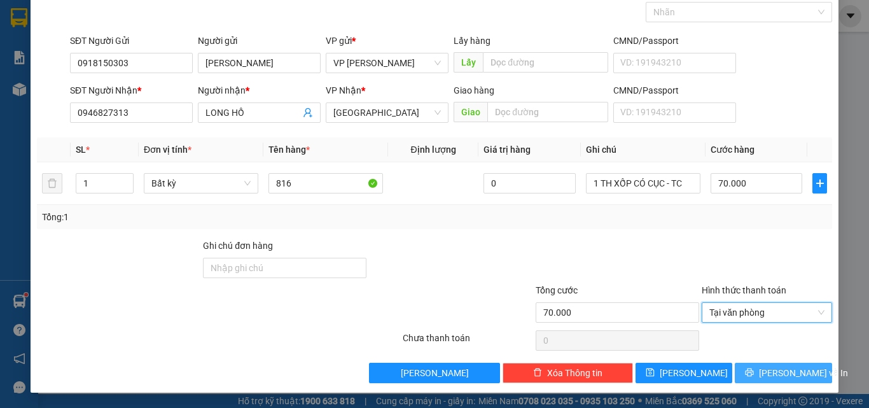
click at [794, 375] on span "Lưu và In" at bounding box center [803, 373] width 89 height 14
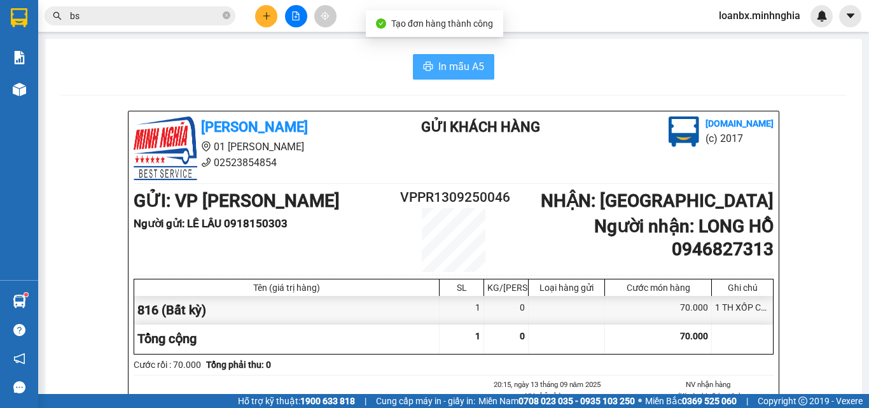
click at [460, 72] on span "In mẫu A5" at bounding box center [461, 67] width 46 height 16
click at [298, 11] on button at bounding box center [296, 16] width 22 height 22
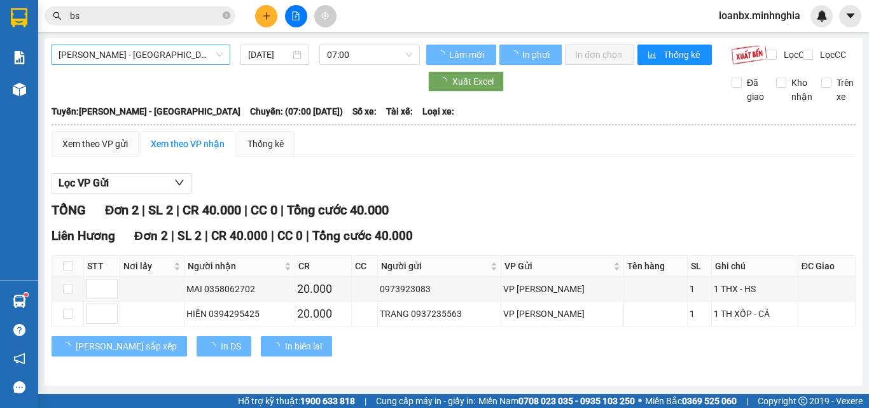
click at [195, 58] on span "[PERSON_NAME] - [GEOGRAPHIC_DATA]" at bounding box center [141, 54] width 164 height 19
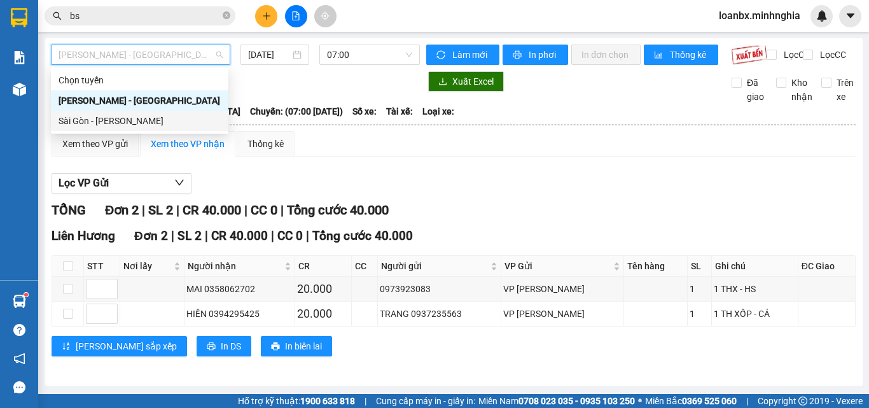
click at [140, 121] on div "Sài Gòn - [PERSON_NAME]" at bounding box center [140, 121] width 162 height 14
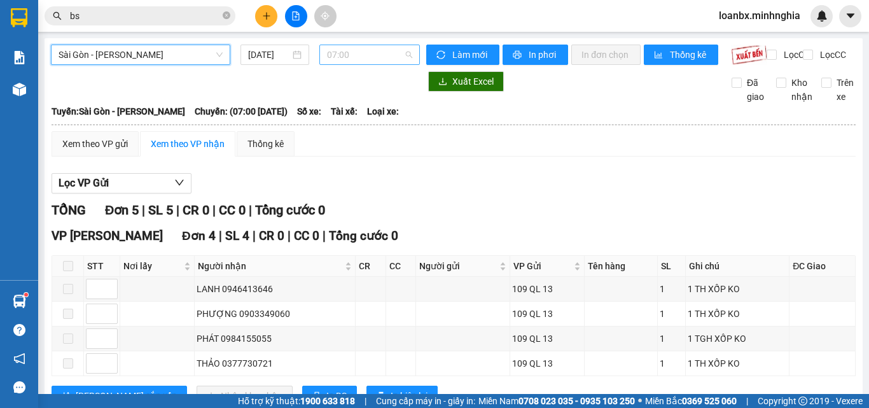
click at [347, 57] on span "07:00" at bounding box center [369, 54] width 85 height 19
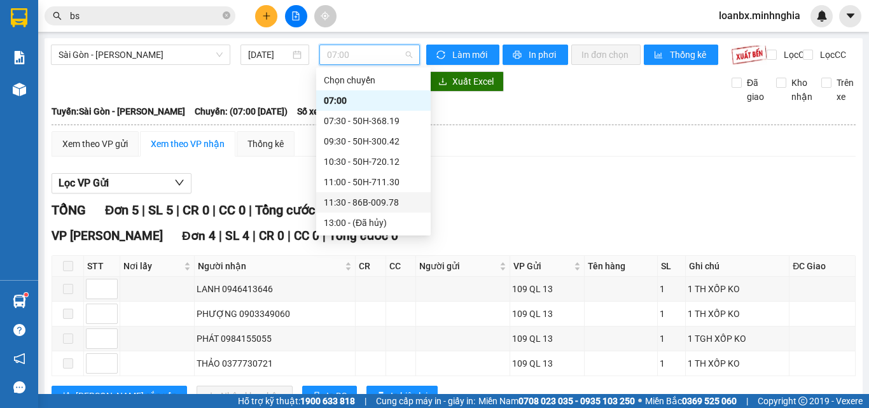
scroll to position [64, 0]
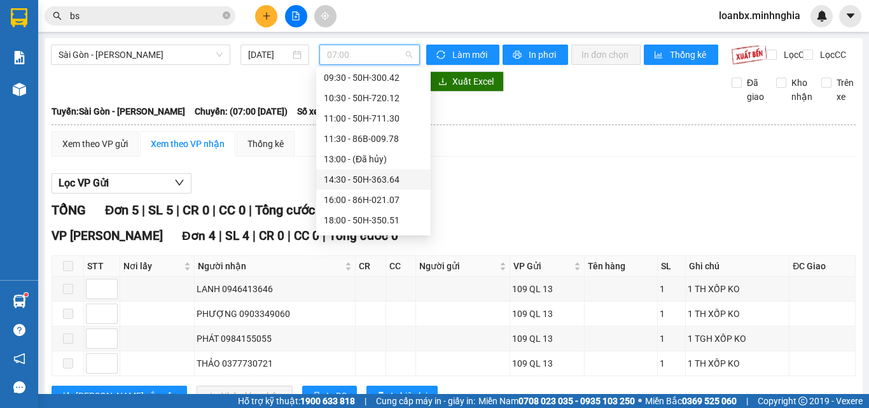
click at [380, 177] on div "14:30 - 50H-363.64" at bounding box center [373, 179] width 99 height 14
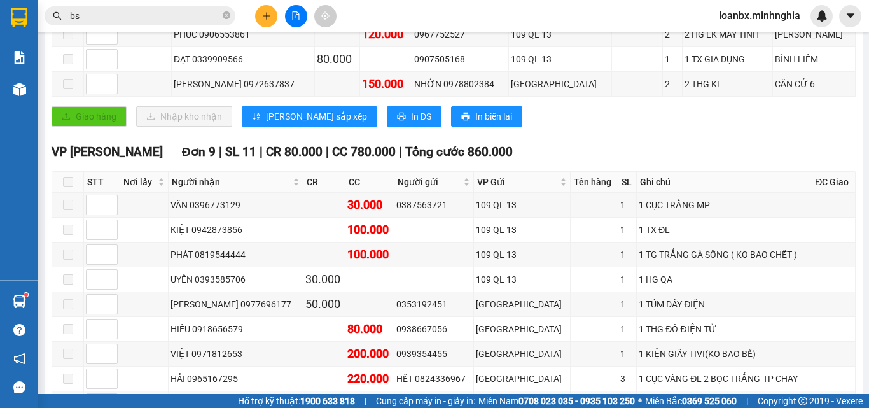
scroll to position [318, 0]
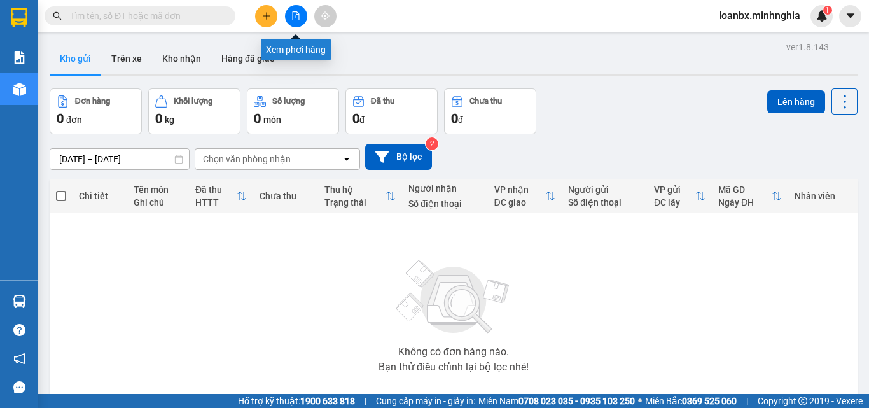
click at [299, 22] on button at bounding box center [296, 16] width 22 height 22
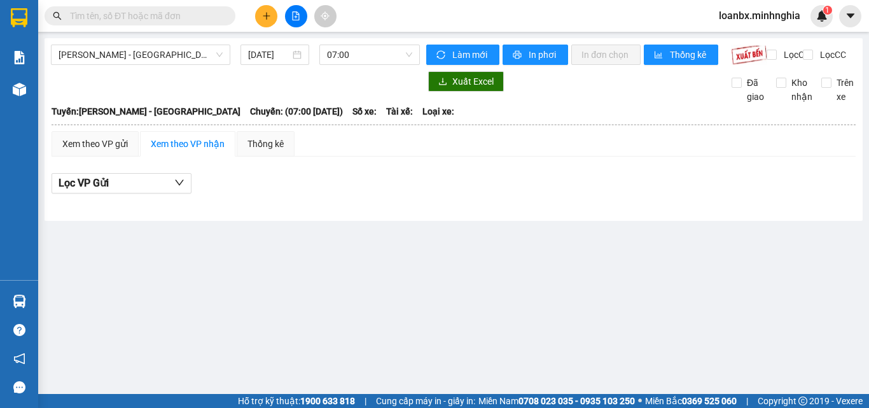
click at [184, 59] on span "[PERSON_NAME] - [GEOGRAPHIC_DATA]" at bounding box center [141, 54] width 164 height 19
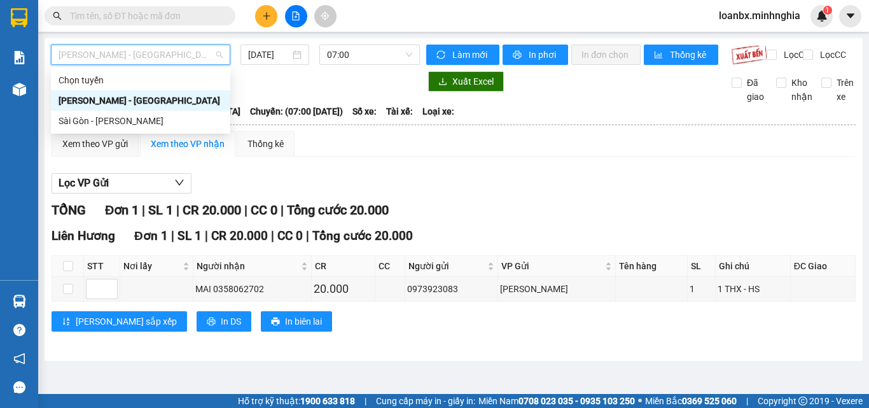
click at [158, 59] on span "[PERSON_NAME] - [GEOGRAPHIC_DATA]" at bounding box center [141, 54] width 164 height 19
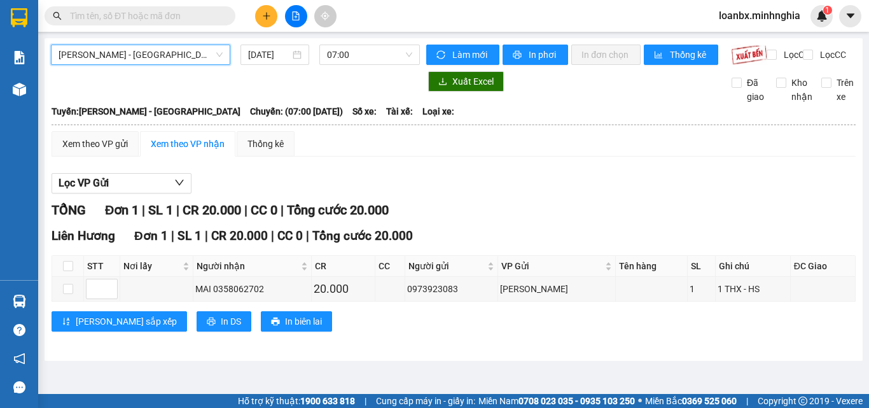
click at [150, 60] on span "[PERSON_NAME] - [GEOGRAPHIC_DATA]" at bounding box center [141, 54] width 164 height 19
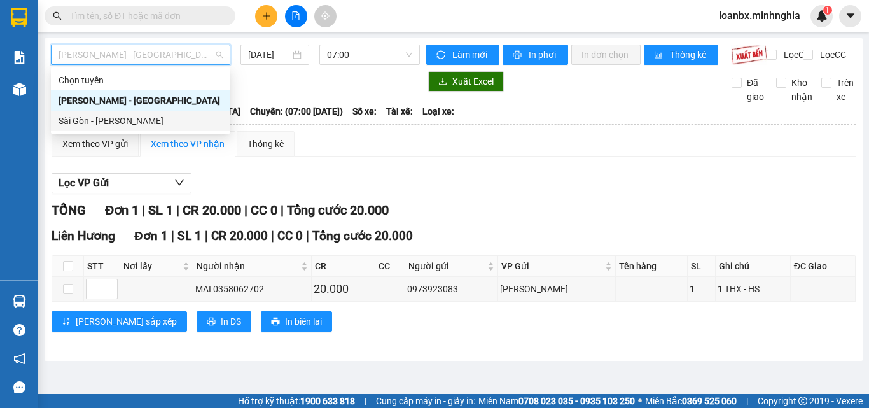
click at [140, 115] on div "Sài Gòn - [PERSON_NAME]" at bounding box center [141, 121] width 164 height 14
type input "[DATE]"
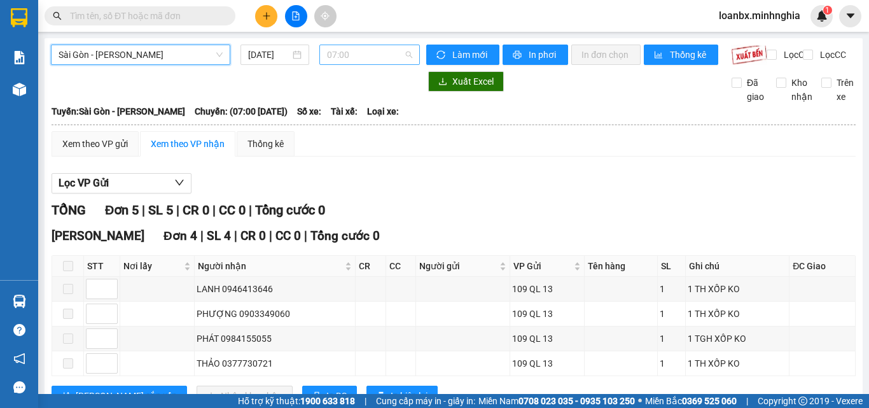
click at [381, 57] on span "07:00" at bounding box center [369, 54] width 85 height 19
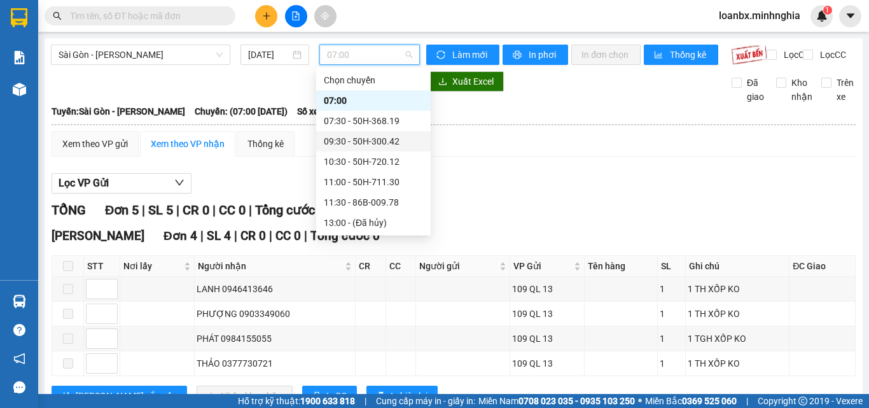
click at [359, 139] on div "09:30 - 50H-300.42" at bounding box center [373, 141] width 99 height 14
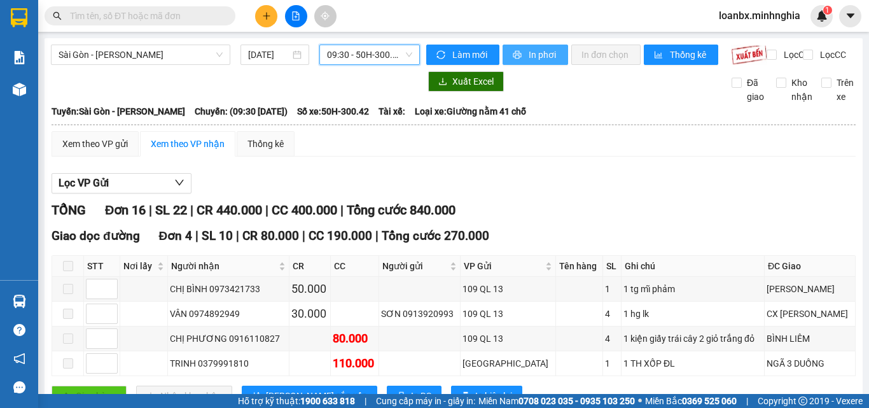
click at [536, 55] on span "In phơi" at bounding box center [542, 55] width 29 height 14
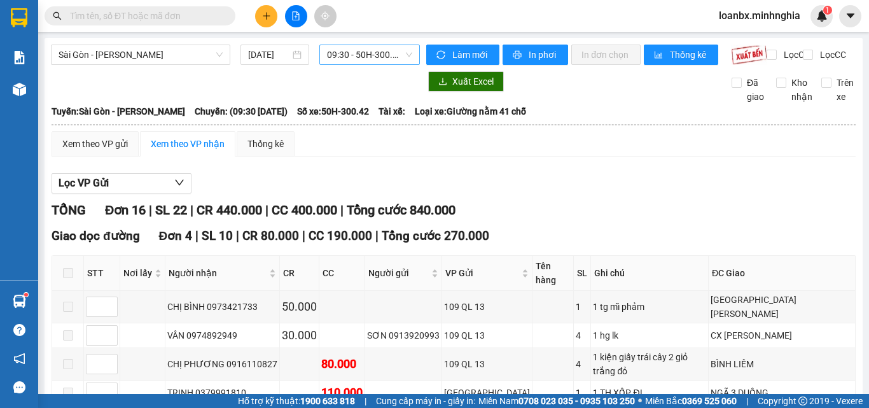
click at [342, 57] on span "09:30 - 50H-300.42" at bounding box center [369, 54] width 85 height 19
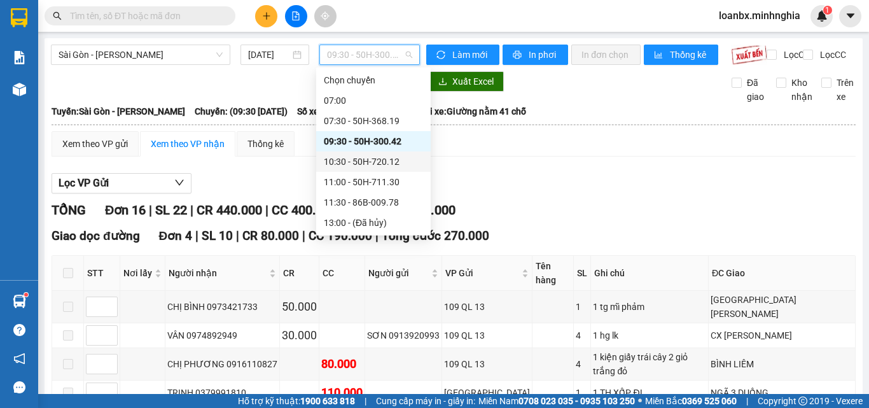
click at [388, 167] on div "10:30 - 50H-720.12" at bounding box center [373, 162] width 99 height 14
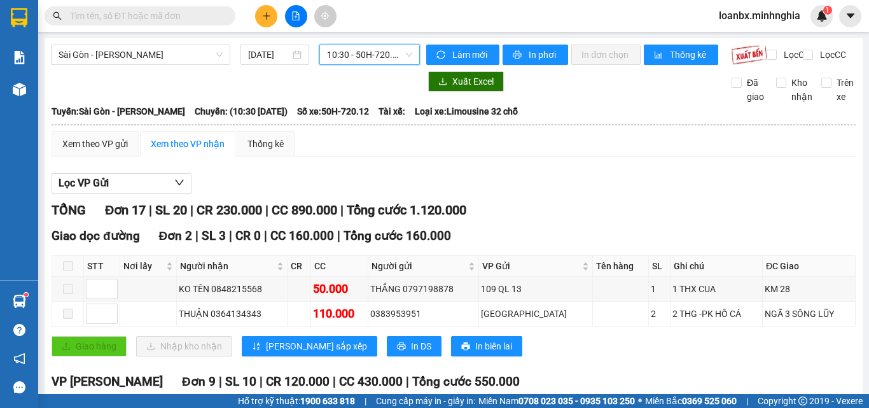
click at [352, 53] on span "10:30 - 50H-720.12" at bounding box center [369, 54] width 85 height 19
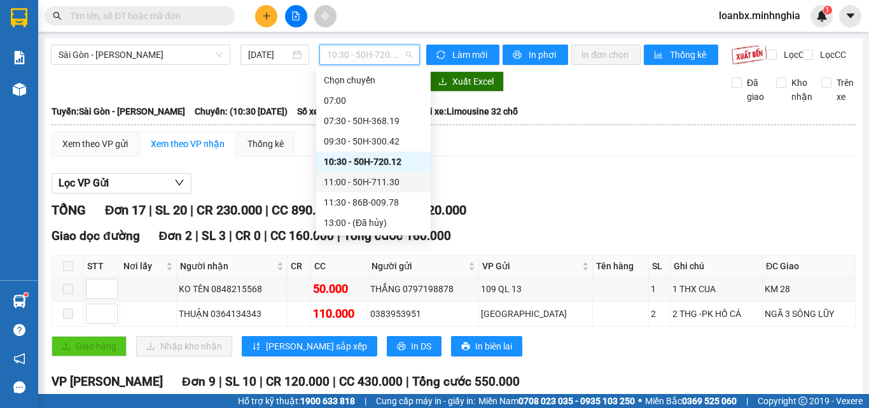
click at [363, 184] on div "11:00 - 50H-711.30" at bounding box center [373, 182] width 99 height 14
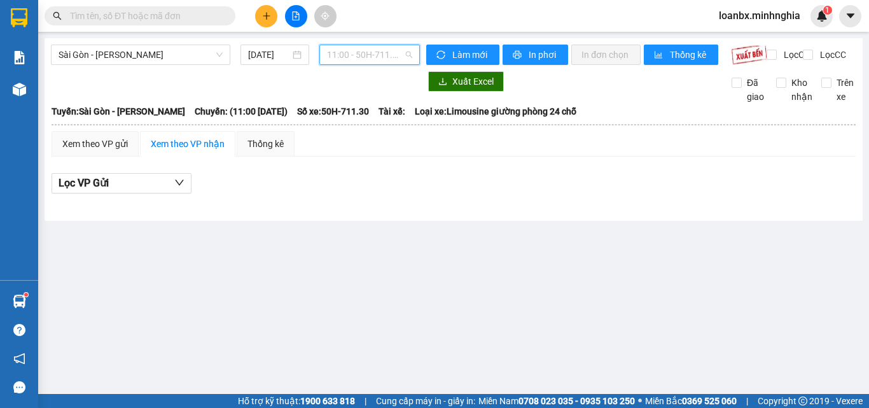
click at [372, 55] on span "11:00 - 50H-711.30" at bounding box center [369, 54] width 85 height 19
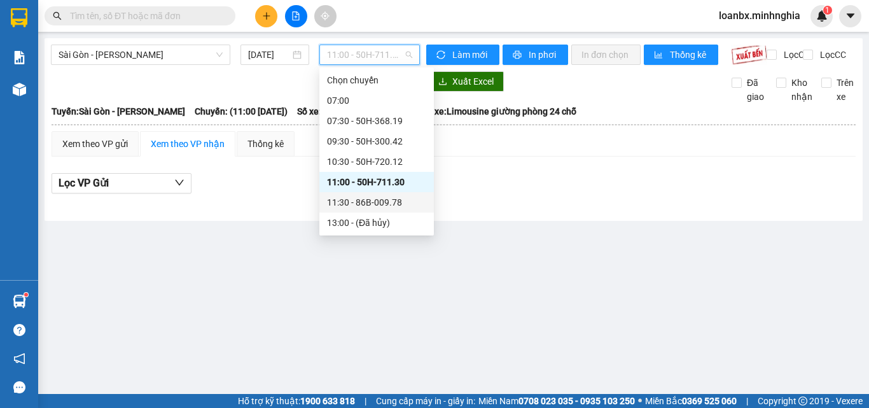
click at [369, 203] on div "11:30 - 86B-009.78" at bounding box center [376, 202] width 99 height 14
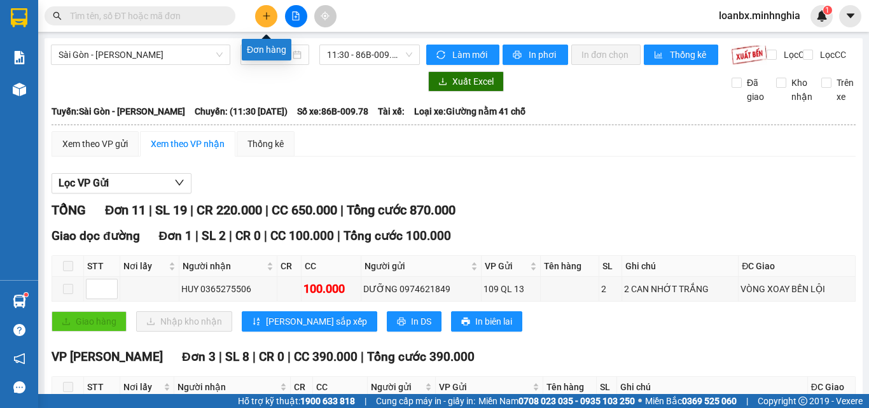
click at [264, 20] on icon "plus" at bounding box center [266, 15] width 9 height 9
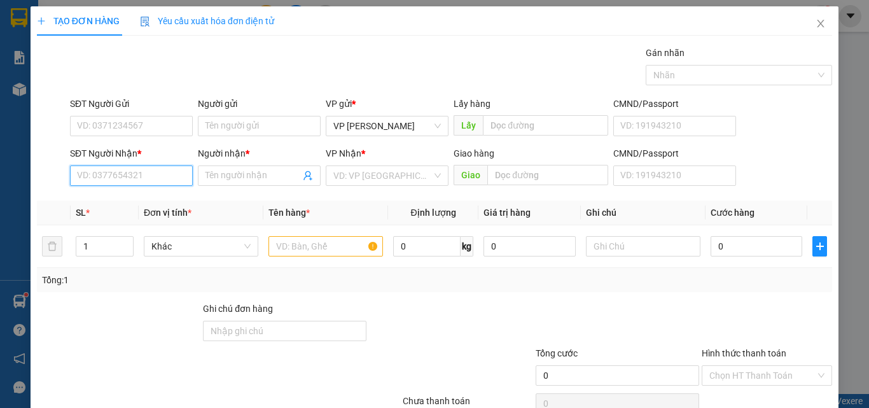
click at [107, 178] on input "SĐT Người Nhận *" at bounding box center [131, 175] width 123 height 20
type input "0372695527"
click at [119, 205] on div "0372695527 - THUỲ" at bounding box center [130, 201] width 106 height 14
type input "THUỲ"
type input "0372695527"
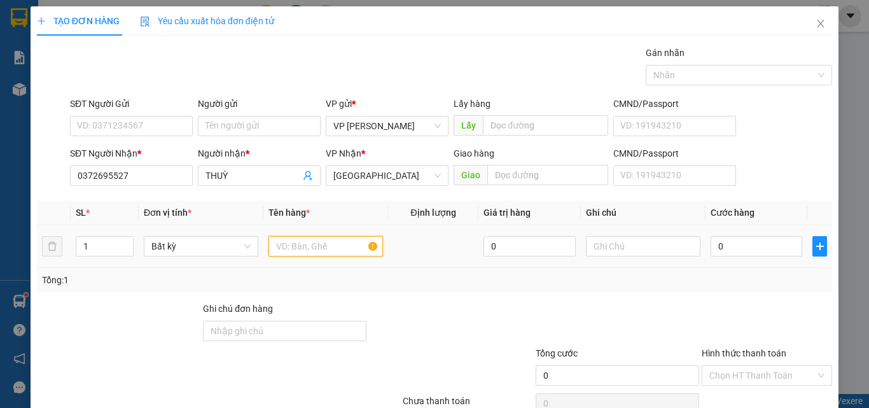
click at [284, 242] on input "text" at bounding box center [325, 246] width 114 height 20
type input "816"
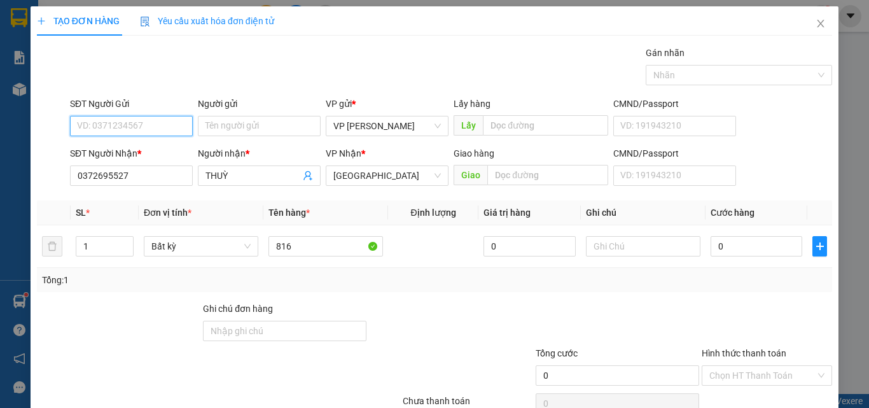
click at [139, 127] on input "SĐT Người Gửi" at bounding box center [131, 126] width 123 height 20
click at [110, 151] on div "0981216362" at bounding box center [130, 151] width 106 height 14
type input "0981216362"
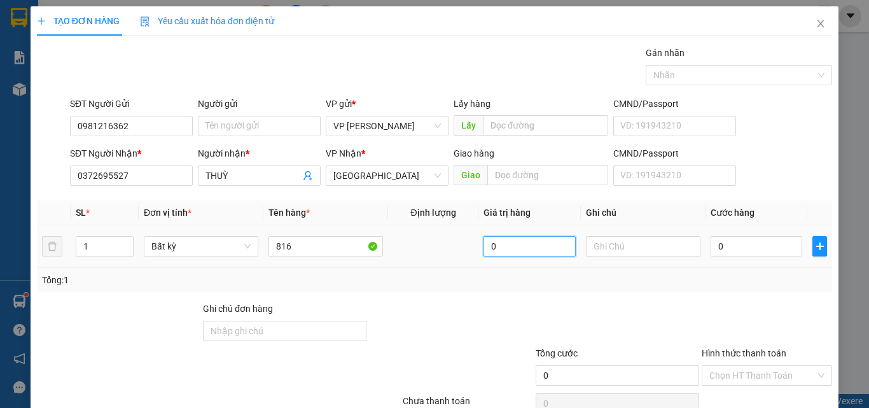
drag, startPoint x: 519, startPoint y: 250, endPoint x: 572, endPoint y: 254, distance: 53.0
click at [526, 252] on input "0" at bounding box center [529, 246] width 92 height 20
click at [604, 254] on input "text" at bounding box center [643, 246] width 114 height 20
paste input "1 THX - HS"
type input "1 THX - HS"
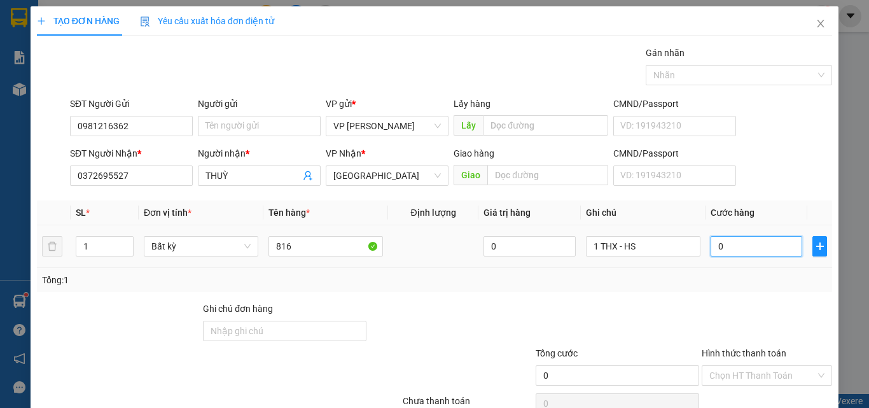
click at [752, 253] on input "0" at bounding box center [756, 246] width 92 height 20
type input "6"
type input "60"
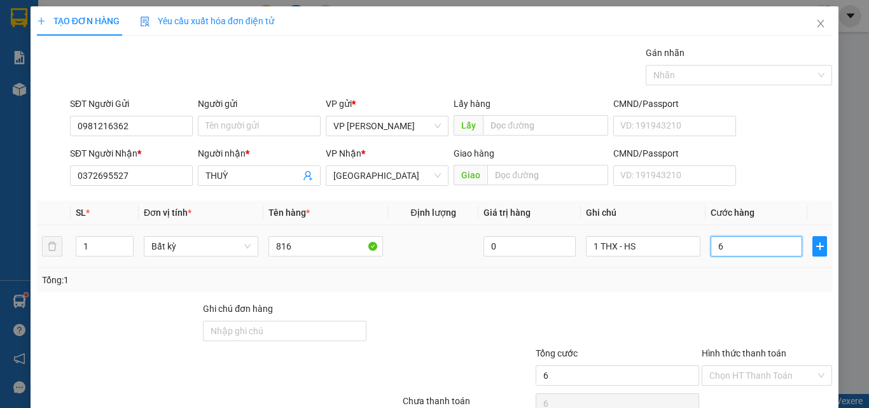
type input "60"
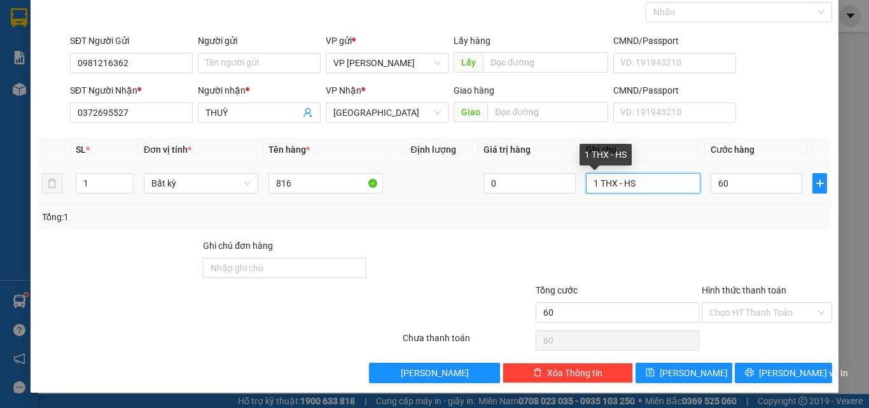
type input "60.000"
click at [624, 184] on input "1 THX - HS" at bounding box center [643, 183] width 114 height 20
drag, startPoint x: 631, startPoint y: 184, endPoint x: 621, endPoint y: 187, distance: 11.3
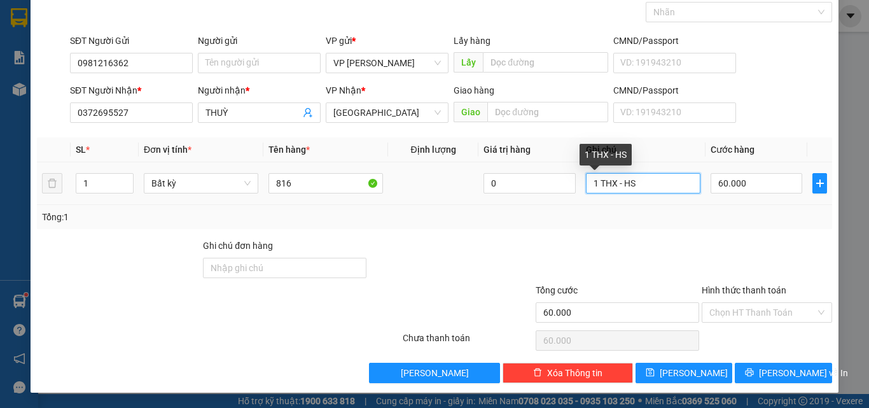
click at [621, 187] on input "1 THX - HS" at bounding box center [643, 183] width 114 height 20
type input "1 THX - ĐỒ ĂN"
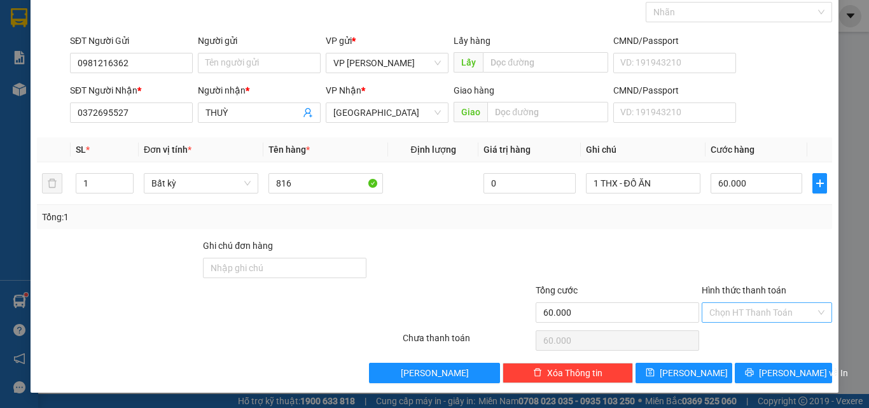
click at [766, 316] on input "Hình thức thanh toán" at bounding box center [762, 312] width 106 height 19
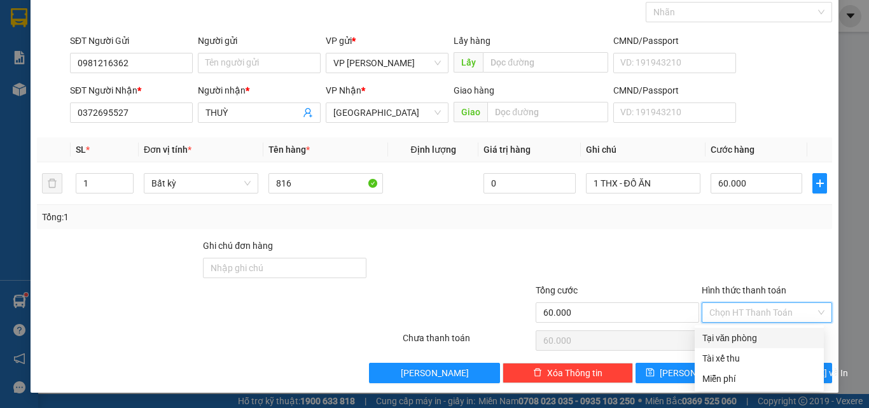
click at [744, 337] on div "Tại văn phòng" at bounding box center [759, 338] width 114 height 14
type input "0"
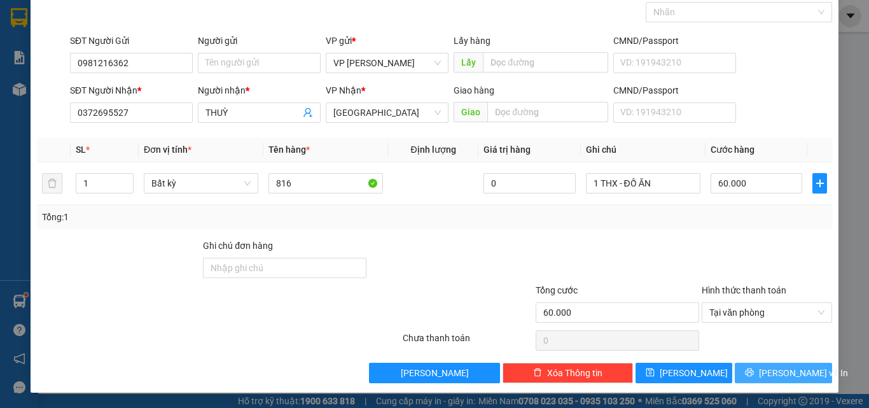
click at [767, 373] on span "Lưu và In" at bounding box center [803, 373] width 89 height 14
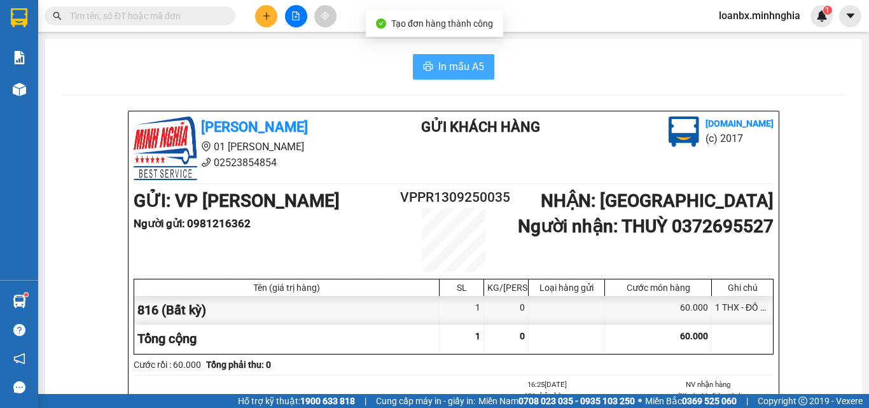
click at [416, 66] on button "In mẫu A5" at bounding box center [453, 66] width 81 height 25
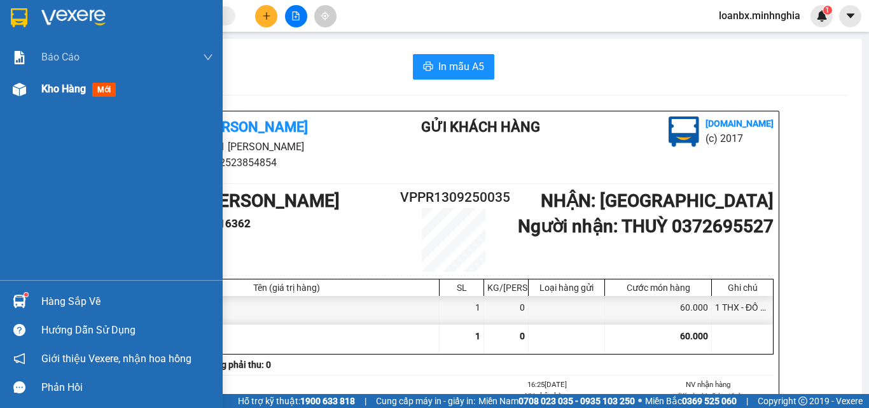
click at [6, 88] on div "Kho hàng mới" at bounding box center [111, 89] width 223 height 32
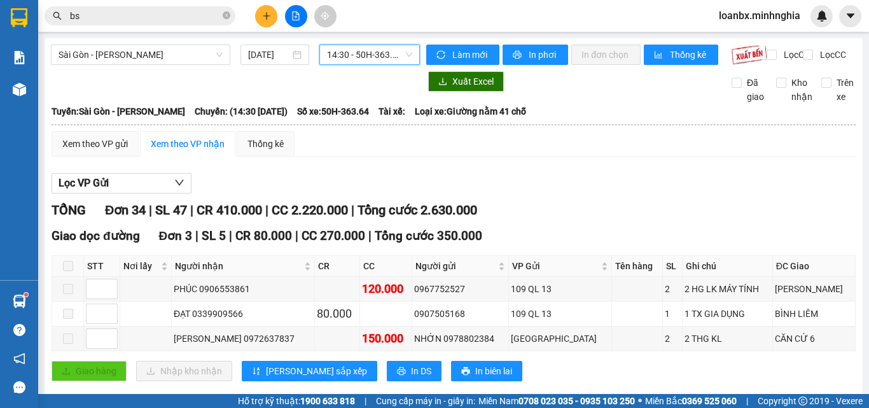
scroll to position [318, 0]
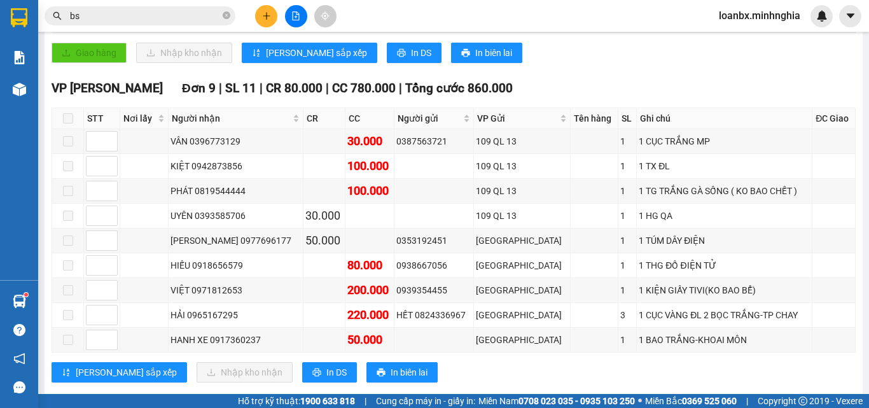
click at [113, 22] on input "bs" at bounding box center [145, 16] width 150 height 14
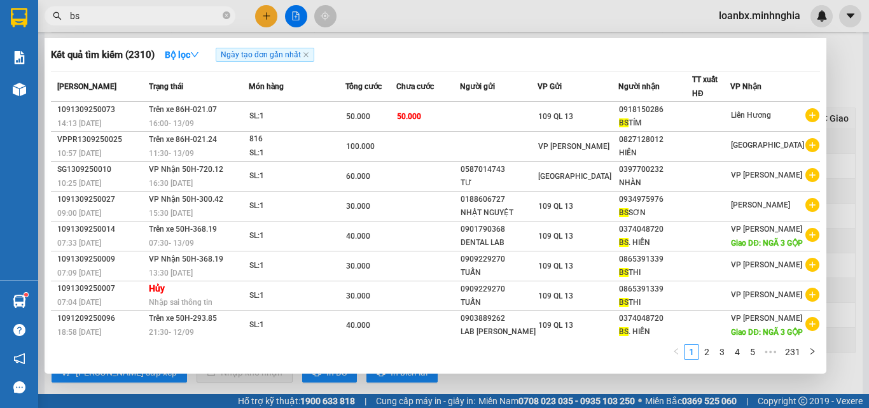
click at [113, 22] on input "bs" at bounding box center [145, 16] width 150 height 14
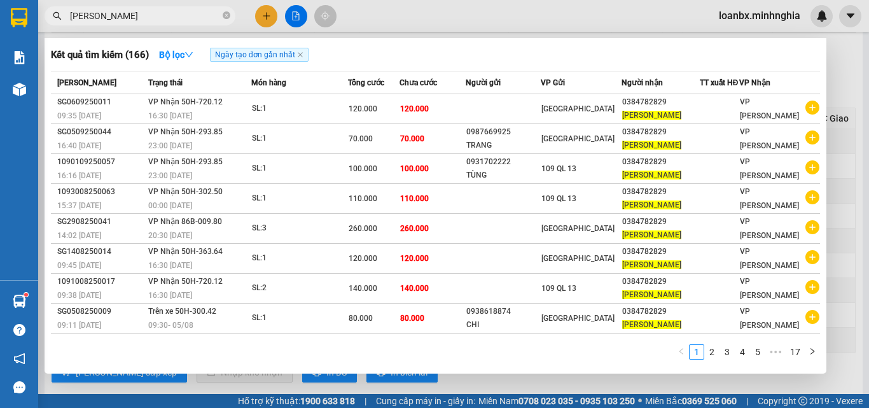
type input "XUÂN HIẾU"
click at [466, 13] on div at bounding box center [434, 204] width 869 height 408
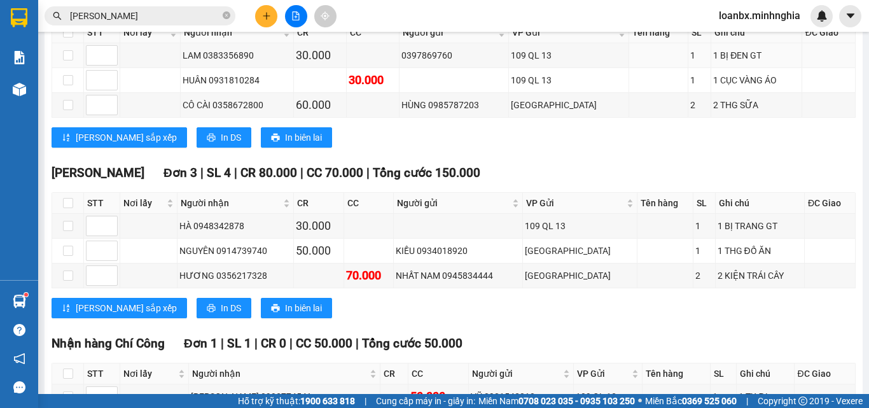
scroll to position [1316, 0]
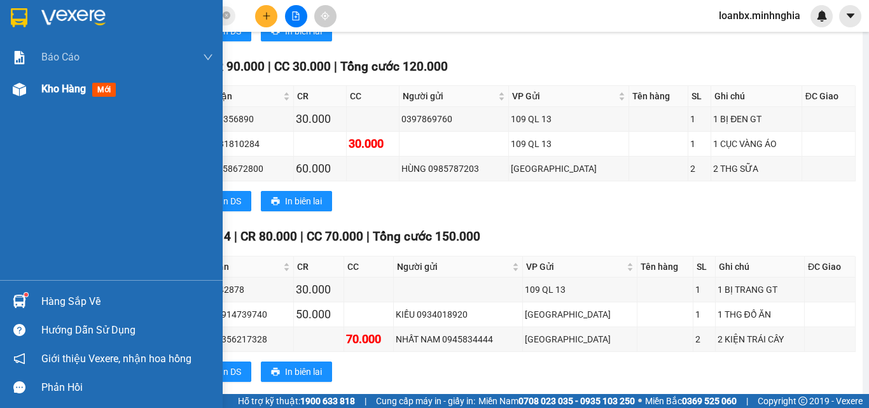
click at [8, 100] on div "Kho hàng mới" at bounding box center [111, 89] width 223 height 32
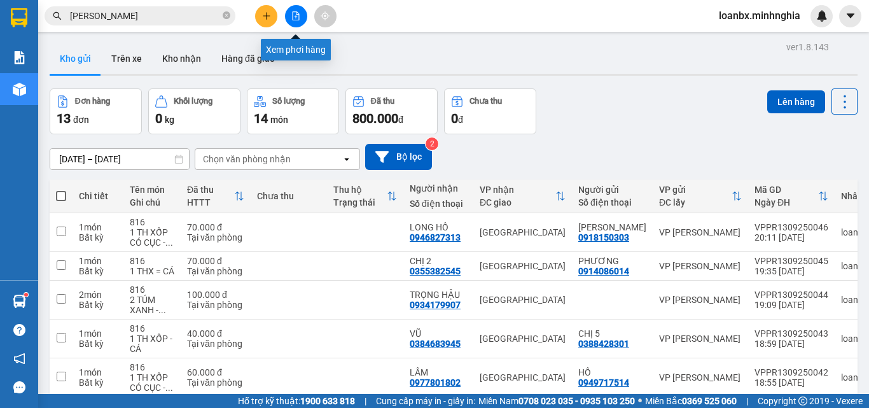
click at [296, 16] on icon "file-add" at bounding box center [296, 15] width 7 height 9
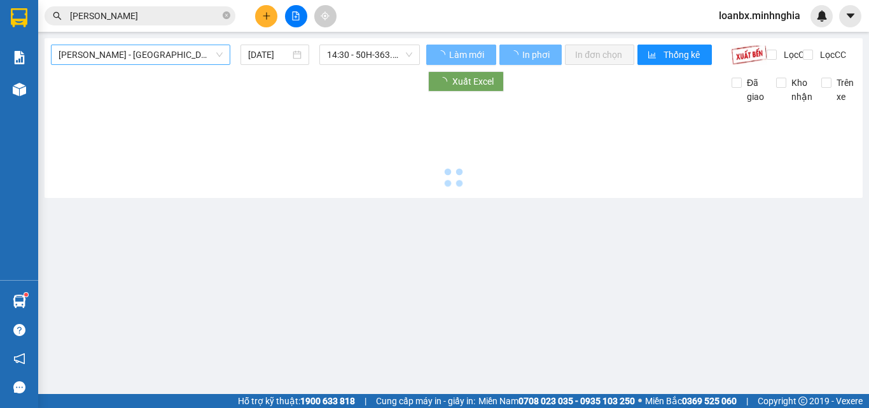
click at [122, 55] on span "[PERSON_NAME] - [GEOGRAPHIC_DATA]" at bounding box center [141, 54] width 164 height 19
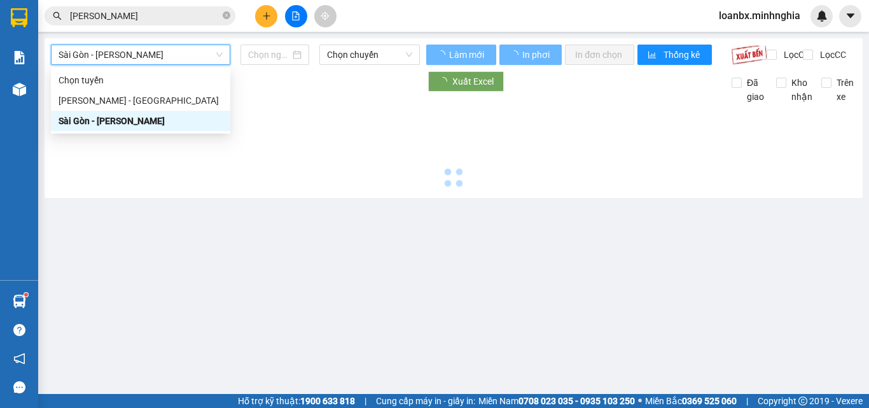
type input "[DATE]"
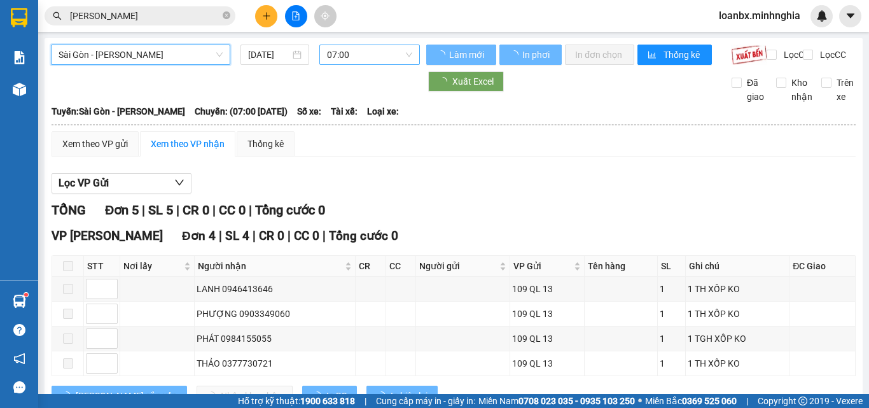
click at [342, 52] on span "07:00" at bounding box center [369, 54] width 85 height 19
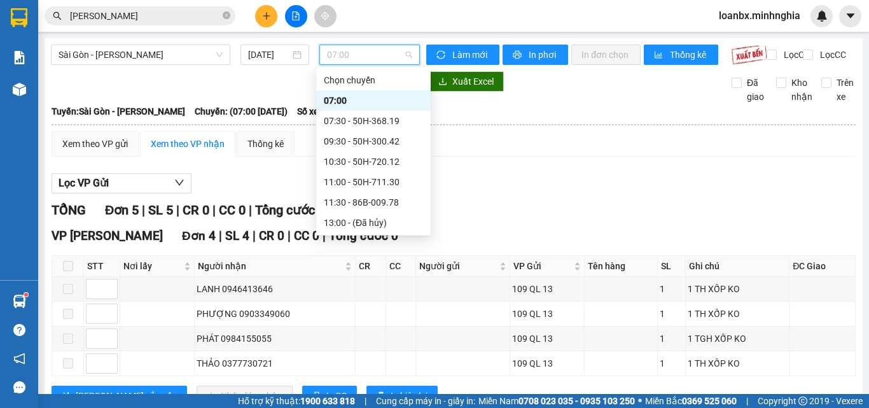
scroll to position [122, 0]
click at [368, 121] on div "14:30 - 50H-363.64" at bounding box center [373, 121] width 99 height 14
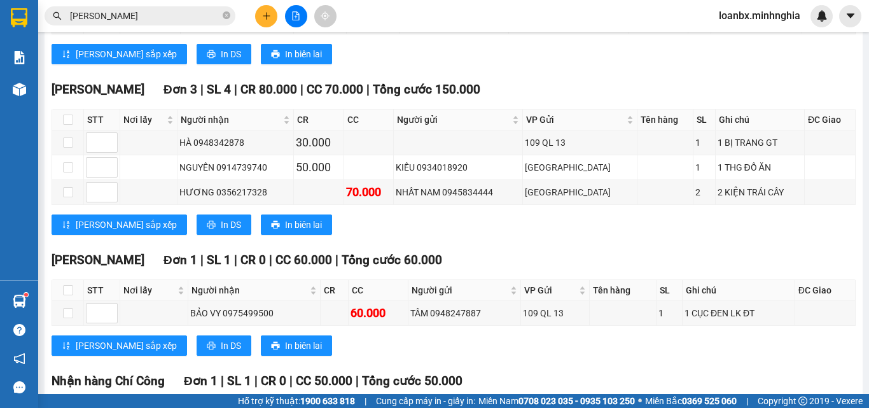
scroll to position [1570, 0]
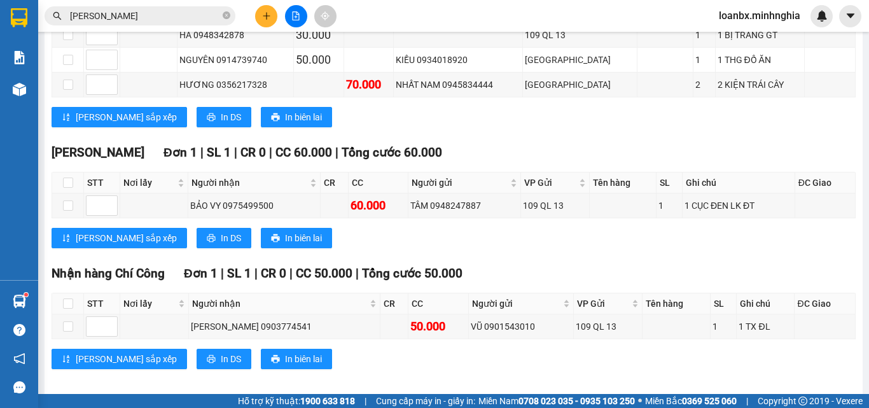
click at [261, 17] on button at bounding box center [266, 16] width 22 height 22
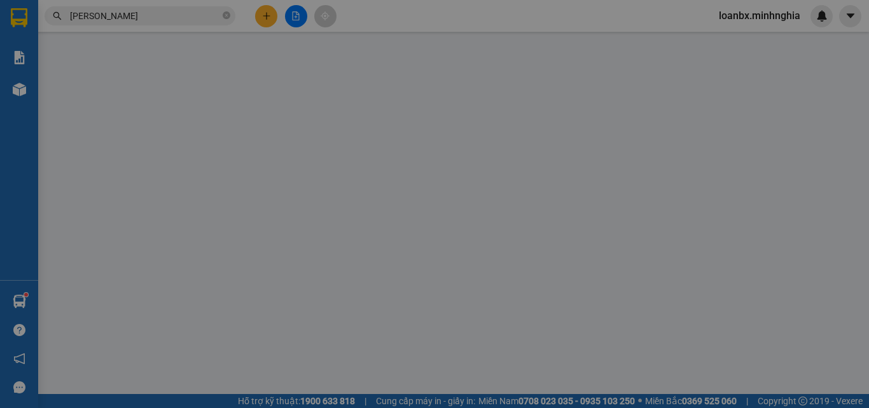
click at [261, 17] on span "Yêu cầu xuất hóa đơn điện tử" at bounding box center [207, 21] width 134 height 10
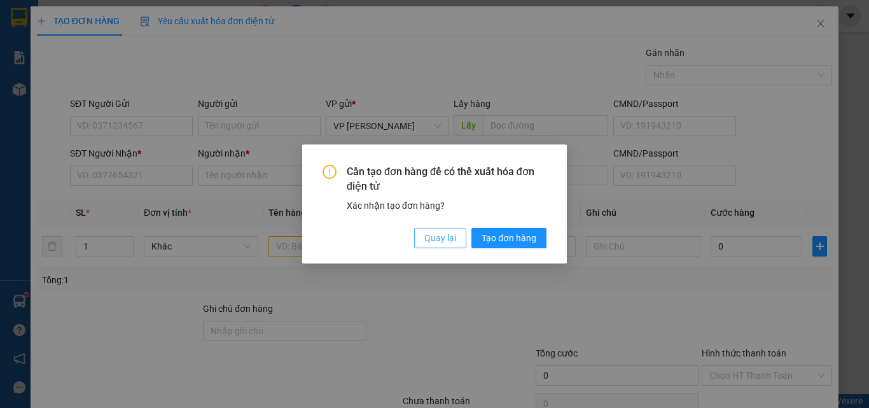
drag, startPoint x: 421, startPoint y: 232, endPoint x: 414, endPoint y: 235, distance: 7.4
click at [421, 233] on button "Quay lại" at bounding box center [440, 238] width 52 height 20
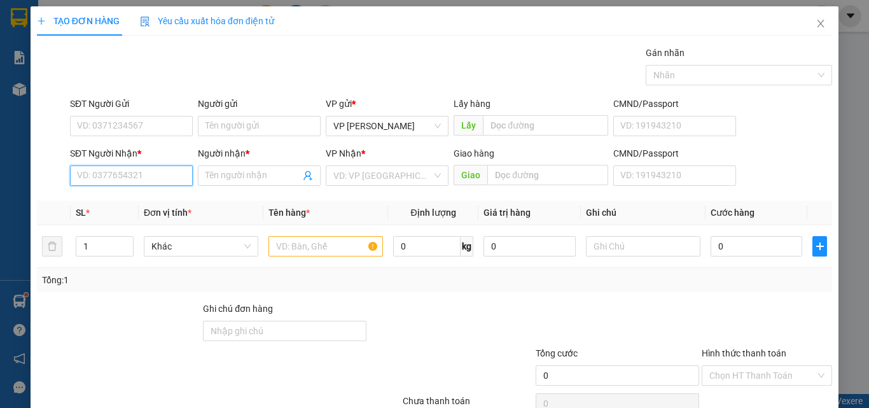
click at [108, 175] on input "SĐT Người Nhận *" at bounding box center [131, 175] width 123 height 20
click at [158, 193] on div "0343139637 - HÙNG" at bounding box center [129, 201] width 121 height 20
type input "0343139637"
type input "HÙNG"
type input "0343139637"
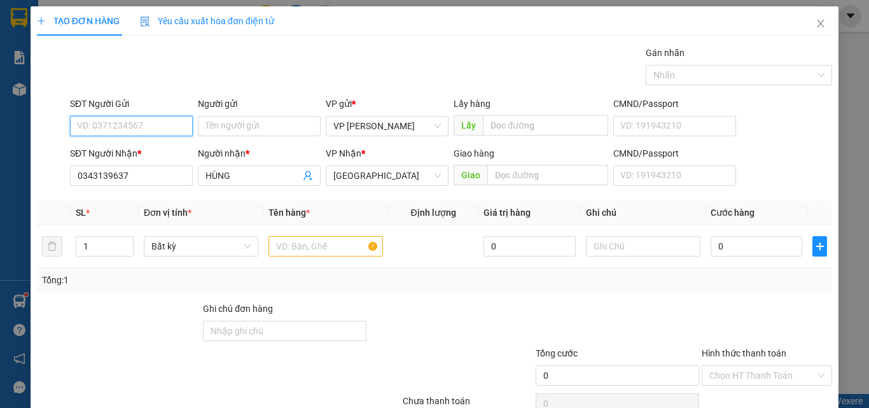
click at [128, 129] on input "SĐT Người Gửi" at bounding box center [131, 126] width 123 height 20
click at [118, 172] on div "0334849489" at bounding box center [130, 172] width 106 height 14
type input "0334849489"
click at [315, 244] on input "text" at bounding box center [325, 246] width 114 height 20
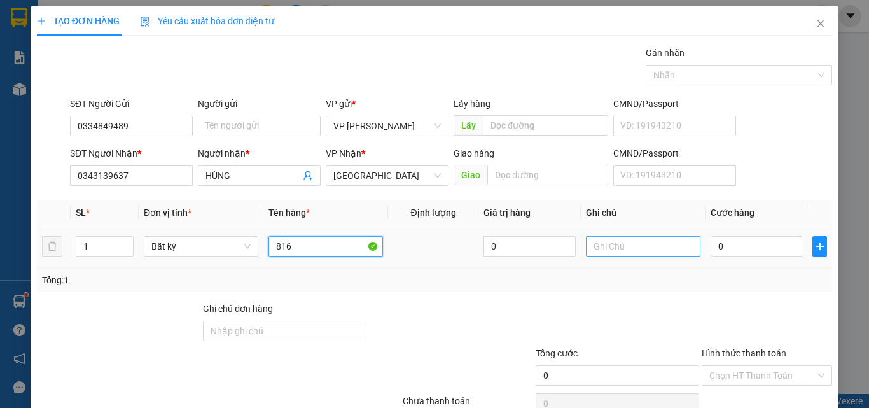
type input "816"
click at [625, 248] on input "text" at bounding box center [643, 246] width 114 height 20
drag, startPoint x: 624, startPoint y: 248, endPoint x: 572, endPoint y: 256, distance: 52.8
click at [569, 256] on td "0" at bounding box center [529, 246] width 102 height 43
click at [604, 248] on input "text" at bounding box center [643, 246] width 114 height 20
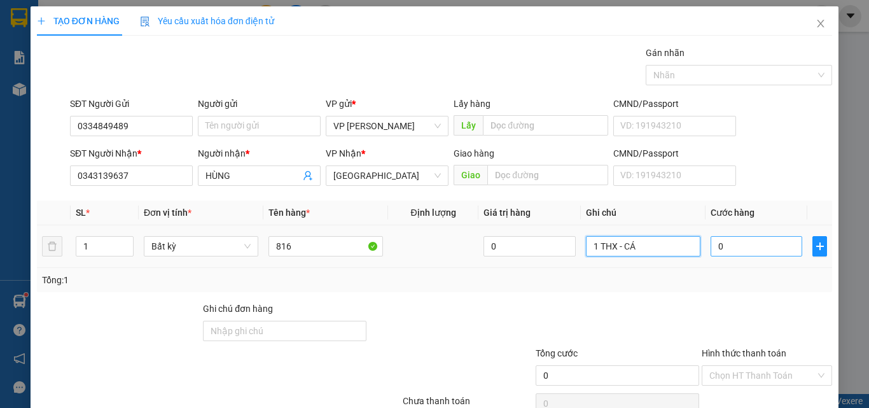
type input "1 THX - CÁ"
click at [748, 253] on input "0" at bounding box center [756, 246] width 92 height 20
type input "6"
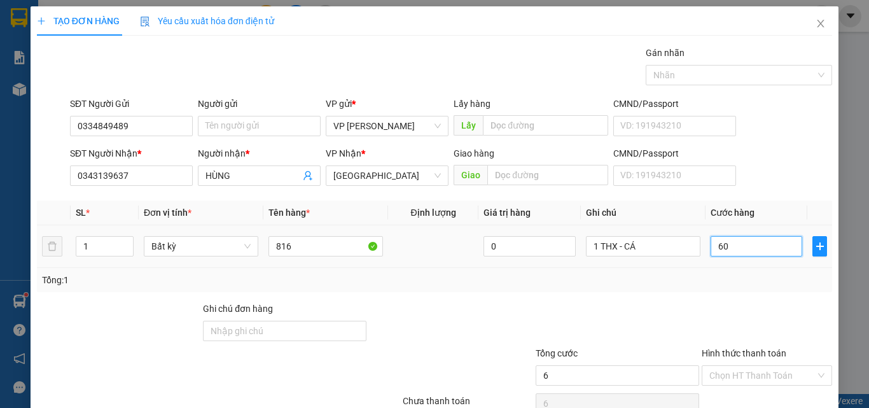
type input "602"
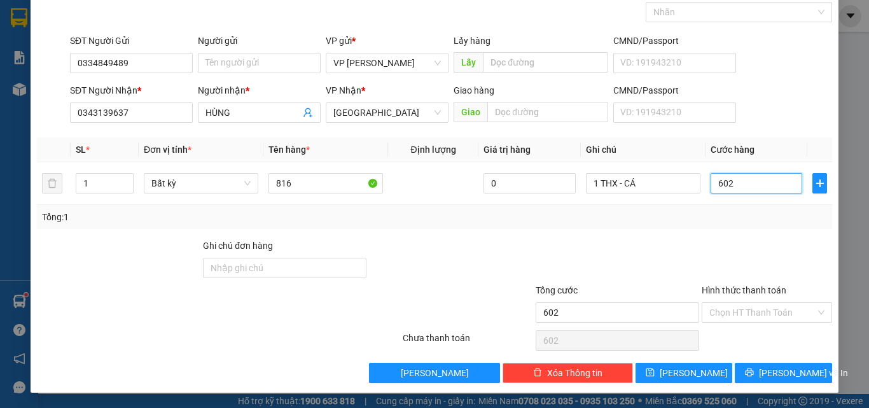
type input "60"
type input "60.000"
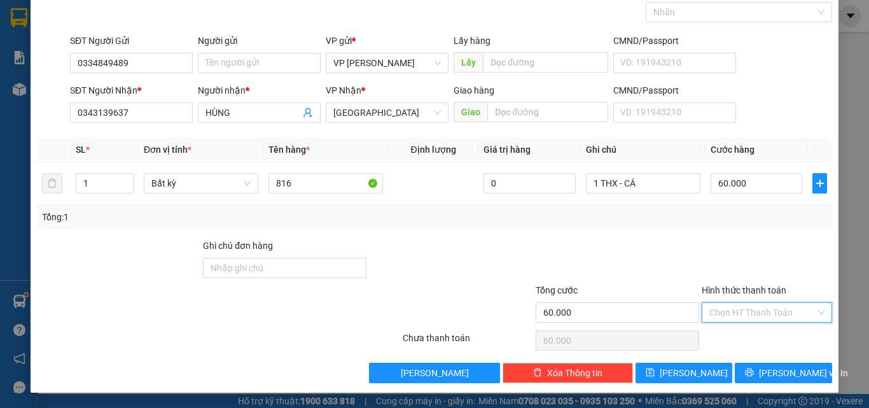
click at [728, 313] on input "Hình thức thanh toán" at bounding box center [762, 312] width 106 height 19
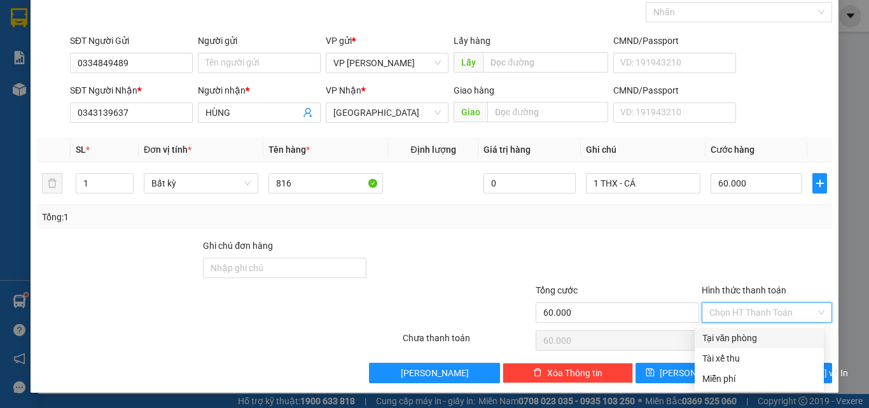
click at [728, 340] on div "Tại văn phòng" at bounding box center [759, 338] width 114 height 14
type input "0"
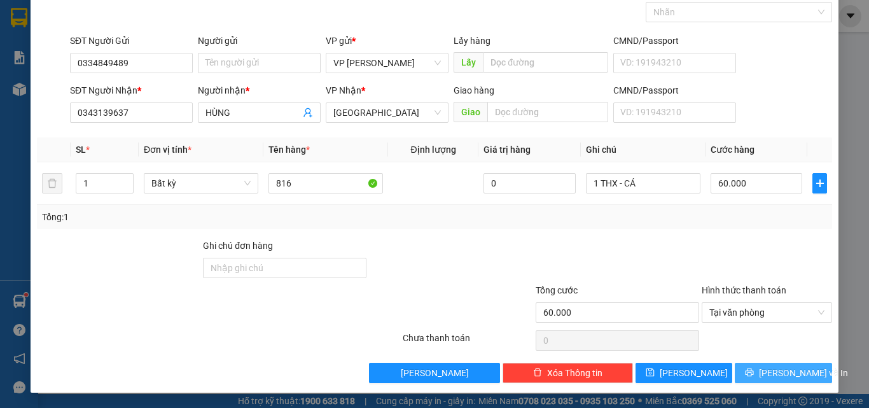
click at [761, 362] on button "Lưu và In" at bounding box center [783, 372] width 97 height 20
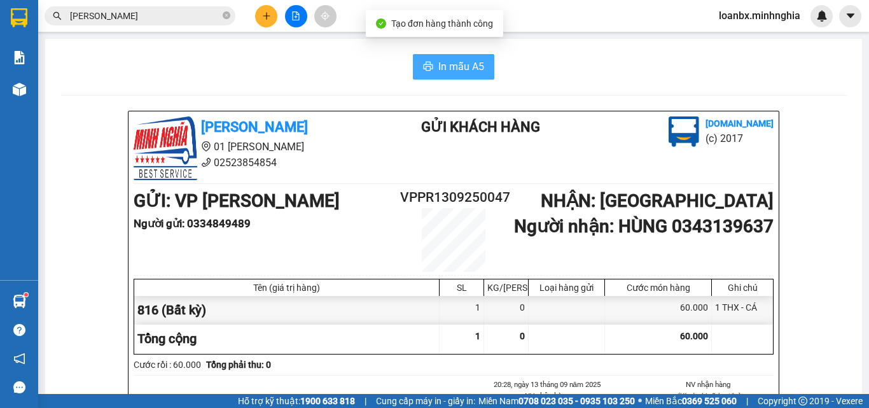
click at [455, 74] on span "In mẫu A5" at bounding box center [461, 67] width 46 height 16
click at [462, 73] on button "In mẫu A5" at bounding box center [453, 66] width 81 height 25
click at [270, 23] on button at bounding box center [266, 16] width 22 height 22
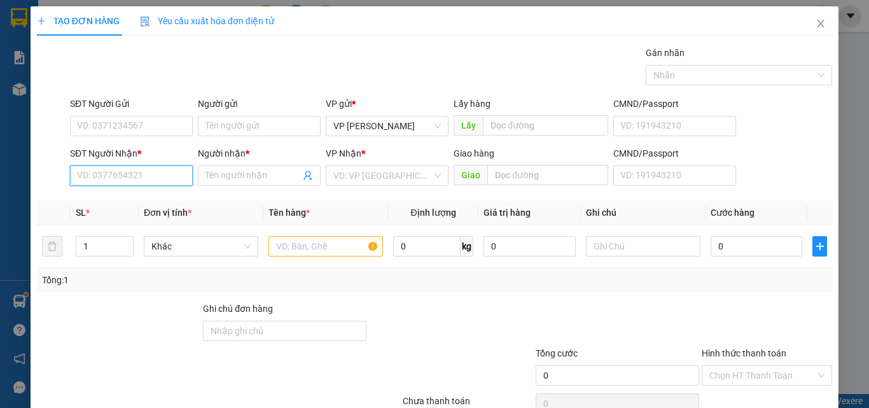
click at [102, 168] on input "SĐT Người Nhận *" at bounding box center [131, 175] width 123 height 20
click at [135, 207] on div "0362561858 - PHÁT" at bounding box center [130, 201] width 106 height 14
type input "0362561858"
type input "PHÁT"
type input "0362561858"
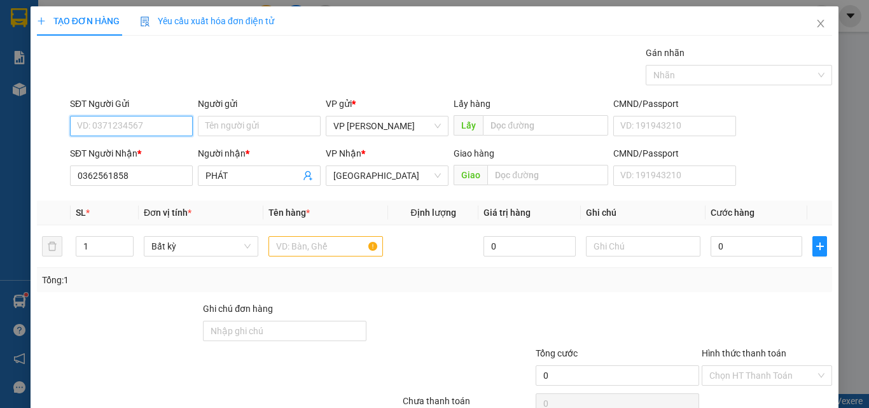
click at [146, 121] on input "SĐT Người Gửi" at bounding box center [131, 126] width 123 height 20
click at [142, 154] on div "0979754710 - NGÀ" at bounding box center [130, 151] width 106 height 14
type input "0979754710"
type input "NGÀ"
click at [300, 235] on div at bounding box center [325, 245] width 114 height 25
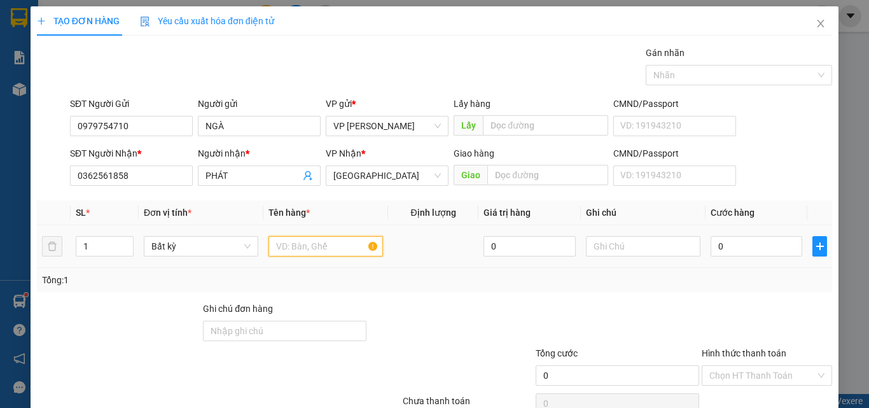
click at [300, 244] on input "text" at bounding box center [325, 246] width 114 height 20
type input "816"
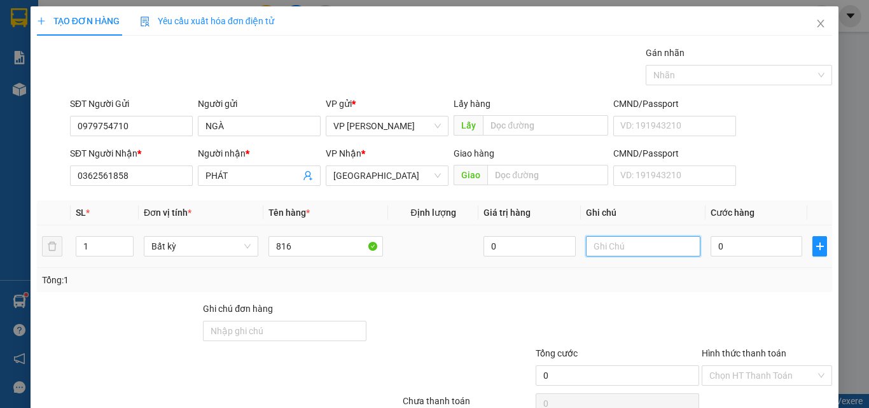
click at [598, 238] on input "text" at bounding box center [643, 246] width 114 height 20
type input "1 THG - ĐỒ ĂN"
click at [759, 256] on input "0" at bounding box center [756, 246] width 92 height 20
type input "4"
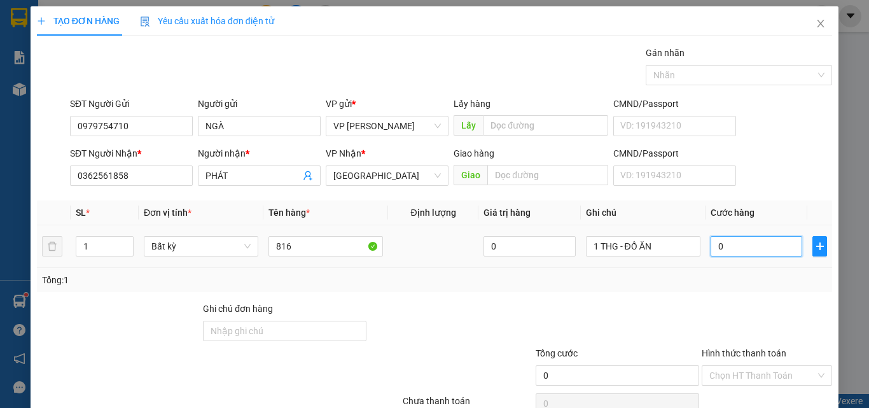
type input "4"
type input "40"
type input "4"
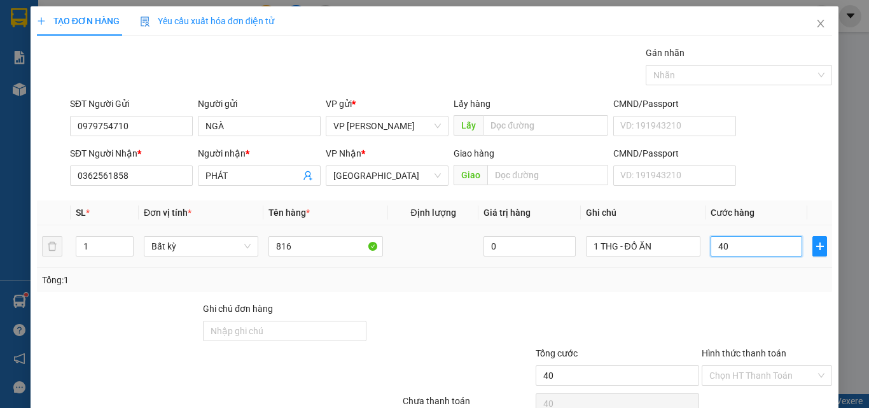
type input "4"
type input "0"
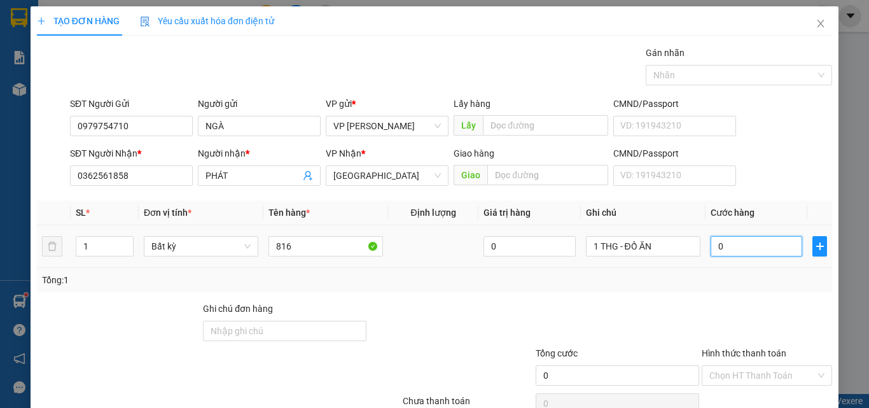
type input "03"
type input "3"
type input "030"
type input "30"
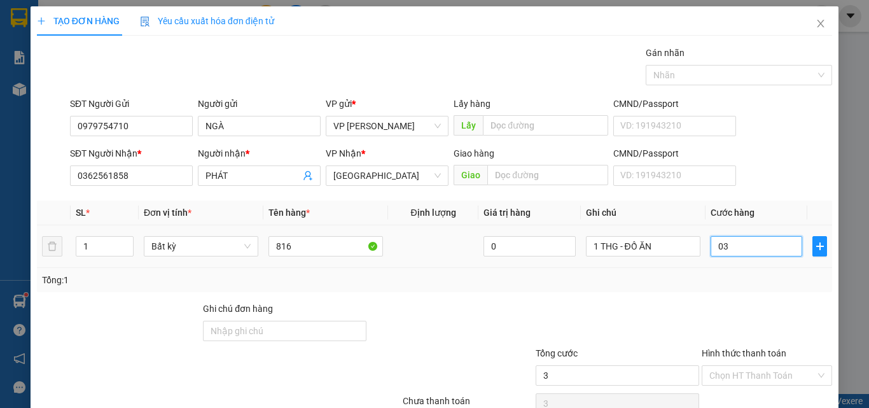
type input "30"
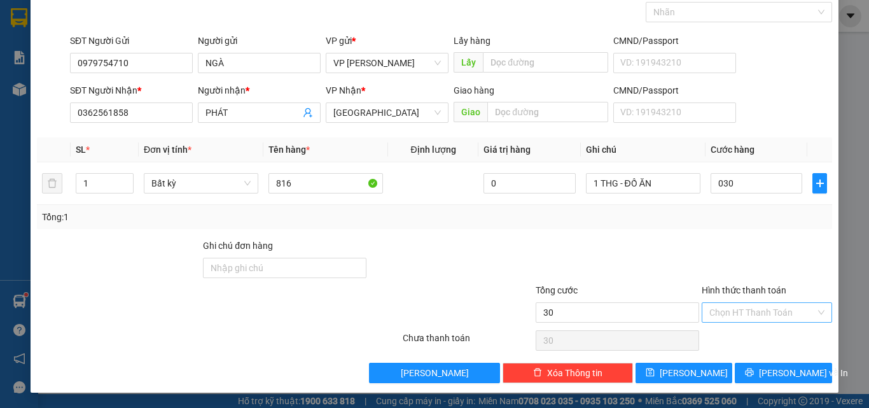
type input "30.000"
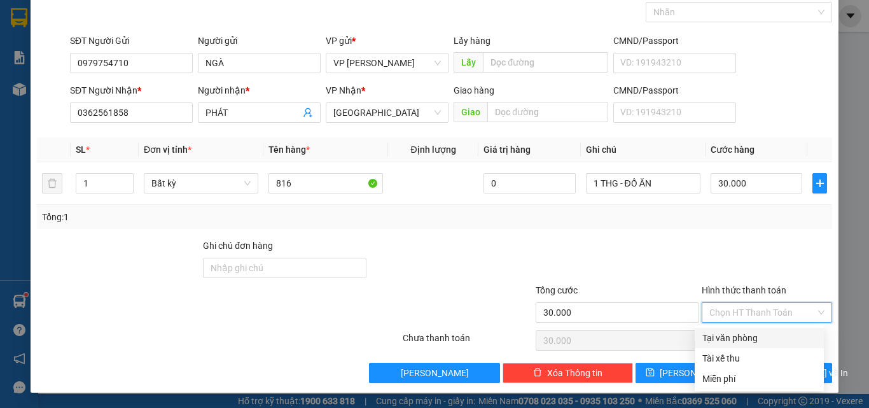
click at [748, 315] on input "Hình thức thanh toán" at bounding box center [762, 312] width 106 height 19
click at [739, 339] on div "Tại văn phòng" at bounding box center [759, 338] width 114 height 14
type input "0"
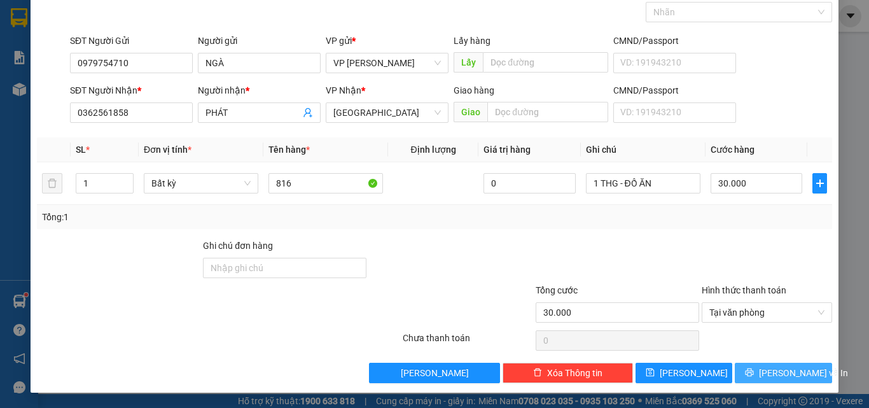
click at [754, 371] on icon "printer" at bounding box center [749, 372] width 8 height 8
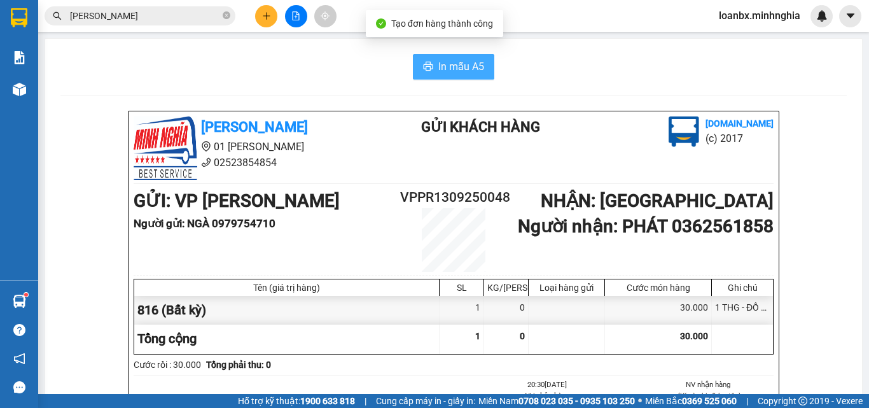
click at [452, 60] on span "In mẫu A5" at bounding box center [461, 67] width 46 height 16
click at [258, 13] on button at bounding box center [266, 16] width 22 height 22
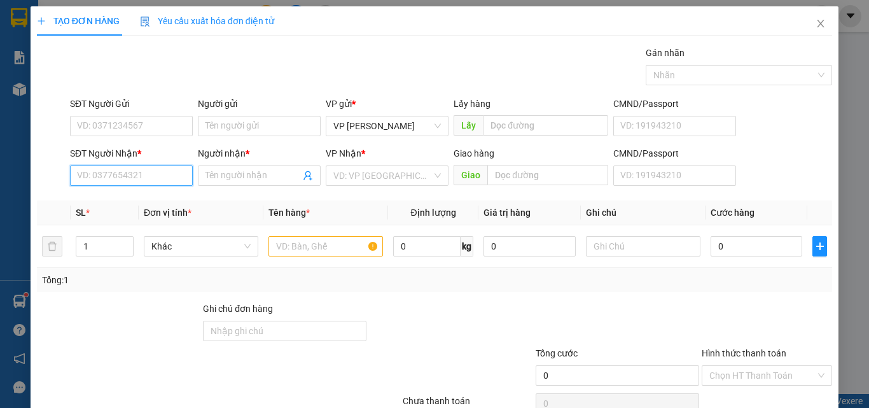
click at [157, 182] on input "SĐT Người Nhận *" at bounding box center [131, 175] width 123 height 20
click at [127, 207] on div "0372612505 - NHƯ" at bounding box center [130, 201] width 106 height 14
type input "0372612505"
type input "NHƯ"
type input "0372612505"
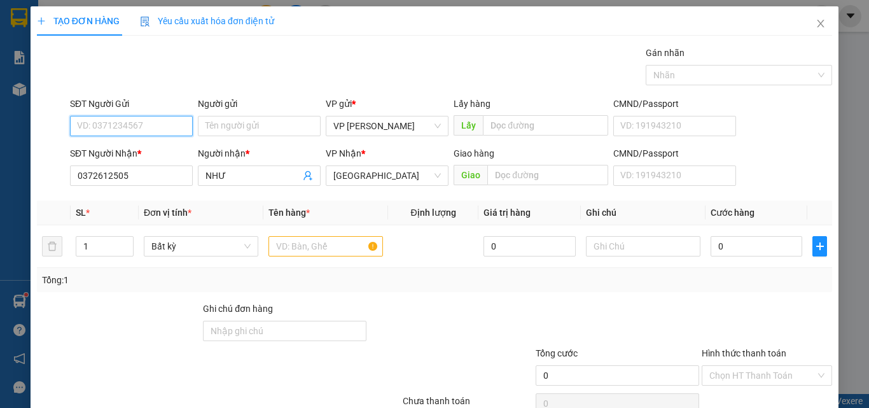
click at [130, 132] on input "SĐT Người Gửi" at bounding box center [131, 126] width 123 height 20
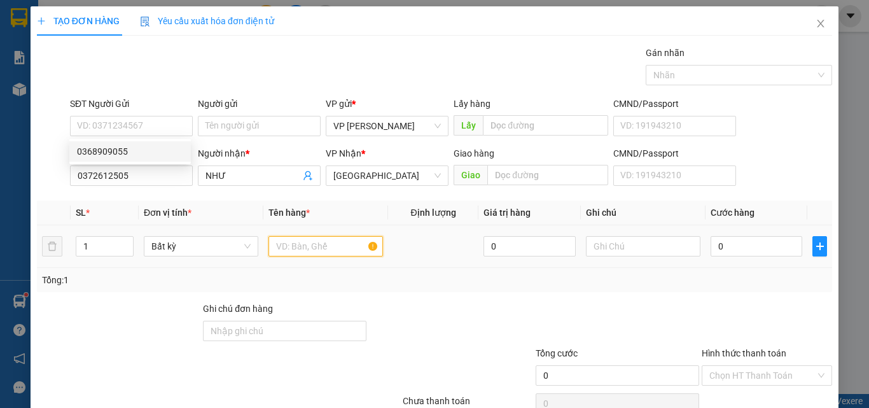
click at [308, 254] on input "text" at bounding box center [325, 246] width 114 height 20
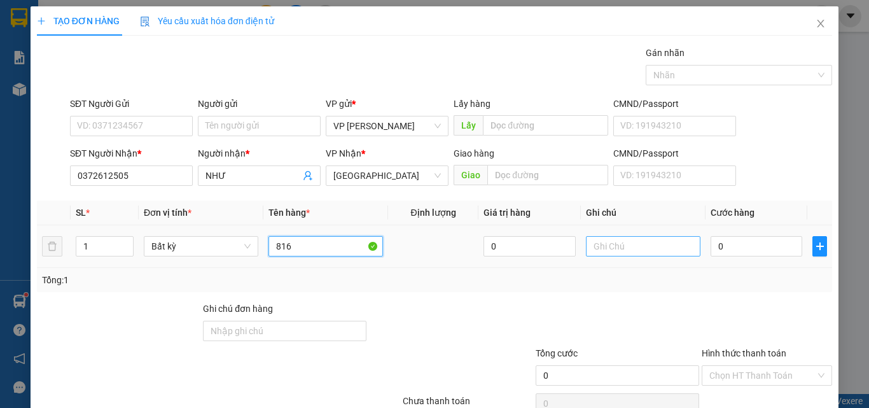
type input "816"
click at [609, 254] on input "text" at bounding box center [643, 246] width 114 height 20
type input "1 THX"
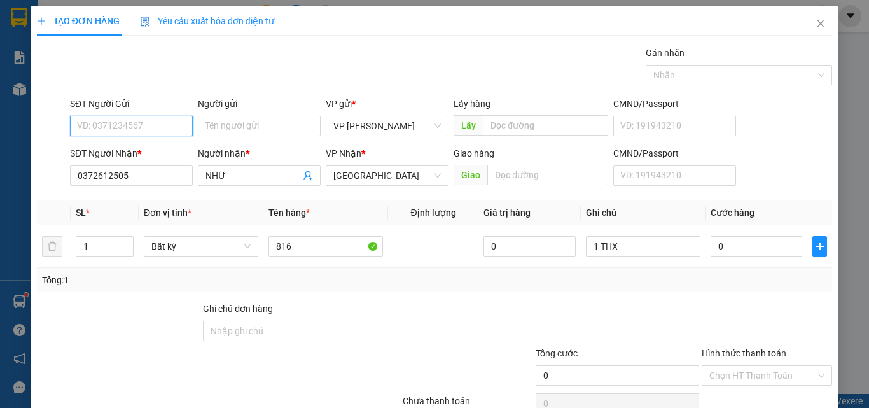
click at [102, 123] on input "SĐT Người Gửi" at bounding box center [131, 126] width 123 height 20
click at [128, 152] on div "0368909055" at bounding box center [130, 151] width 106 height 14
type input "0368909055"
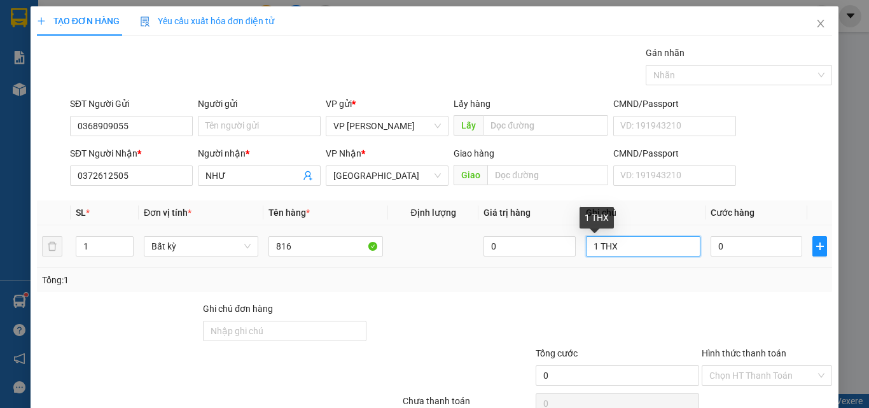
click at [624, 243] on input "1 THX" at bounding box center [643, 246] width 114 height 20
type input "1 THX - CÁ"
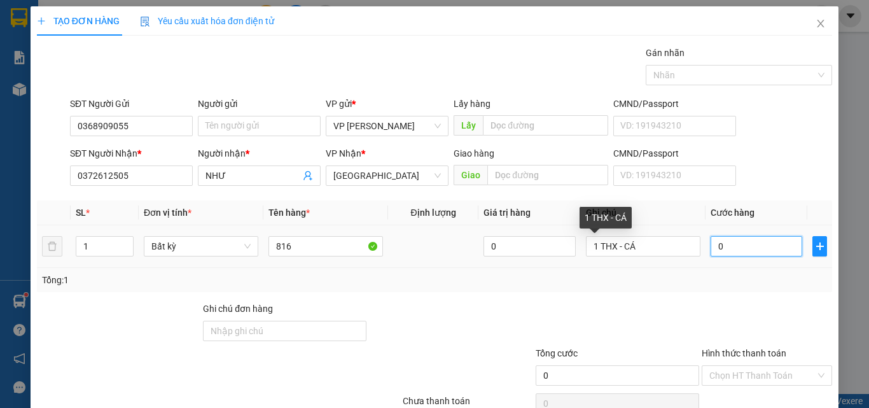
click at [735, 240] on input "0" at bounding box center [756, 246] width 92 height 20
type input "4"
type input "40"
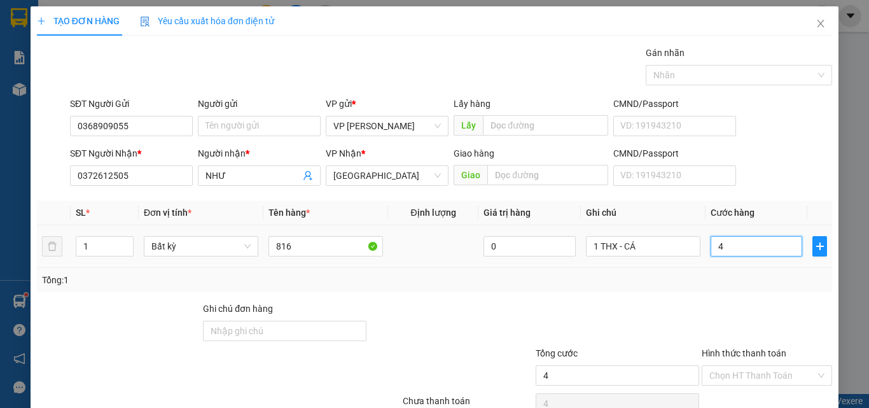
type input "40"
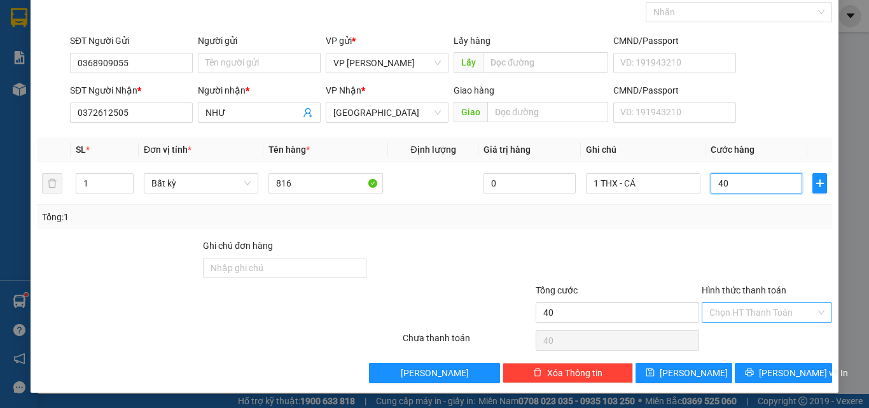
click at [750, 322] on div "Chọn HT Thanh Toán" at bounding box center [766, 312] width 130 height 20
type input "40.000"
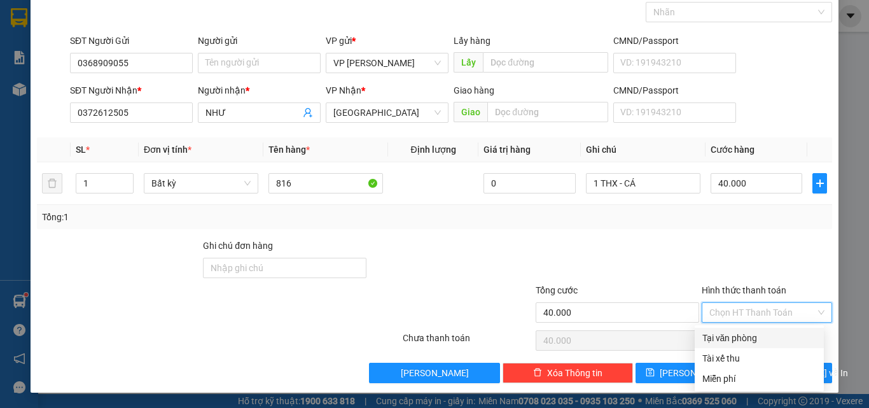
drag, startPoint x: 747, startPoint y: 316, endPoint x: 744, endPoint y: 331, distance: 14.8
click at [747, 315] on input "Hình thức thanh toán" at bounding box center [762, 312] width 106 height 19
click at [744, 333] on div "Tại văn phòng" at bounding box center [759, 338] width 114 height 14
type input "0"
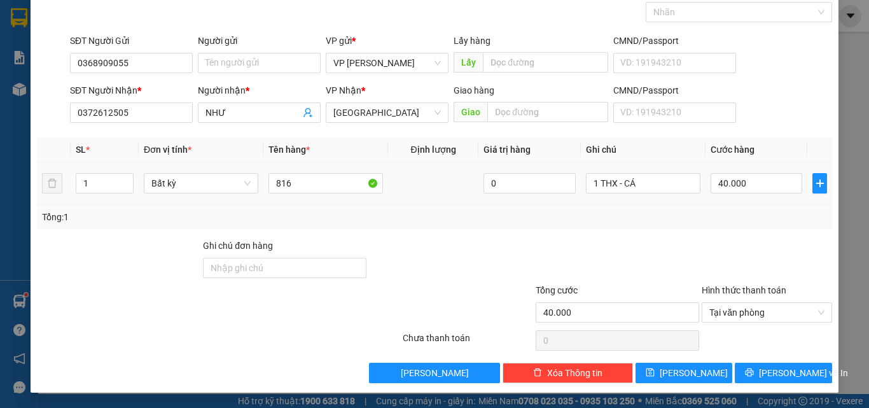
drag, startPoint x: 648, startPoint y: 195, endPoint x: 634, endPoint y: 194, distance: 14.0
click at [635, 194] on div "1 THX - CÁ" at bounding box center [643, 182] width 114 height 25
drag, startPoint x: 632, startPoint y: 184, endPoint x: 620, endPoint y: 186, distance: 12.1
click at [620, 186] on input "1 THX - CÁ" at bounding box center [643, 183] width 114 height 20
type input "1 THX - HS"
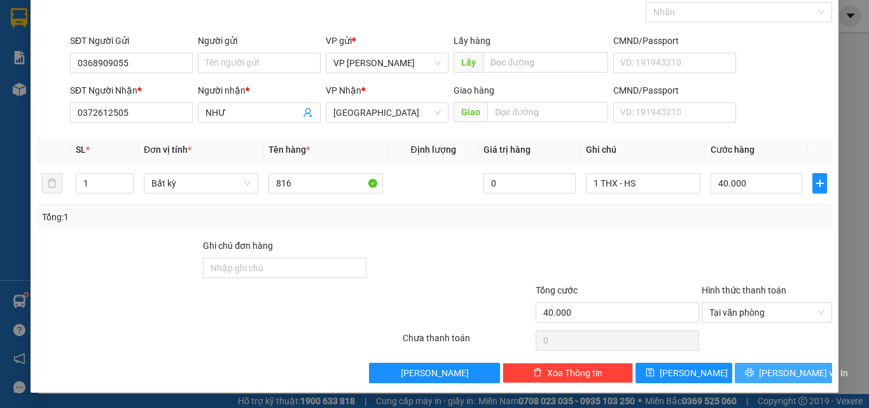
click at [774, 370] on span "Lưu và In" at bounding box center [803, 373] width 89 height 14
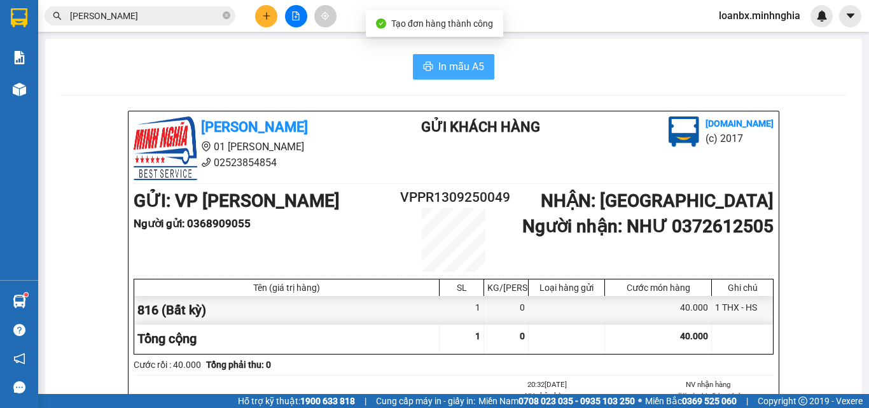
click at [446, 76] on button "In mẫu A5" at bounding box center [453, 66] width 81 height 25
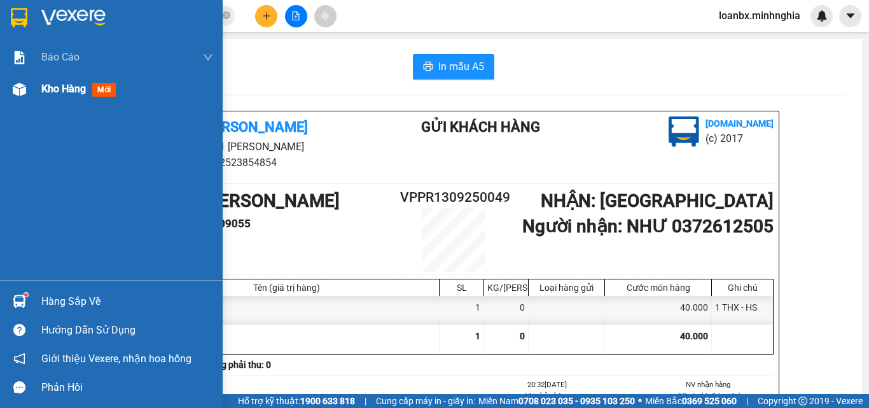
click at [50, 90] on span "Kho hàng" at bounding box center [63, 89] width 45 height 12
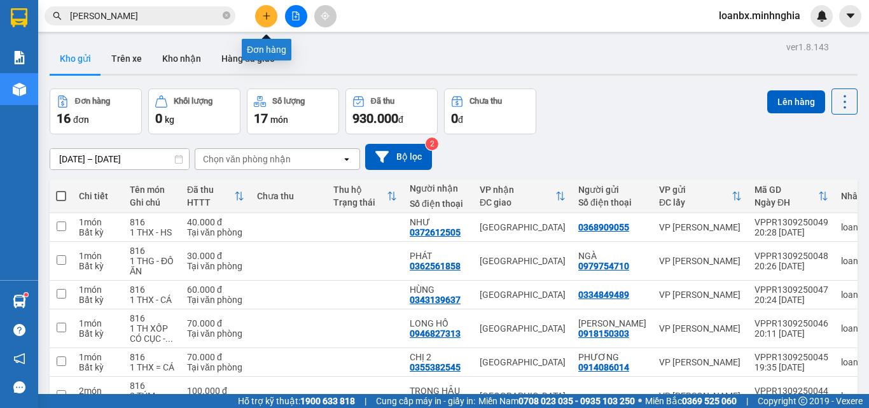
click at [287, 13] on button at bounding box center [296, 16] width 22 height 22
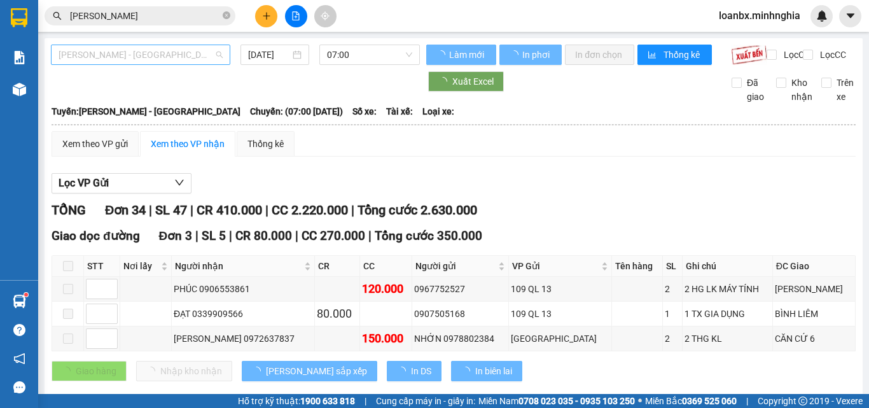
drag, startPoint x: 147, startPoint y: 55, endPoint x: 107, endPoint y: 125, distance: 80.6
click at [146, 56] on span "[PERSON_NAME] - [GEOGRAPHIC_DATA]" at bounding box center [141, 54] width 164 height 19
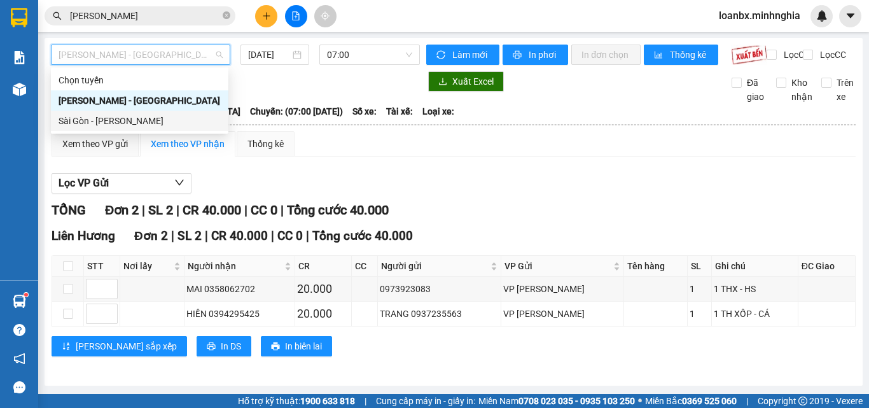
click at [108, 123] on div "Sài Gòn - [PERSON_NAME]" at bounding box center [140, 121] width 162 height 14
type input "[DATE]"
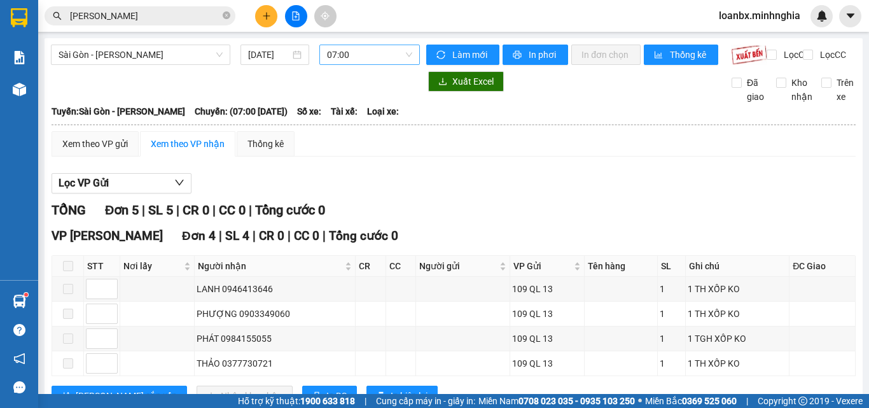
drag, startPoint x: 354, startPoint y: 43, endPoint x: 354, endPoint y: 60, distance: 17.8
click at [354, 43] on div "Sài Gòn - Phan Rí 13/09/2025 07:00 Làm mới In phơi In đơn chọn Thống kê Lọc CR …" at bounding box center [454, 297] width 818 height 518
click at [354, 57] on span "07:00" at bounding box center [369, 54] width 85 height 19
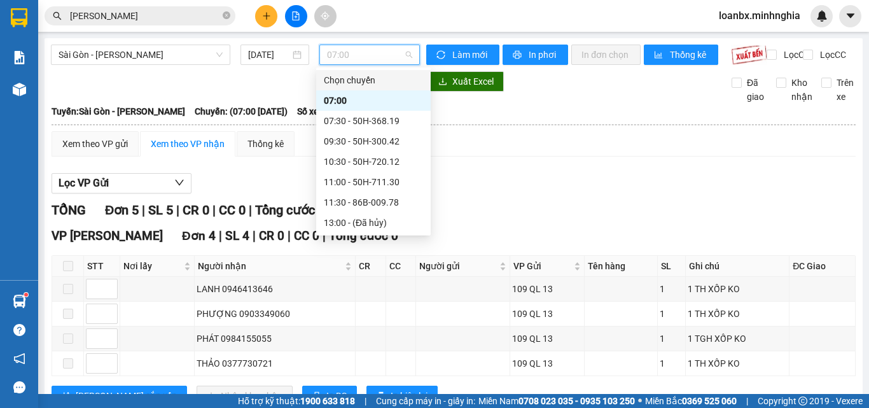
scroll to position [122, 0]
click at [358, 127] on div "14:30 - 50H-363.64" at bounding box center [373, 121] width 99 height 14
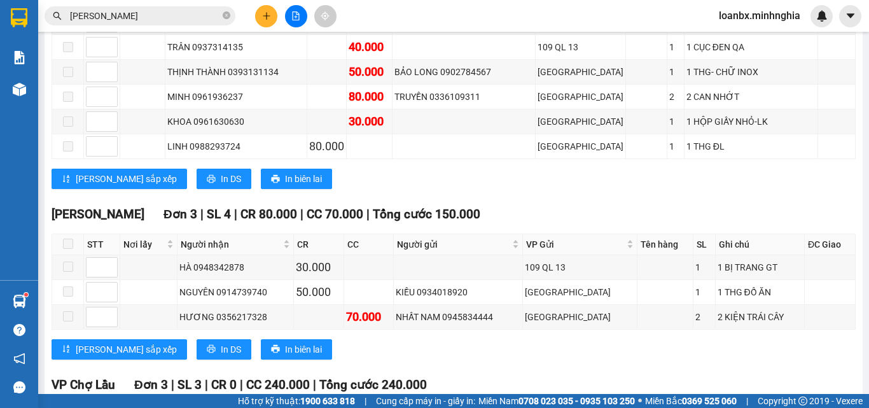
scroll to position [1061, 0]
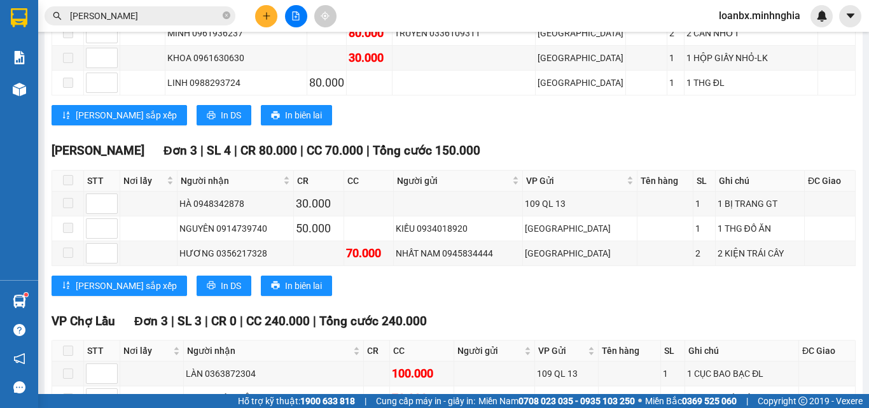
click at [263, 17] on icon "plus" at bounding box center [266, 15] width 9 height 9
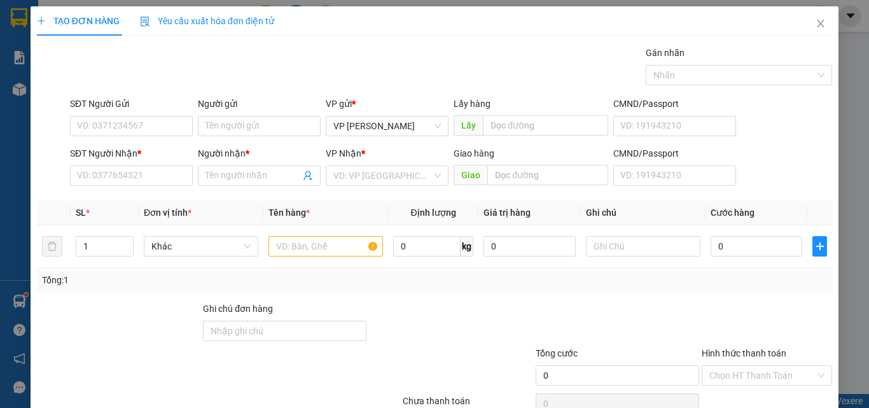
click at [91, 190] on div "Transit Pickup Surcharge Ids Transit Deliver Surcharge Ids Transit Deliver Surc…" at bounding box center [434, 246] width 795 height 400
click at [100, 176] on input "SĐT Người Nhận *" at bounding box center [131, 175] width 123 height 20
click at [157, 213] on div "0934179907 0934179907 - TRỌNG HẬU" at bounding box center [130, 200] width 123 height 25
click at [162, 182] on input "907" at bounding box center [131, 175] width 123 height 20
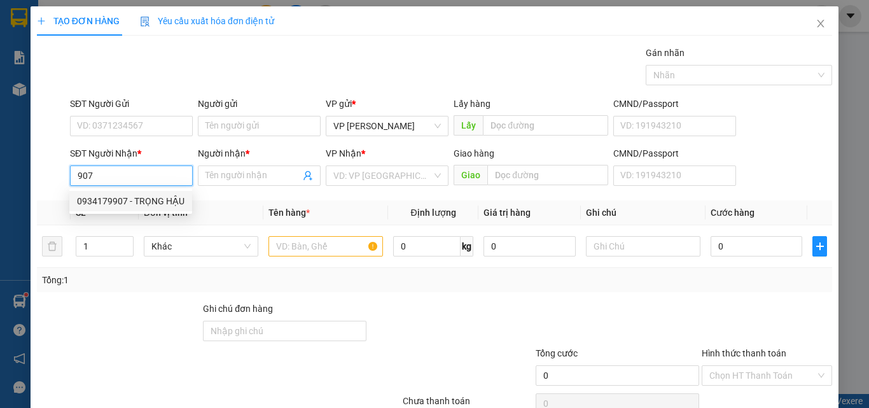
click at [159, 205] on div "0934179907 - TRỌNG HẬU" at bounding box center [130, 201] width 107 height 14
type input "0934179907"
type input "TRỌNG HẬU"
click at [287, 245] on input "text" at bounding box center [325, 246] width 114 height 20
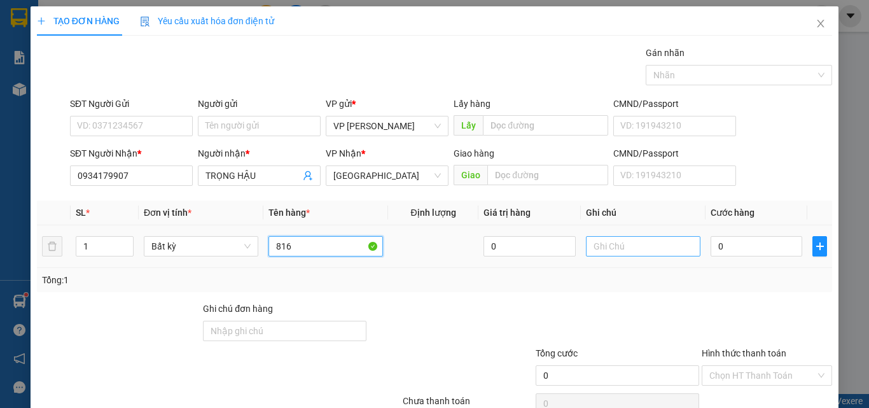
type input "816"
click at [656, 247] on input "text" at bounding box center [643, 246] width 114 height 20
drag, startPoint x: 673, startPoint y: 249, endPoint x: 649, endPoint y: 251, distance: 24.9
click at [649, 251] on input "1 BAO XANH - ƯAO" at bounding box center [643, 246] width 114 height 20
type input "1 BAO XANH - QÁO"
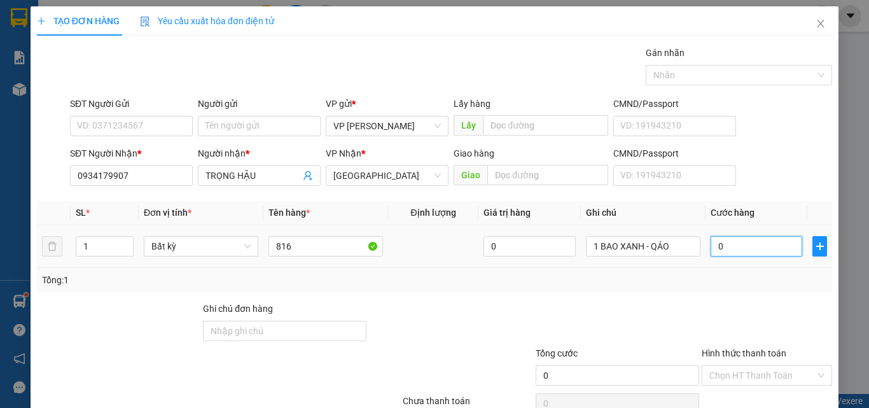
click at [752, 254] on input "0" at bounding box center [756, 246] width 92 height 20
type input "5"
type input "50"
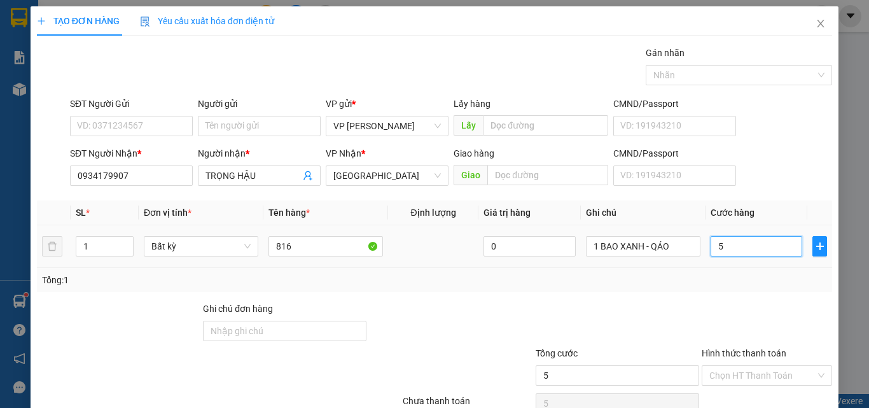
type input "50"
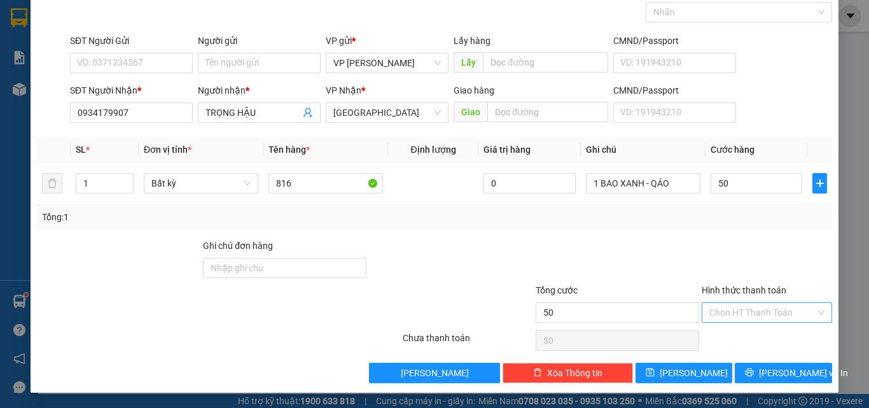
type input "50.000"
drag, startPoint x: 735, startPoint y: 310, endPoint x: 735, endPoint y: 322, distance: 12.1
click at [735, 311] on input "Hình thức thanh toán" at bounding box center [762, 312] width 106 height 19
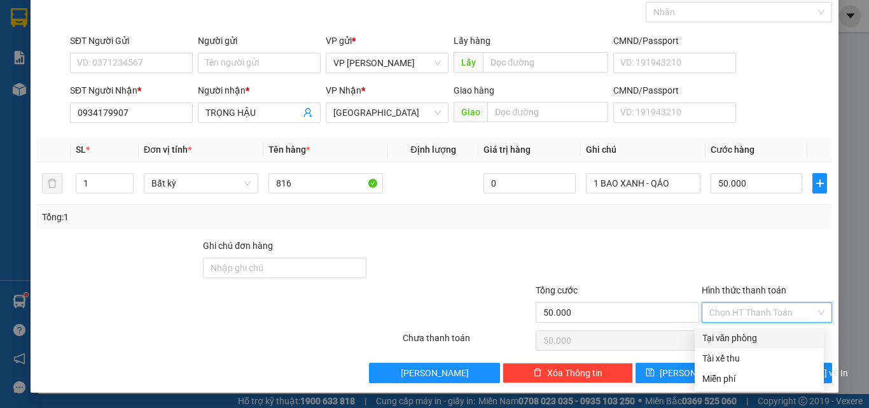
click at [735, 335] on div "Tại văn phòng" at bounding box center [759, 338] width 114 height 14
type input "0"
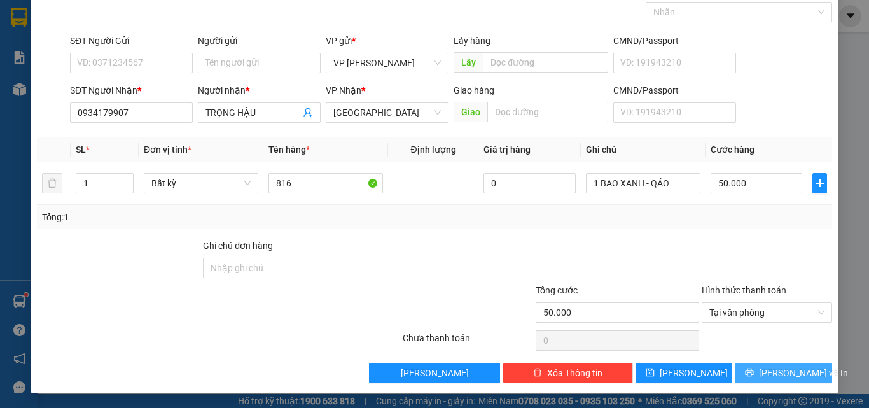
click at [770, 366] on button "Lưu và In" at bounding box center [783, 372] width 97 height 20
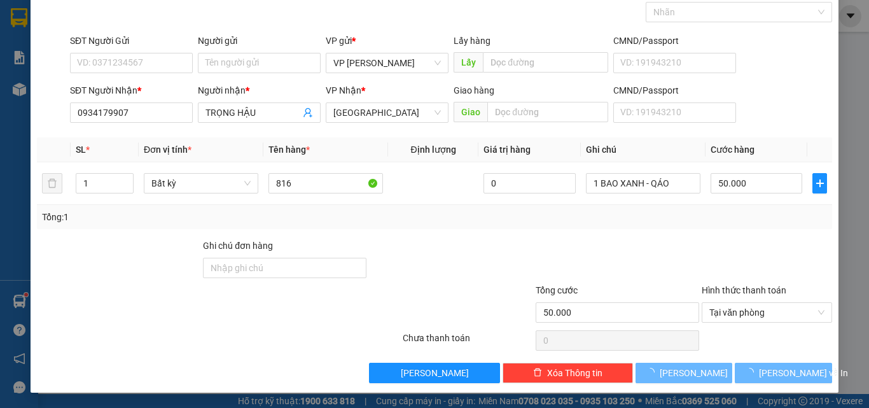
drag, startPoint x: 781, startPoint y: 359, endPoint x: 794, endPoint y: 324, distance: 37.2
click at [785, 354] on div "Transit Pickup Surcharge Ids Transit Deliver Surcharge Ids Transit Deliver Surc…" at bounding box center [434, 183] width 795 height 400
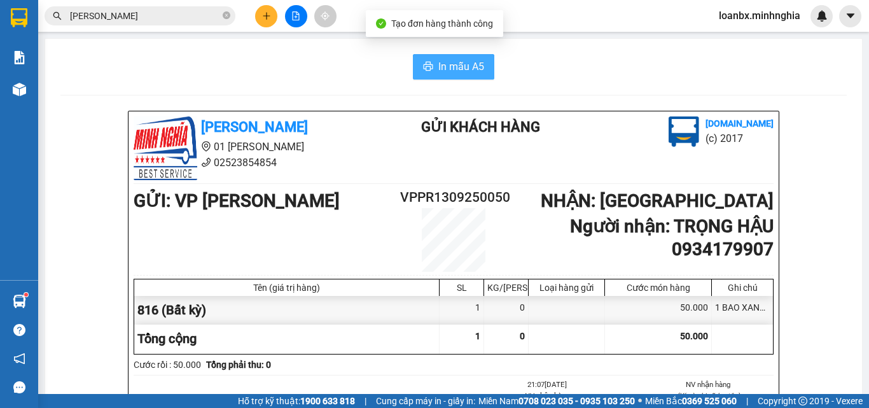
click at [452, 69] on span "In mẫu A5" at bounding box center [461, 67] width 46 height 16
click at [272, 13] on button at bounding box center [266, 16] width 22 height 22
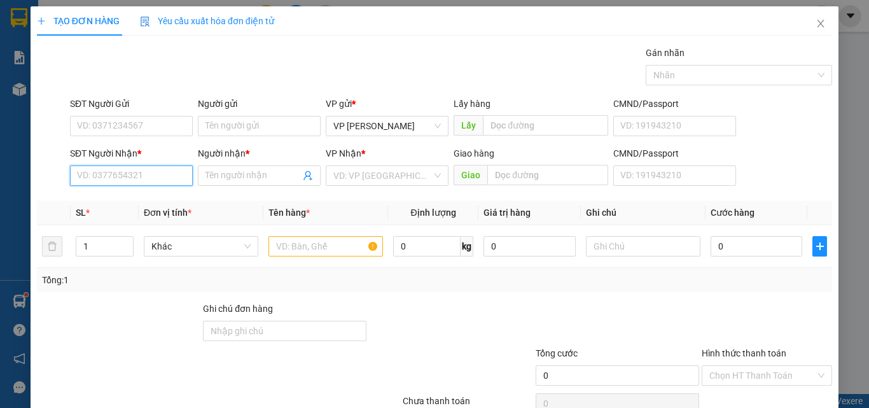
click at [119, 176] on input "SĐT Người Nhận *" at bounding box center [131, 175] width 123 height 20
click at [114, 203] on div "0787229425 - BÉ 3" at bounding box center [130, 201] width 106 height 14
type input "0787229425"
type input "BÉ 3"
drag, startPoint x: 144, startPoint y: 177, endPoint x: 21, endPoint y: 174, distance: 122.8
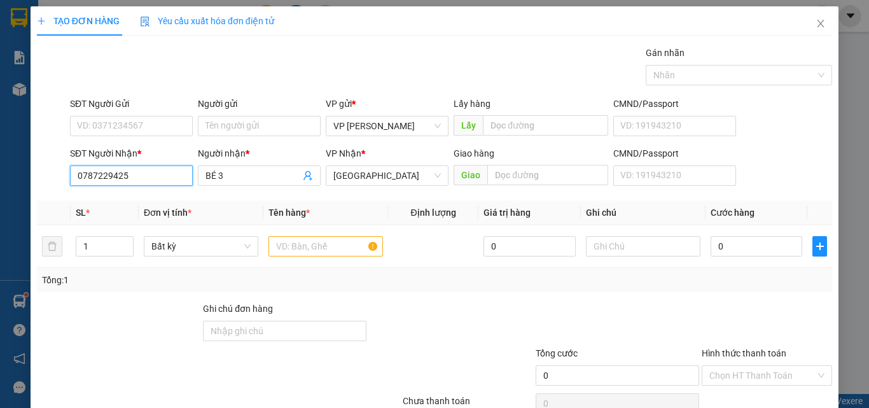
click at [25, 174] on div "TẠO ĐƠN HÀNG Yêu cầu xuất hóa đơn điện tử Transit Pickup Surcharge Ids Transit …" at bounding box center [434, 204] width 869 height 408
click at [139, 199] on div "0567099078 - HIỀN" at bounding box center [130, 201] width 106 height 14
type input "0567099078"
type input "HIỀN"
type input "0567099078"
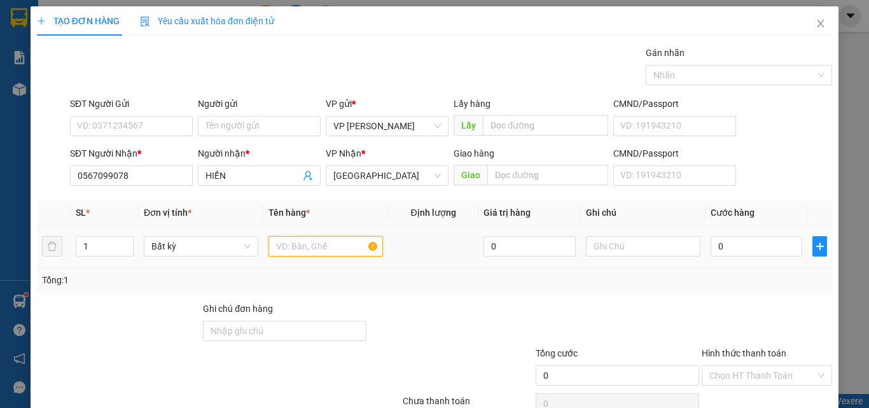
click at [304, 242] on input "text" at bounding box center [325, 246] width 114 height 20
type input "816"
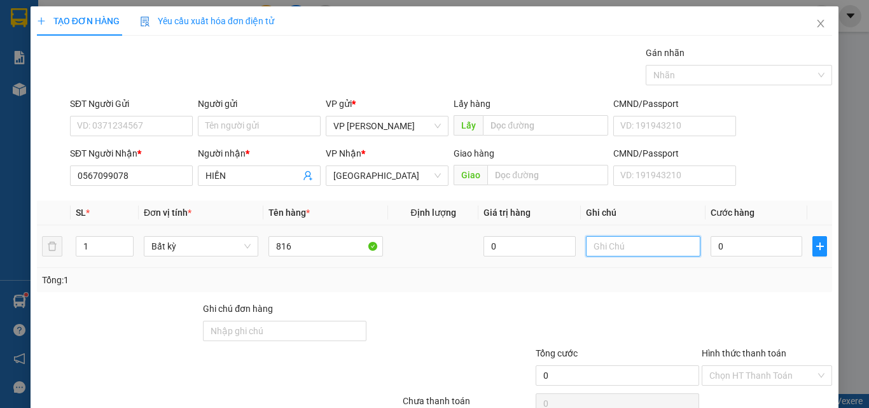
drag, startPoint x: 581, startPoint y: 238, endPoint x: 588, endPoint y: 240, distance: 7.9
click at [586, 238] on input "text" at bounding box center [643, 246] width 114 height 20
paste input "1"
click at [614, 249] on input "text" at bounding box center [643, 246] width 114 height 20
type input "1 THX - CÁ"
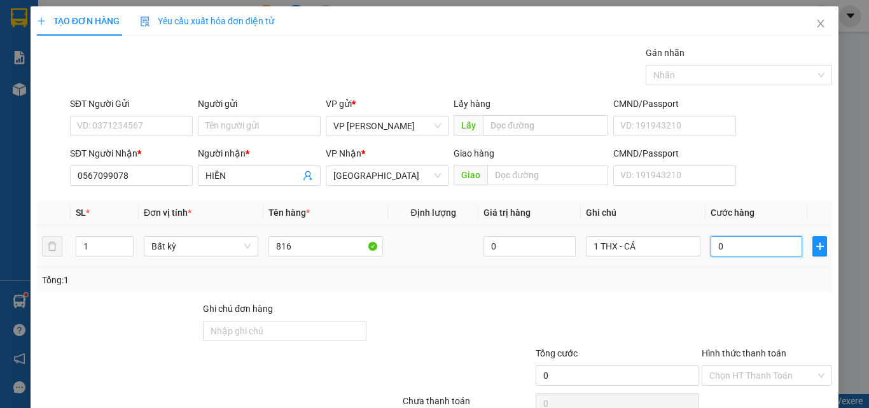
click at [753, 251] on input "0" at bounding box center [756, 246] width 92 height 20
type input "6"
type input "60"
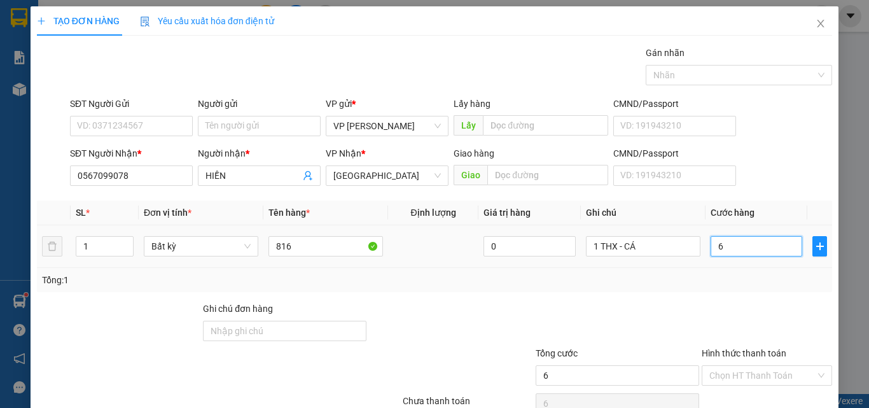
type input "60"
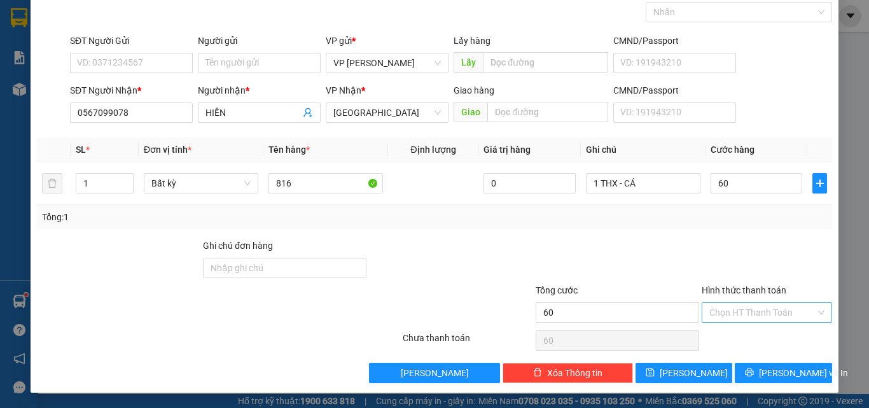
type input "60.000"
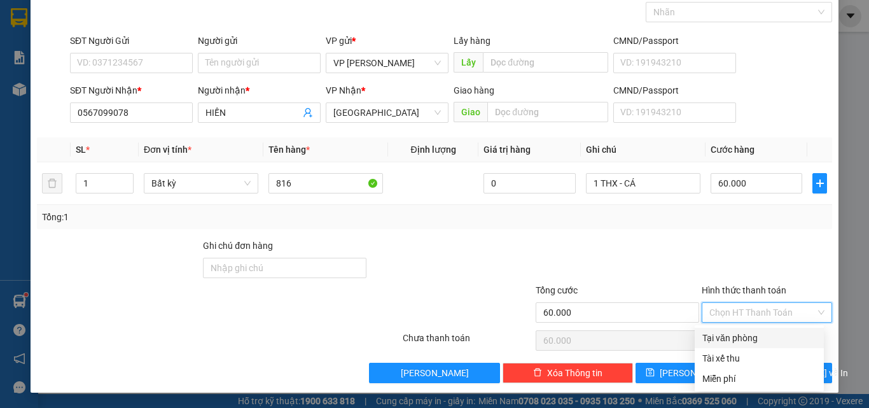
click at [752, 314] on input "Hình thức thanh toán" at bounding box center [762, 312] width 106 height 19
click at [755, 328] on div "Tại văn phòng" at bounding box center [758, 338] width 129 height 20
type input "0"
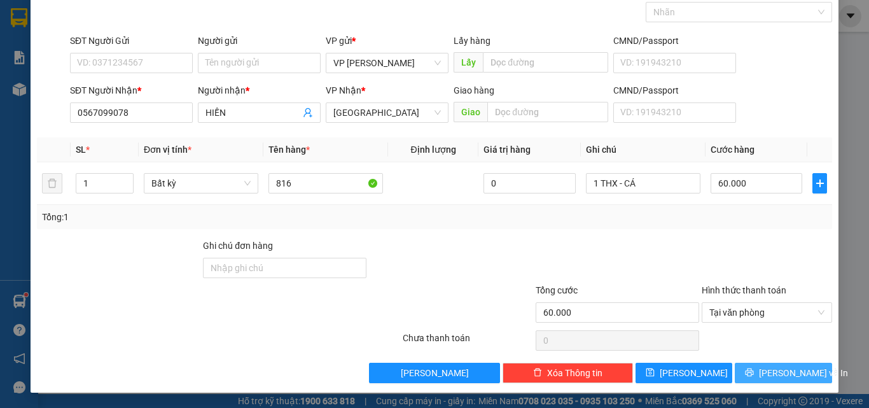
click at [757, 364] on button "Lưu và In" at bounding box center [783, 372] width 97 height 20
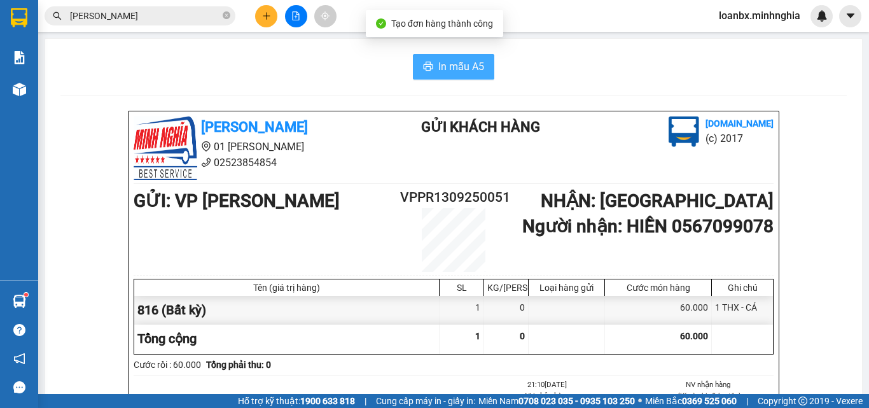
click at [451, 70] on span "In mẫu A5" at bounding box center [461, 67] width 46 height 16
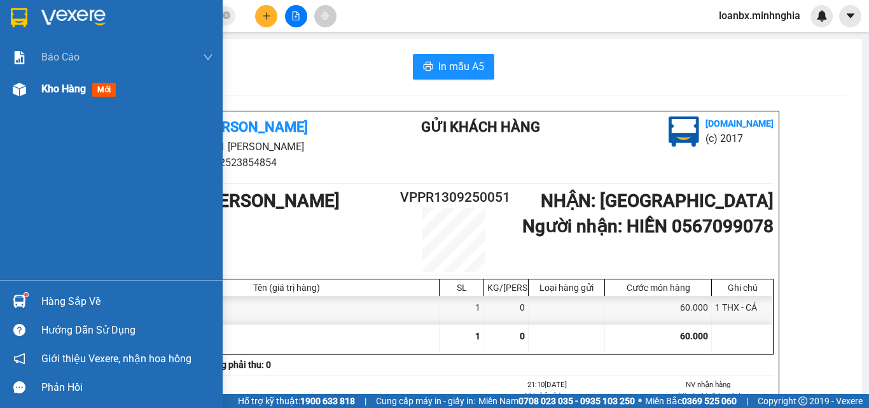
click at [28, 88] on div at bounding box center [19, 89] width 22 height 22
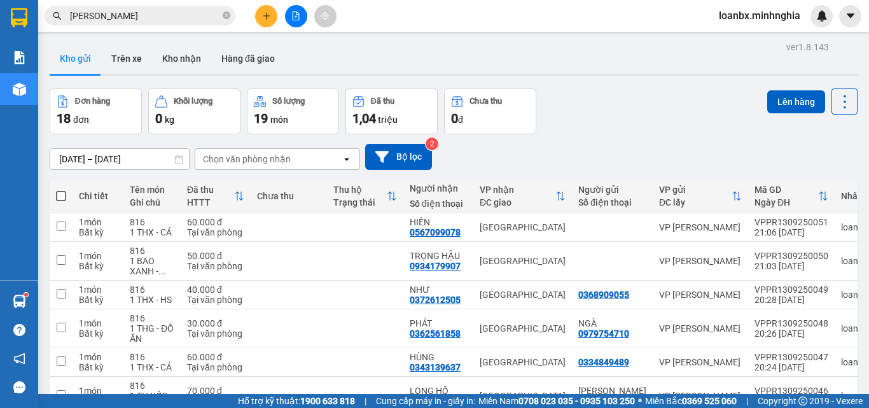
scroll to position [234, 0]
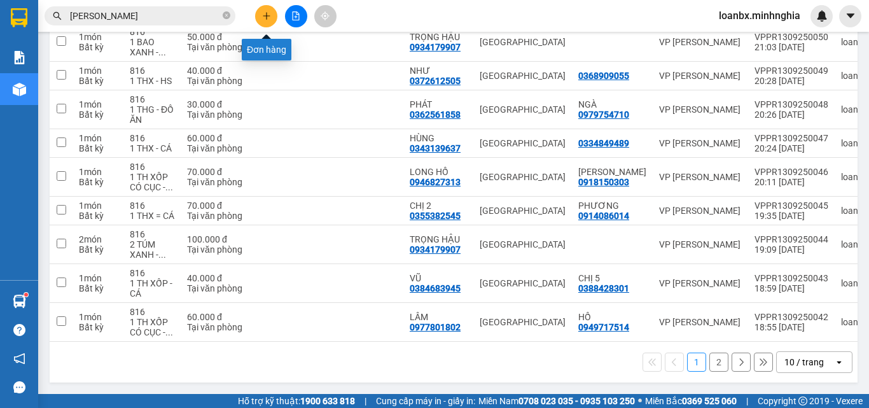
click at [265, 12] on icon "plus" at bounding box center [266, 15] width 9 height 9
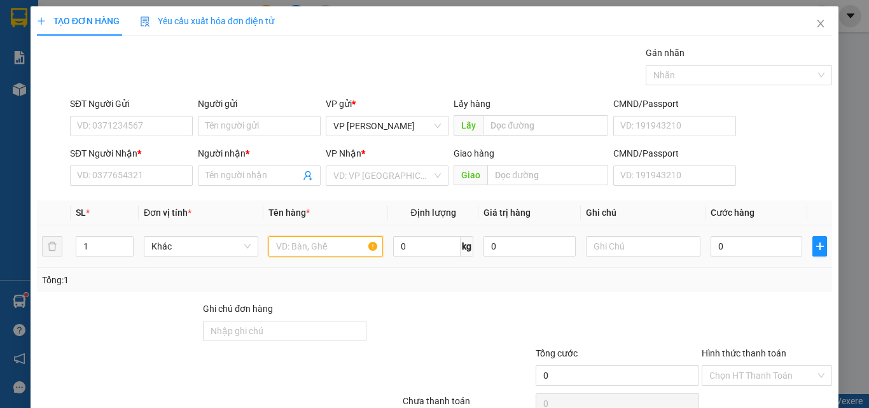
click at [305, 245] on input "text" at bounding box center [325, 246] width 114 height 20
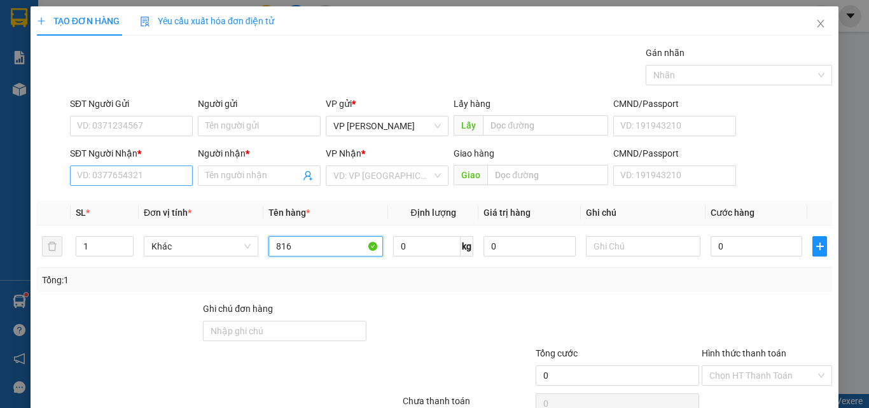
type input "816"
click at [101, 177] on input "SĐT Người Nhận *" at bounding box center [131, 175] width 123 height 20
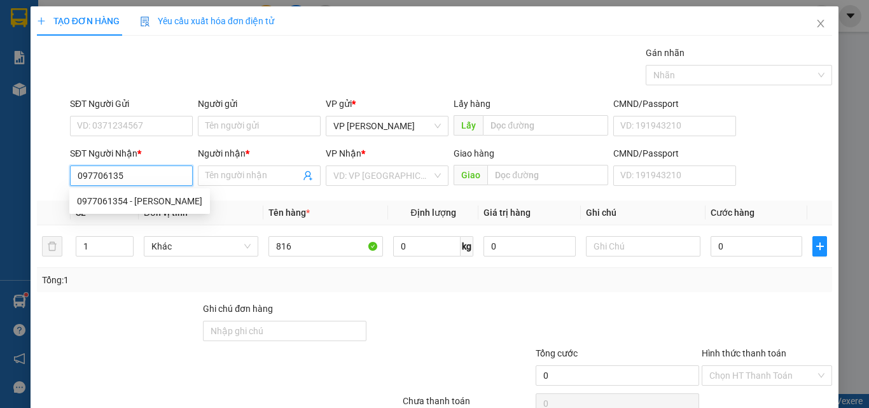
type input "0977061354"
drag, startPoint x: 107, startPoint y: 198, endPoint x: 186, endPoint y: 195, distance: 78.9
click at [106, 197] on div "0977061354 - CƯỜNG" at bounding box center [139, 201] width 125 height 14
type input "CƯỜNG"
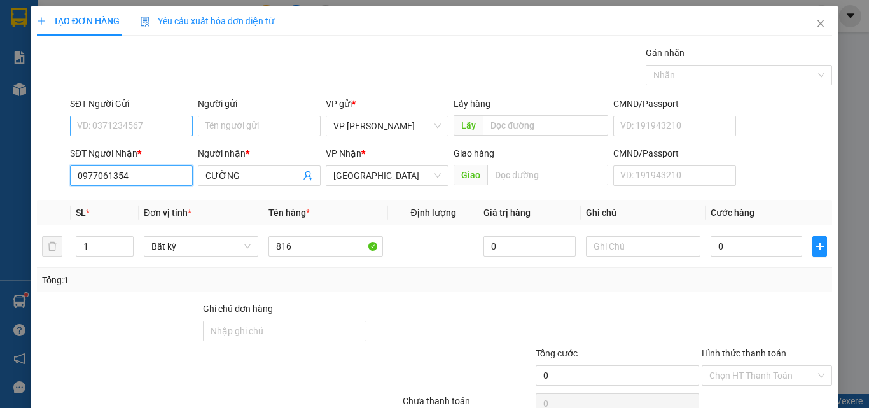
type input "0977061354"
click at [150, 128] on input "SĐT Người Gửi" at bounding box center [131, 126] width 123 height 20
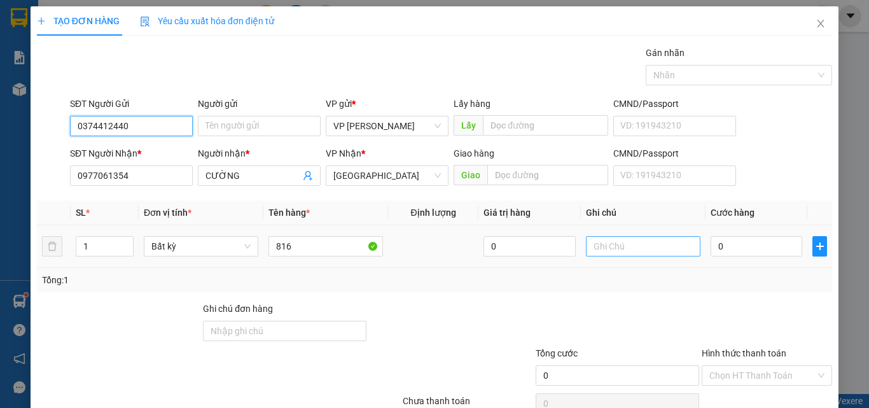
type input "0374412440"
click at [612, 248] on input "text" at bounding box center [643, 246] width 114 height 20
paste input "1"
click at [619, 252] on input "text" at bounding box center [643, 246] width 114 height 20
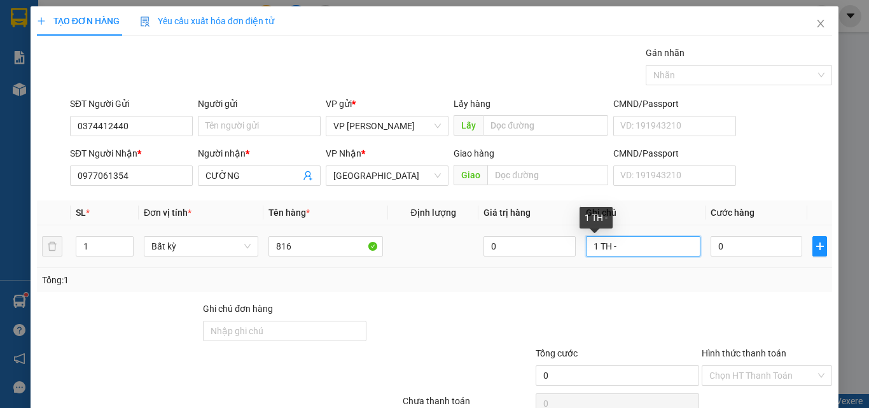
click at [605, 247] on input "1 TH -" at bounding box center [643, 246] width 114 height 20
click at [637, 251] on input "1 THX -" at bounding box center [643, 246] width 114 height 20
type input "1 THX - CÁ"
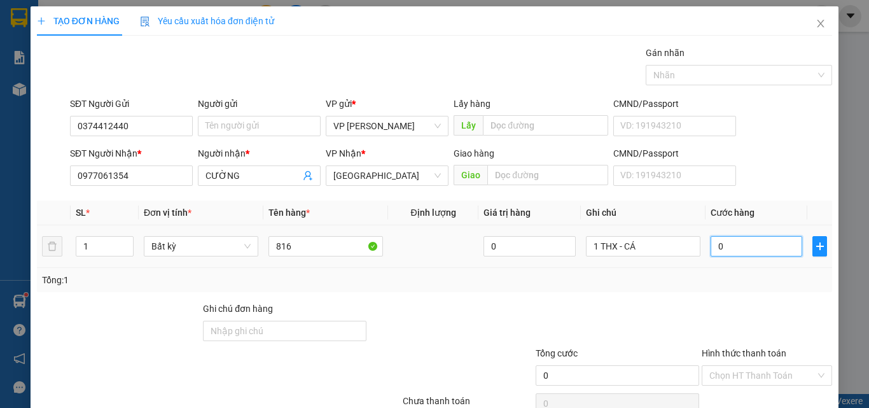
click at [712, 252] on input "0" at bounding box center [756, 246] width 92 height 20
type input "7"
type input "70"
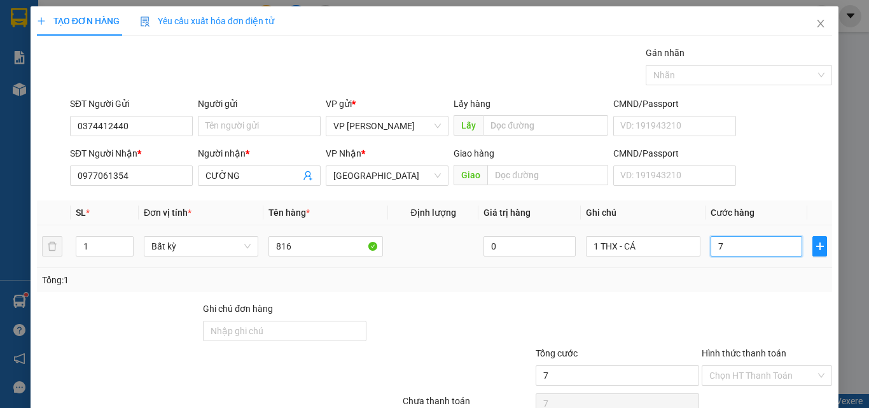
type input "70"
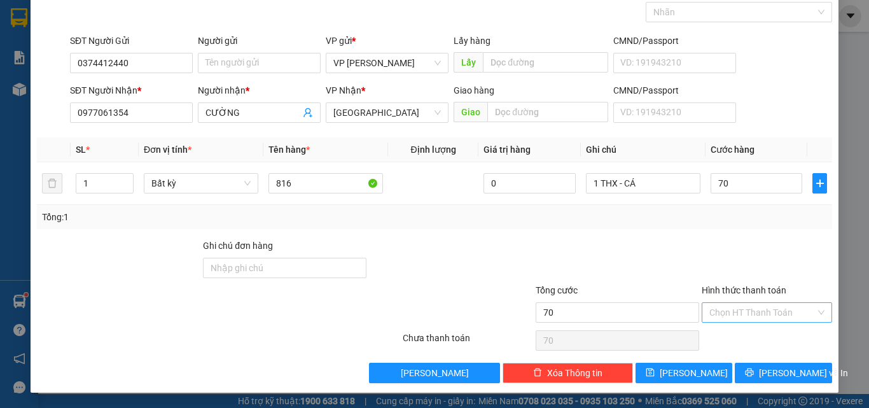
type input "70.000"
click at [736, 320] on input "Hình thức thanh toán" at bounding box center [762, 312] width 106 height 19
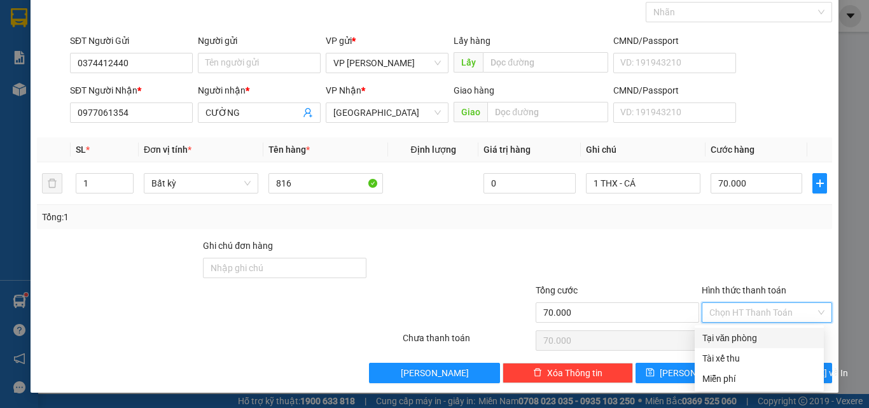
click at [732, 340] on div "Tại văn phòng" at bounding box center [759, 338] width 114 height 14
type input "0"
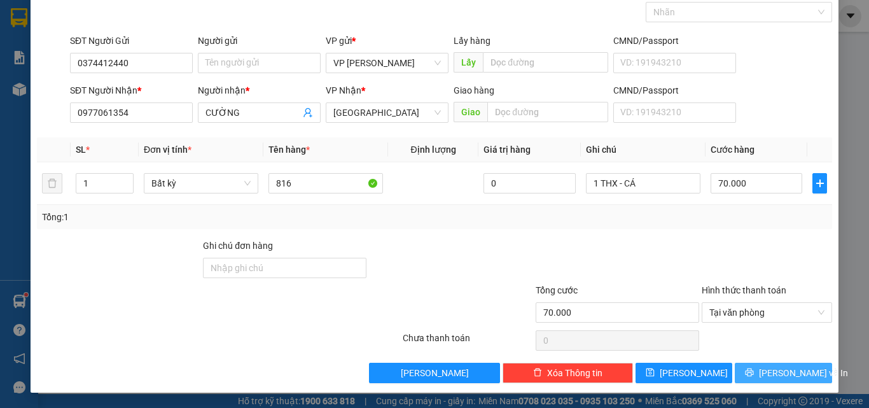
click at [747, 376] on button "Lưu và In" at bounding box center [783, 372] width 97 height 20
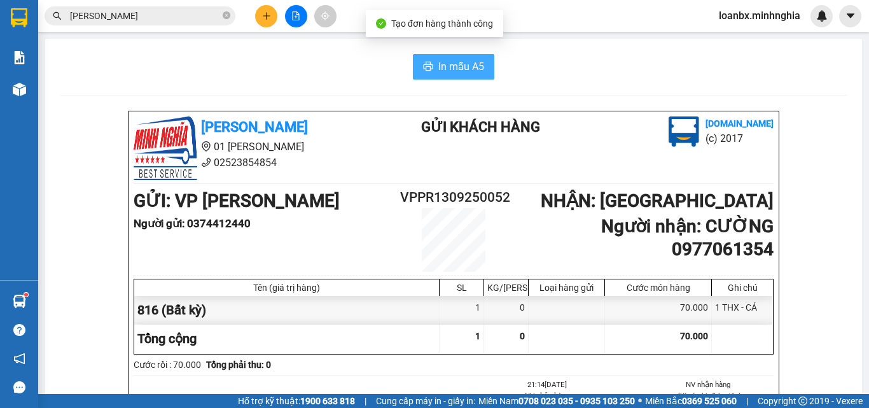
click at [429, 69] on button "In mẫu A5" at bounding box center [453, 66] width 81 height 25
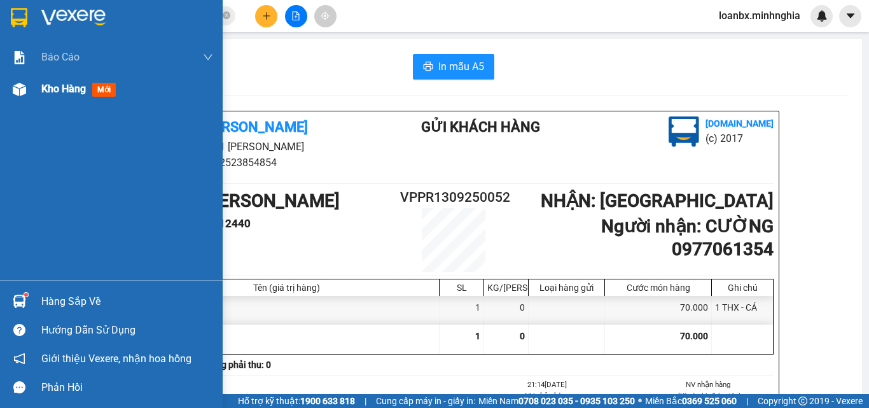
click at [0, 87] on div "Kho hàng mới" at bounding box center [111, 89] width 223 height 32
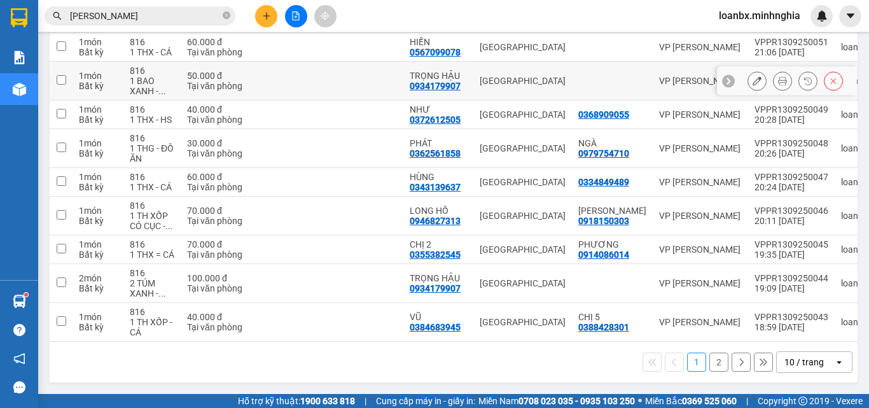
scroll to position [33, 0]
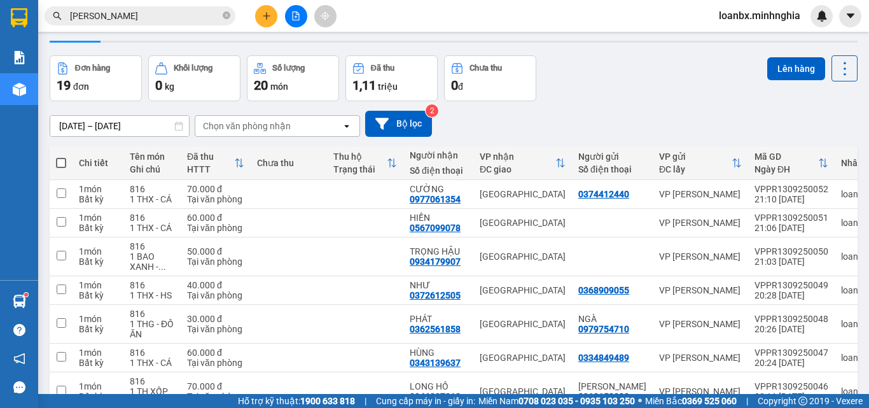
click at [299, 22] on button at bounding box center [296, 16] width 22 height 22
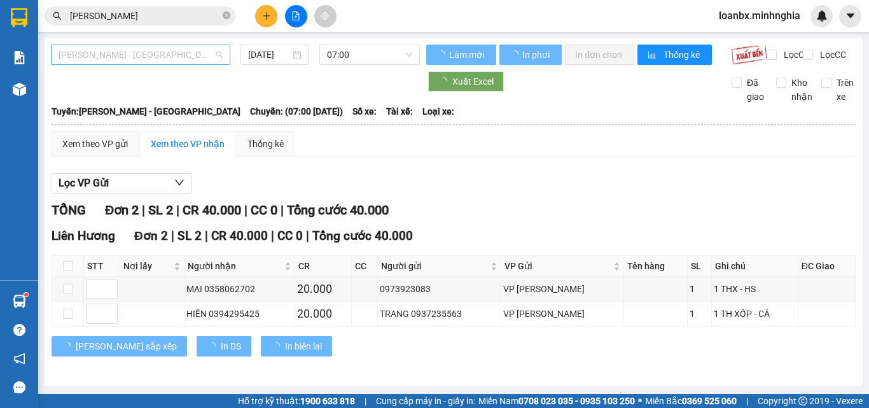
click at [134, 57] on span "[PERSON_NAME] - [GEOGRAPHIC_DATA]" at bounding box center [141, 54] width 164 height 19
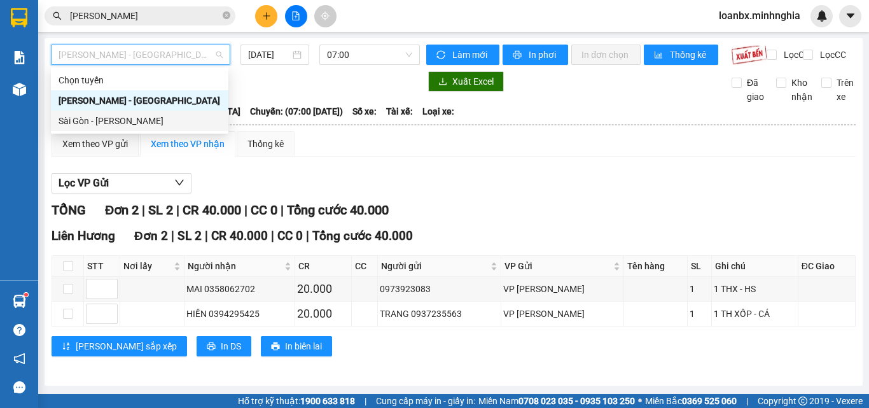
drag, startPoint x: 110, startPoint y: 123, endPoint x: 404, endPoint y: 44, distance: 304.4
click at [110, 123] on div "Sài Gòn - [PERSON_NAME]" at bounding box center [140, 121] width 162 height 14
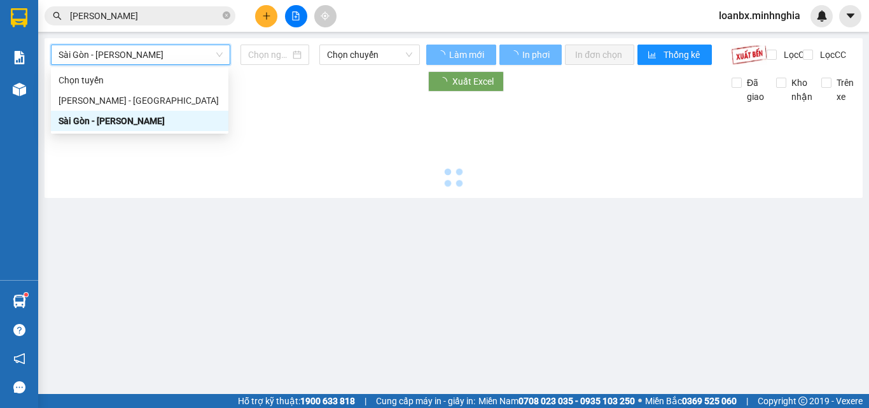
type input "[DATE]"
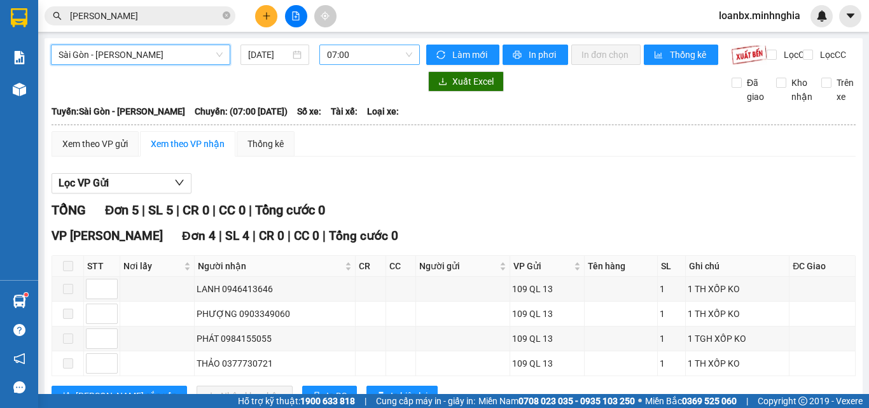
click at [364, 59] on span "07:00" at bounding box center [369, 54] width 85 height 19
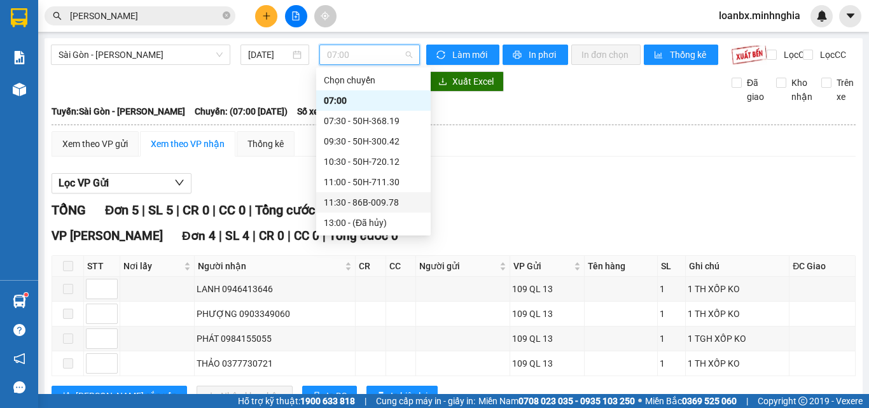
scroll to position [64, 0]
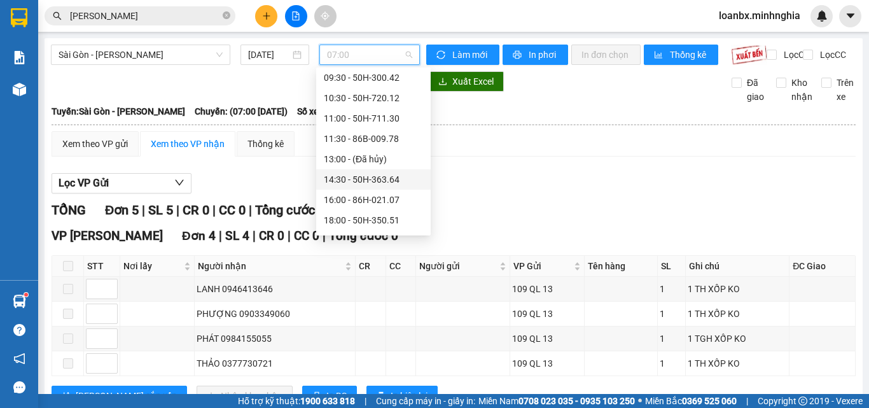
click at [364, 178] on div "14:30 - 50H-363.64" at bounding box center [373, 179] width 99 height 14
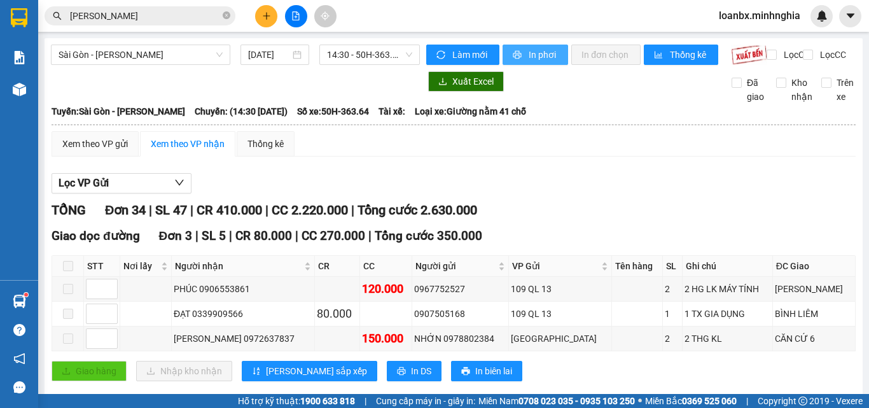
drag, startPoint x: 542, startPoint y: 56, endPoint x: 619, endPoint y: 141, distance: 114.8
click at [542, 57] on span "In phơi" at bounding box center [542, 55] width 29 height 14
click at [265, 25] on button at bounding box center [266, 16] width 22 height 22
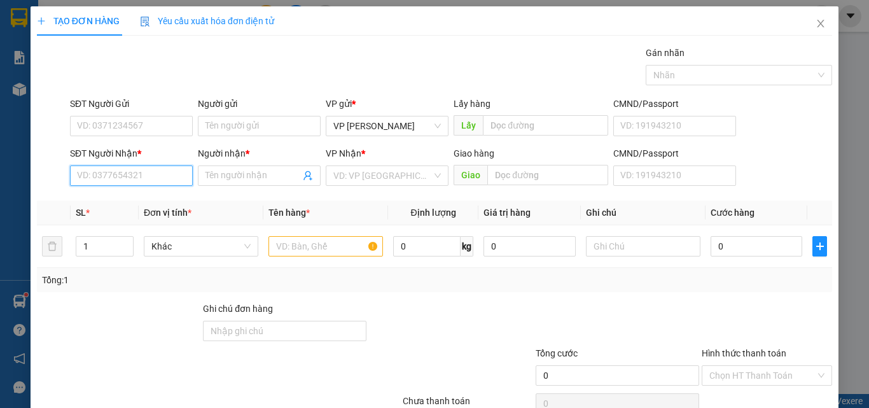
click at [98, 171] on input "SĐT Người Nhận *" at bounding box center [131, 175] width 123 height 20
click at [146, 201] on div "0919920737 - LOAN" at bounding box center [130, 201] width 106 height 14
type input "0919920737"
type input "LOAN"
type input "0919920737"
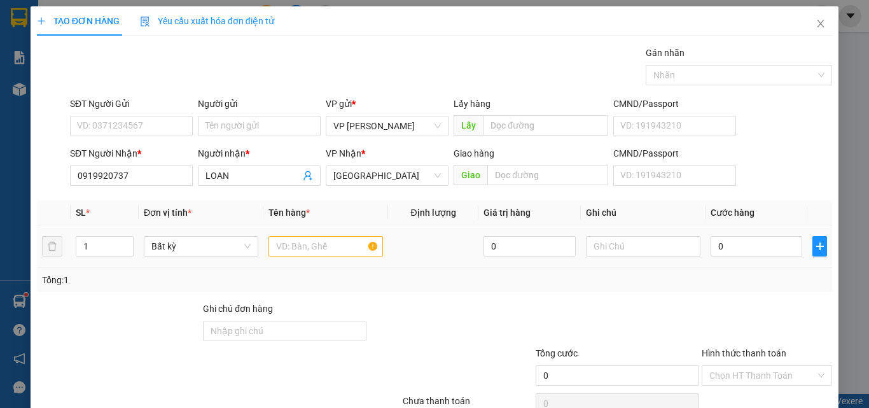
click at [121, 235] on div "1" at bounding box center [105, 245] width 58 height 25
click at [123, 239] on span "up" at bounding box center [127, 243] width 8 height 8
type input "3"
click at [123, 239] on span "up" at bounding box center [127, 243] width 8 height 8
click at [268, 251] on input "text" at bounding box center [325, 246] width 114 height 20
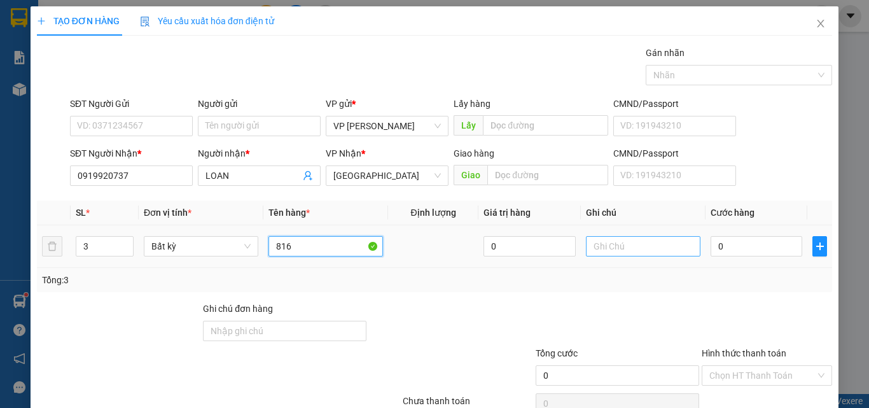
type input "816"
click at [619, 256] on div at bounding box center [643, 245] width 114 height 25
click at [617, 249] on input "text" at bounding box center [643, 246] width 114 height 20
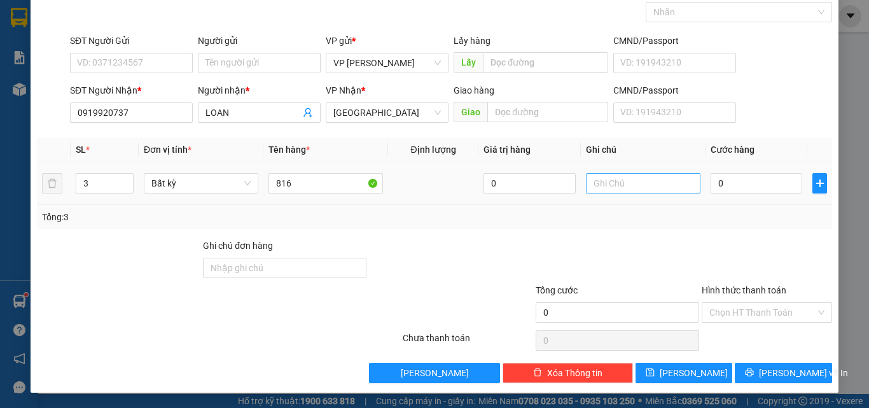
click at [593, 188] on input "text" at bounding box center [643, 183] width 114 height 20
type input "3 BAO XANH - QÁO"
click at [749, 181] on input "0" at bounding box center [756, 183] width 92 height 20
type input "2"
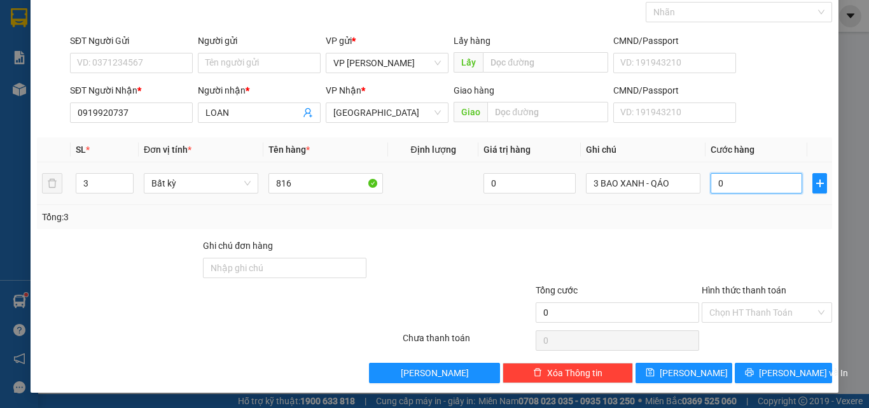
type input "2"
type input "21"
type input "210"
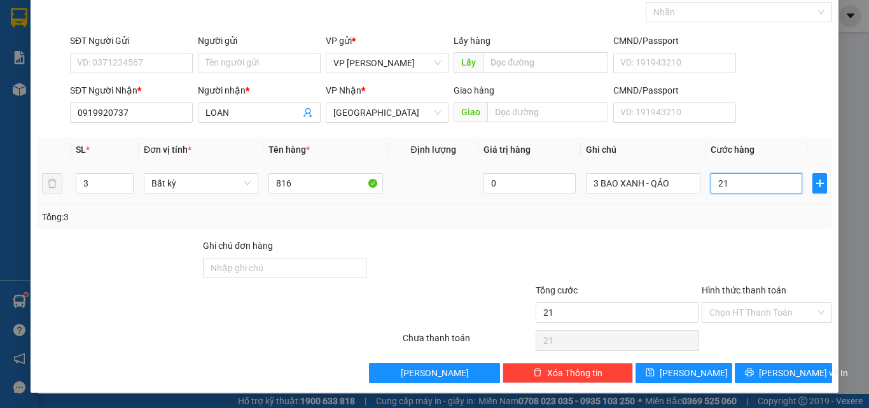
type input "210"
type input "210.000"
click at [719, 305] on input "Hình thức thanh toán" at bounding box center [762, 312] width 106 height 19
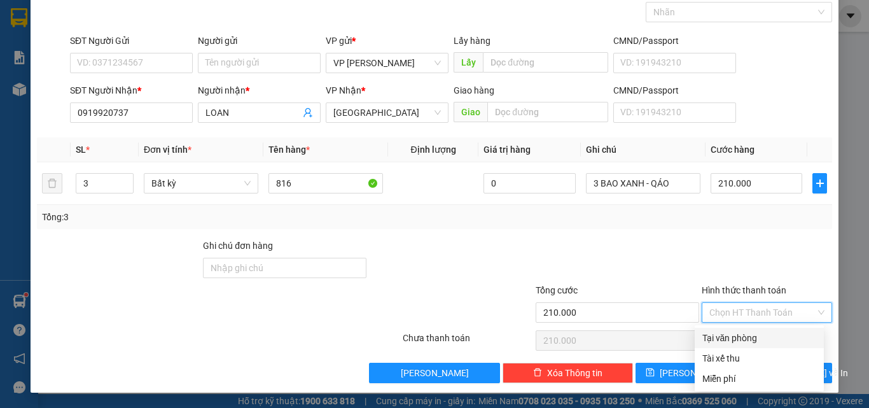
click at [717, 340] on div "Tại văn phòng" at bounding box center [759, 338] width 114 height 14
type input "0"
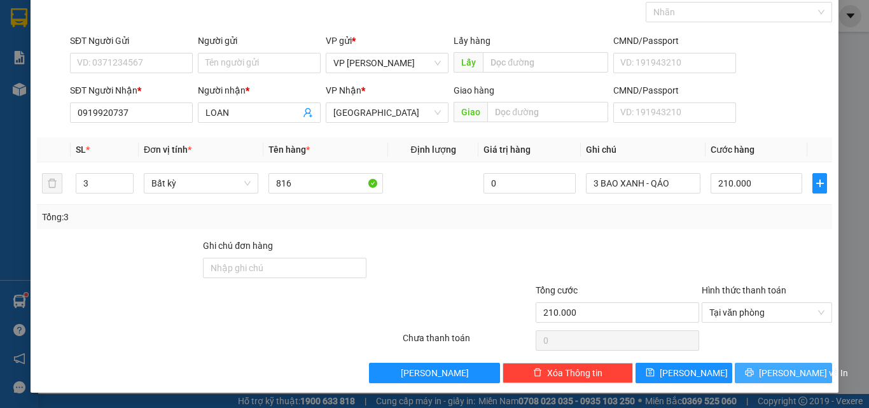
click at [768, 372] on span "Lưu và In" at bounding box center [803, 373] width 89 height 14
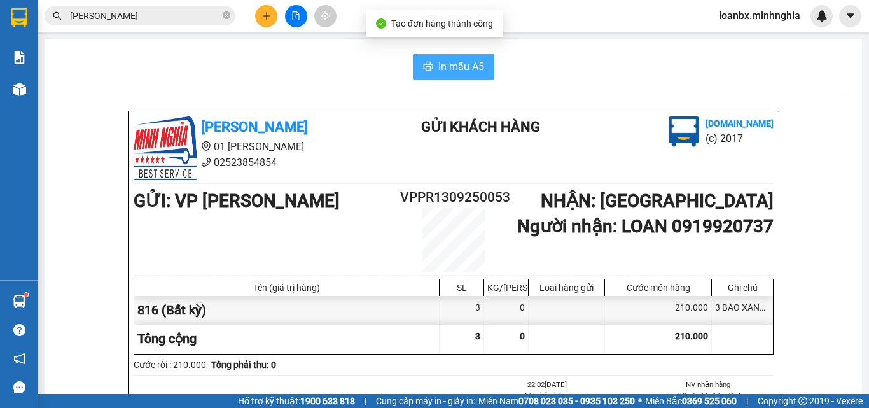
click at [440, 67] on span "In mẫu A5" at bounding box center [461, 67] width 46 height 16
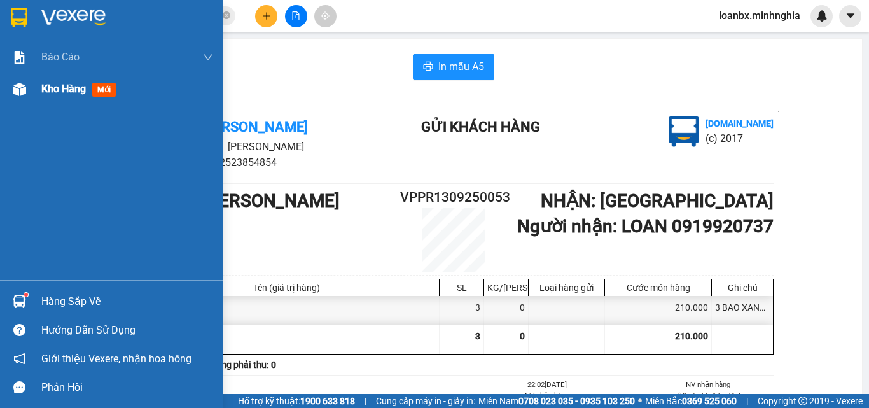
click at [0, 94] on div "Kho hàng mới" at bounding box center [111, 89] width 223 height 32
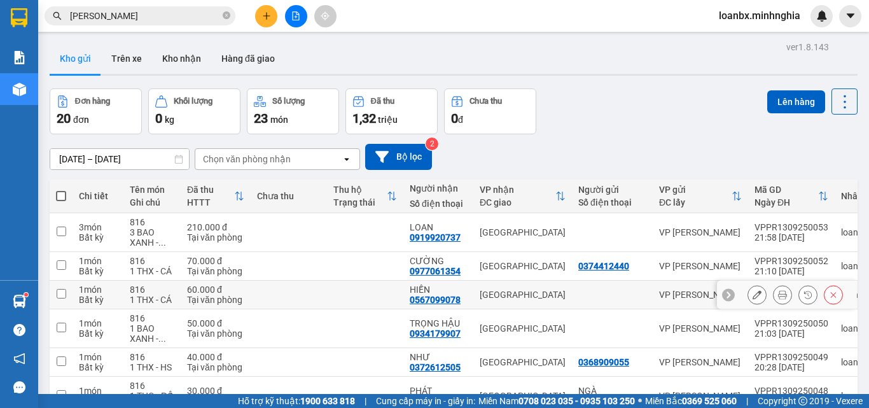
scroll to position [64, 0]
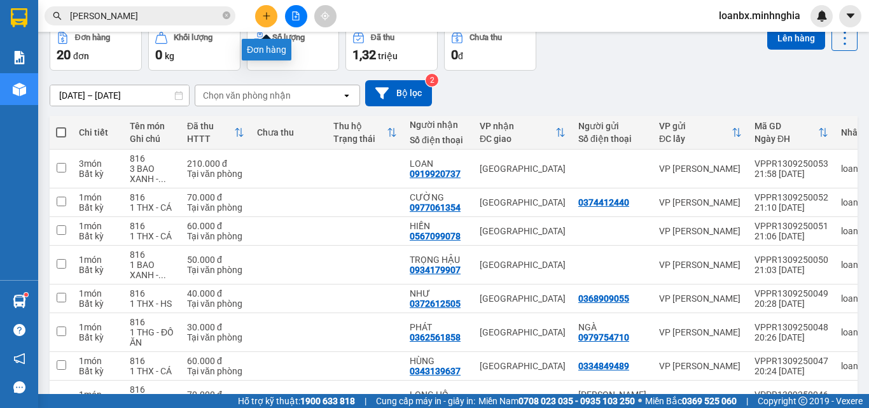
click at [268, 13] on icon "plus" at bounding box center [266, 15] width 9 height 9
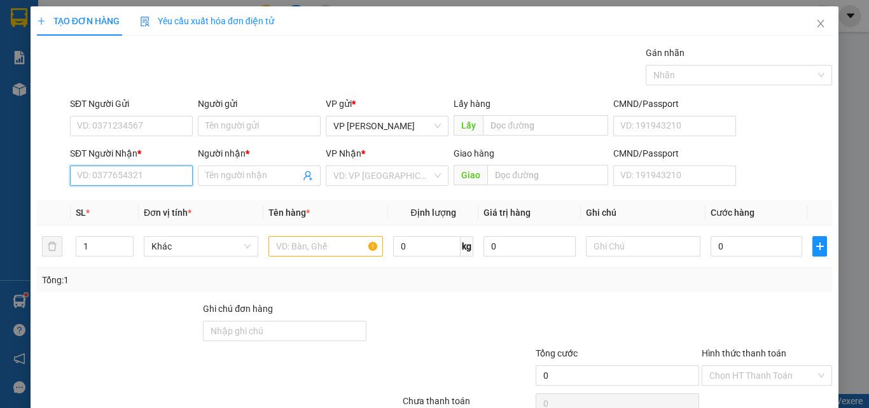
click at [100, 183] on input "SĐT Người Nhận *" at bounding box center [131, 175] width 123 height 20
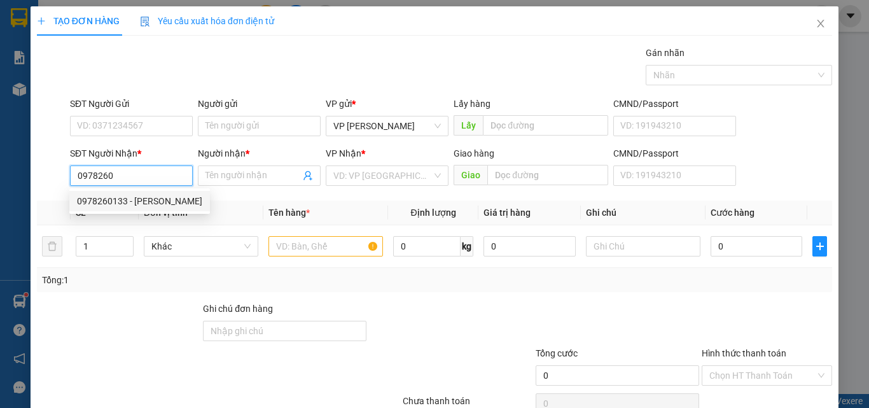
click at [137, 207] on div "0978260133 - TUẤN" at bounding box center [139, 201] width 125 height 14
type input "0978260133"
type input "TUẤN"
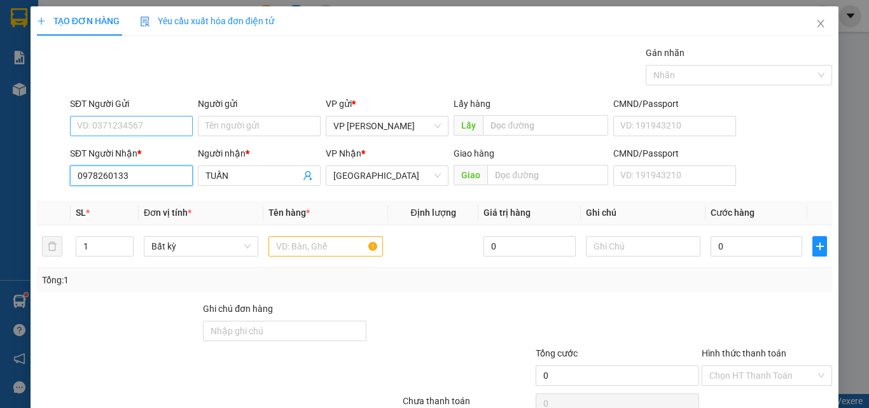
type input "0978260133"
click at [132, 129] on input "SĐT Người Gửi" at bounding box center [131, 126] width 123 height 20
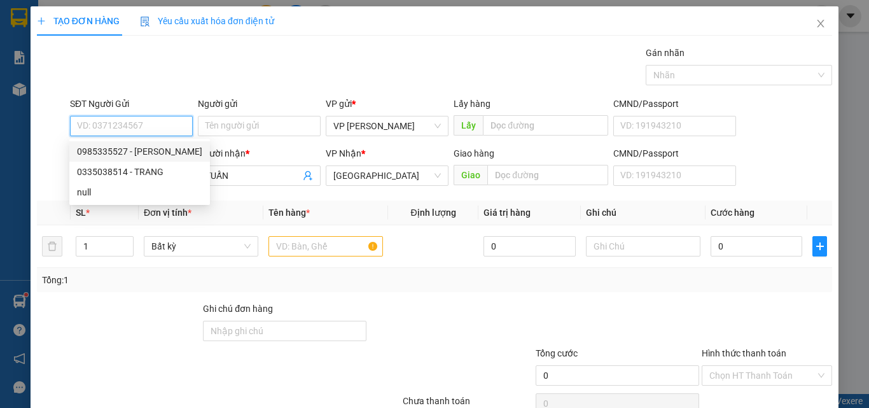
click at [137, 148] on div "0985335527 - TẤN" at bounding box center [139, 151] width 125 height 14
type input "0985335527"
type input "TẤN"
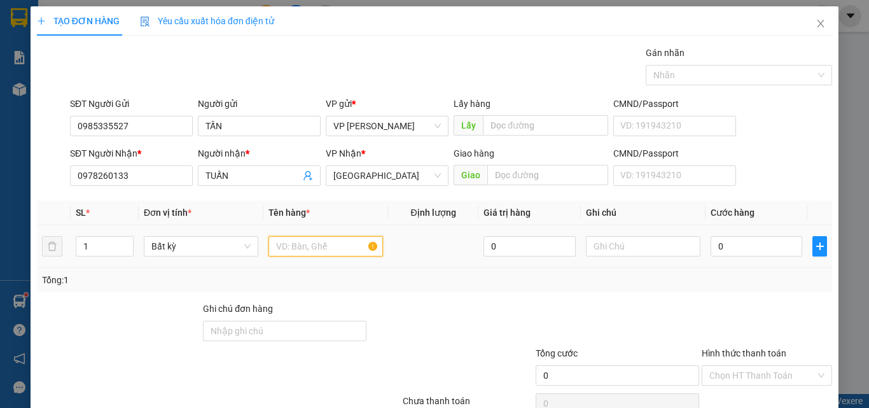
click at [301, 252] on input "text" at bounding box center [325, 246] width 114 height 20
type input "816"
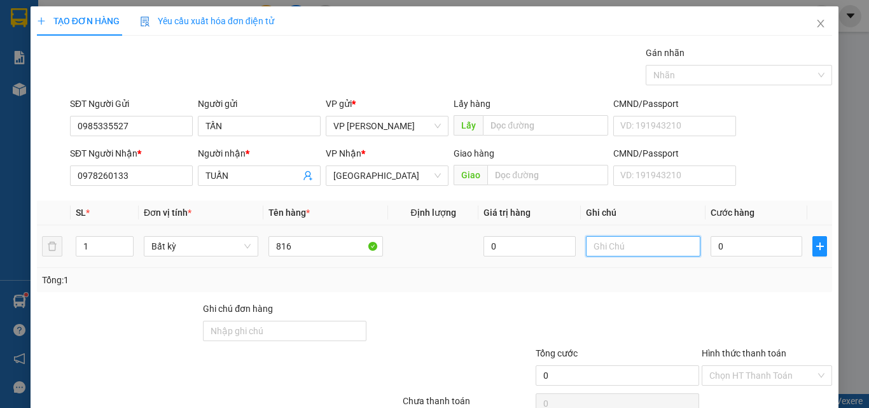
click at [590, 251] on input "text" at bounding box center [643, 246] width 114 height 20
type input "2 THX - CÁ"
click at [717, 249] on input "0" at bounding box center [756, 246] width 92 height 20
type input "1"
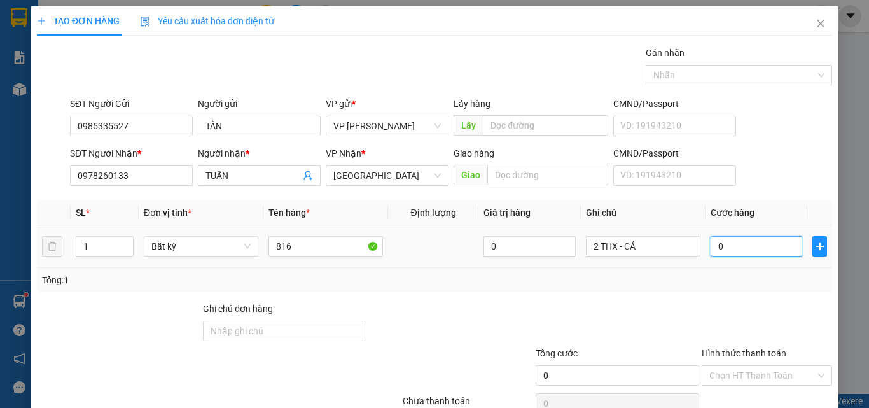
type input "1"
type input "14"
type input "140"
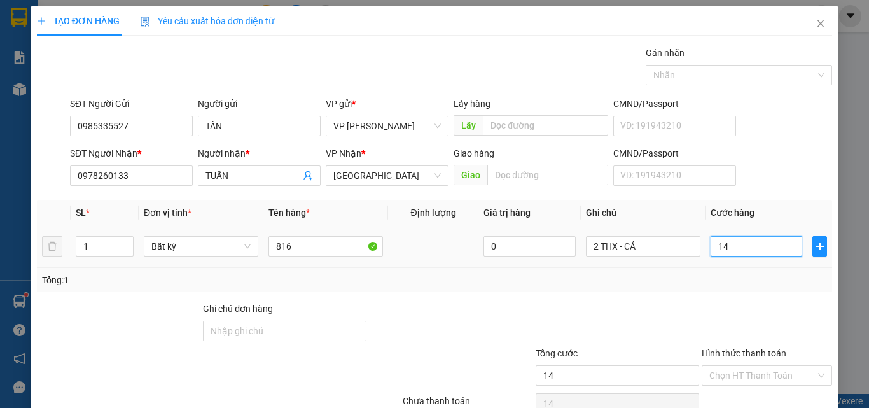
type input "140"
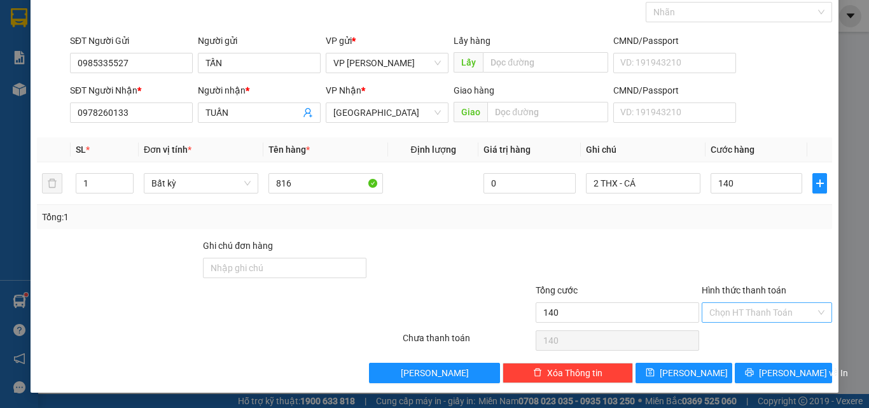
type input "140.000"
click at [743, 307] on input "Hình thức thanh toán" at bounding box center [762, 312] width 106 height 19
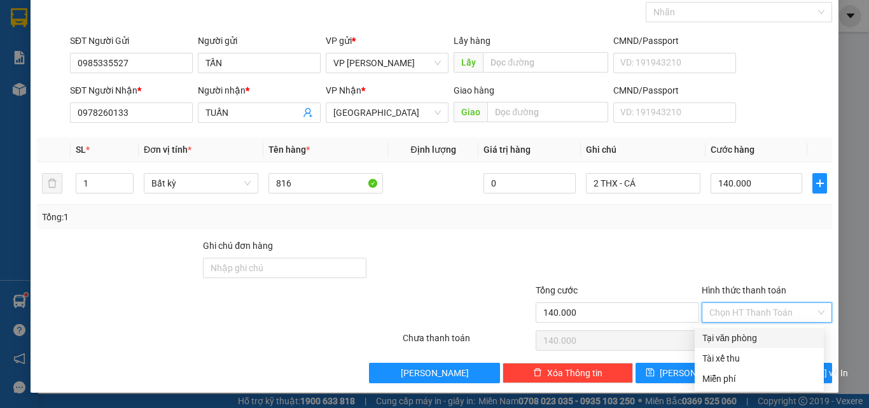
click at [751, 338] on div "Tại văn phòng" at bounding box center [759, 338] width 114 height 14
type input "0"
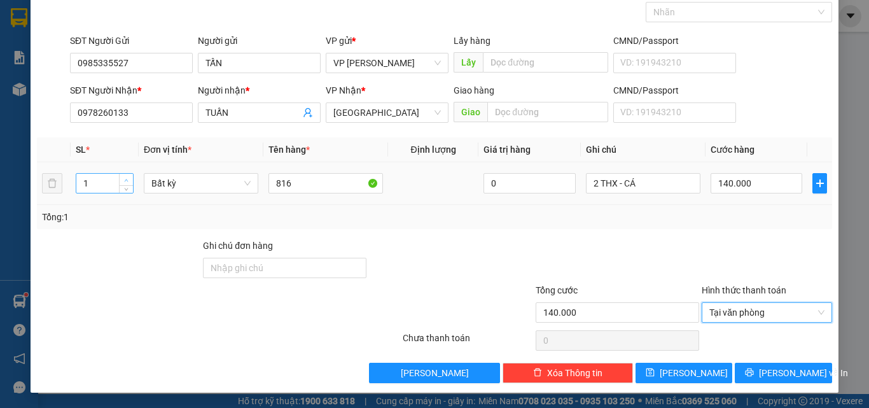
type input "2"
click at [123, 181] on span "up" at bounding box center [127, 180] width 8 height 8
click at [752, 366] on button "Lưu và In" at bounding box center [783, 372] width 97 height 20
type input "0"
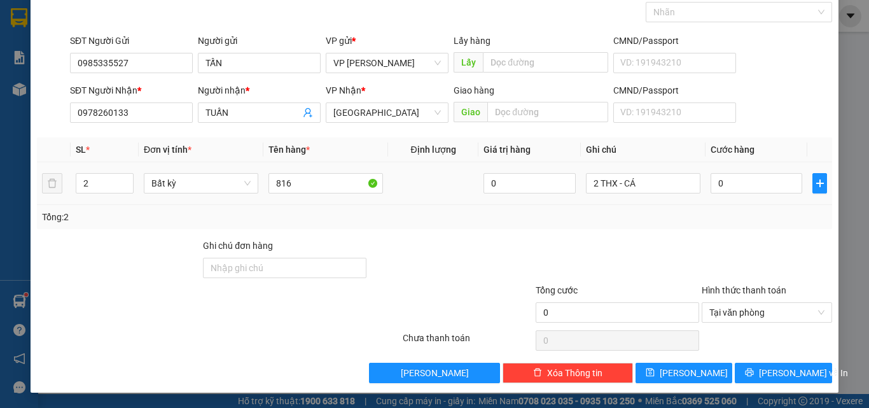
click at [721, 170] on td "0" at bounding box center [756, 183] width 102 height 43
click at [715, 185] on input "0" at bounding box center [756, 183] width 92 height 20
type input "1"
type input "14"
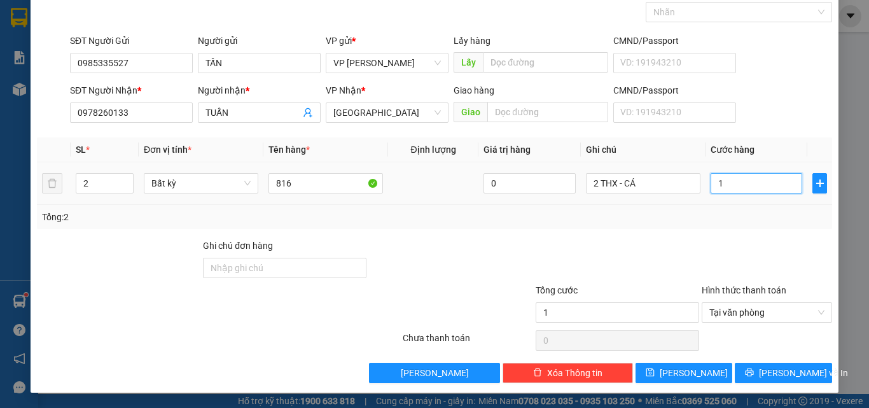
type input "14"
type input "140"
type input "140.000"
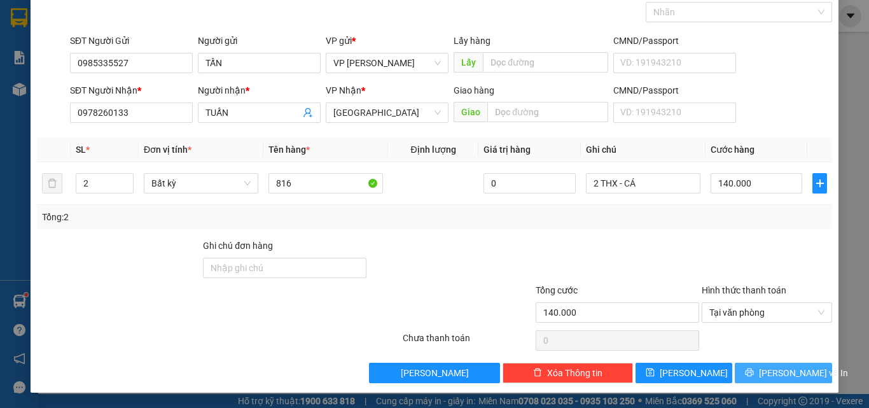
click at [793, 375] on span "Lưu và In" at bounding box center [803, 373] width 89 height 14
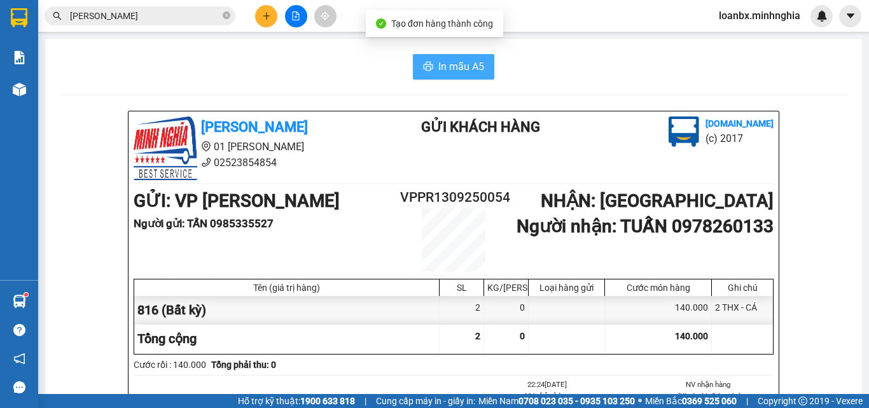
click at [439, 60] on span "In mẫu A5" at bounding box center [461, 67] width 46 height 16
click at [261, 15] on button at bounding box center [266, 16] width 22 height 22
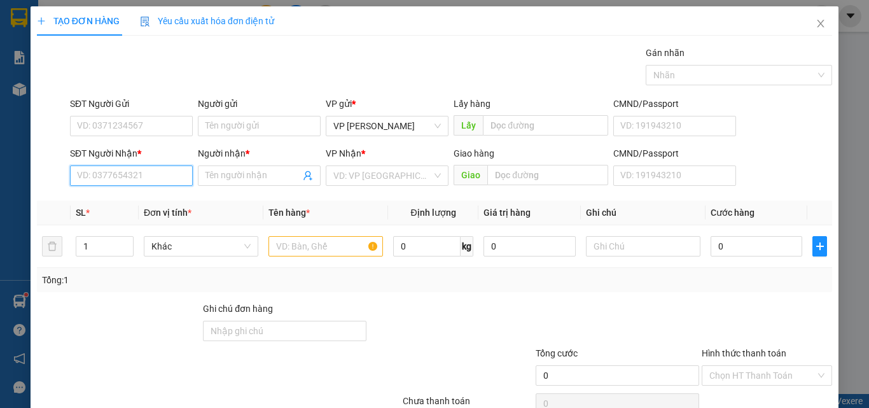
click at [132, 172] on input "SĐT Người Nhận *" at bounding box center [131, 175] width 123 height 20
drag, startPoint x: 120, startPoint y: 197, endPoint x: 301, endPoint y: 247, distance: 188.1
click at [125, 199] on div "0388486414 - QUÝ" at bounding box center [130, 201] width 106 height 14
type input "0388486414"
type input "QUÝ"
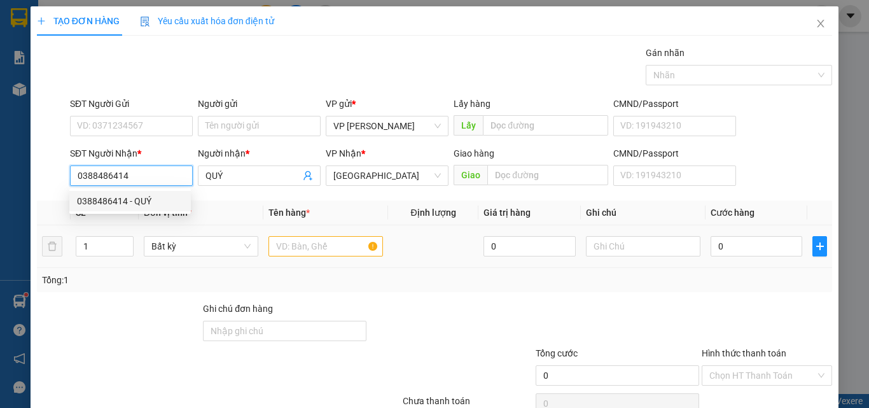
type input "0388486414"
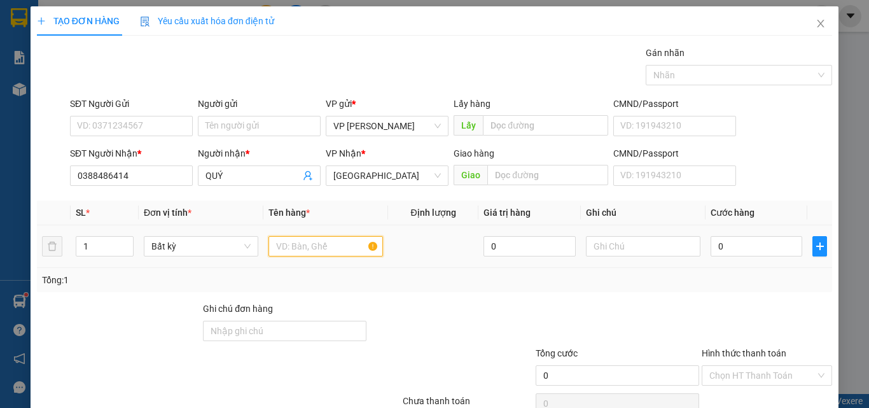
click at [308, 244] on input "text" at bounding box center [325, 246] width 114 height 20
type input "816"
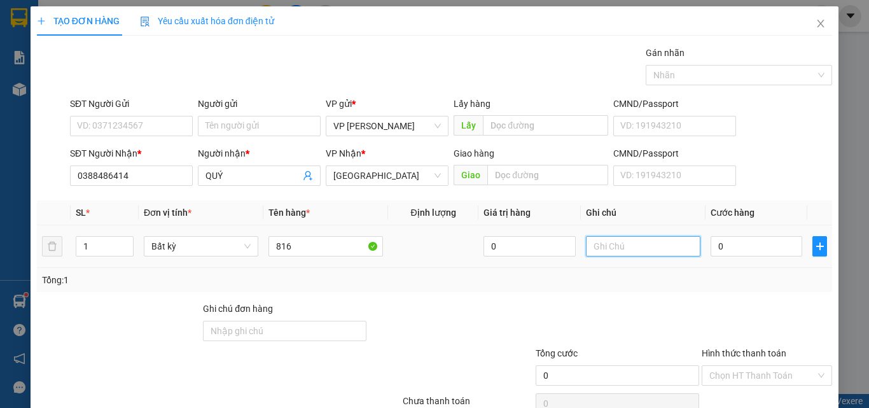
click at [621, 252] on input "text" at bounding box center [643, 246] width 114 height 20
paste input "1"
click at [632, 250] on input "text" at bounding box center [643, 246] width 114 height 20
type input "1 THX - CÁ"
click at [726, 247] on input "0" at bounding box center [756, 246] width 92 height 20
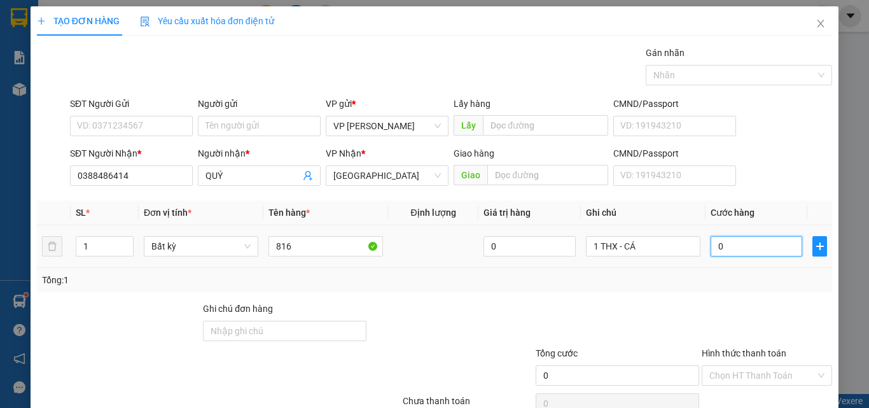
type input "6"
type input "60"
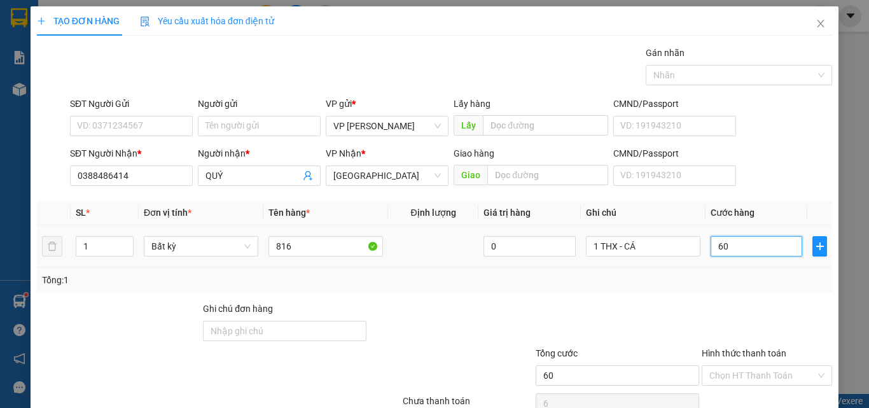
type input "60"
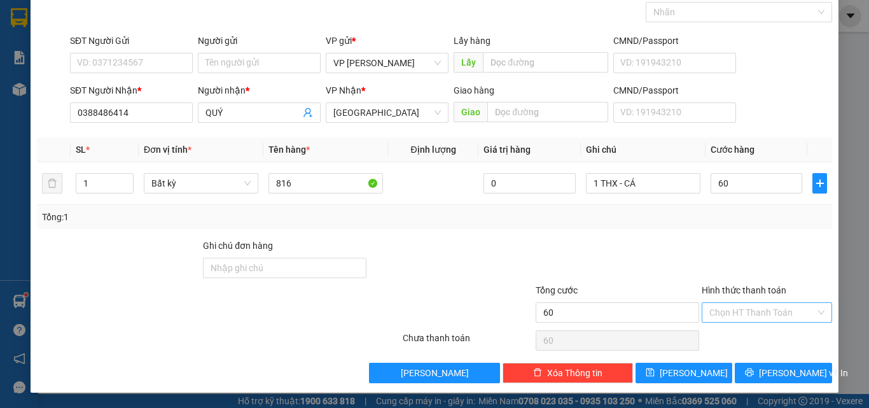
type input "60.000"
drag, startPoint x: 744, startPoint y: 305, endPoint x: 745, endPoint y: 314, distance: 9.6
click at [744, 308] on input "Hình thức thanh toán" at bounding box center [762, 312] width 106 height 19
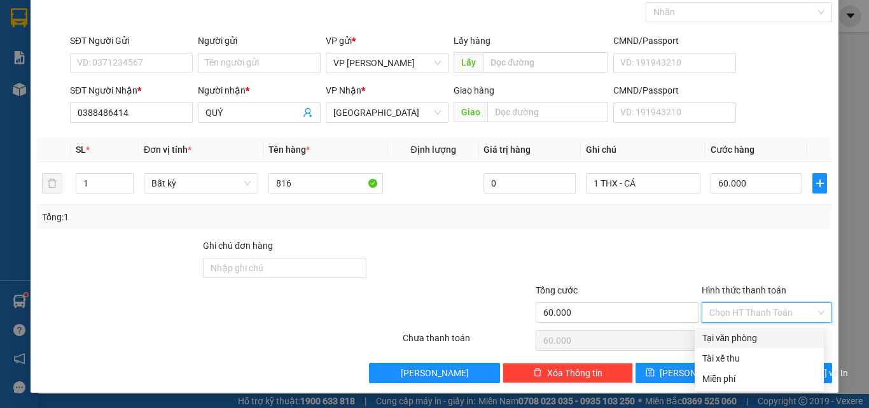
click at [745, 335] on div "Tại văn phòng" at bounding box center [759, 338] width 114 height 14
type input "0"
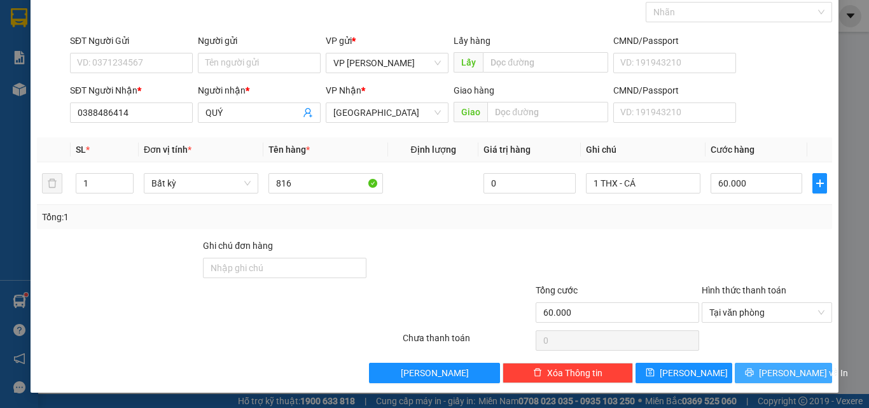
click at [771, 369] on span "Lưu và In" at bounding box center [803, 373] width 89 height 14
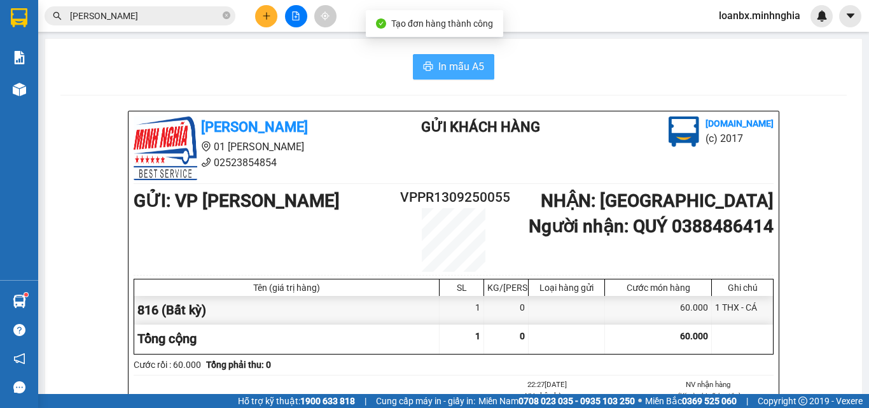
click at [427, 72] on span "printer" at bounding box center [428, 67] width 10 height 12
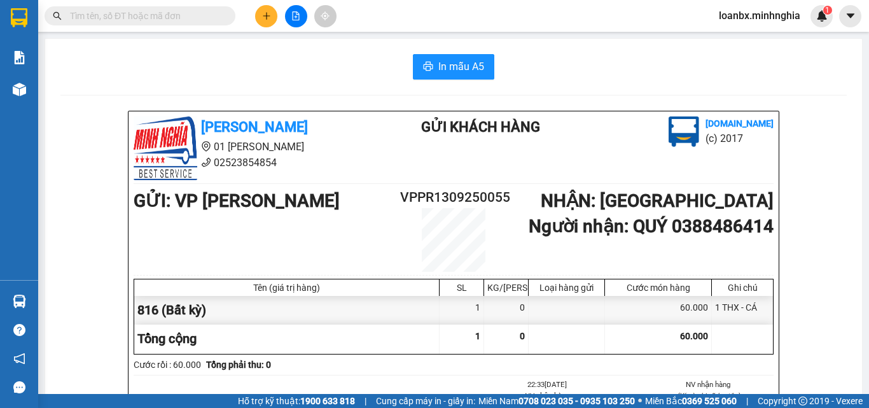
click at [123, 17] on input "text" at bounding box center [145, 16] width 150 height 14
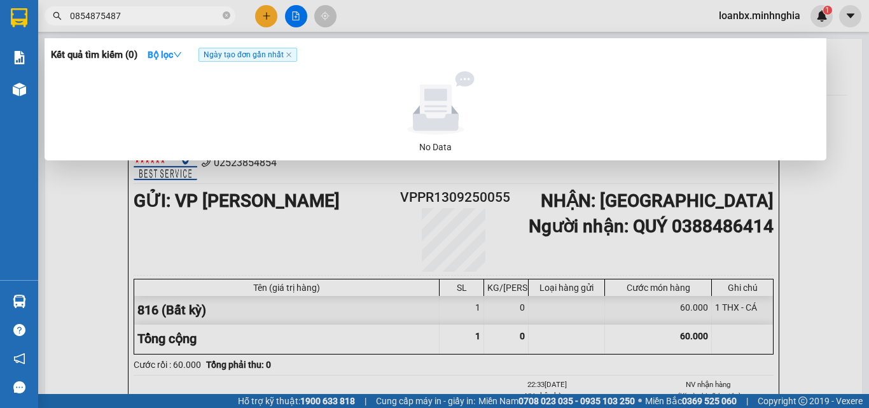
type input "0854875487"
click at [221, 15] on span "0854875487" at bounding box center [140, 15] width 191 height 19
click at [223, 15] on icon "close-circle" at bounding box center [227, 15] width 8 height 8
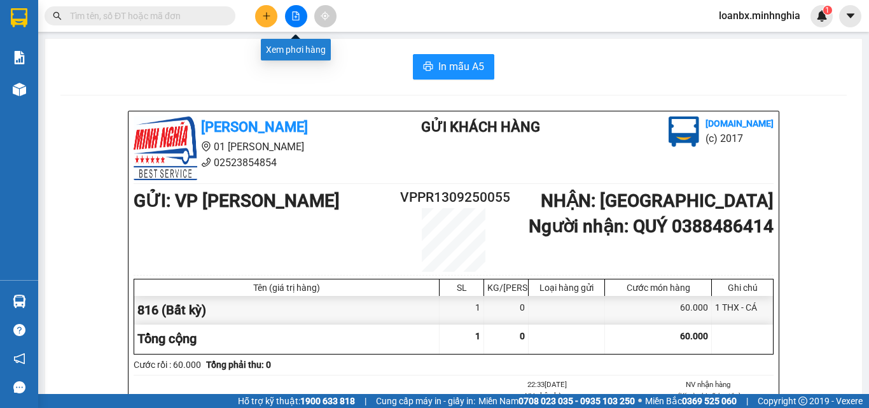
click at [293, 10] on button at bounding box center [296, 16] width 22 height 22
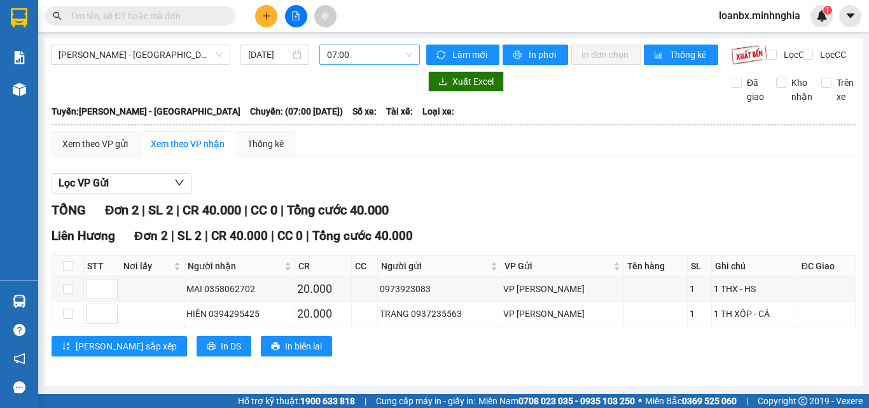
click at [359, 57] on span "07:00" at bounding box center [369, 54] width 85 height 19
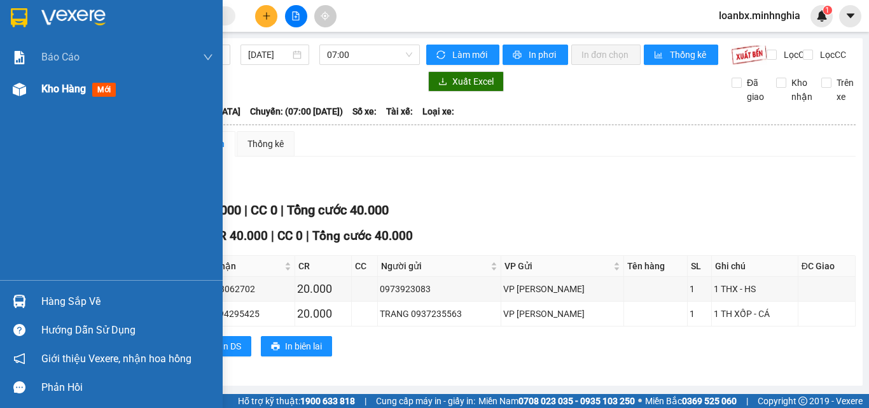
click at [17, 83] on img at bounding box center [19, 89] width 13 height 13
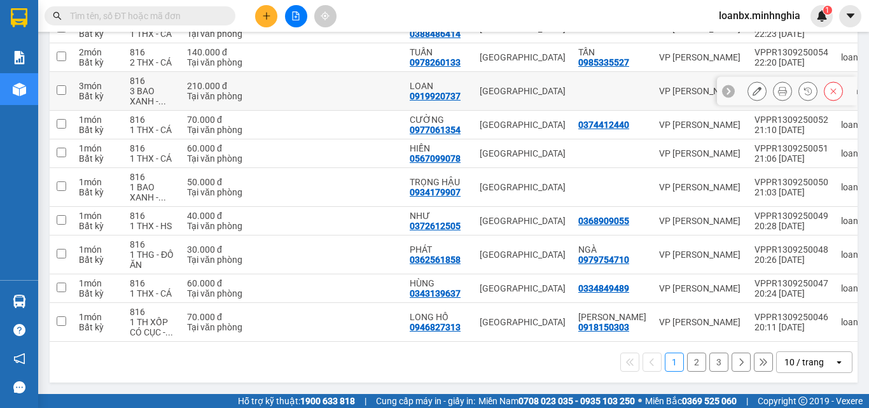
scroll to position [76, 0]
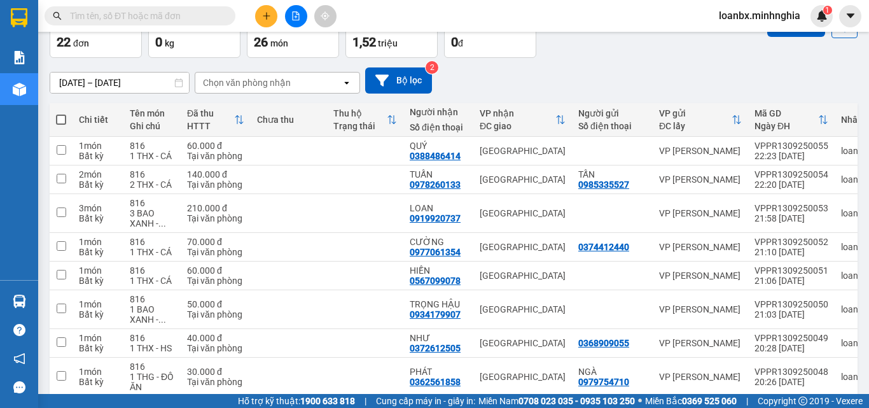
click at [64, 117] on span at bounding box center [61, 119] width 10 height 10
click at [61, 113] on input "checkbox" at bounding box center [61, 113] width 0 height 0
checkbox input "true"
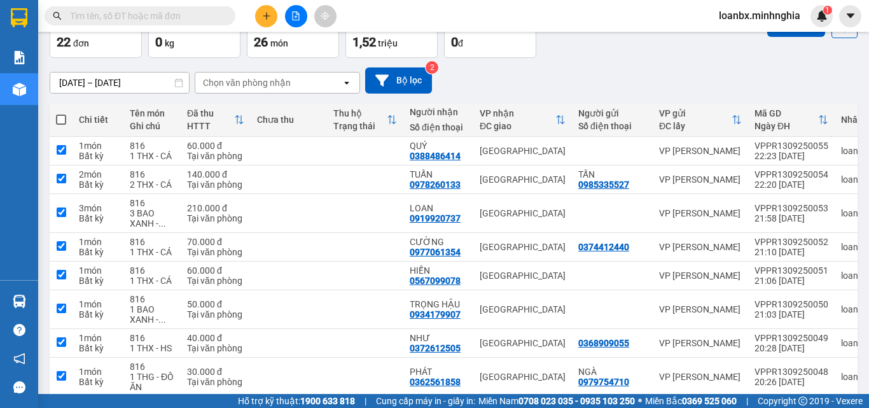
checkbox input "true"
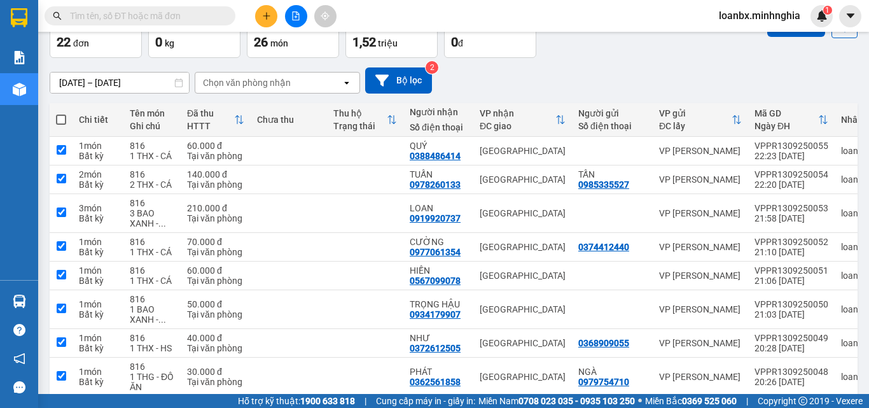
checkbox input "true"
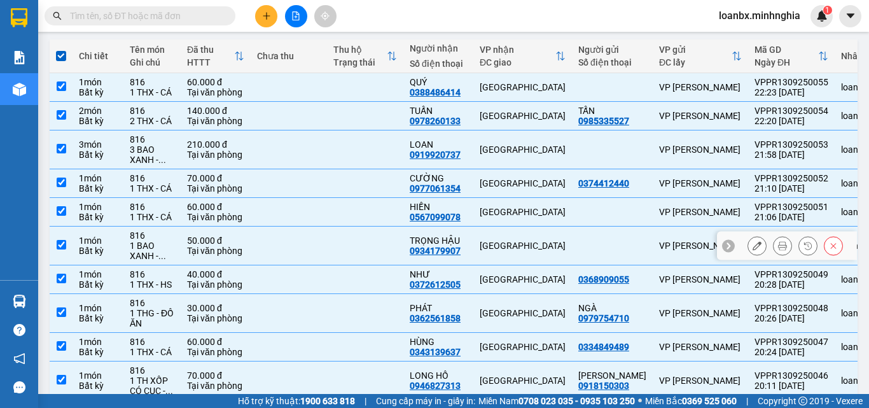
click at [417, 243] on div "TRỌNG HẬU" at bounding box center [438, 240] width 57 height 10
checkbox input "false"
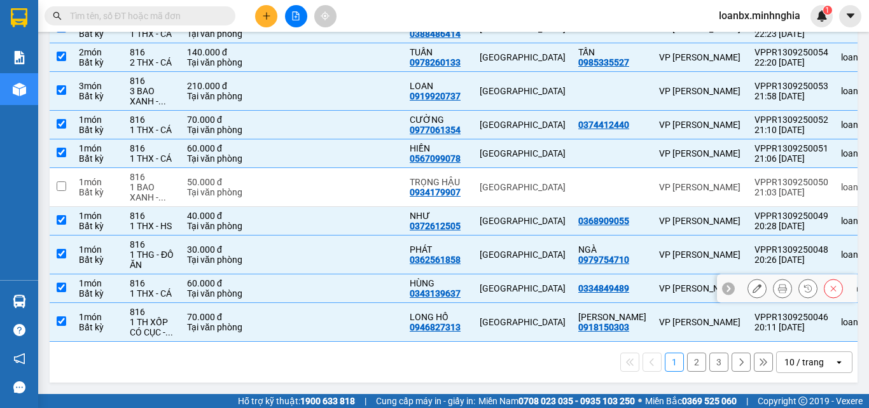
scroll to position [0, 0]
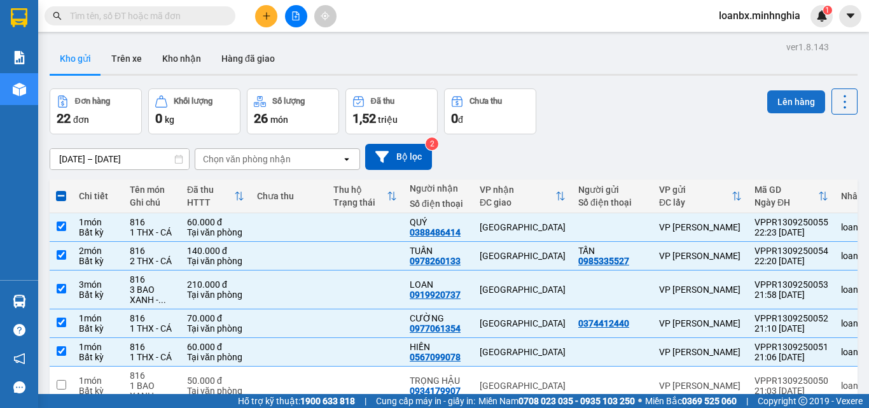
click at [786, 107] on button "Lên hàng" at bounding box center [796, 101] width 58 height 23
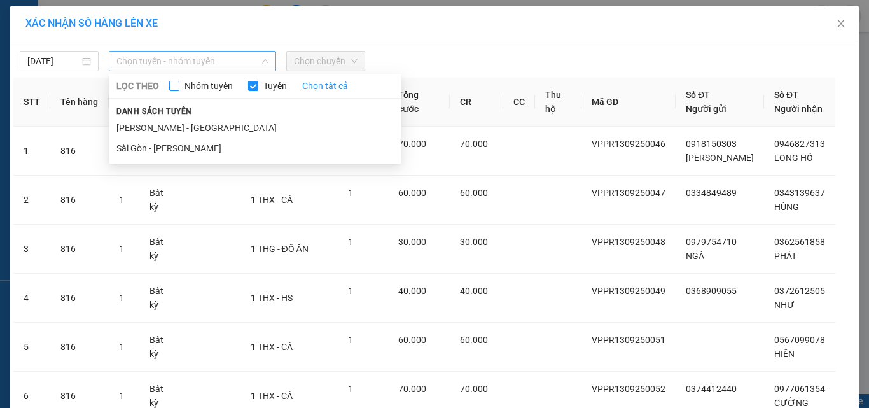
drag, startPoint x: 198, startPoint y: 62, endPoint x: 185, endPoint y: 86, distance: 27.6
click at [194, 62] on span "Chọn tuyến - nhóm tuyến" at bounding box center [192, 61] width 152 height 19
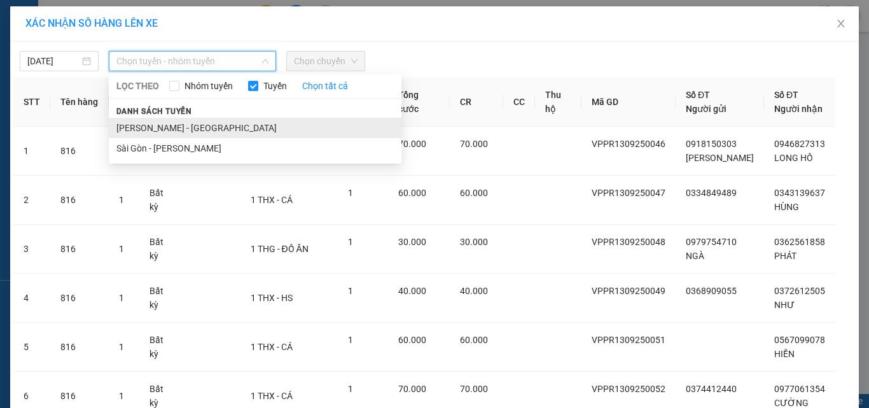
click at [170, 118] on li "[PERSON_NAME] - [GEOGRAPHIC_DATA]" at bounding box center [255, 128] width 293 height 20
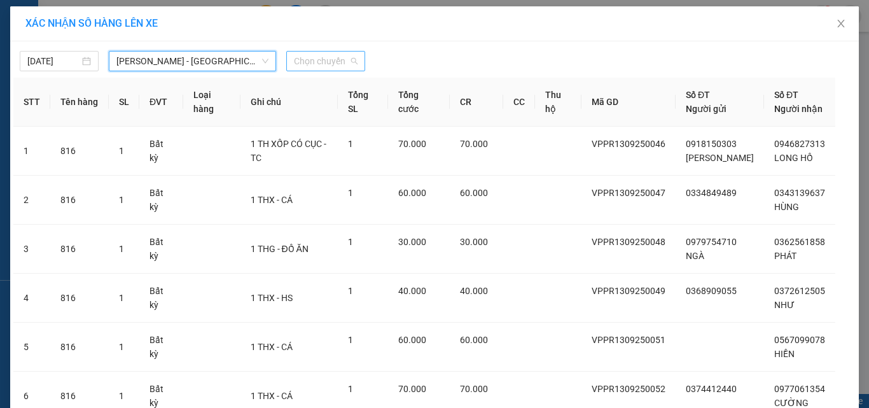
click at [317, 68] on span "Chọn chuyến" at bounding box center [326, 61] width 64 height 19
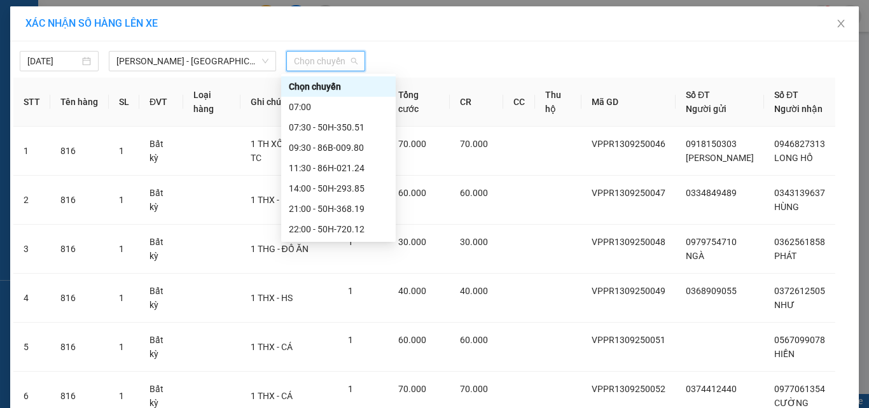
scroll to position [102, 0]
click at [322, 167] on div "22:45 - 50H-711.30" at bounding box center [338, 168] width 99 height 14
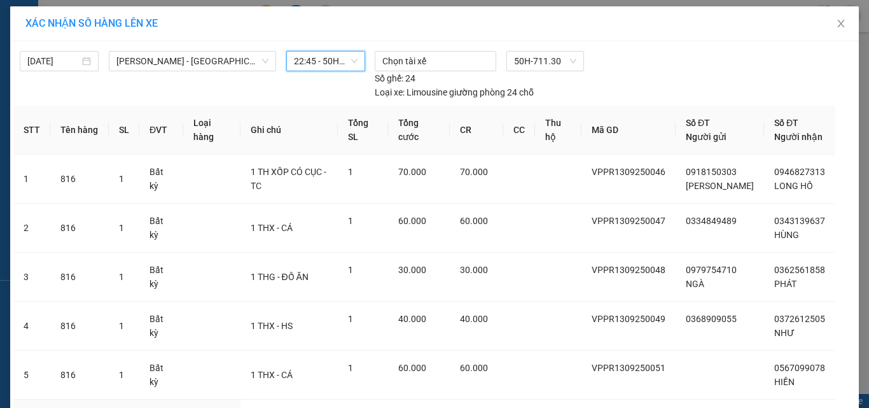
scroll to position [280, 0]
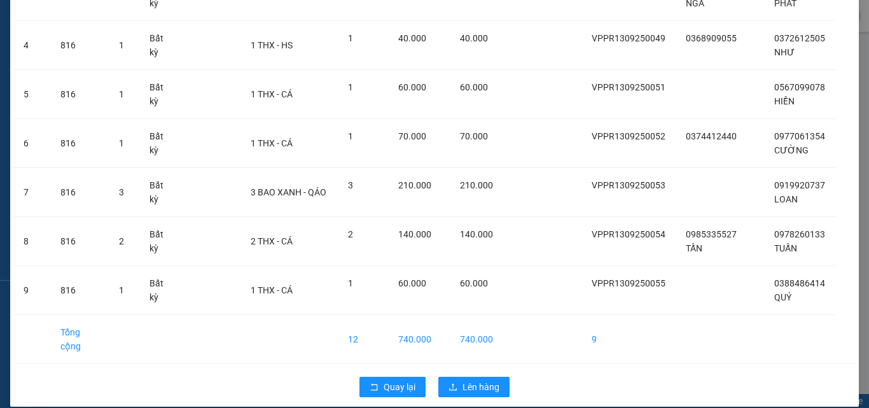
click at [468, 370] on div "Quay lại Lên hàng" at bounding box center [434, 386] width 842 height 33
click at [469, 380] on span "Lên hàng" at bounding box center [480, 387] width 37 height 14
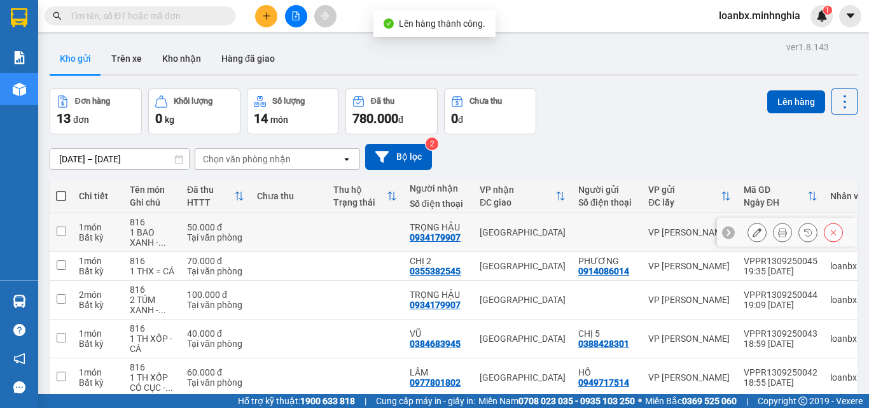
scroll to position [64, 0]
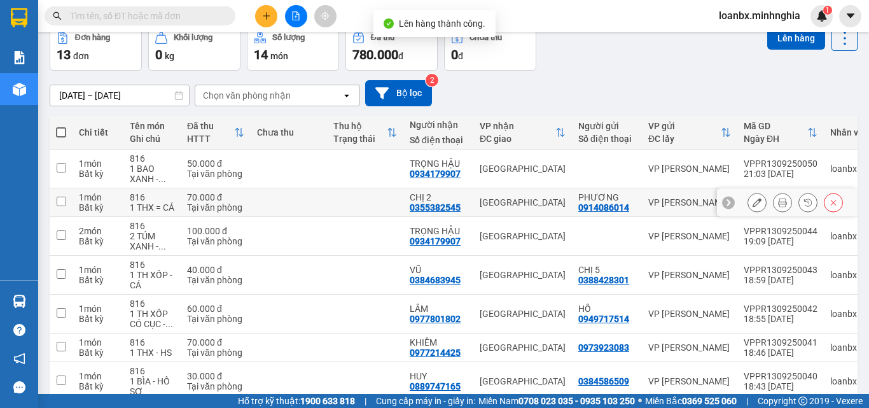
drag, startPoint x: 314, startPoint y: 197, endPoint x: 314, endPoint y: 212, distance: 15.9
click at [314, 196] on td at bounding box center [289, 202] width 76 height 29
checkbox input "true"
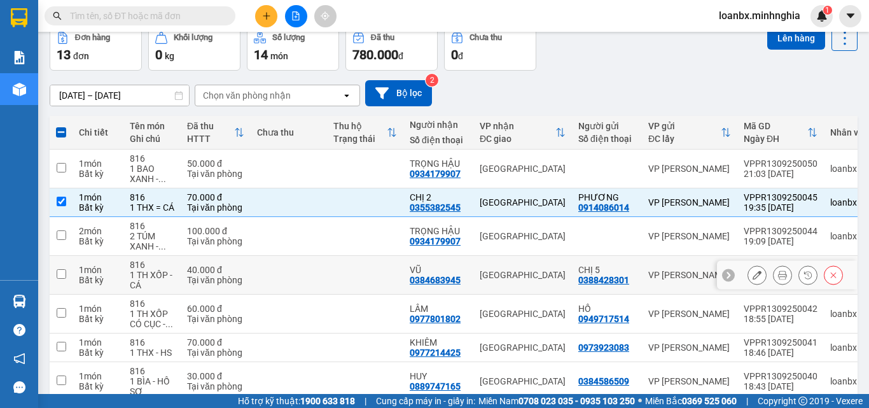
click at [319, 280] on td at bounding box center [289, 275] width 76 height 39
checkbox input "true"
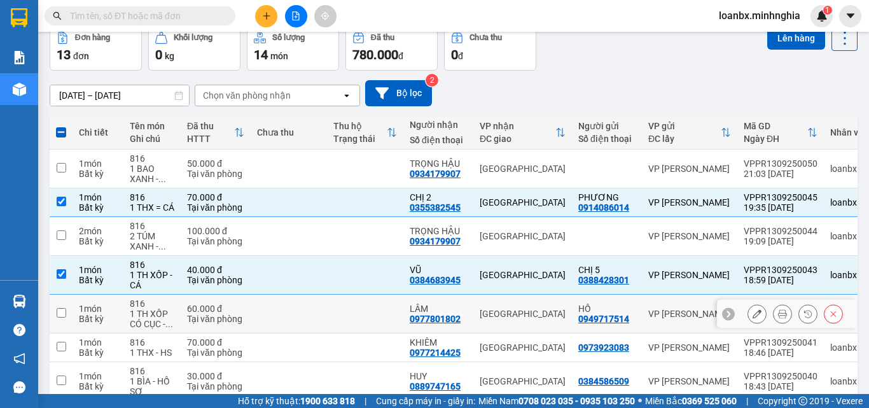
click at [326, 324] on td at bounding box center [289, 313] width 76 height 39
checkbox input "true"
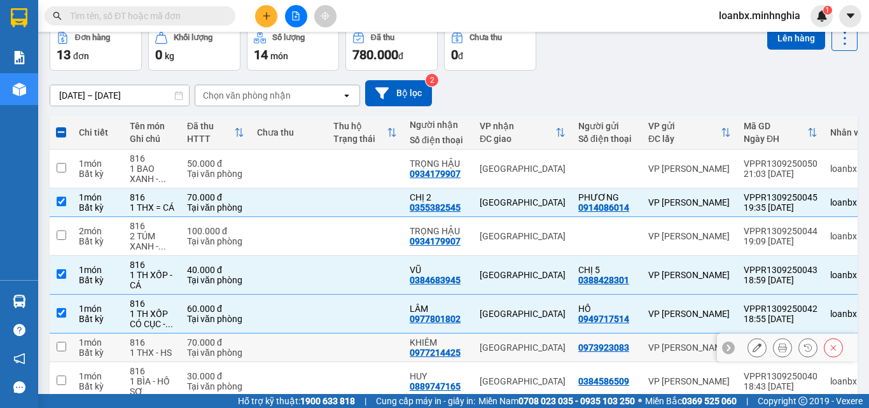
click at [345, 362] on td at bounding box center [365, 347] width 76 height 29
checkbox input "true"
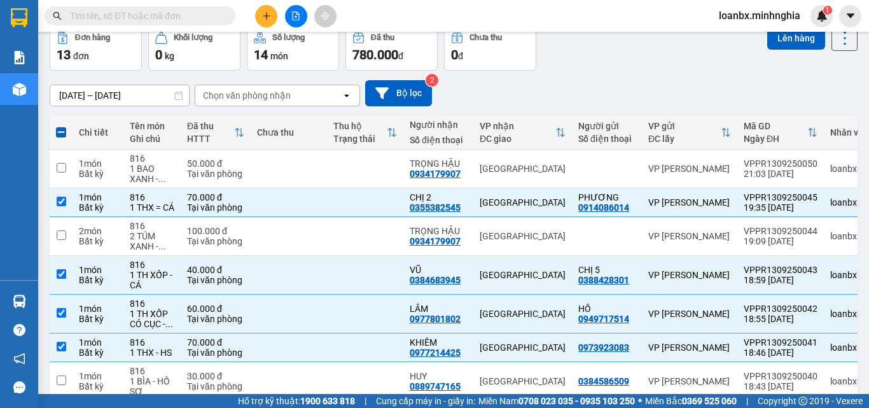
scroll to position [234, 0]
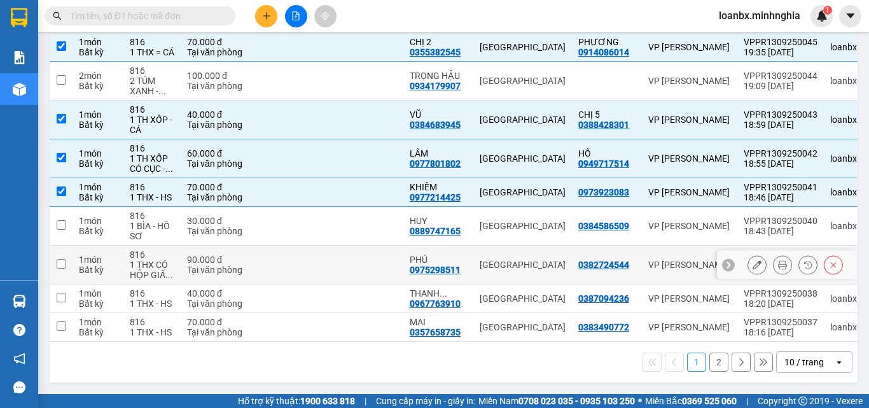
click at [374, 253] on td at bounding box center [365, 264] width 76 height 39
checkbox input "true"
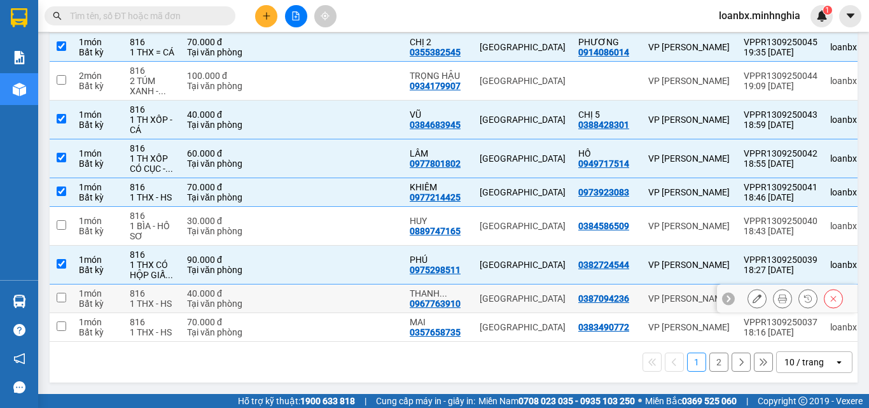
click at [371, 296] on td at bounding box center [365, 298] width 76 height 29
checkbox input "true"
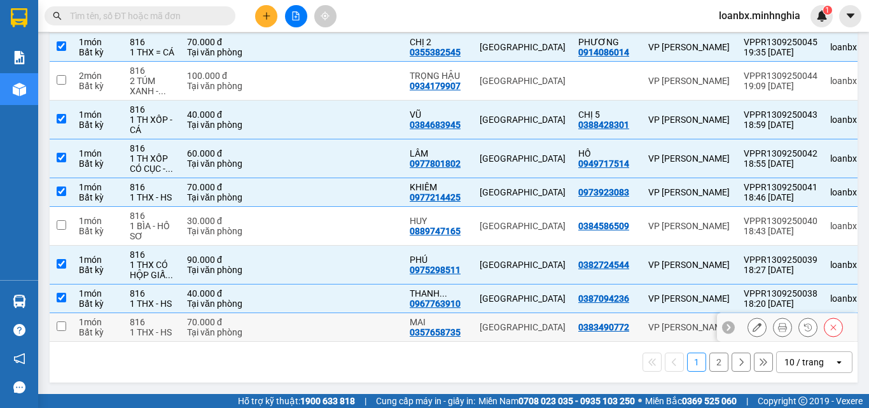
click at [373, 322] on td at bounding box center [365, 327] width 76 height 29
checkbox input "true"
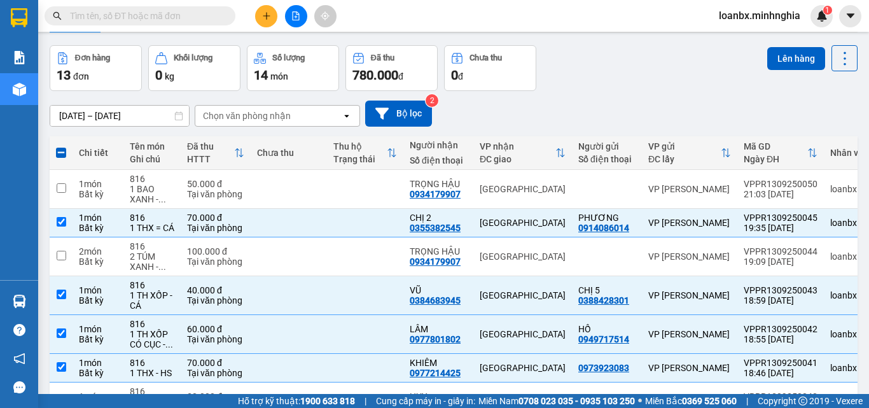
scroll to position [0, 0]
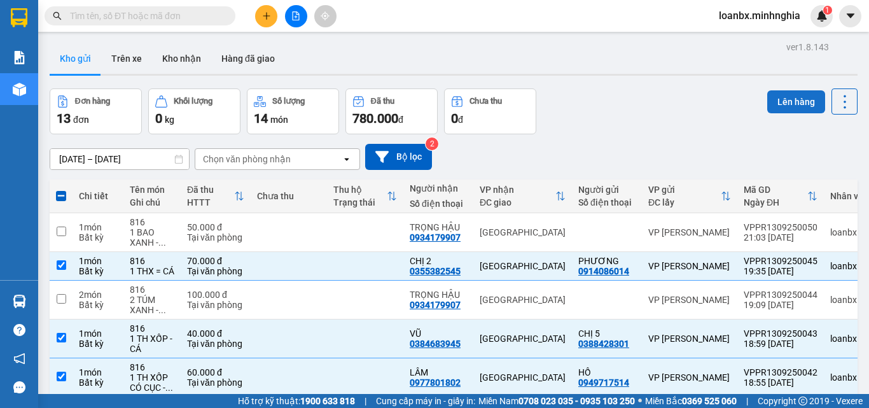
click at [779, 101] on button "Lên hàng" at bounding box center [796, 101] width 58 height 23
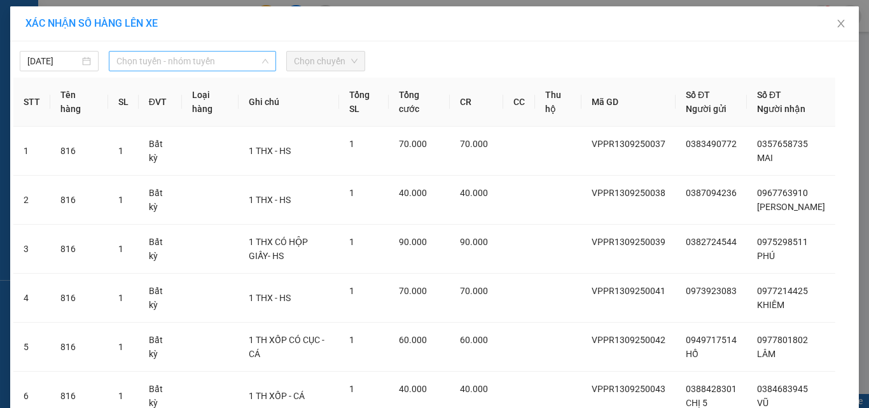
click at [199, 67] on span "Chọn tuyến - nhóm tuyến" at bounding box center [192, 61] width 152 height 19
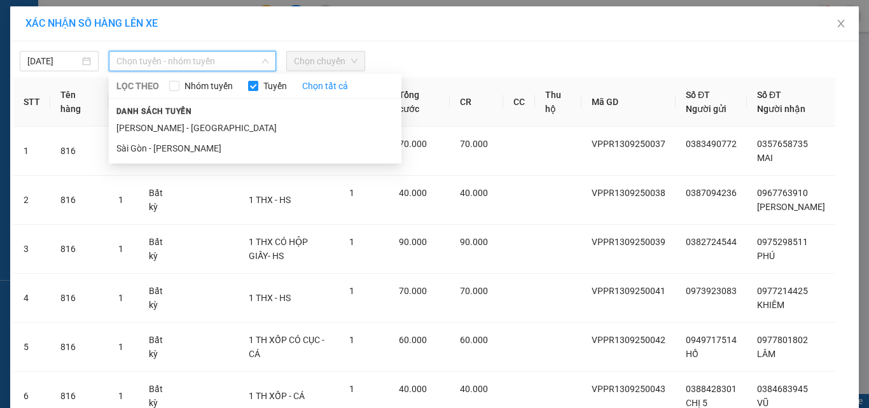
click at [181, 113] on span "Danh sách tuyến" at bounding box center [154, 111] width 91 height 11
drag, startPoint x: 167, startPoint y: 63, endPoint x: 166, endPoint y: 73, distance: 10.3
click at [167, 62] on span "Chọn tuyến - nhóm tuyến" at bounding box center [192, 61] width 152 height 19
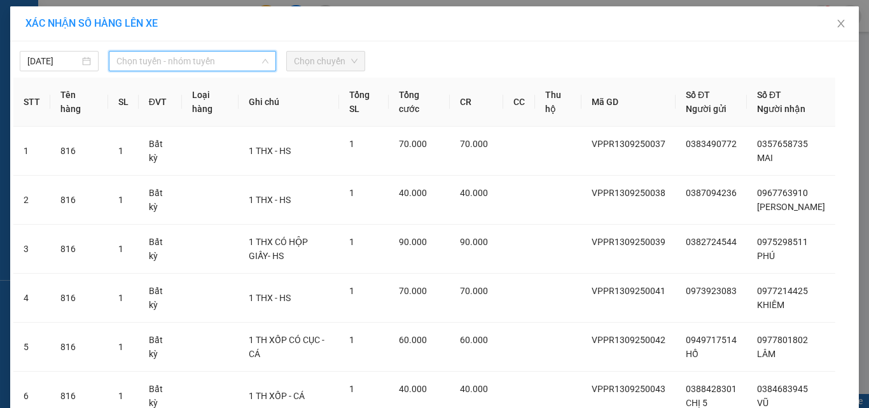
click at [172, 60] on span "Chọn tuyến - nhóm tuyến" at bounding box center [192, 61] width 152 height 19
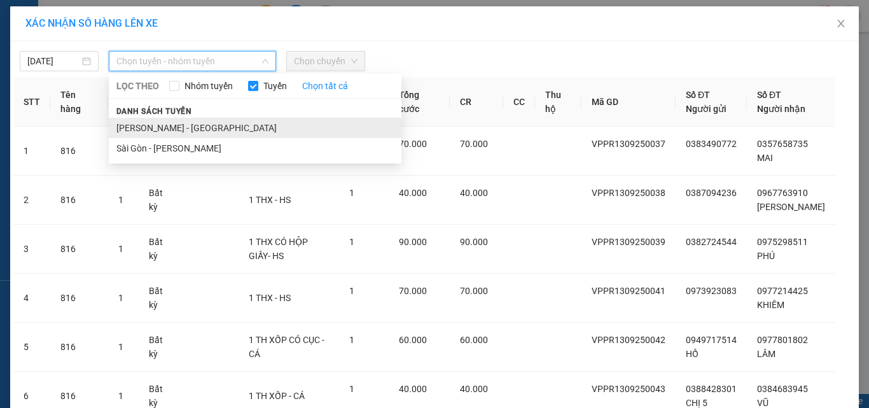
click at [169, 132] on li "[PERSON_NAME] - [GEOGRAPHIC_DATA]" at bounding box center [255, 128] width 293 height 20
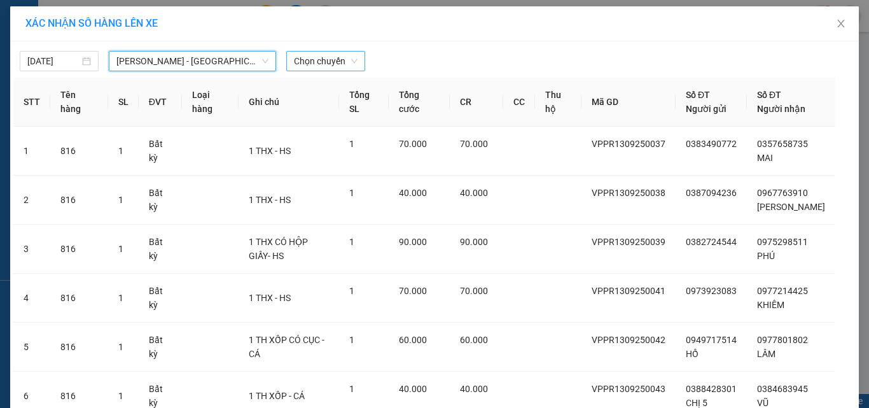
drag, startPoint x: 304, startPoint y: 59, endPoint x: 306, endPoint y: 71, distance: 12.2
click at [305, 59] on span "Chọn chuyến" at bounding box center [326, 61] width 64 height 19
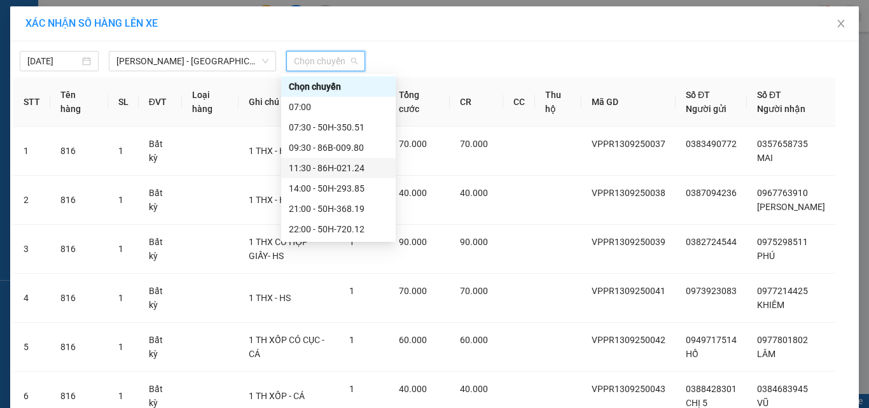
scroll to position [102, 0]
click at [317, 167] on div "22:45 - 50H-711.30" at bounding box center [338, 168] width 99 height 14
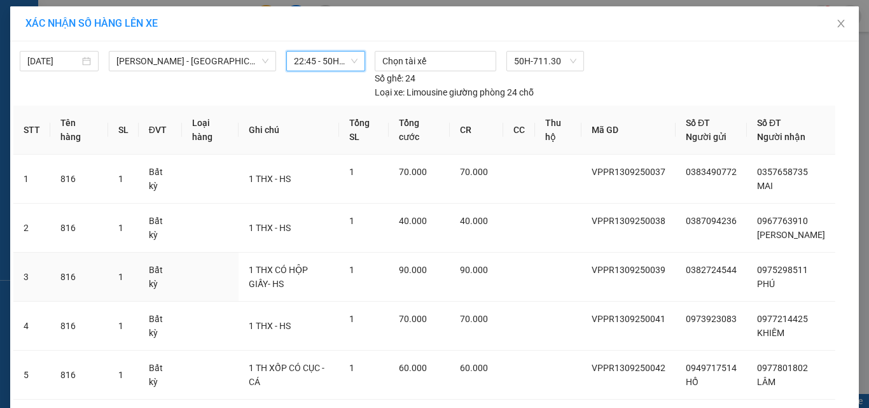
scroll to position [210, 0]
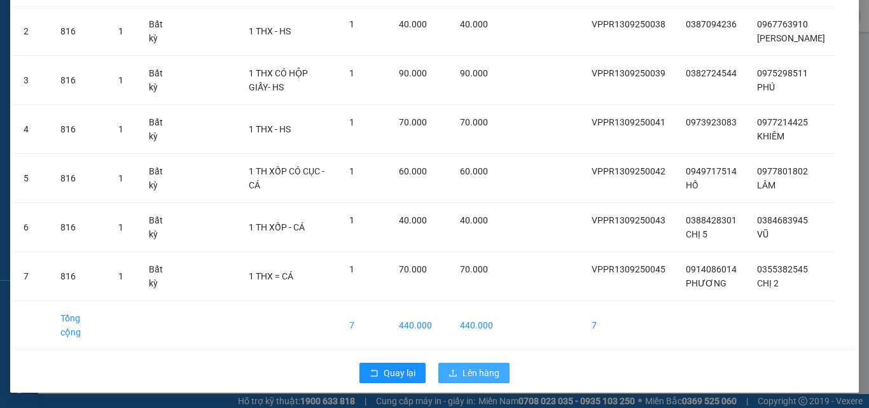
click at [467, 364] on button "Lên hàng" at bounding box center [473, 372] width 71 height 20
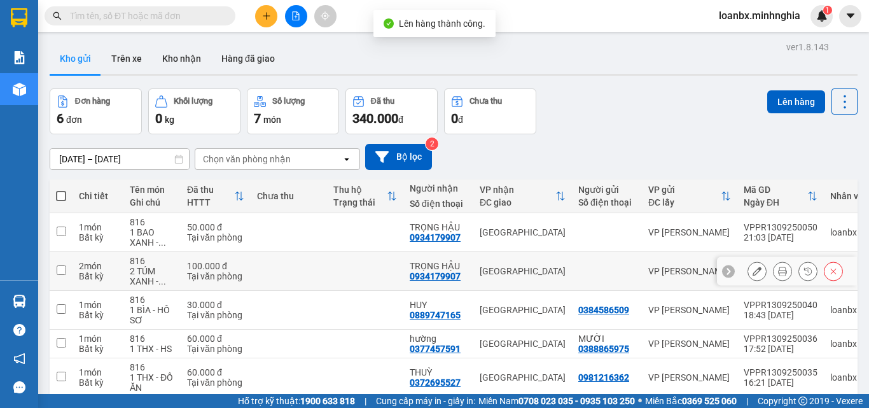
scroll to position [99, 0]
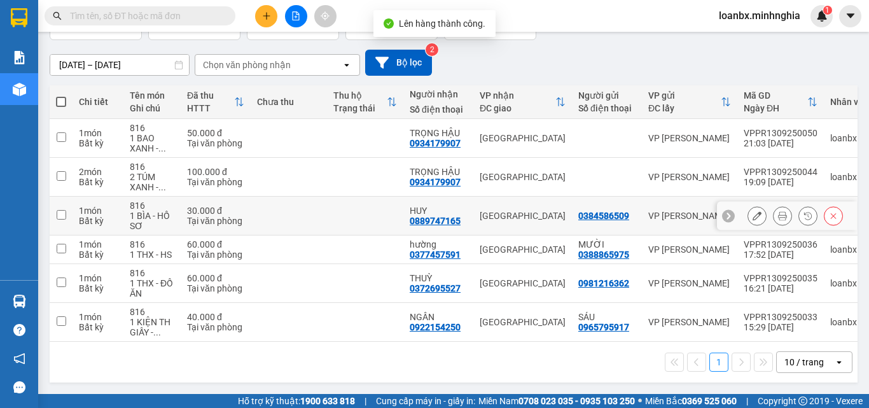
click at [417, 207] on div "HUY" at bounding box center [438, 210] width 57 height 10
checkbox input "true"
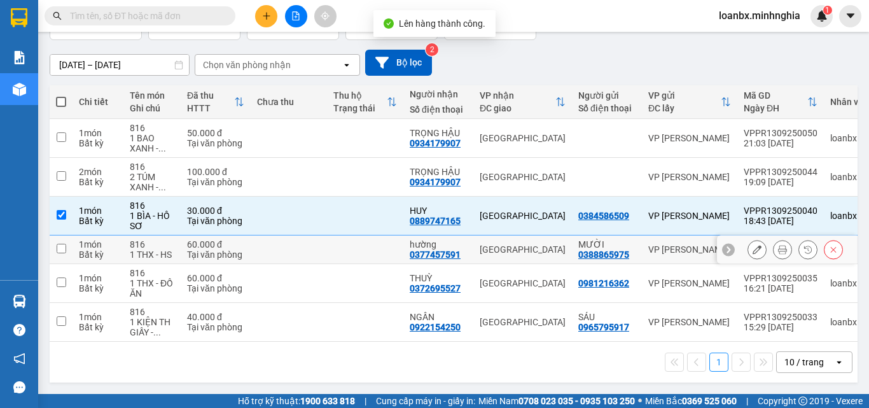
click at [408, 251] on td "hường 0377457591" at bounding box center [438, 249] width 70 height 29
checkbox input "true"
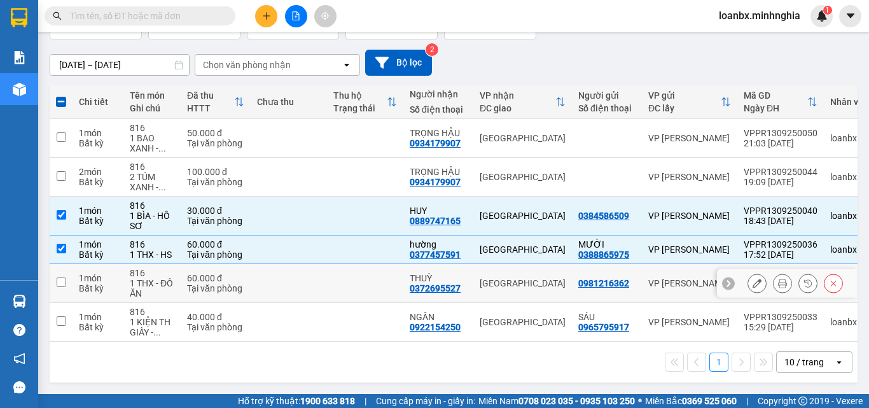
click at [380, 280] on td at bounding box center [365, 283] width 76 height 39
checkbox input "true"
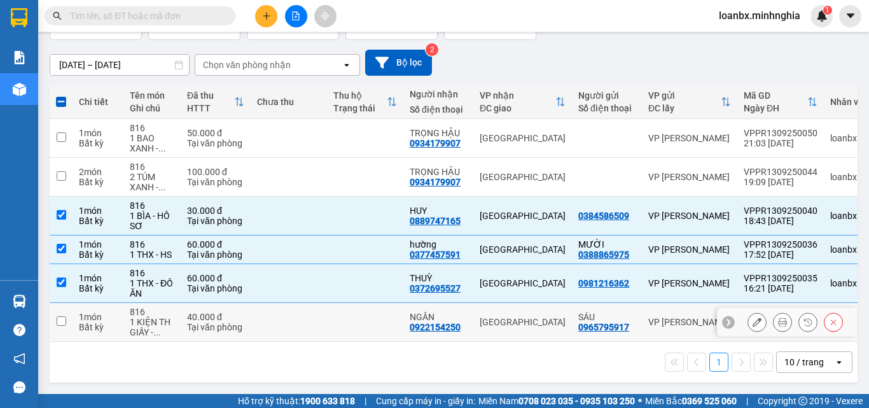
drag, startPoint x: 380, startPoint y: 301, endPoint x: 382, endPoint y: 317, distance: 16.6
click at [380, 303] on td at bounding box center [365, 322] width 76 height 39
checkbox input "true"
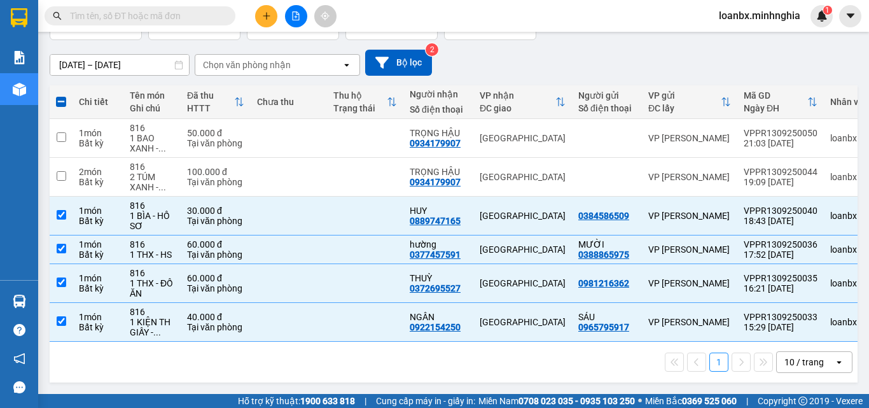
scroll to position [0, 0]
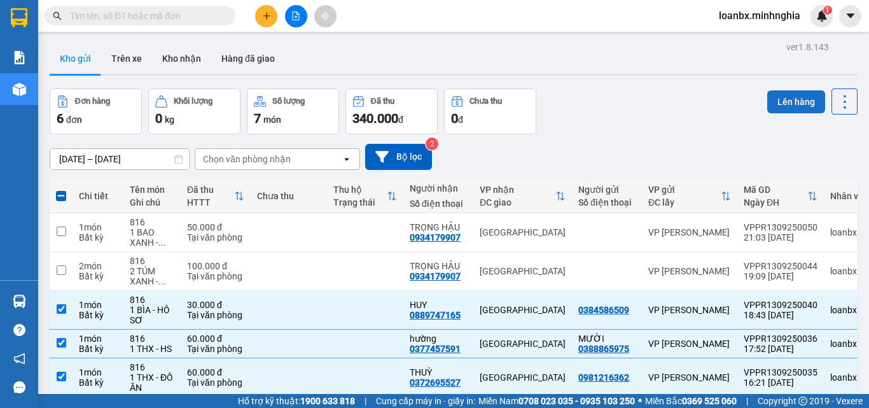
click at [782, 105] on button "Lên hàng" at bounding box center [796, 101] width 58 height 23
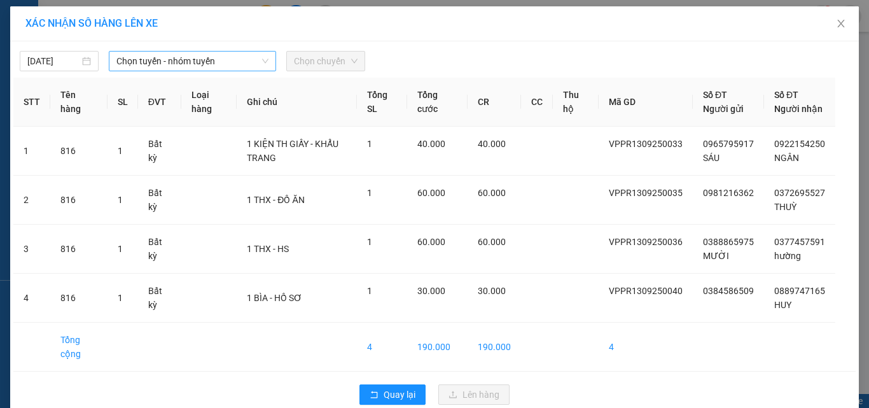
click at [219, 66] on span "Chọn tuyến - nhóm tuyến" at bounding box center [192, 61] width 152 height 19
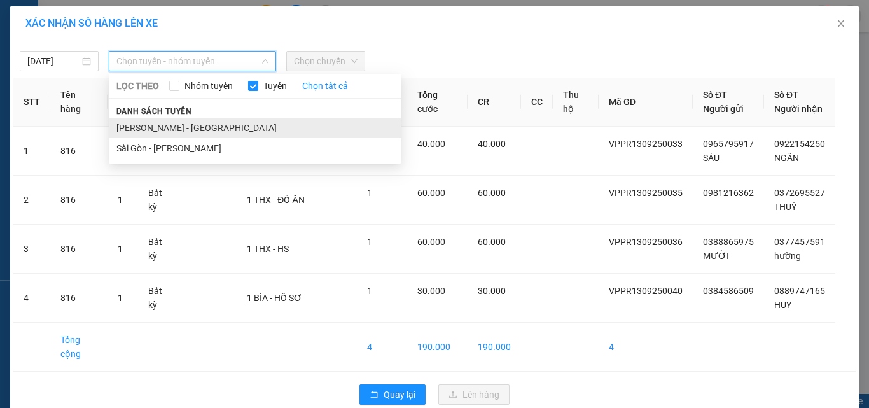
click at [193, 127] on li "[PERSON_NAME] - [GEOGRAPHIC_DATA]" at bounding box center [255, 128] width 293 height 20
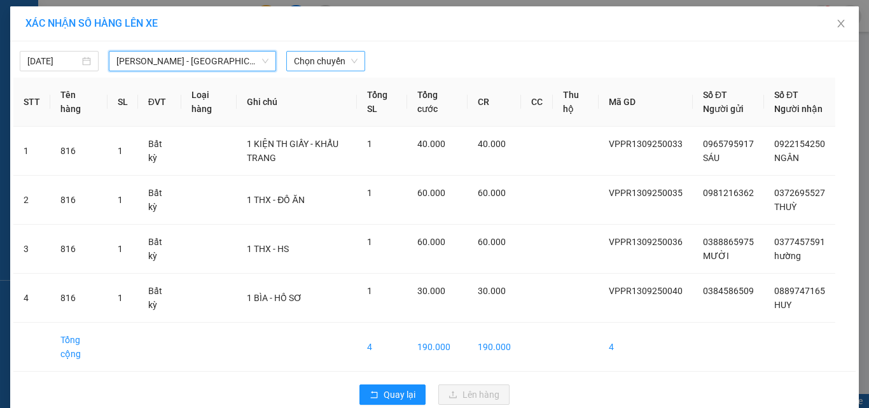
click at [314, 64] on span "Chọn chuyến" at bounding box center [326, 61] width 64 height 19
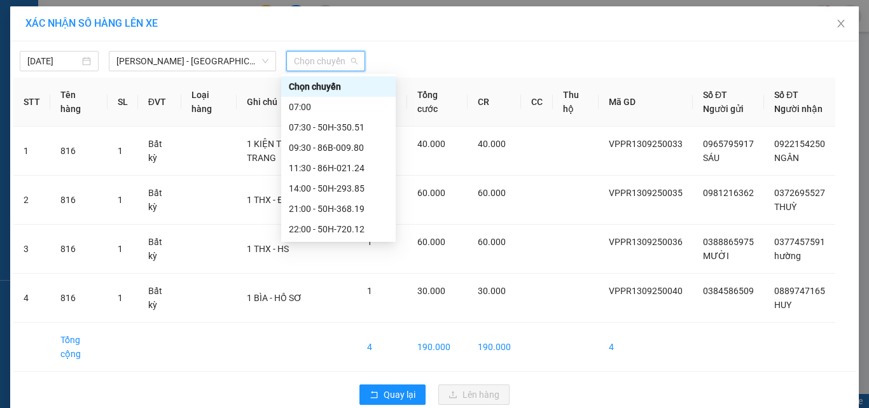
scroll to position [102, 0]
click at [332, 171] on div "22:45 - 50H-711.30" at bounding box center [338, 168] width 99 height 14
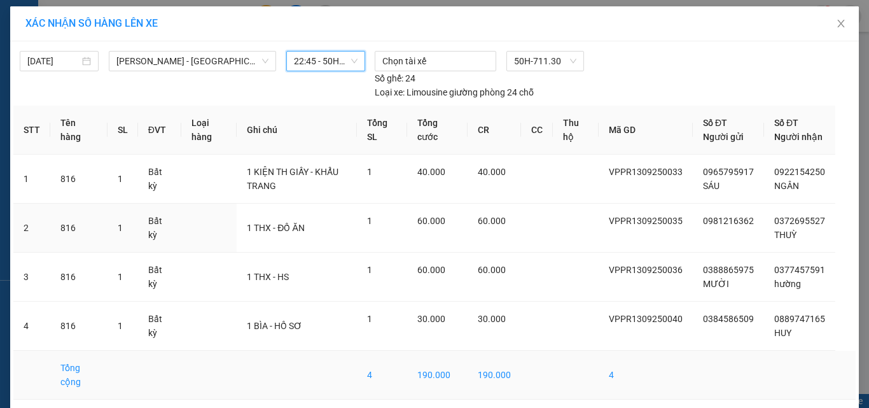
scroll to position [64, 0]
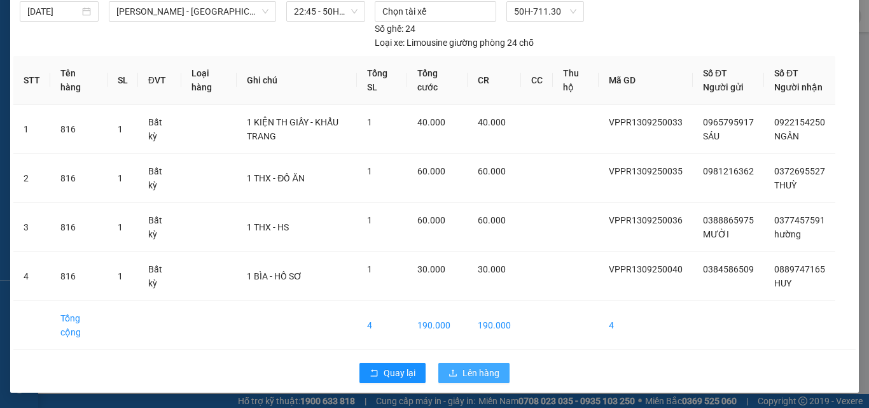
click at [466, 368] on span "Lên hàng" at bounding box center [480, 373] width 37 height 14
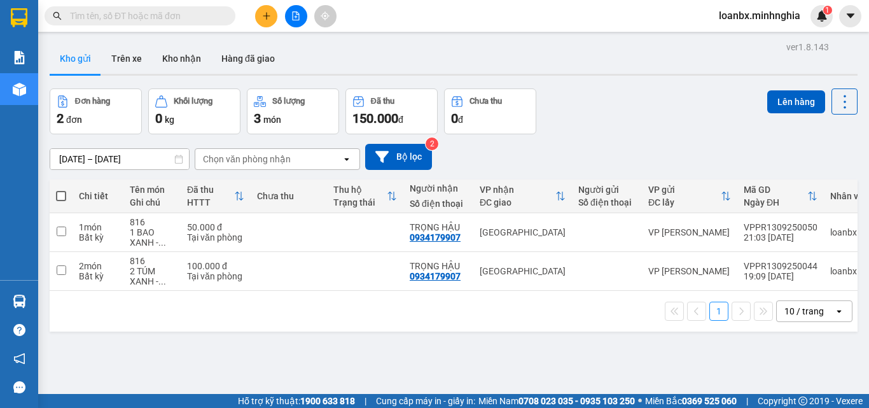
click at [295, 19] on icon "file-add" at bounding box center [295, 15] width 9 height 9
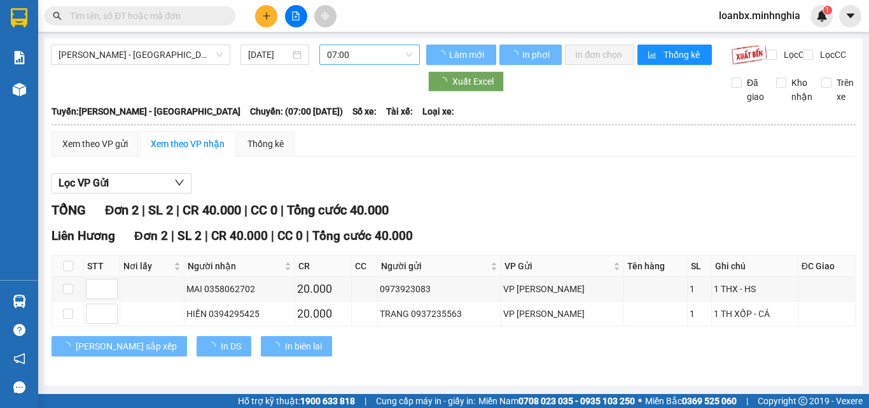
click at [343, 52] on span "07:00" at bounding box center [369, 54] width 85 height 19
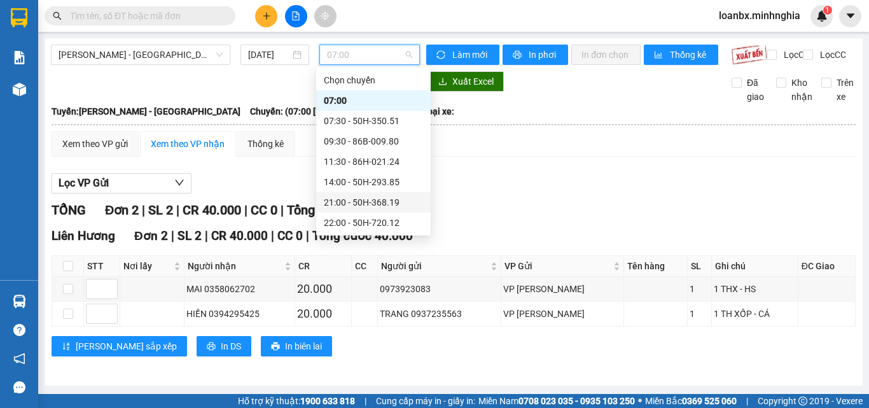
scroll to position [102, 0]
click at [350, 162] on div "22:45 - 50H-711.30" at bounding box center [373, 162] width 99 height 14
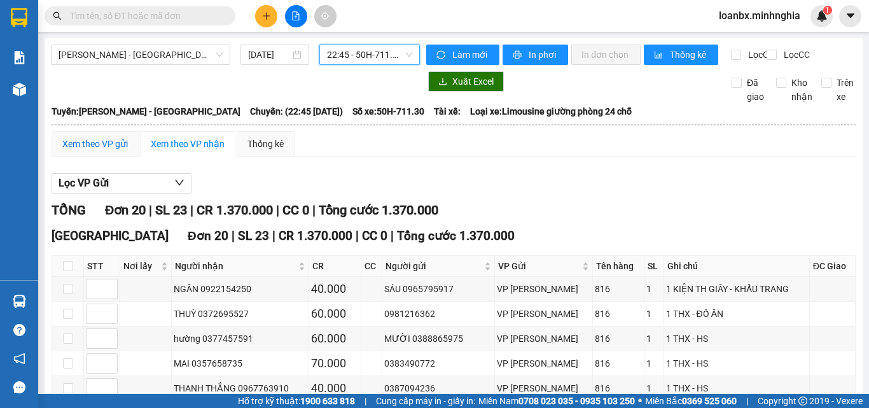
click at [118, 151] on div "Xem theo VP gửi" at bounding box center [95, 144] width 66 height 14
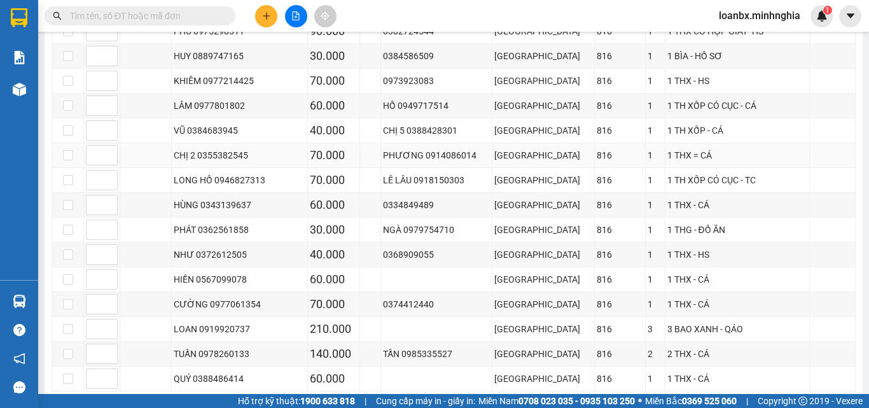
scroll to position [455, 0]
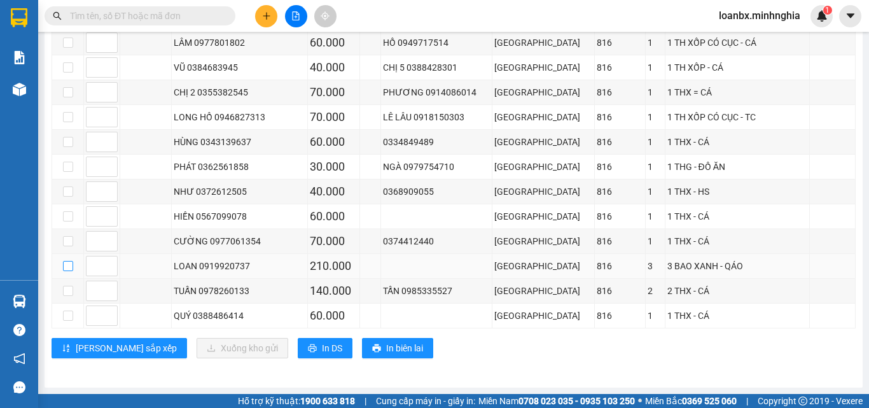
click at [74, 274] on td at bounding box center [68, 266] width 32 height 25
click at [68, 270] on input "checkbox" at bounding box center [68, 266] width 10 height 10
checkbox input "true"
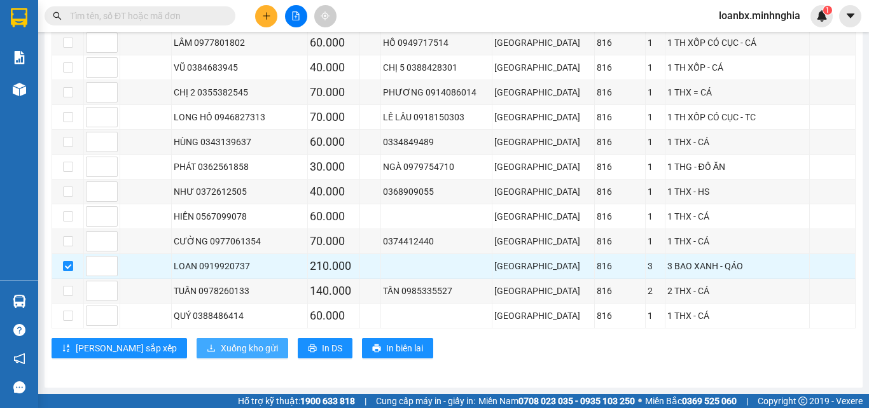
click at [221, 352] on span "Xuống kho gửi" at bounding box center [249, 348] width 57 height 14
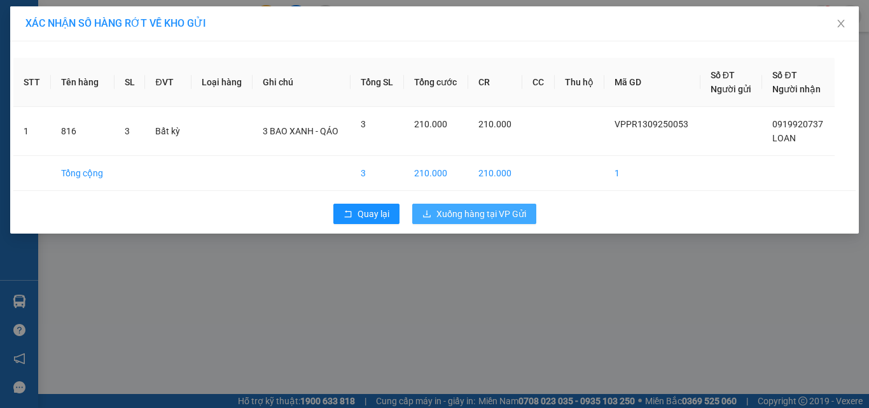
click at [506, 213] on span "Xuống hàng tại VP Gửi" at bounding box center [481, 214] width 90 height 14
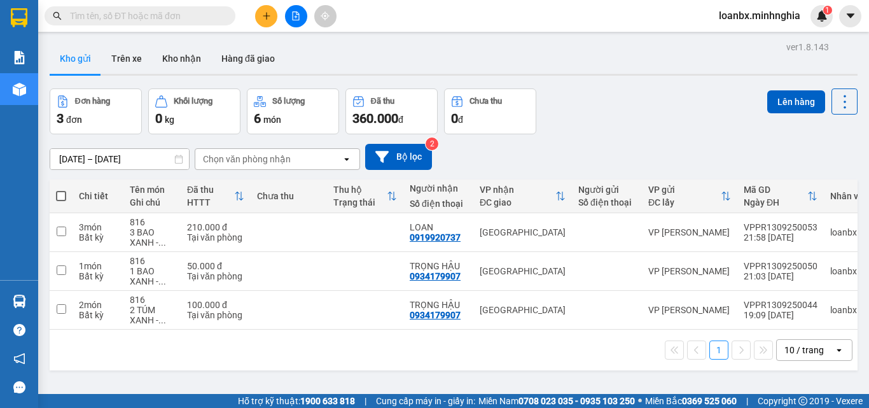
click at [306, 22] on div at bounding box center [295, 16] width 95 height 22
click at [300, 22] on button at bounding box center [296, 16] width 22 height 22
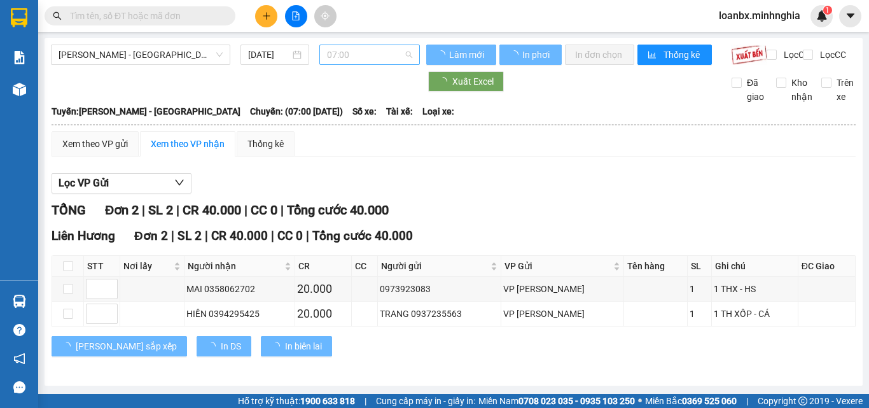
click at [350, 57] on span "07:00" at bounding box center [369, 54] width 85 height 19
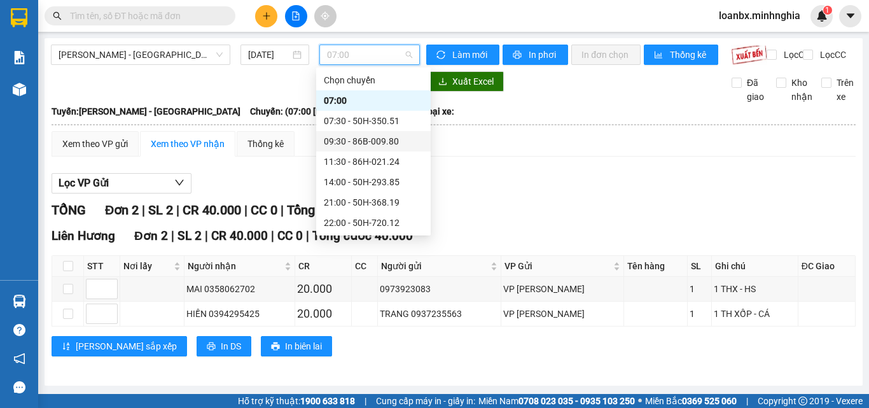
scroll to position [64, 0]
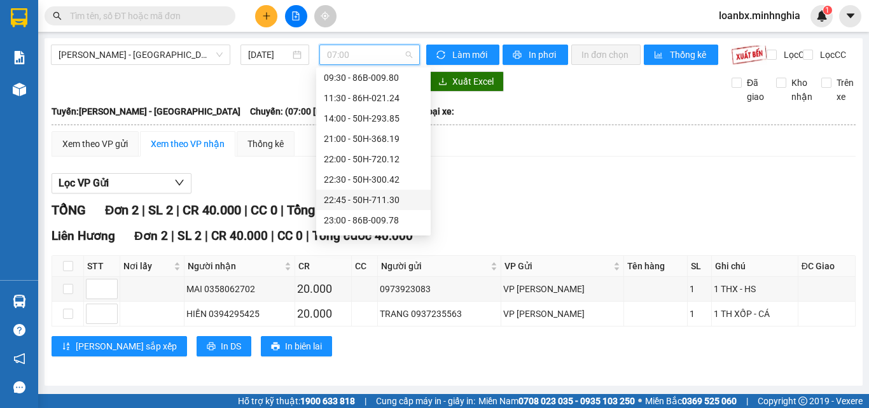
click at [354, 204] on div "22:45 - 50H-711.30" at bounding box center [373, 200] width 99 height 14
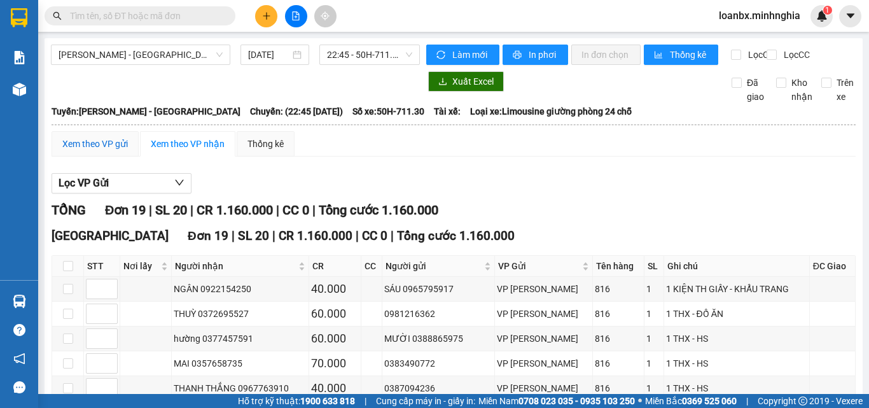
click at [87, 151] on div "Xem theo VP gửi" at bounding box center [95, 144] width 66 height 14
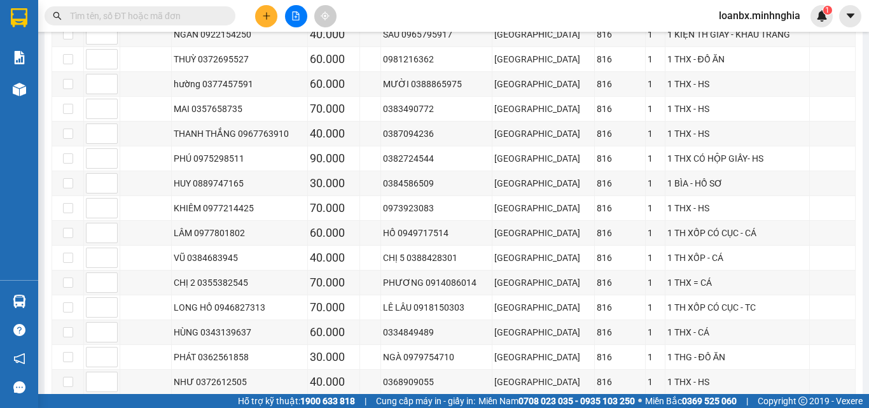
scroll to position [431, 0]
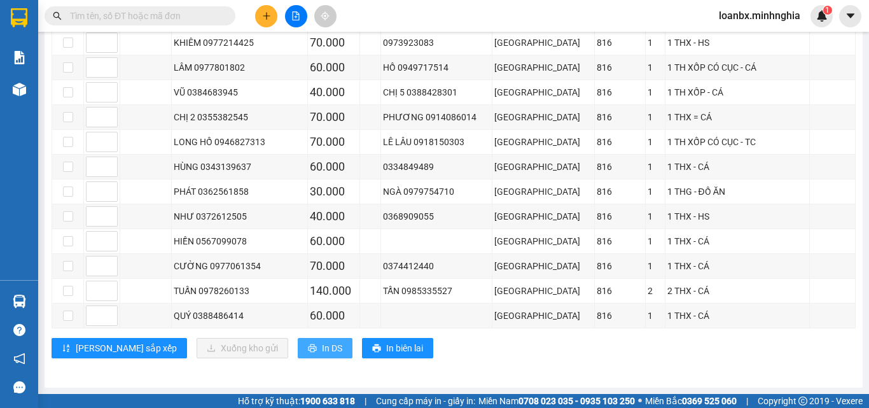
click at [322, 343] on span "In DS" at bounding box center [332, 348] width 20 height 14
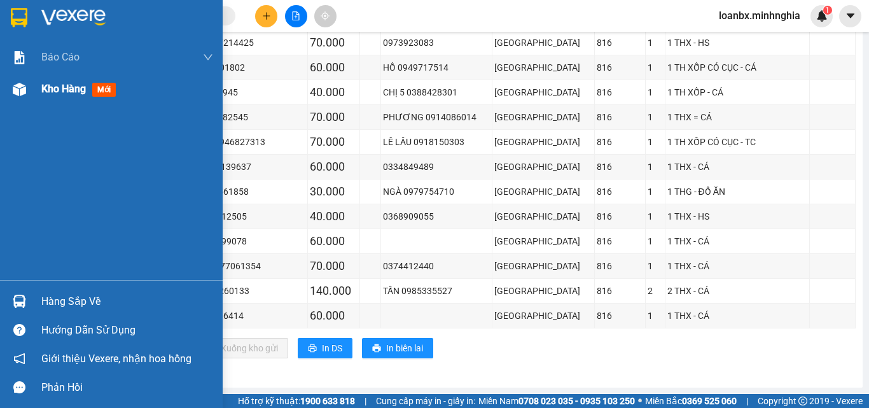
click at [9, 88] on div at bounding box center [19, 89] width 22 height 22
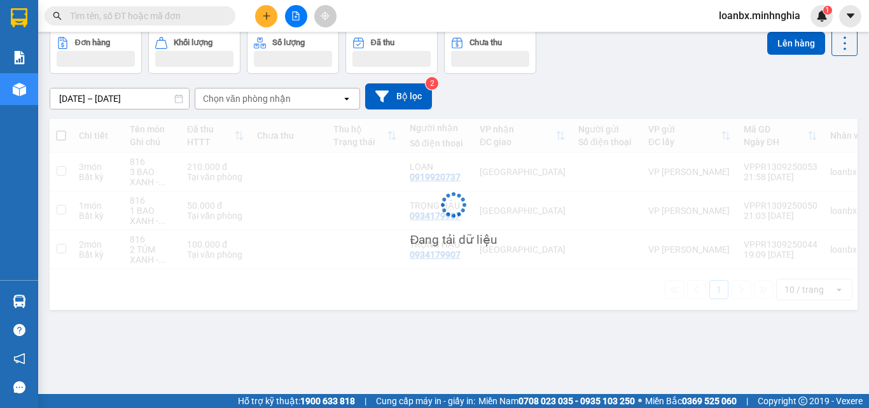
scroll to position [59, 0]
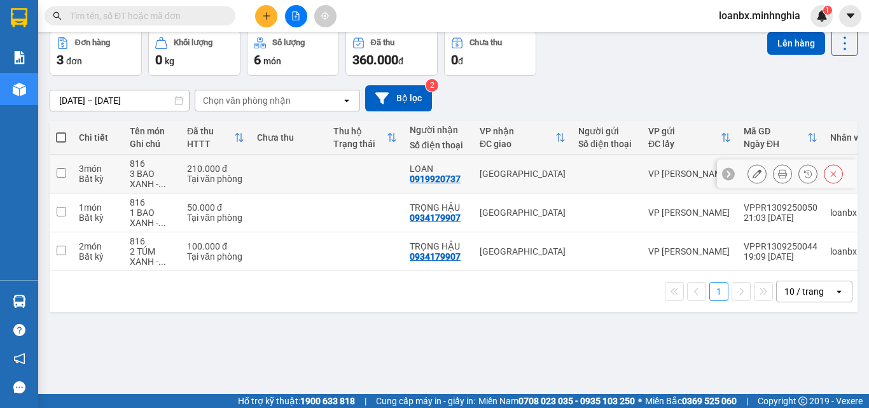
click at [414, 167] on div "LOAN" at bounding box center [438, 168] width 57 height 10
checkbox input "true"
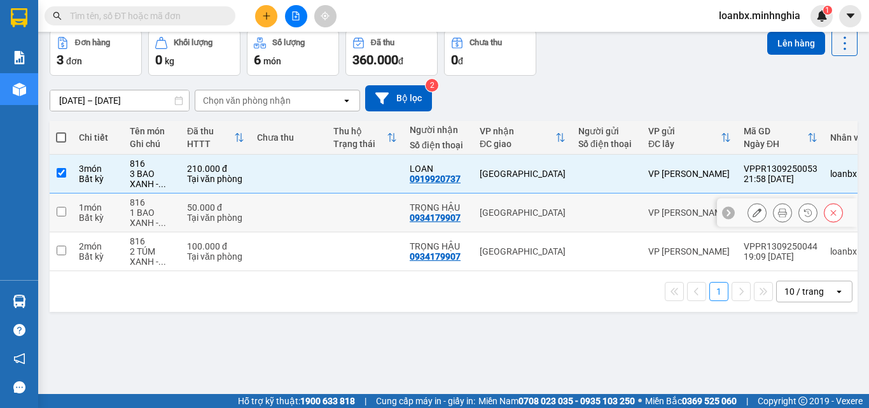
click at [396, 208] on td at bounding box center [365, 212] width 76 height 39
checkbox input "true"
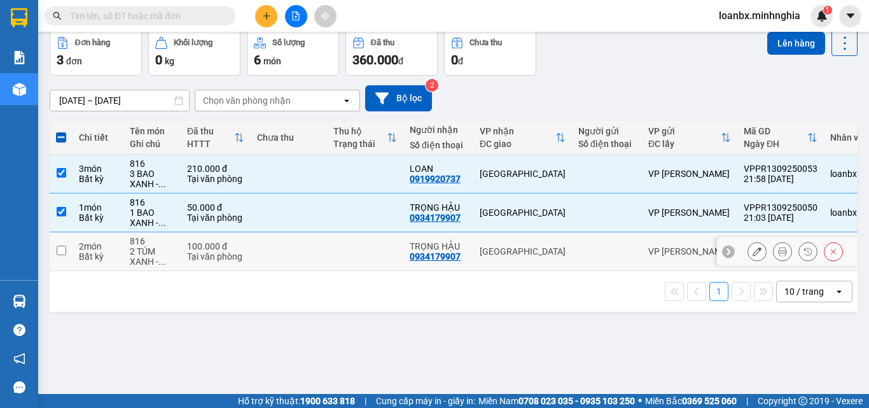
click at [378, 252] on td at bounding box center [365, 251] width 76 height 39
checkbox input "true"
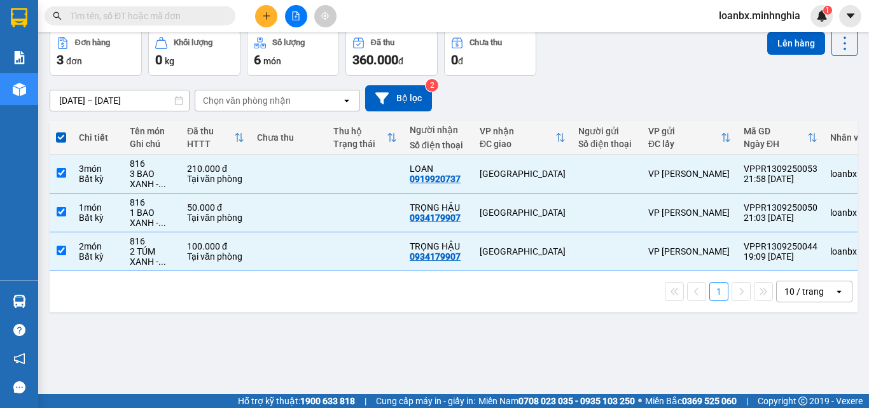
scroll to position [0, 0]
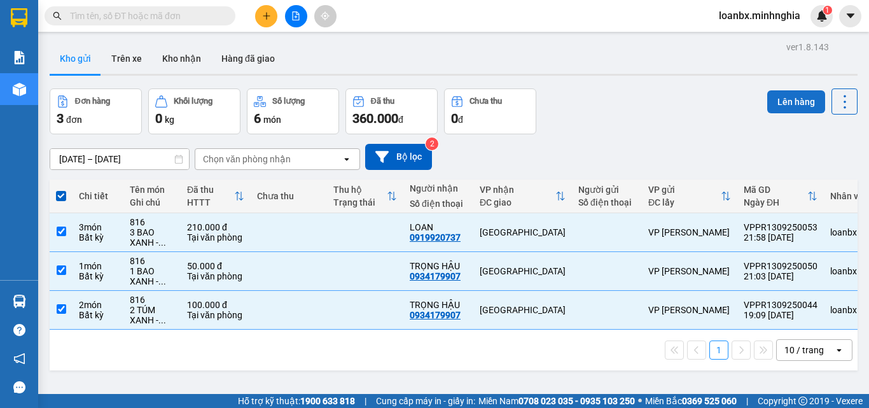
click at [806, 104] on button "Lên hàng" at bounding box center [796, 101] width 58 height 23
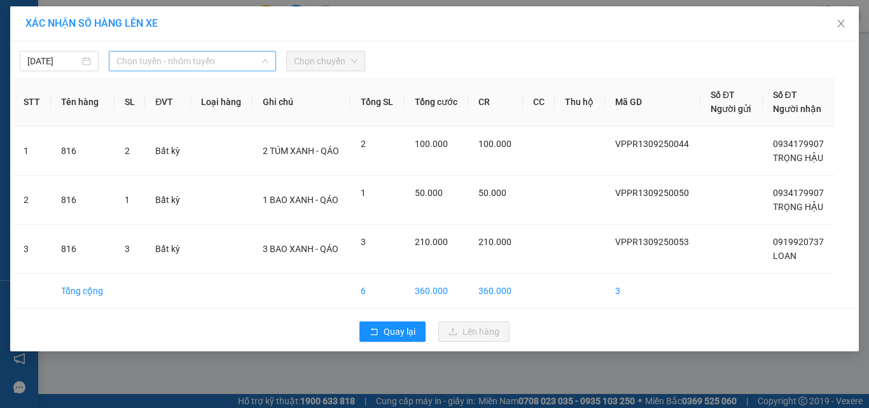
drag, startPoint x: 191, startPoint y: 62, endPoint x: 190, endPoint y: 106, distance: 44.6
click at [191, 64] on span "Chọn tuyến - nhóm tuyến" at bounding box center [192, 61] width 152 height 19
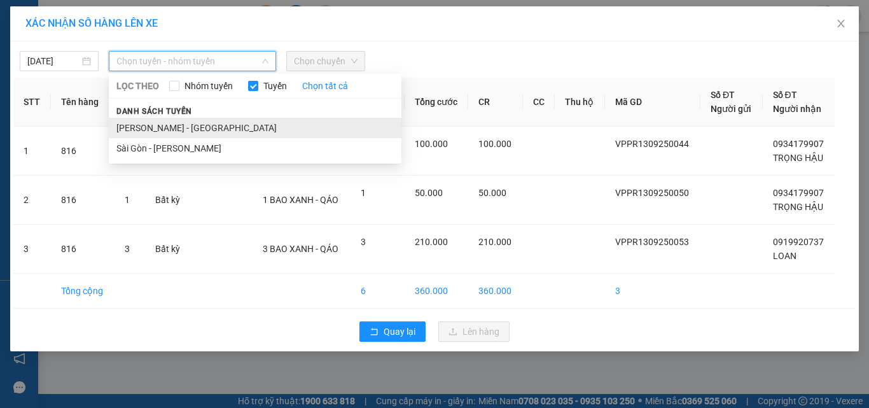
click at [183, 132] on li "[PERSON_NAME] - [GEOGRAPHIC_DATA]" at bounding box center [255, 128] width 293 height 20
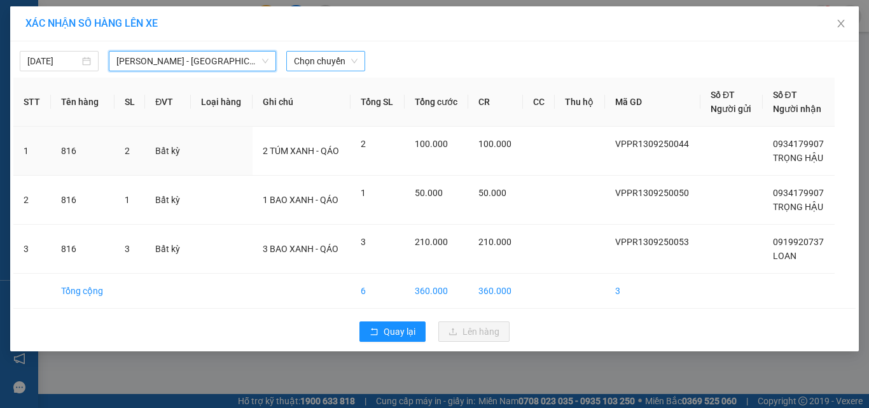
click at [328, 59] on span "Chọn chuyến" at bounding box center [326, 61] width 64 height 19
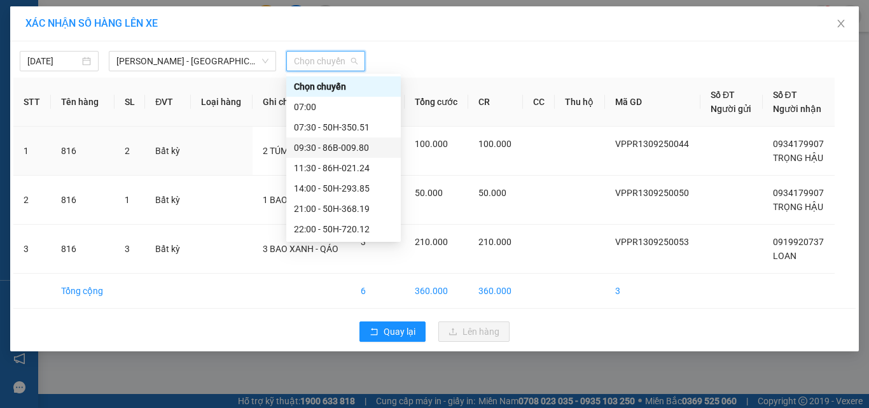
scroll to position [102, 0]
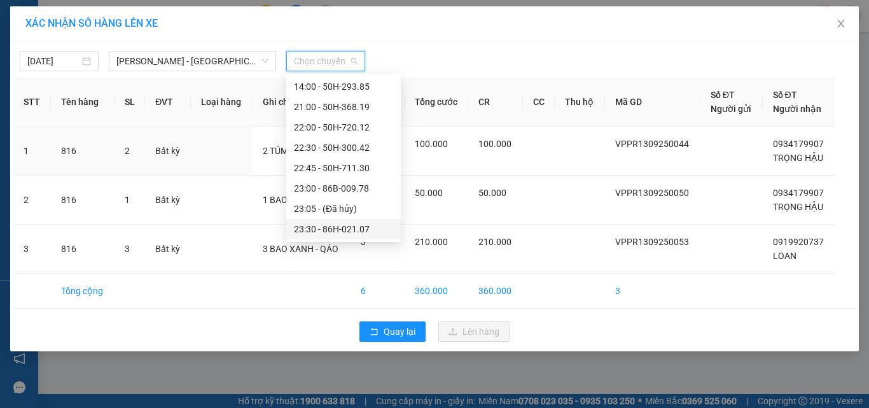
click at [337, 228] on div "23:30 - 86H-021.07" at bounding box center [343, 229] width 99 height 14
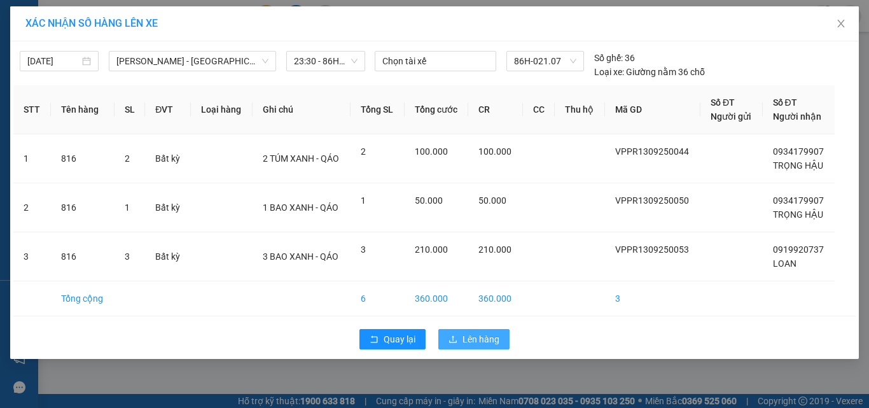
click at [474, 345] on span "Lên hàng" at bounding box center [480, 339] width 37 height 14
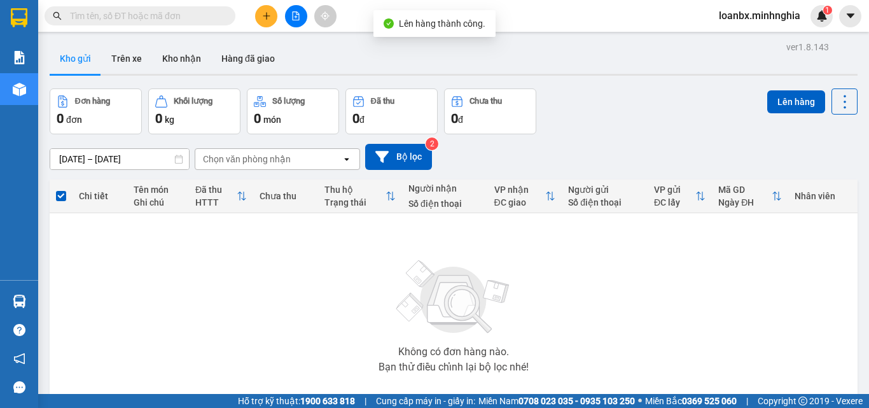
click at [307, 19] on button at bounding box center [296, 16] width 22 height 22
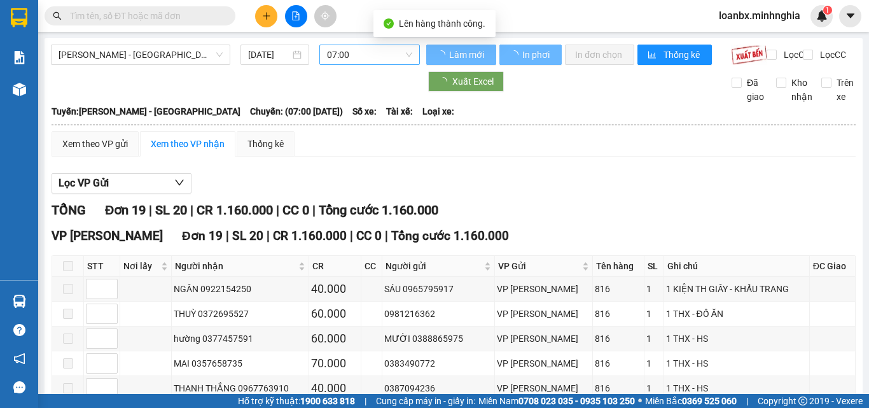
click at [356, 52] on span "07:00" at bounding box center [369, 54] width 85 height 19
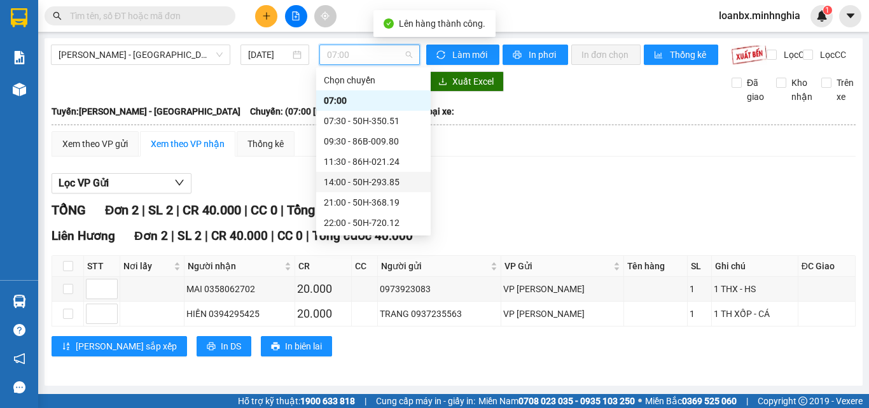
scroll to position [102, 0]
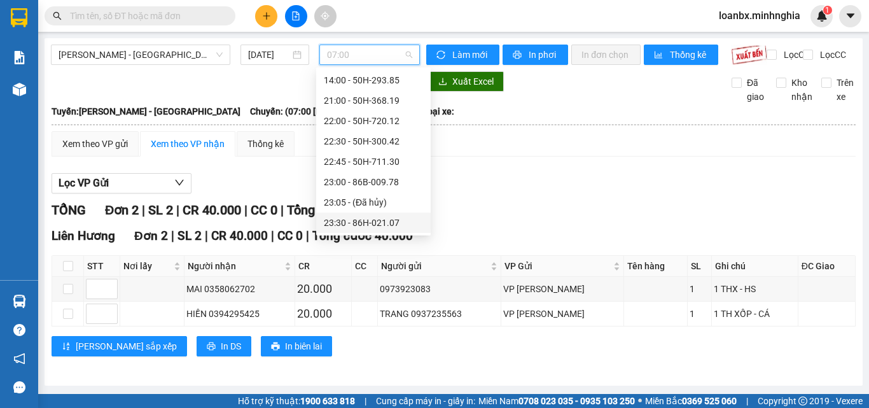
click at [354, 223] on div "23:30 - 86H-021.07" at bounding box center [373, 223] width 99 height 14
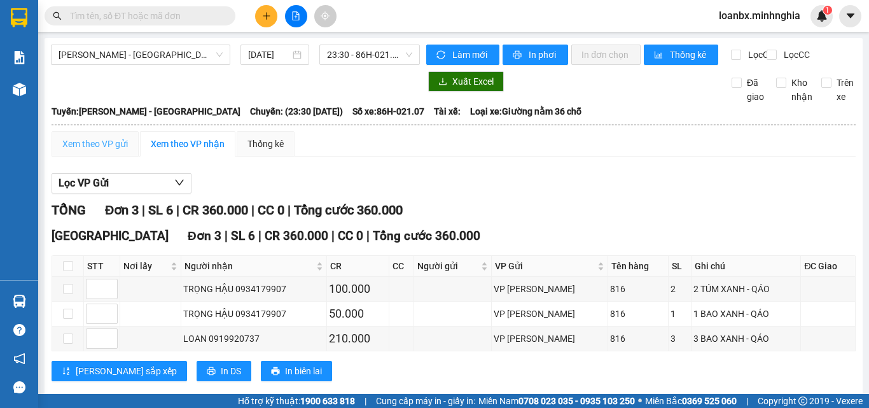
click at [104, 144] on div "Xem theo VP gửi" at bounding box center [95, 143] width 87 height 25
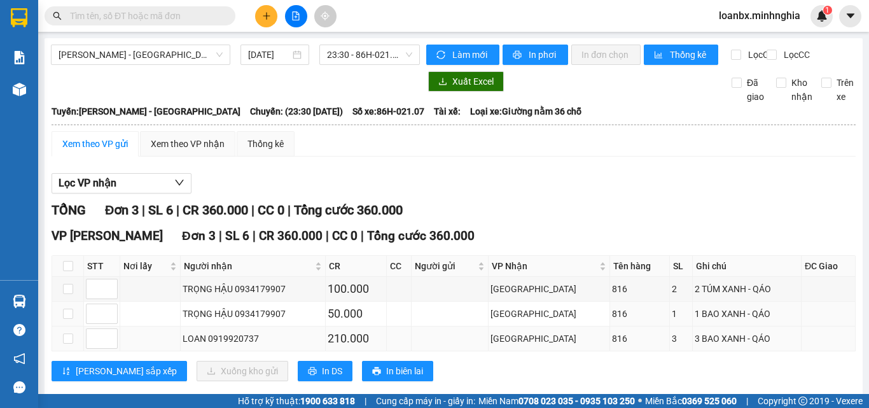
scroll to position [34, 0]
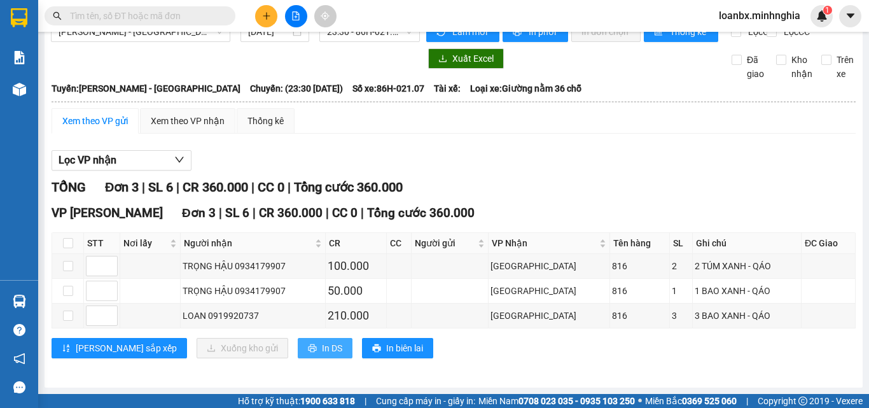
click at [298, 358] on button "In DS" at bounding box center [325, 348] width 55 height 20
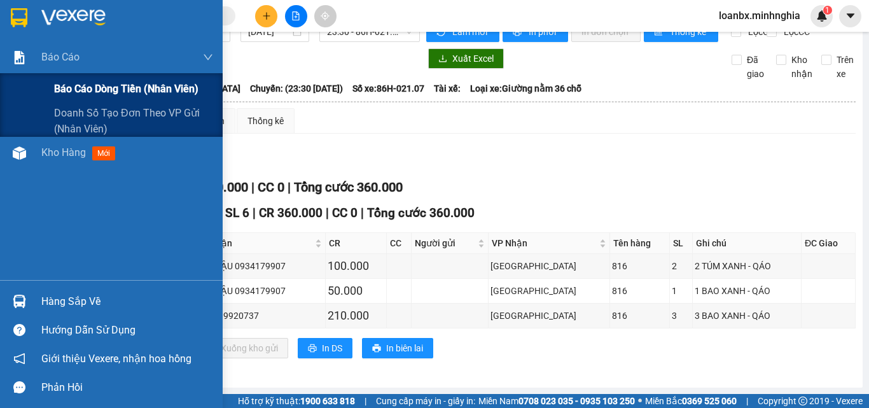
click at [87, 97] on div "Báo cáo dòng tiền (nhân viên)" at bounding box center [133, 89] width 159 height 32
